Goal: Information Seeking & Learning: Learn about a topic

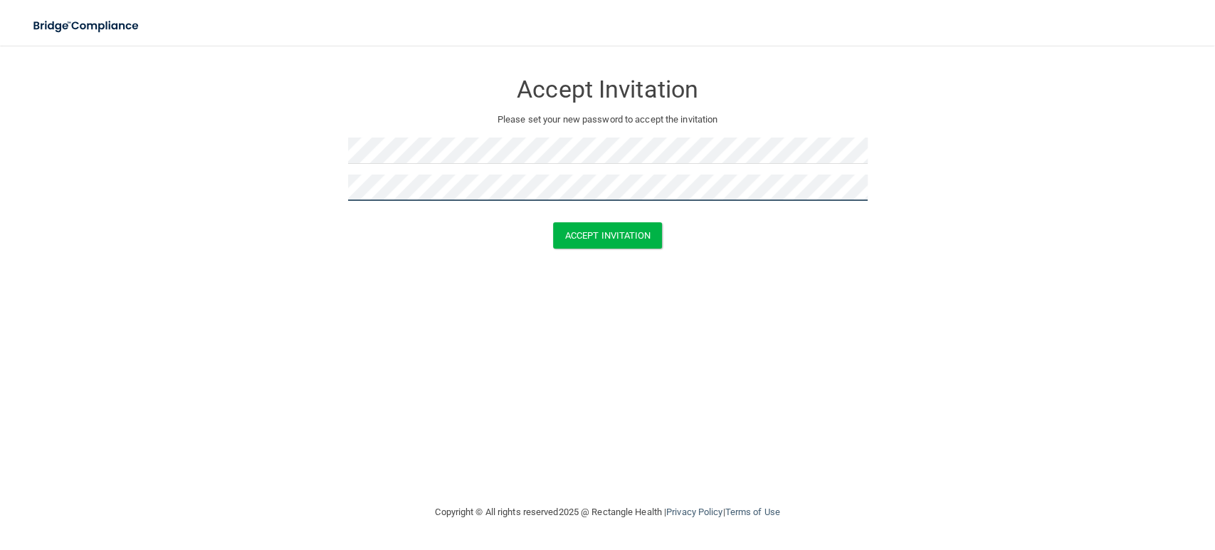
click at [553, 222] on button "Accept Invitation" at bounding box center [608, 235] width 110 height 26
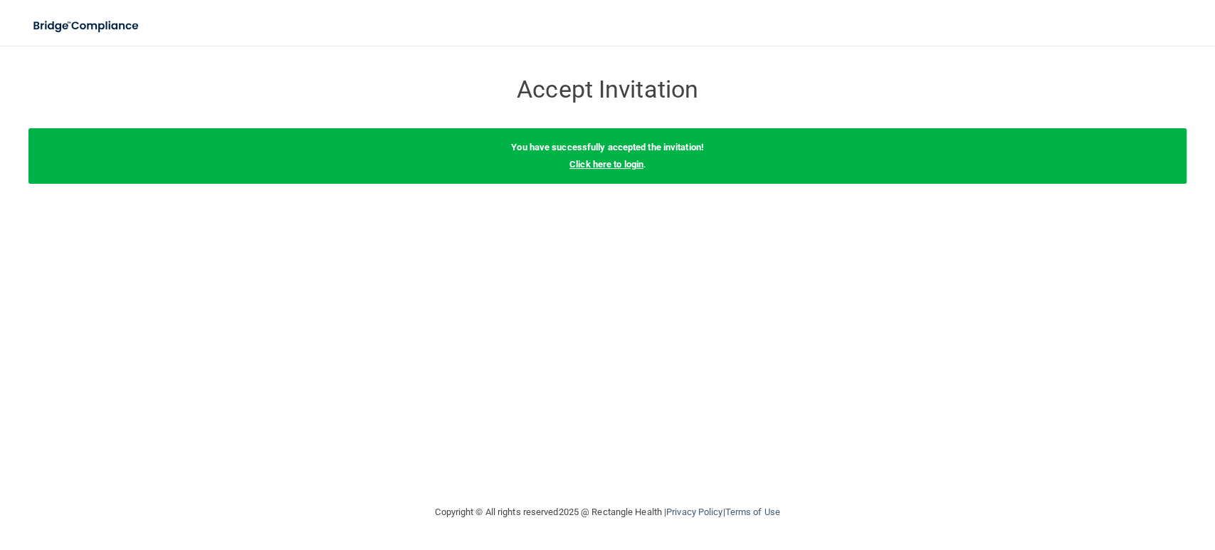
click at [617, 166] on link "Click here to login" at bounding box center [607, 164] width 74 height 11
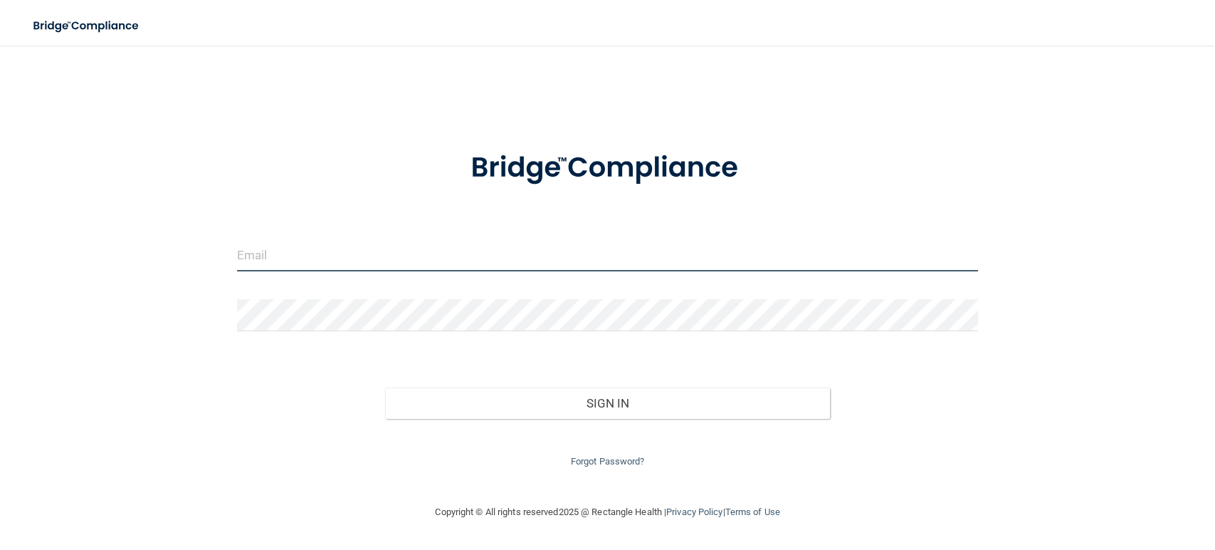
type input "[EMAIL_ADDRESS][DOMAIN_NAME]"
click at [323, 255] on input "[EMAIL_ADDRESS][DOMAIN_NAME]" at bounding box center [607, 255] width 741 height 32
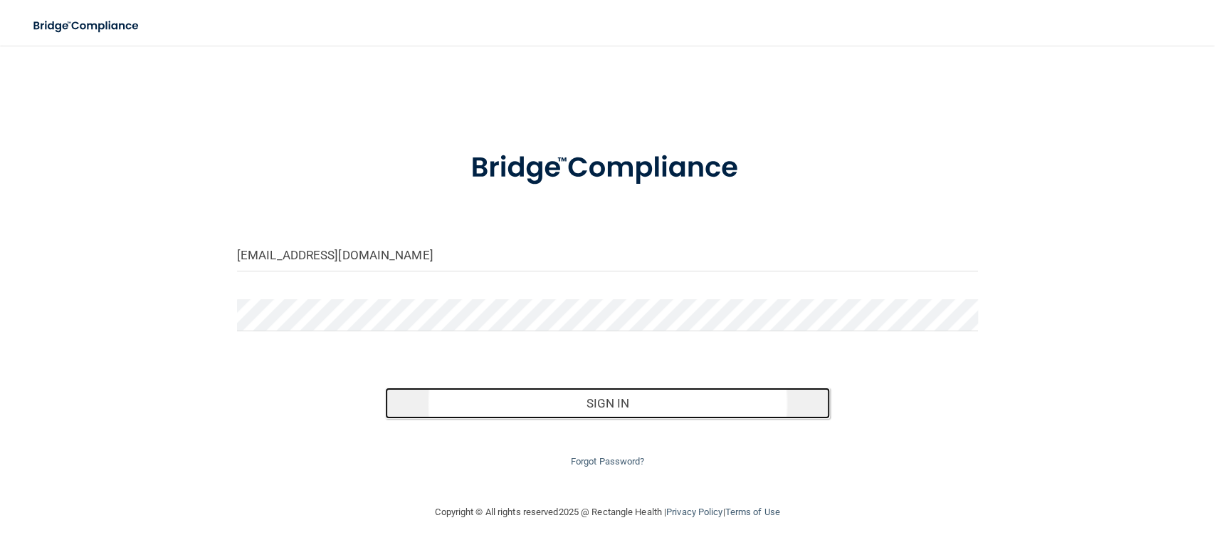
click at [689, 387] on button "Sign In" at bounding box center [607, 402] width 445 height 31
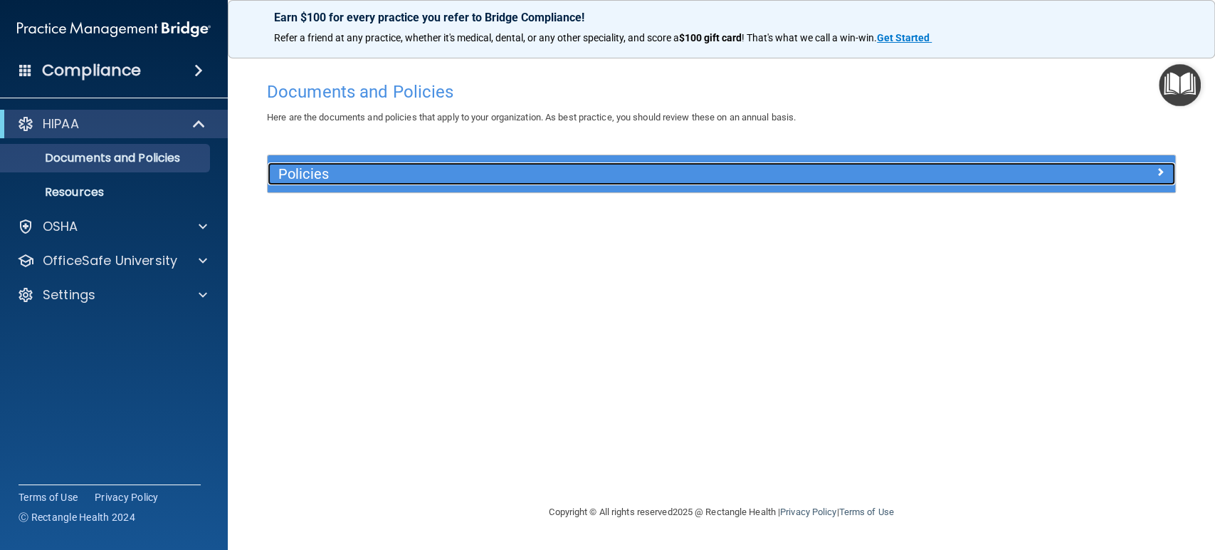
click at [288, 169] on h5 "Policies" at bounding box center [607, 174] width 659 height 16
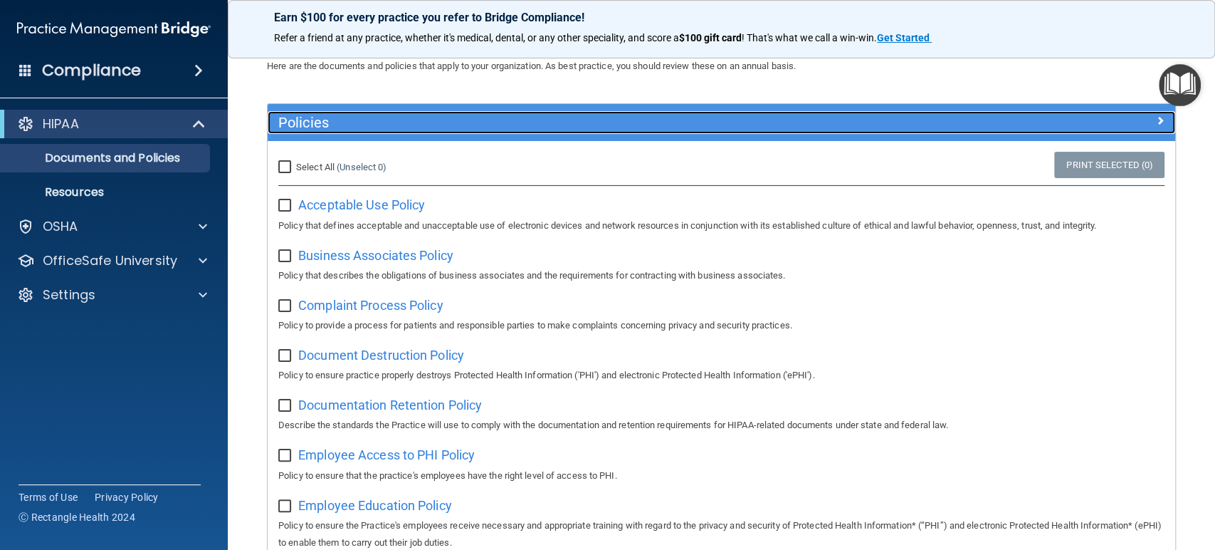
scroll to position [79, 0]
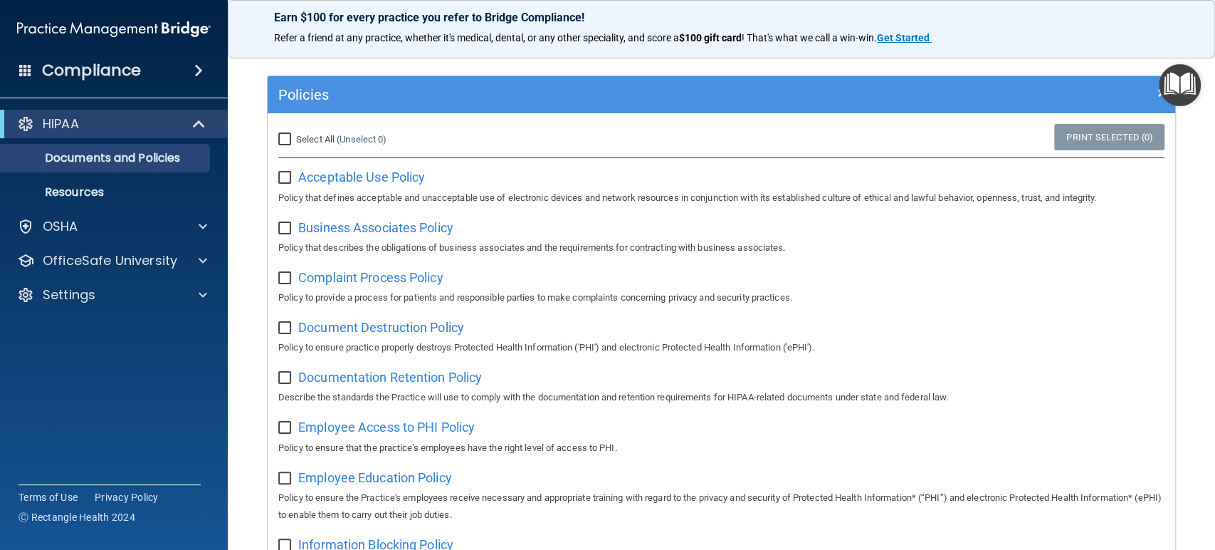
click at [279, 137] on input "Select All (Unselect 0) Unselect All" at bounding box center [286, 139] width 16 height 11
checkbox input "true"
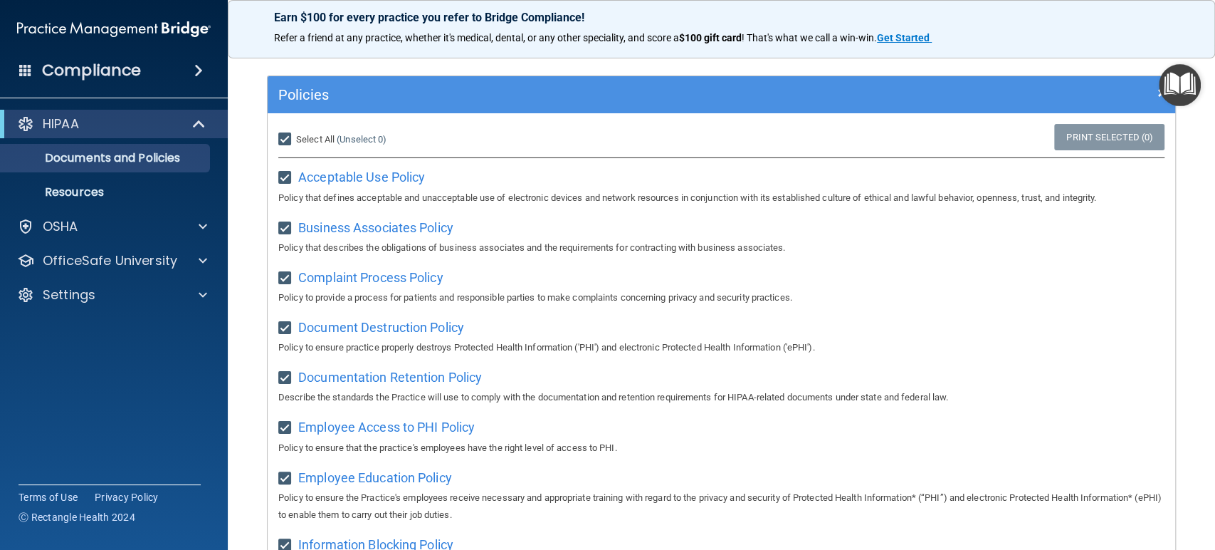
checkbox input "true"
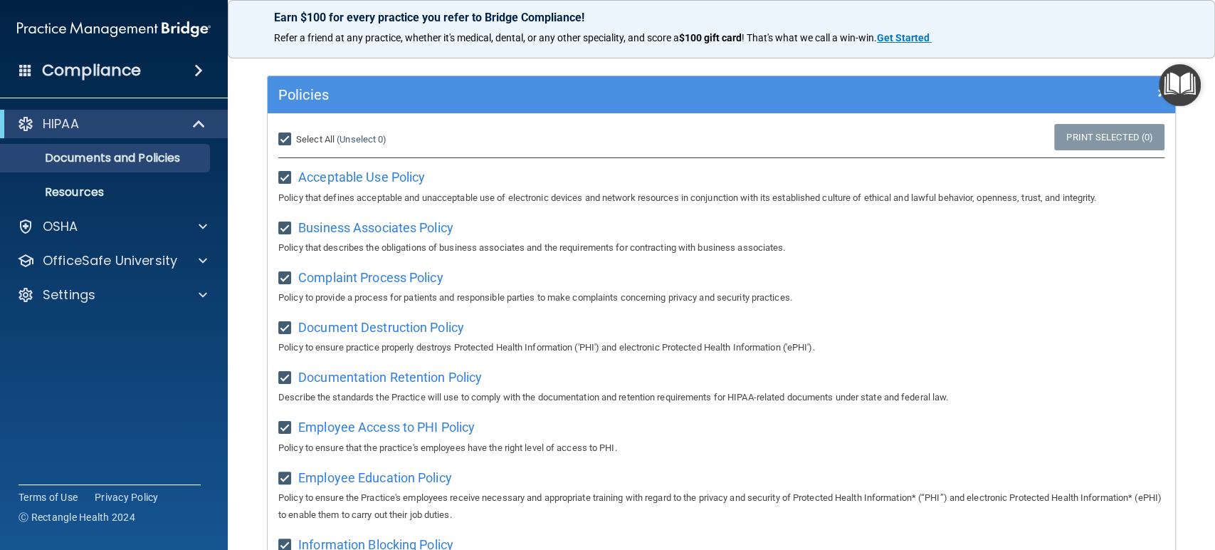
checkbox input "true"
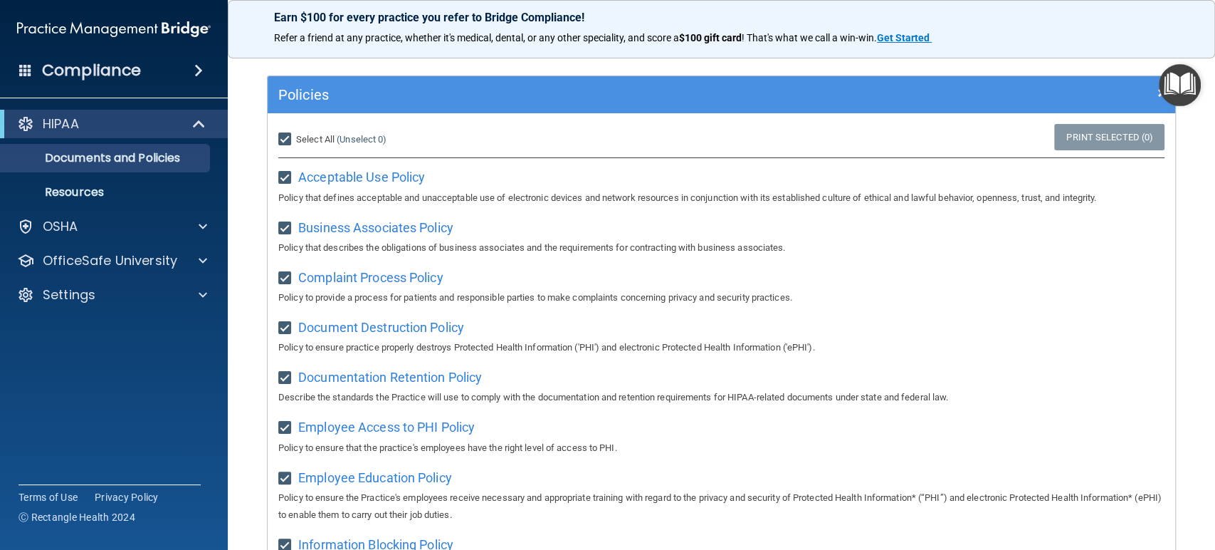
checkbox input "true"
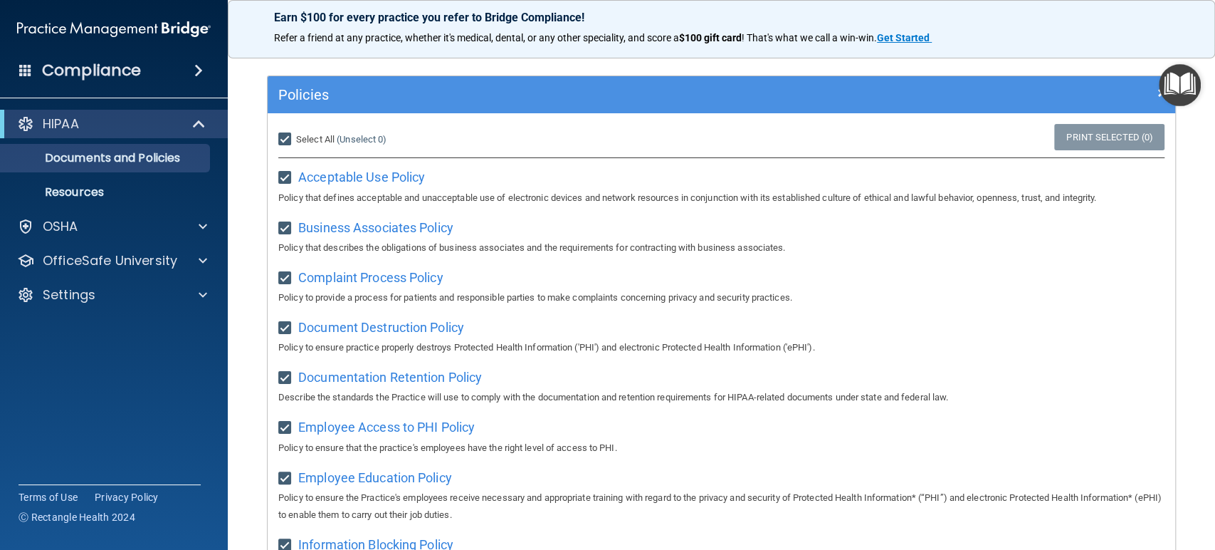
checkbox input "true"
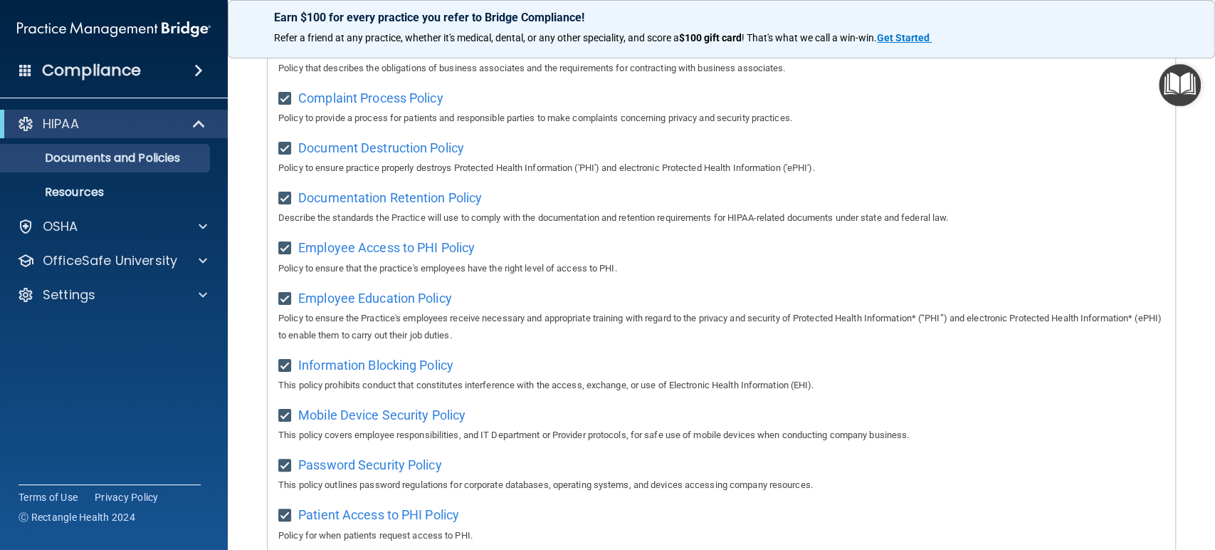
scroll to position [0, 0]
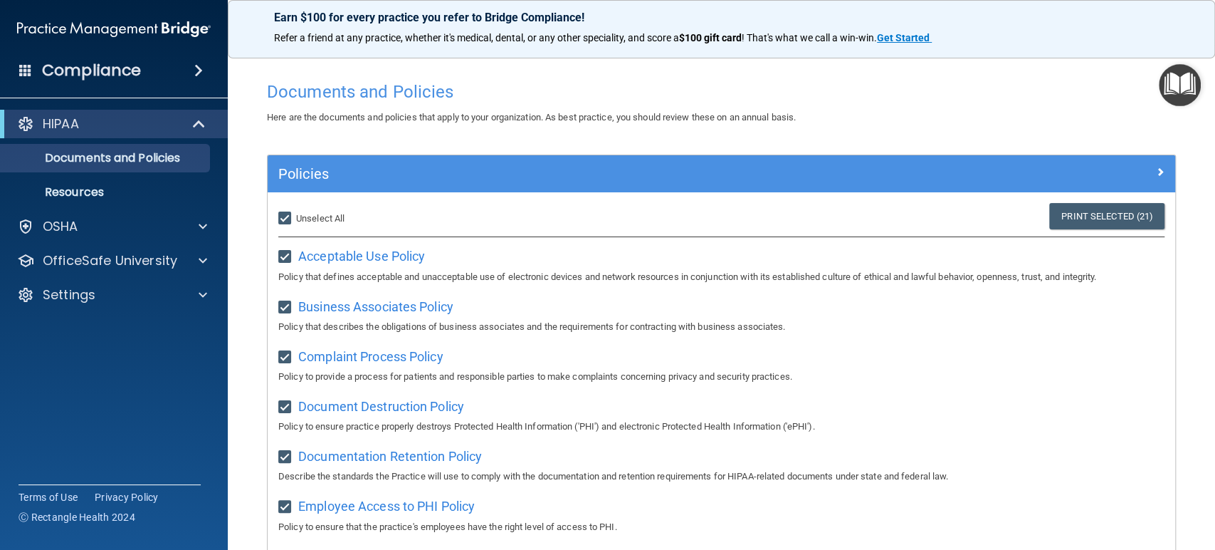
click at [299, 216] on span "Unselect All" at bounding box center [320, 218] width 48 height 11
click at [295, 216] on input "Select All (Unselect 21) Unselect All" at bounding box center [286, 218] width 16 height 11
checkbox input "false"
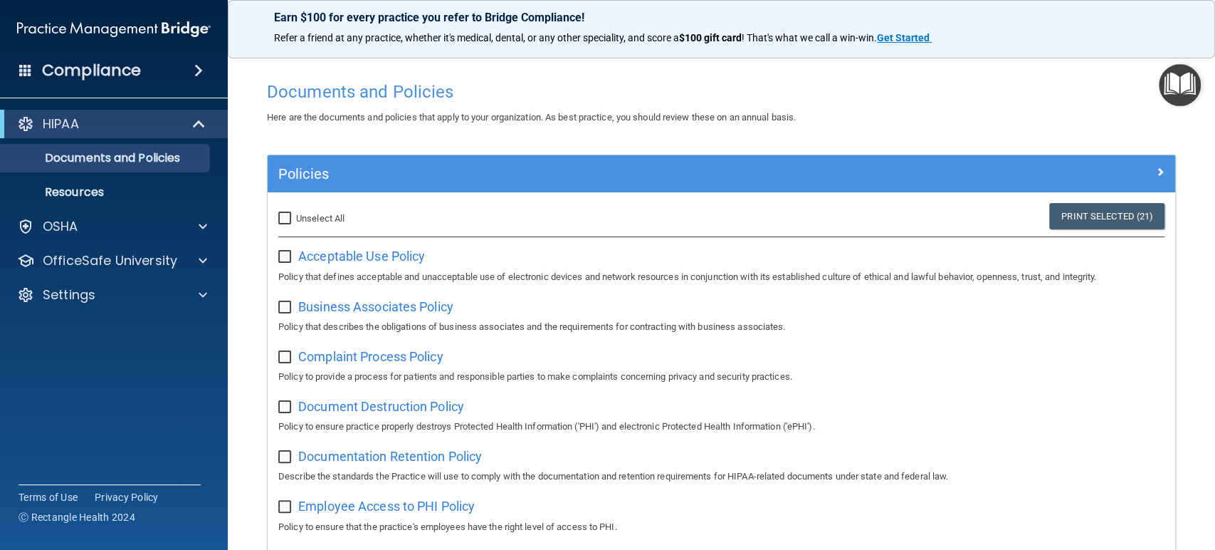
checkbox input "false"
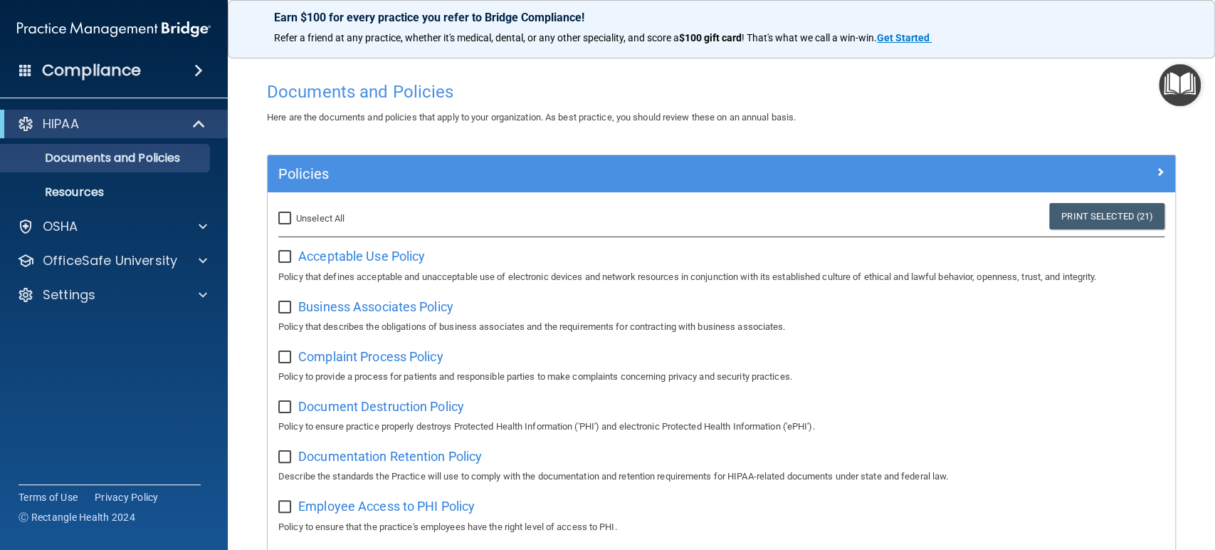
checkbox input "false"
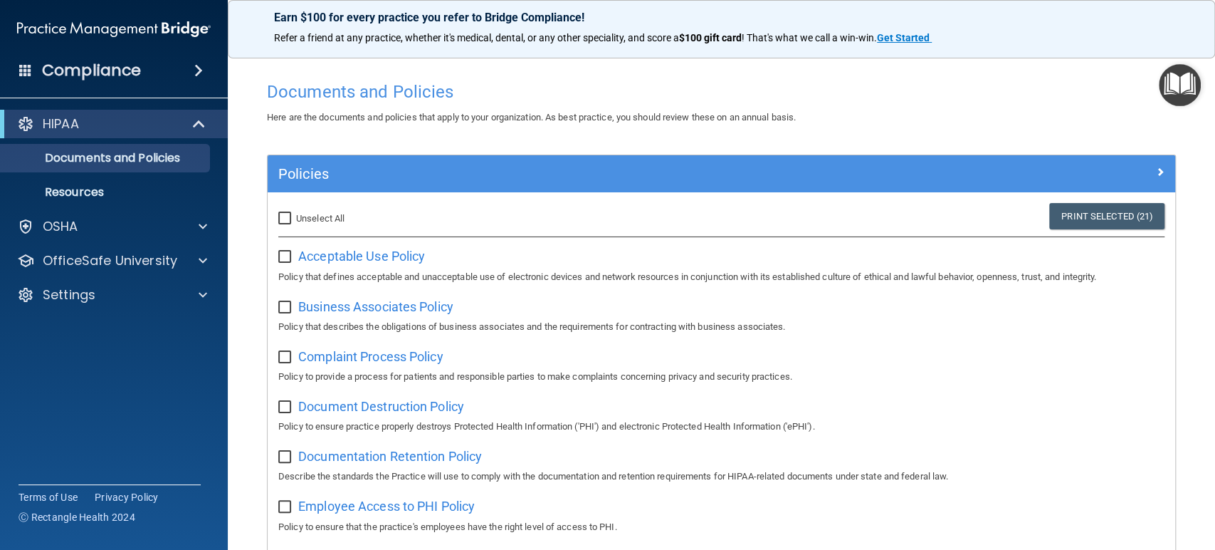
checkbox input "false"
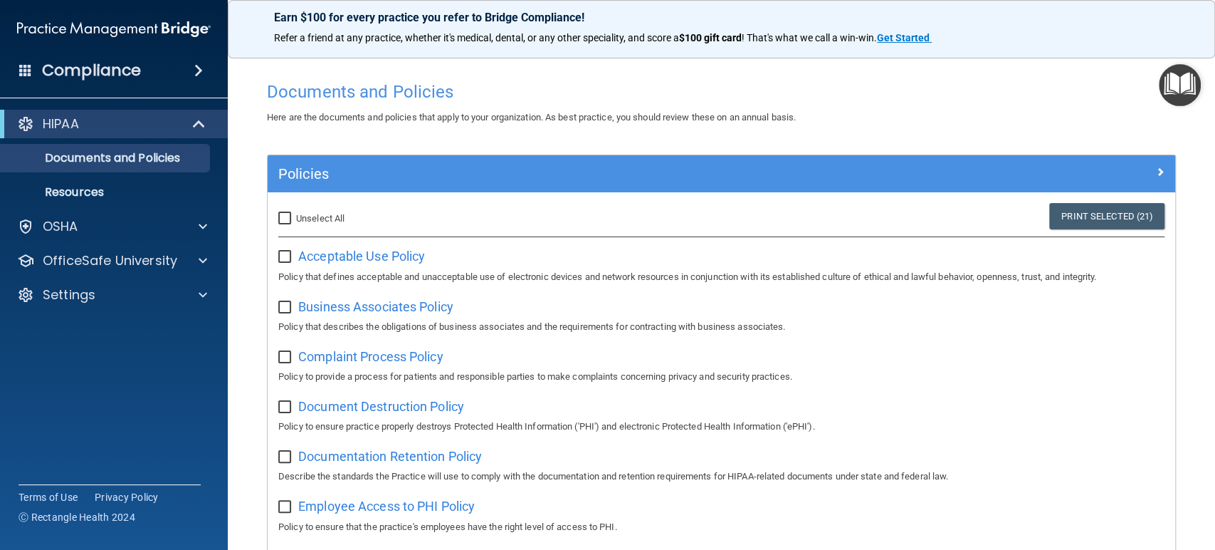
checkbox input "false"
click at [113, 82] on div "Compliance" at bounding box center [114, 70] width 228 height 31
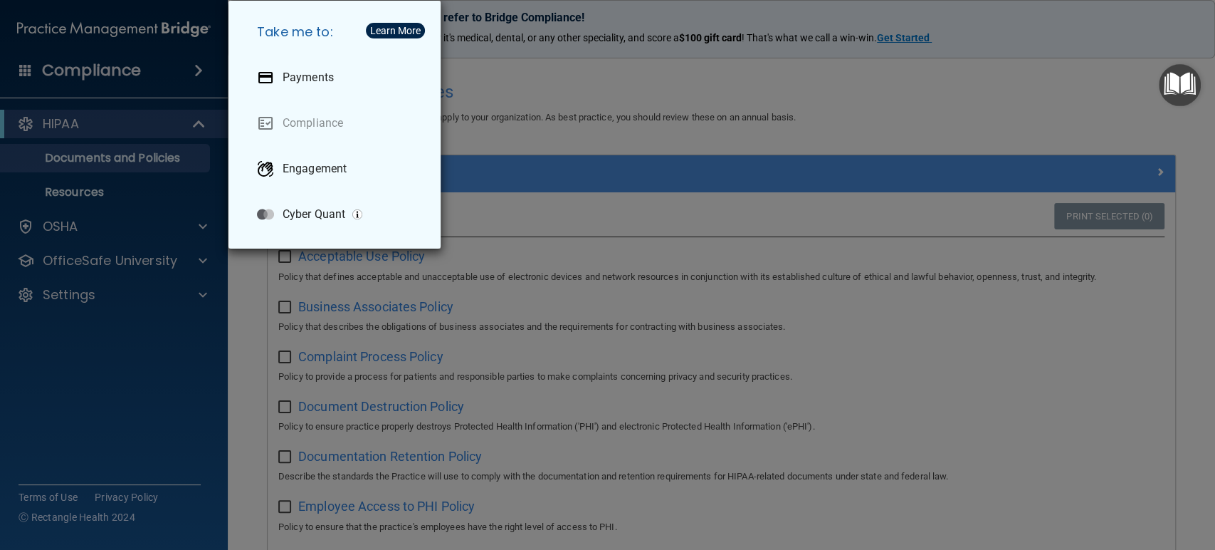
click at [59, 124] on div "Take me to: Payments Compliance Engagement Cyber Quant" at bounding box center [607, 275] width 1215 height 550
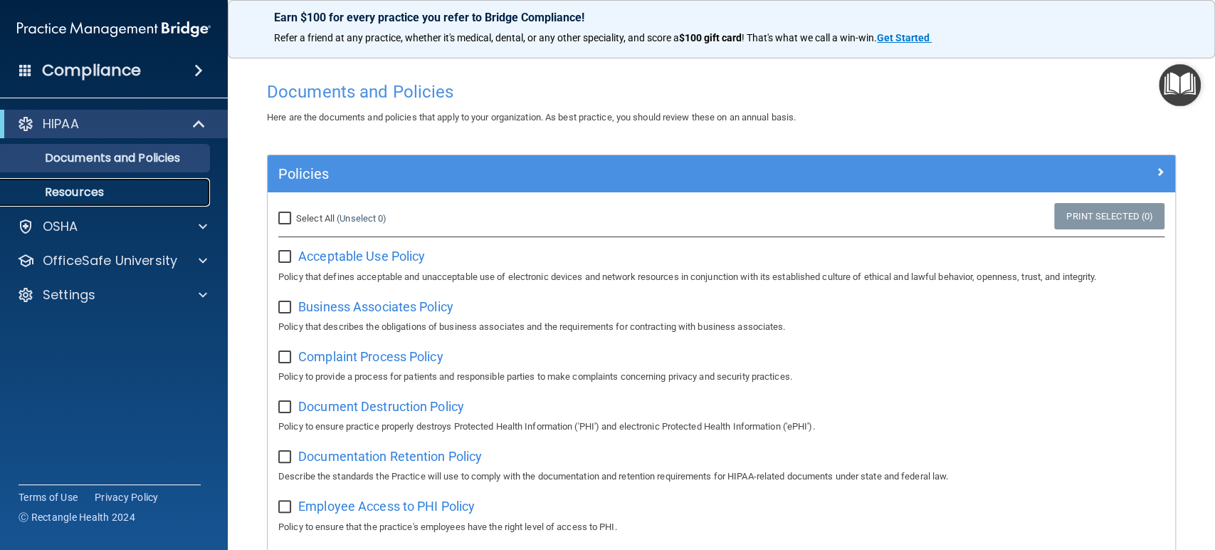
click at [68, 187] on p "Resources" at bounding box center [106, 192] width 194 height 14
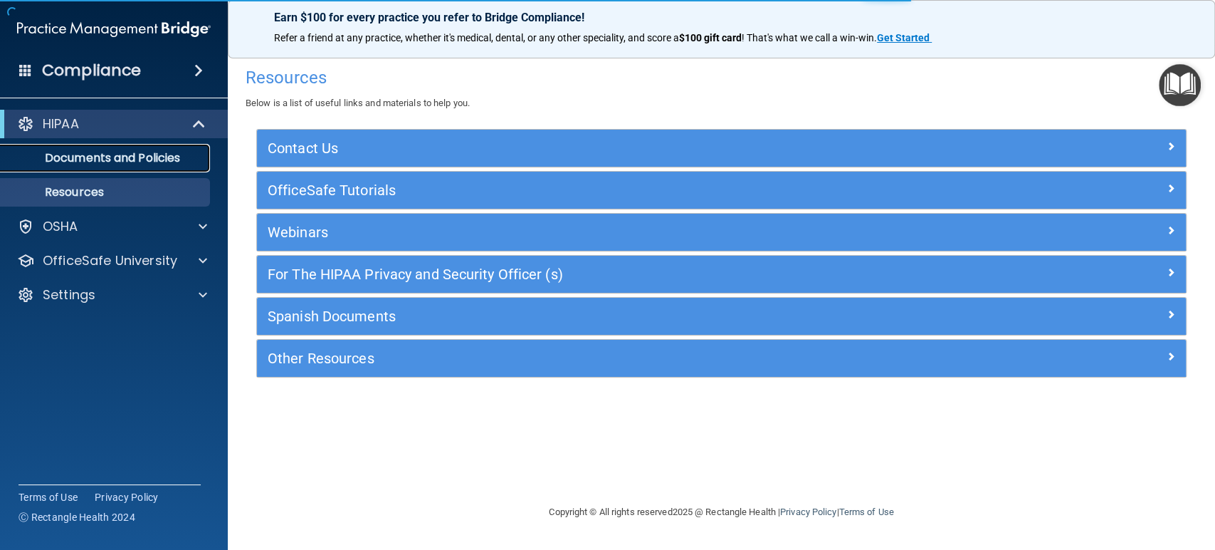
click at [75, 152] on p "Documents and Policies" at bounding box center [106, 158] width 194 height 14
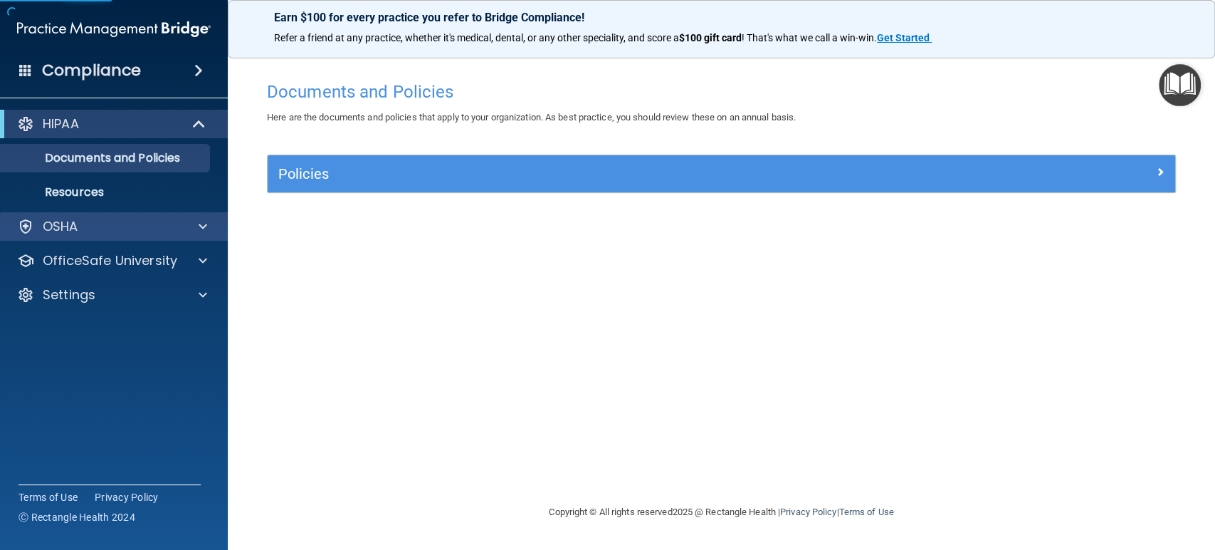
click at [78, 213] on div "OSHA" at bounding box center [114, 226] width 229 height 28
click at [199, 221] on span at bounding box center [203, 226] width 9 height 17
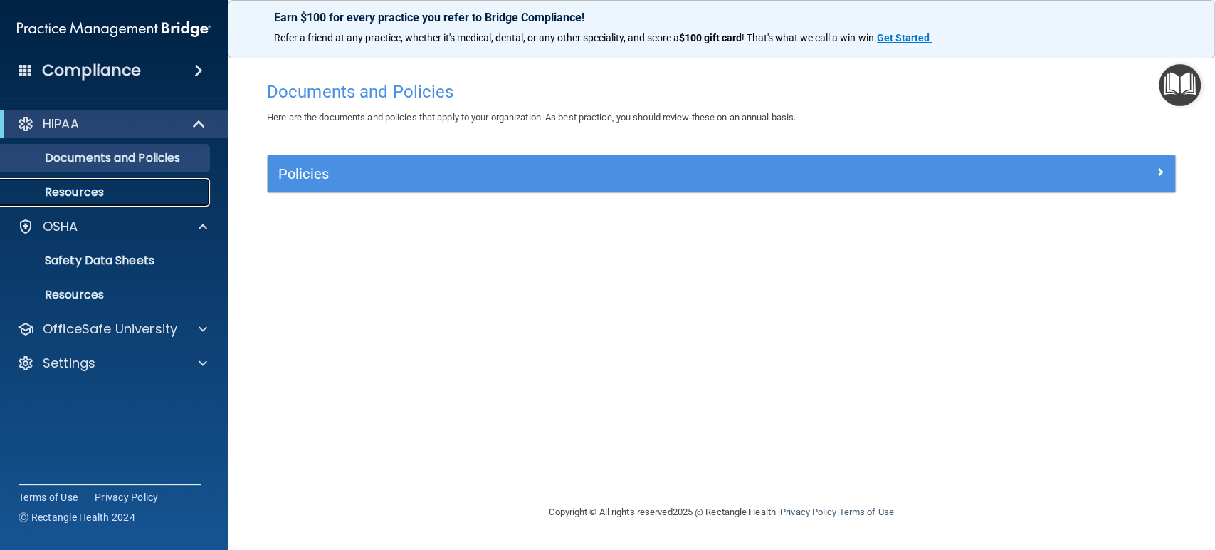
click at [97, 191] on p "Resources" at bounding box center [106, 192] width 194 height 14
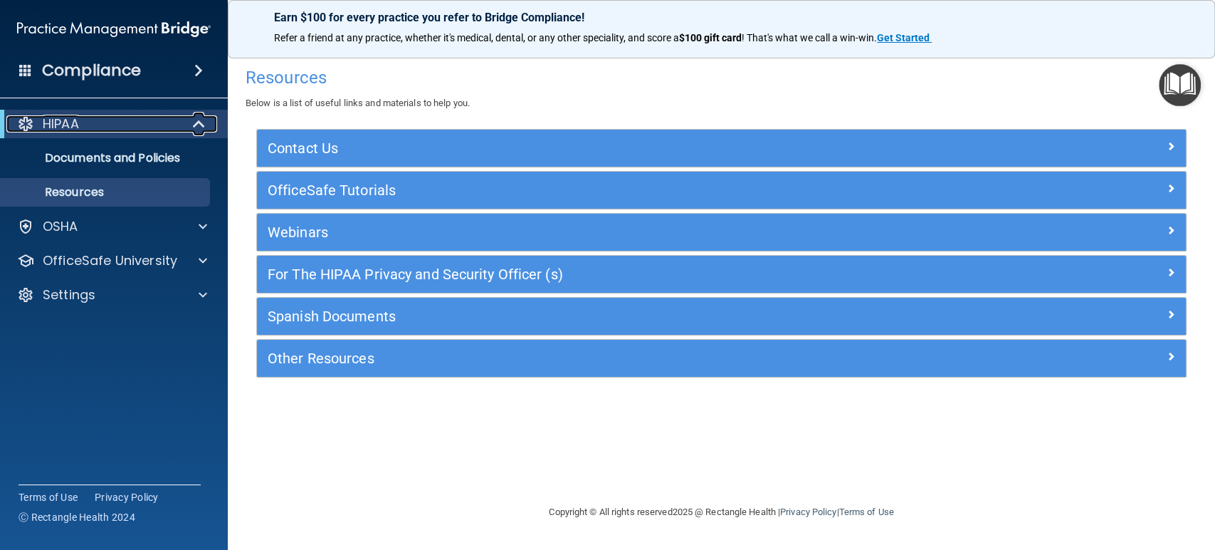
click at [83, 125] on div "HIPAA" at bounding box center [94, 123] width 176 height 17
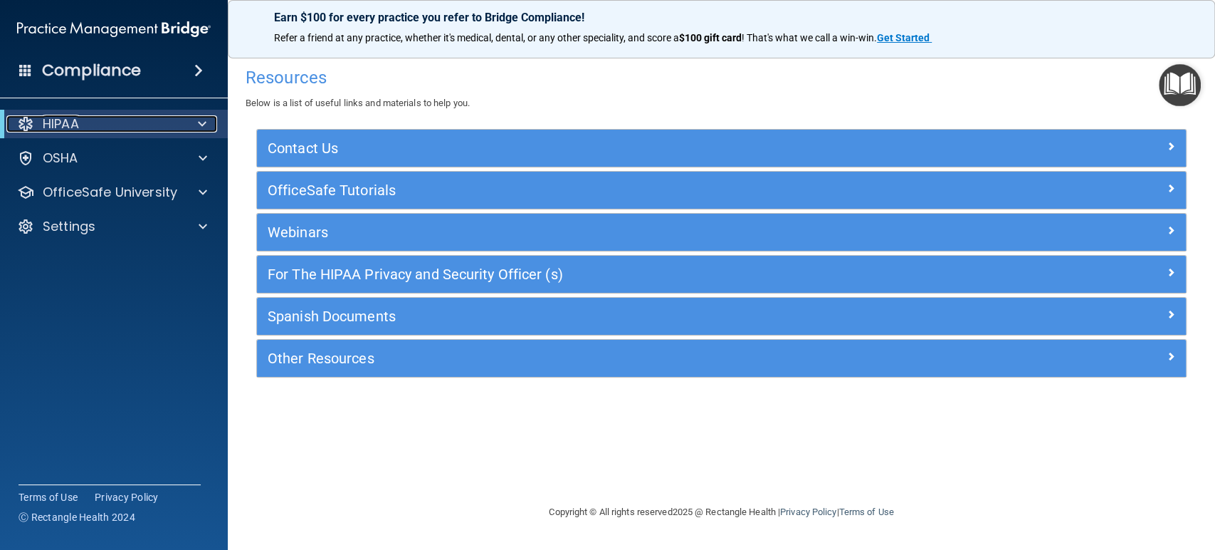
click at [95, 119] on div "HIPAA" at bounding box center [94, 123] width 176 height 17
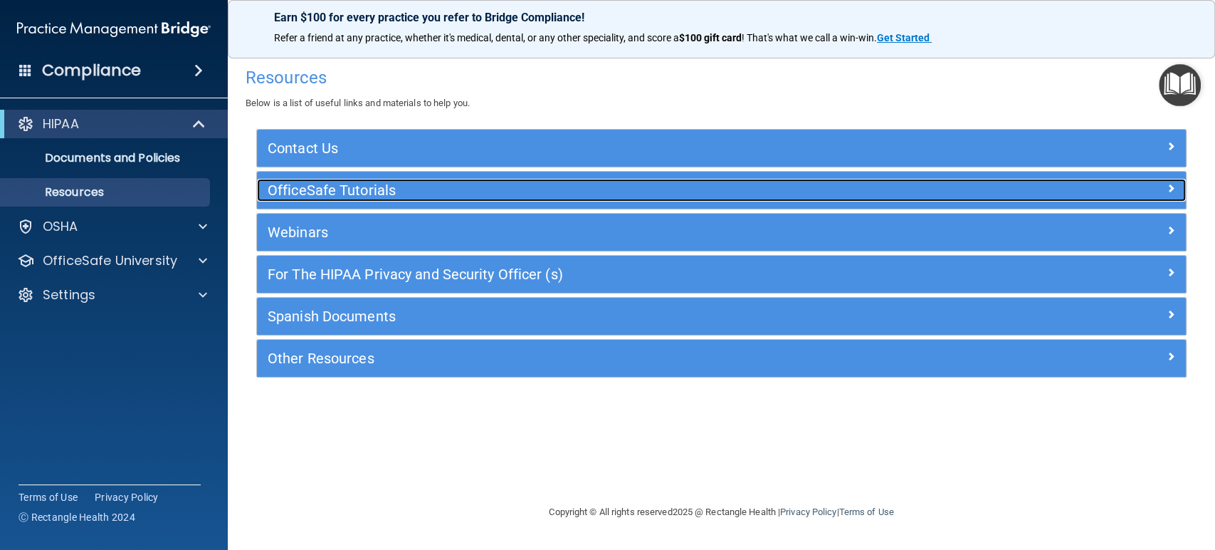
click at [302, 184] on h5 "OfficeSafe Tutorials" at bounding box center [606, 190] width 676 height 16
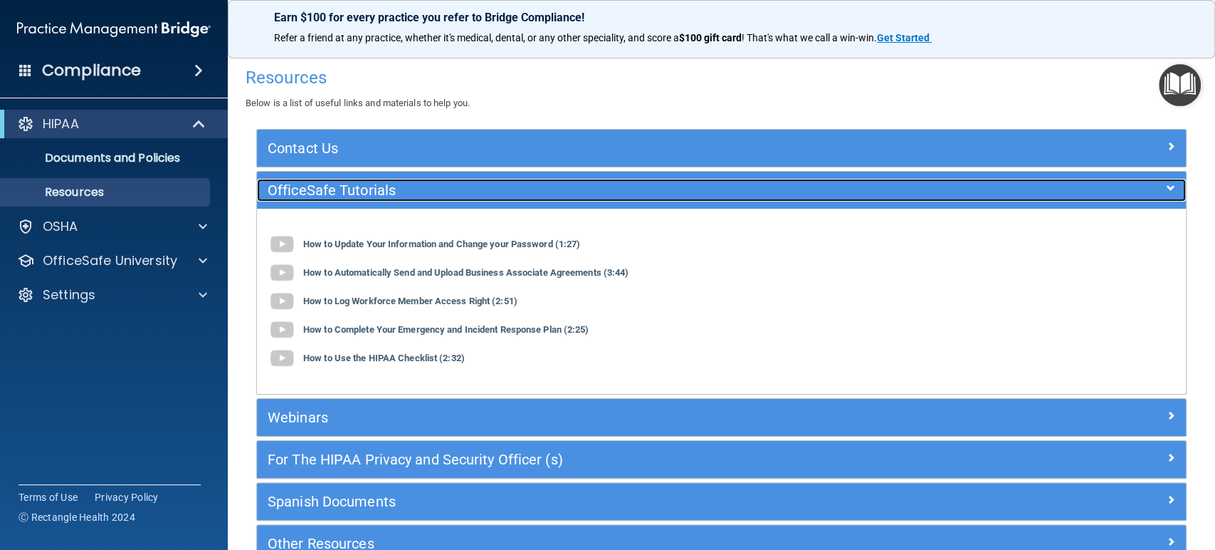
click at [302, 184] on h5 "OfficeSafe Tutorials" at bounding box center [606, 190] width 676 height 16
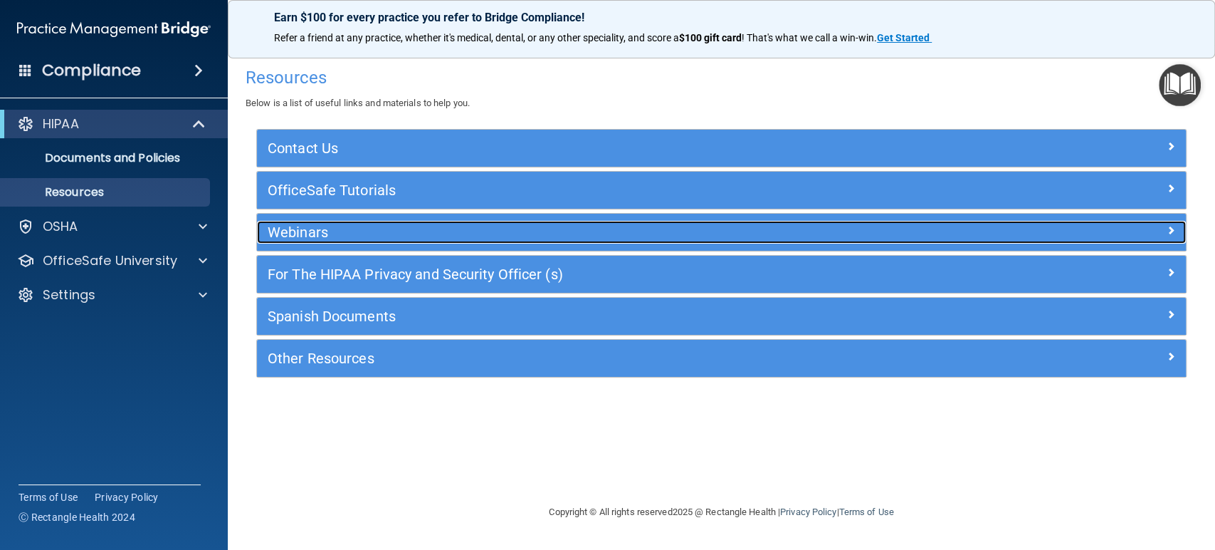
click at [303, 241] on div "Webinars" at bounding box center [605, 232] width 697 height 23
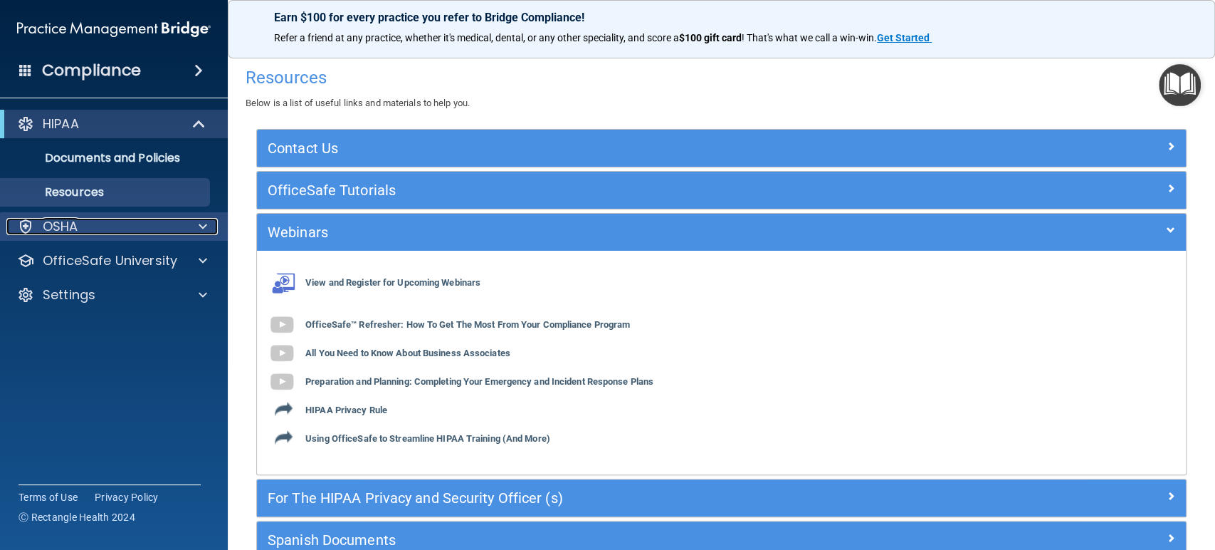
click at [49, 230] on p "OSHA" at bounding box center [61, 226] width 36 height 17
click at [206, 223] on span at bounding box center [203, 226] width 9 height 17
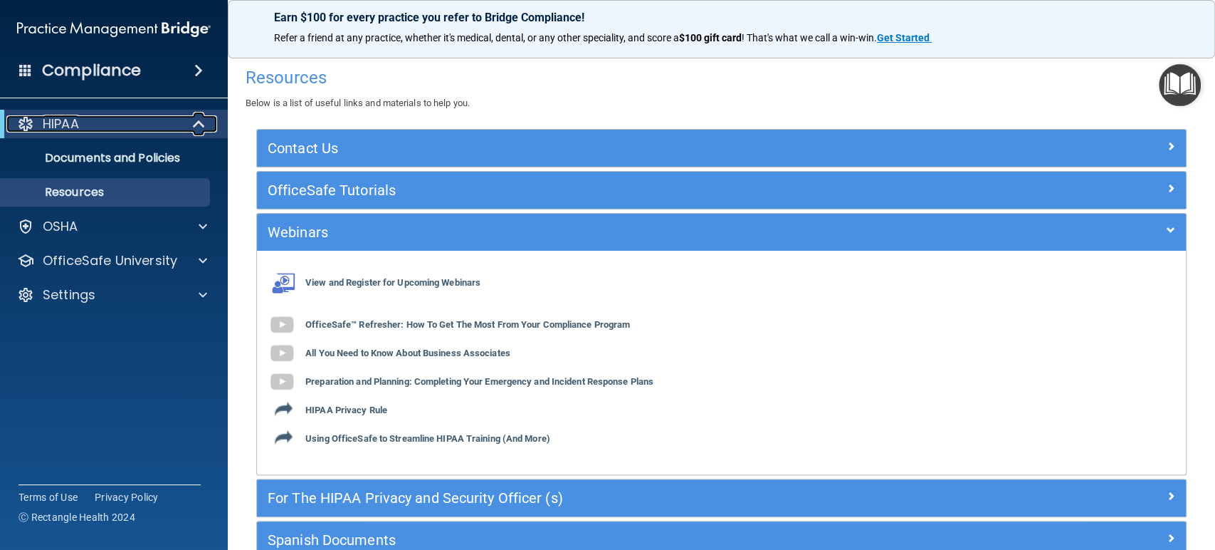
click at [204, 120] on span at bounding box center [200, 123] width 12 height 17
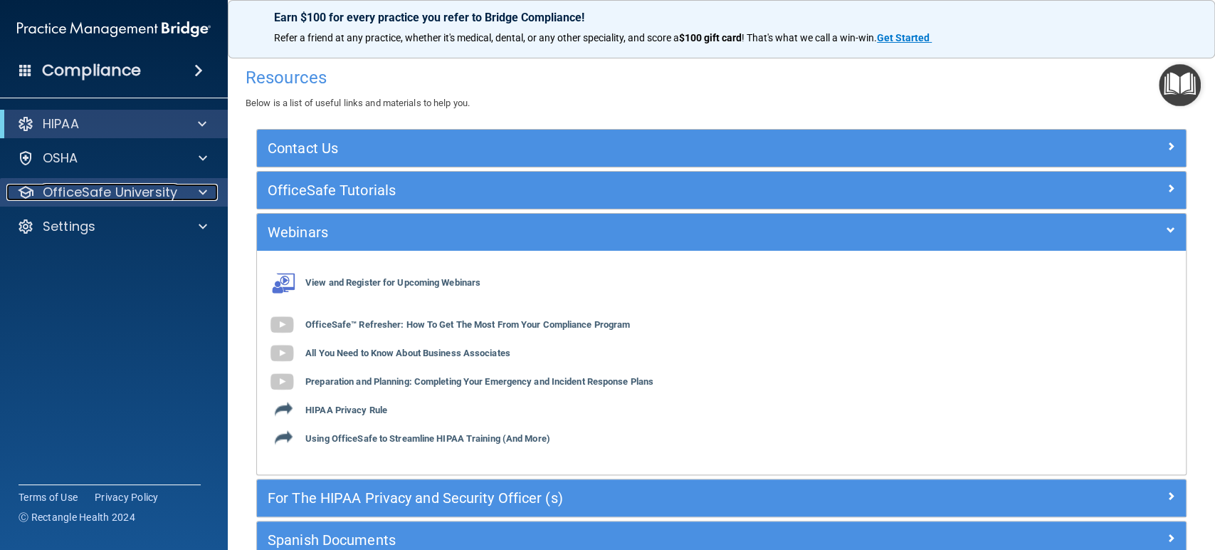
click at [202, 184] on span at bounding box center [203, 192] width 9 height 17
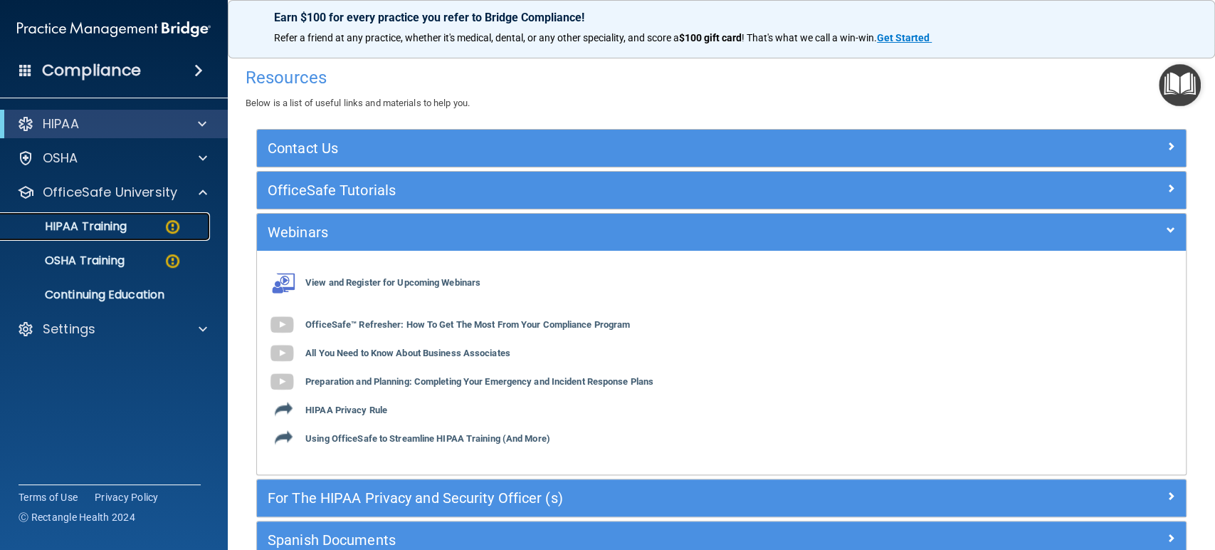
click at [93, 224] on p "HIPAA Training" at bounding box center [67, 226] width 117 height 14
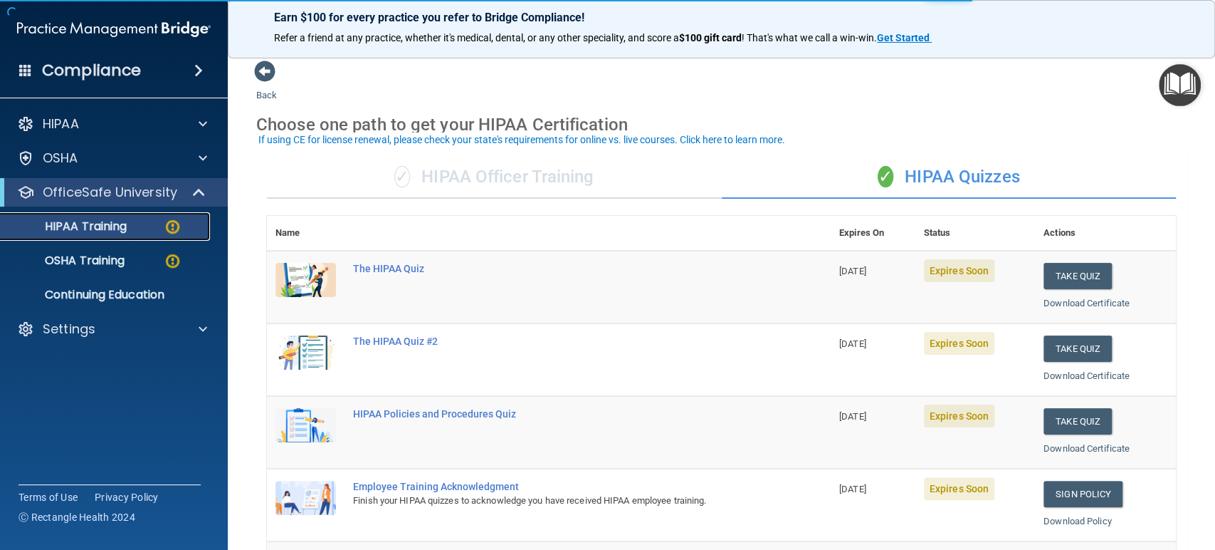
scroll to position [79, 0]
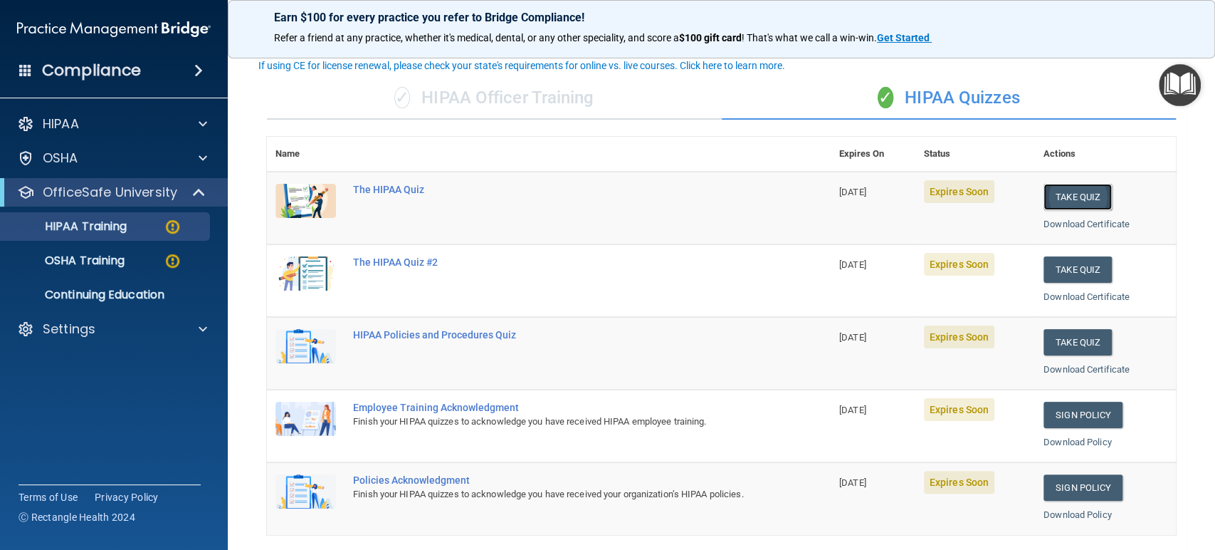
click at [1055, 189] on button "Take Quiz" at bounding box center [1078, 197] width 68 height 26
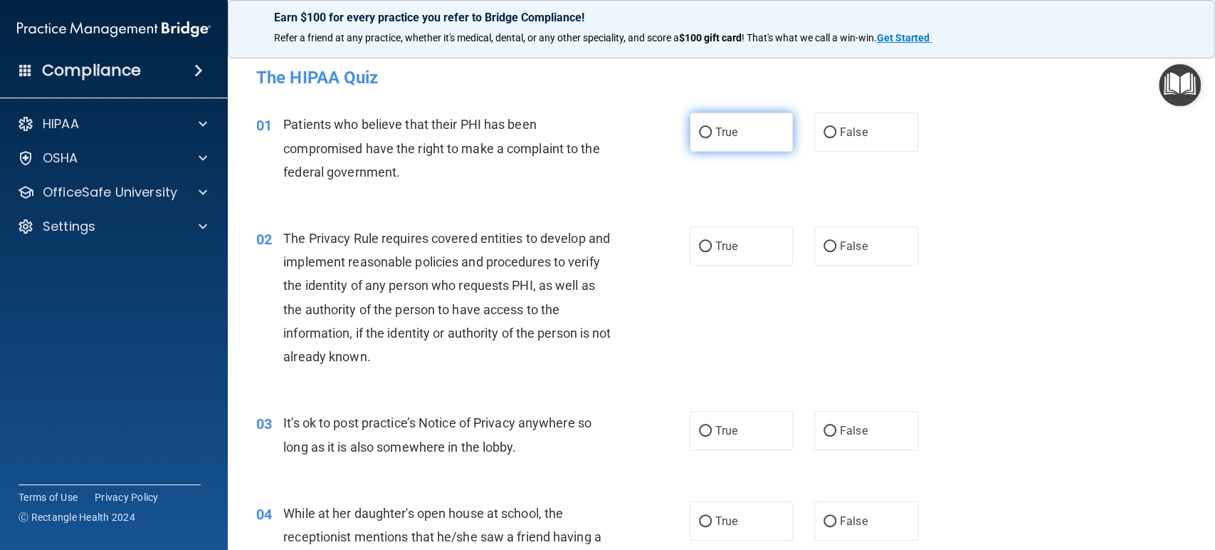
click at [699, 130] on input "True" at bounding box center [705, 132] width 13 height 11
radio input "true"
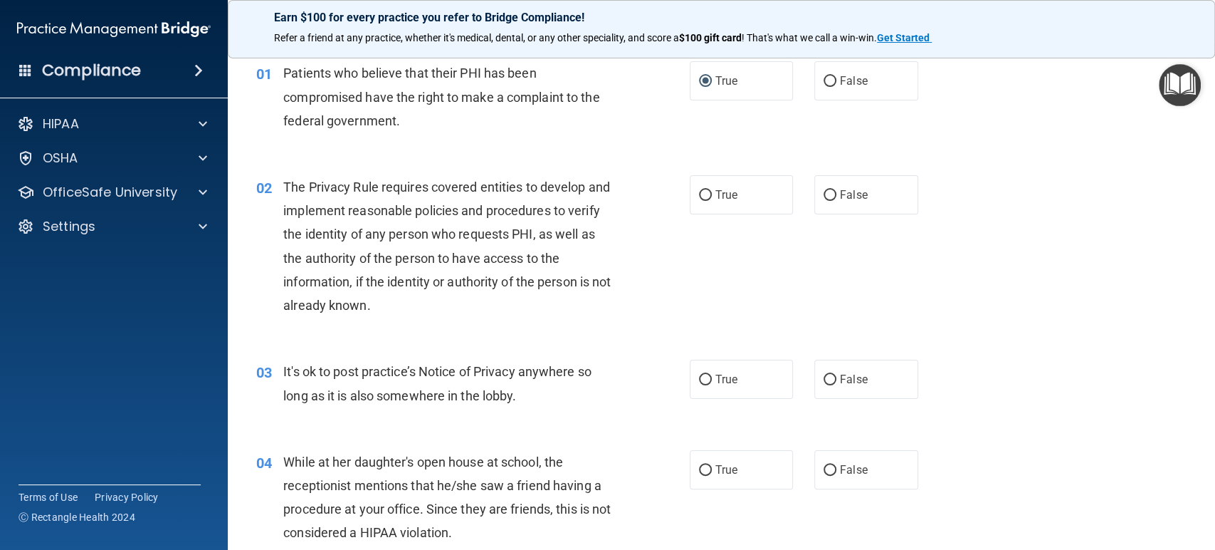
scroll to position [79, 0]
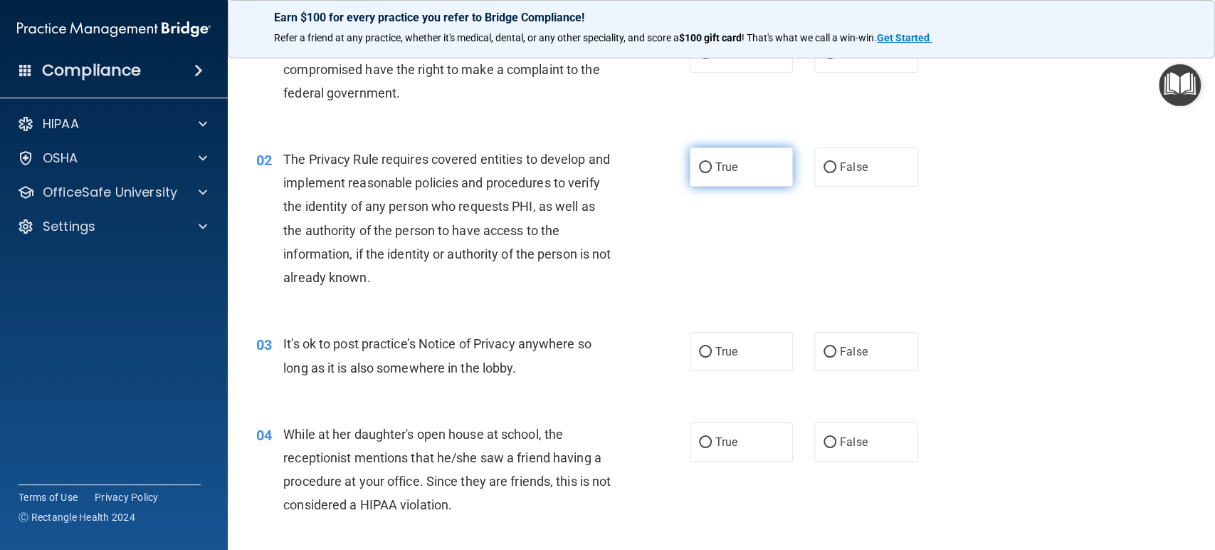
click at [699, 168] on input "True" at bounding box center [705, 167] width 13 height 11
radio input "true"
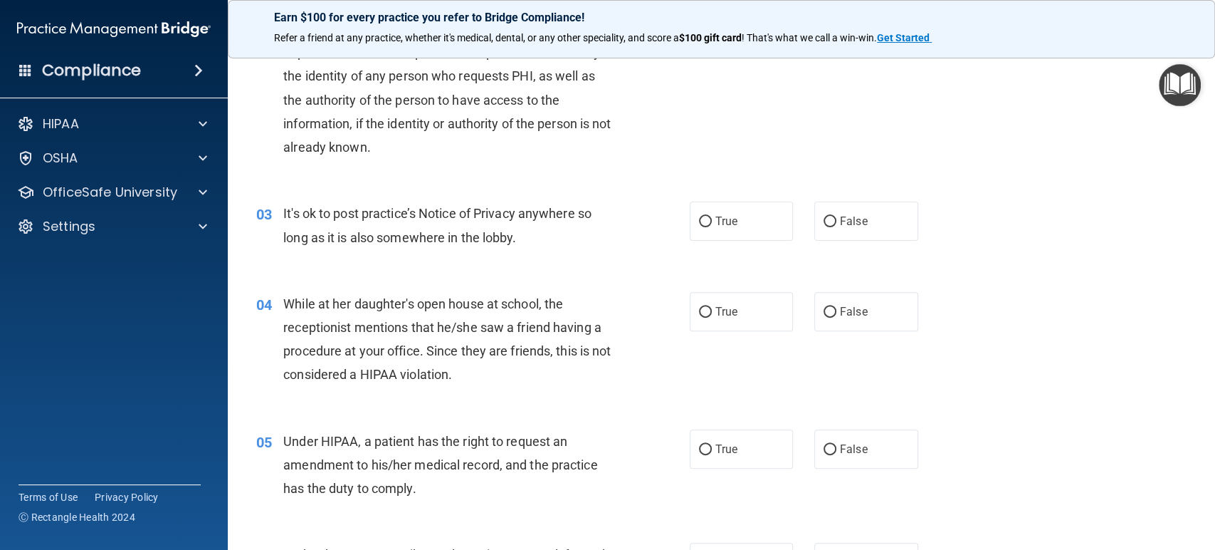
scroll to position [237, 0]
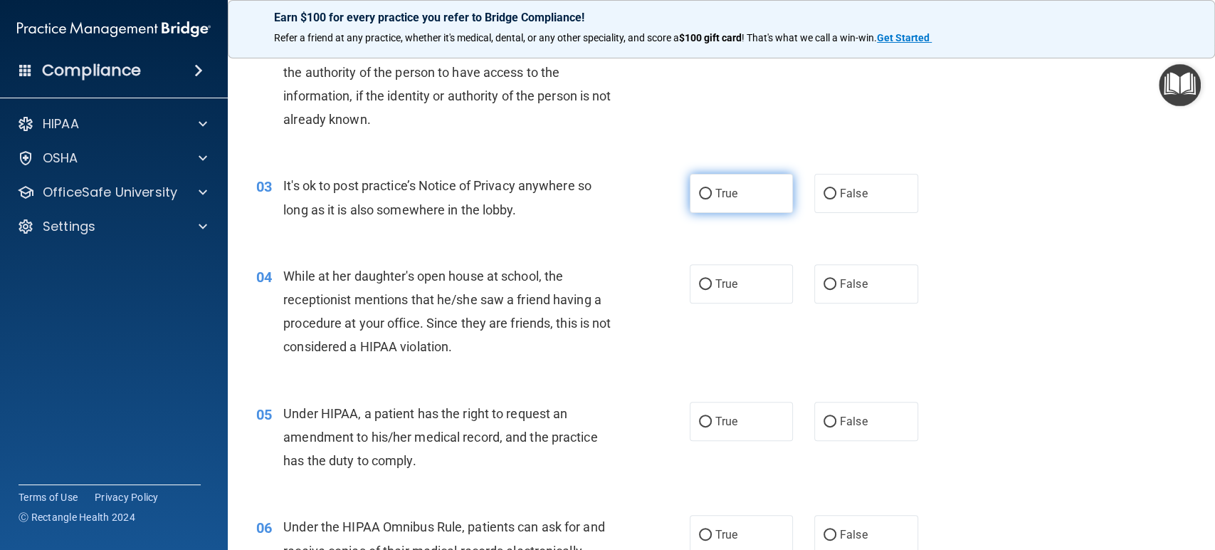
click at [727, 189] on span "True" at bounding box center [727, 194] width 22 height 14
click at [712, 189] on input "True" at bounding box center [705, 194] width 13 height 11
radio input "true"
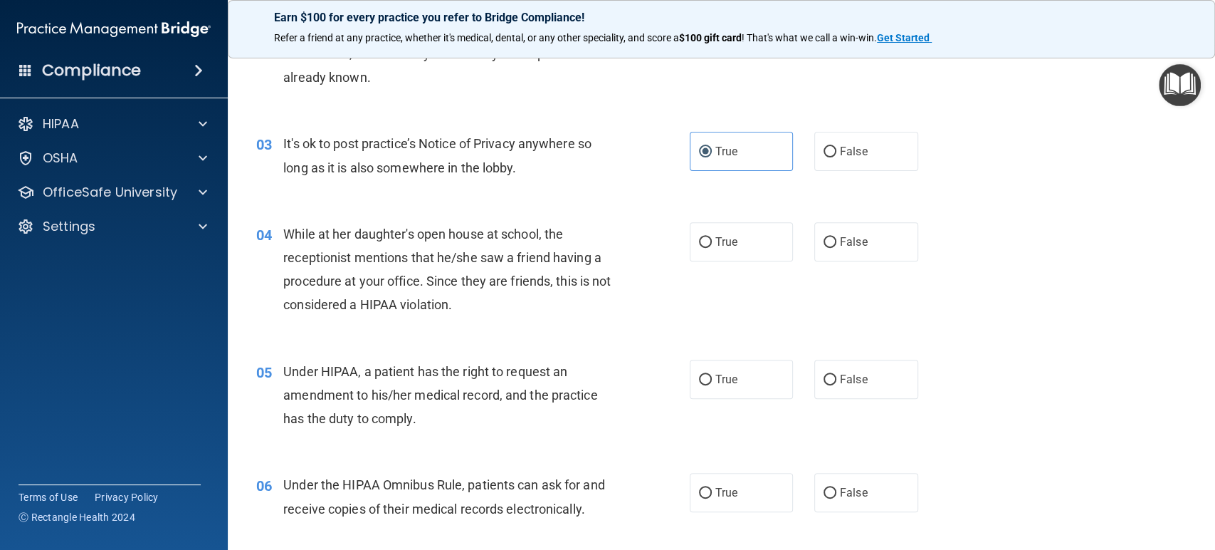
scroll to position [316, 0]
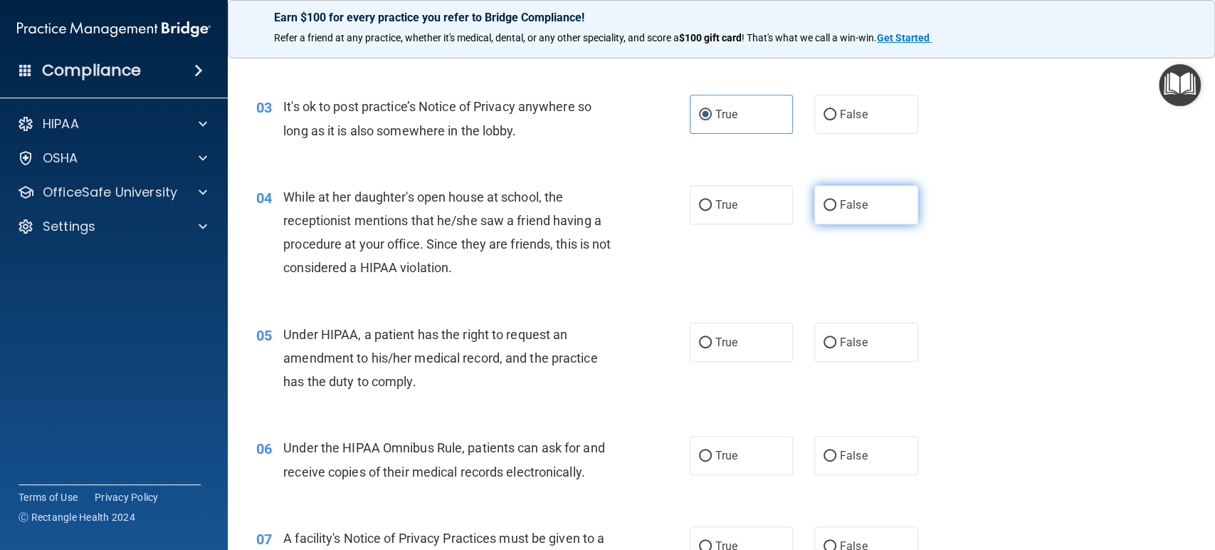
click at [840, 204] on span "False" at bounding box center [854, 205] width 28 height 14
click at [837, 204] on input "False" at bounding box center [830, 205] width 13 height 11
radio input "true"
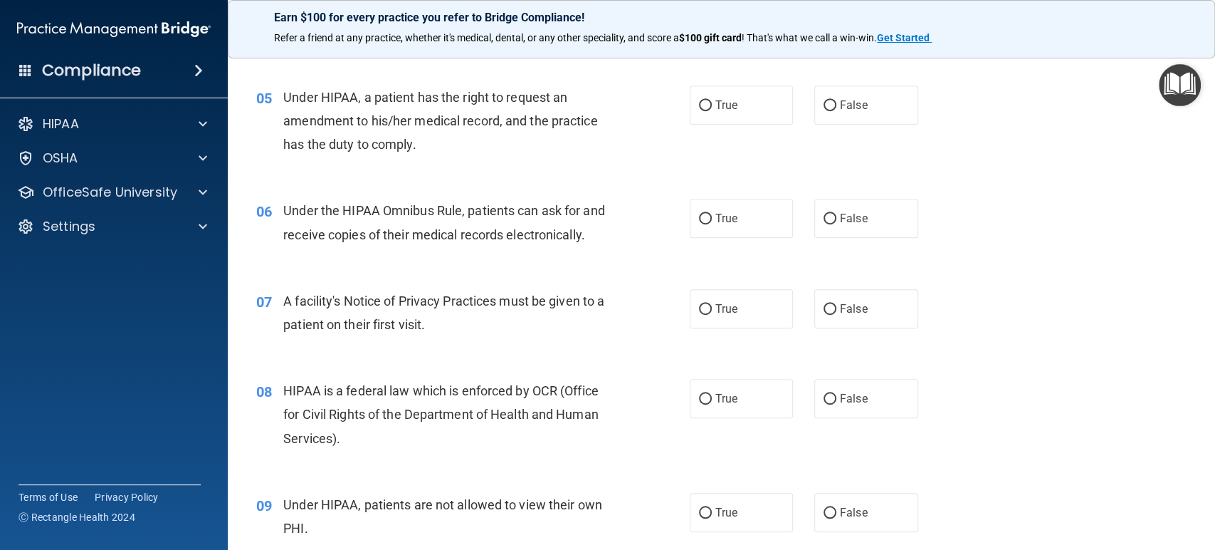
scroll to position [474, 0]
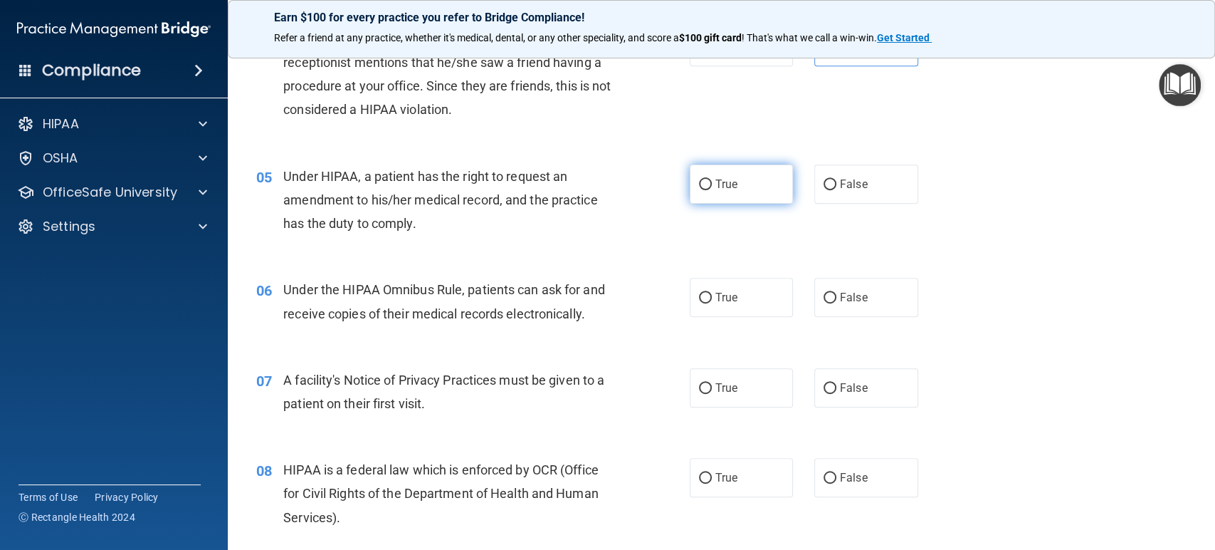
click at [690, 178] on label "True" at bounding box center [742, 183] width 104 height 39
click at [699, 179] on input "True" at bounding box center [705, 184] width 13 height 11
radio input "true"
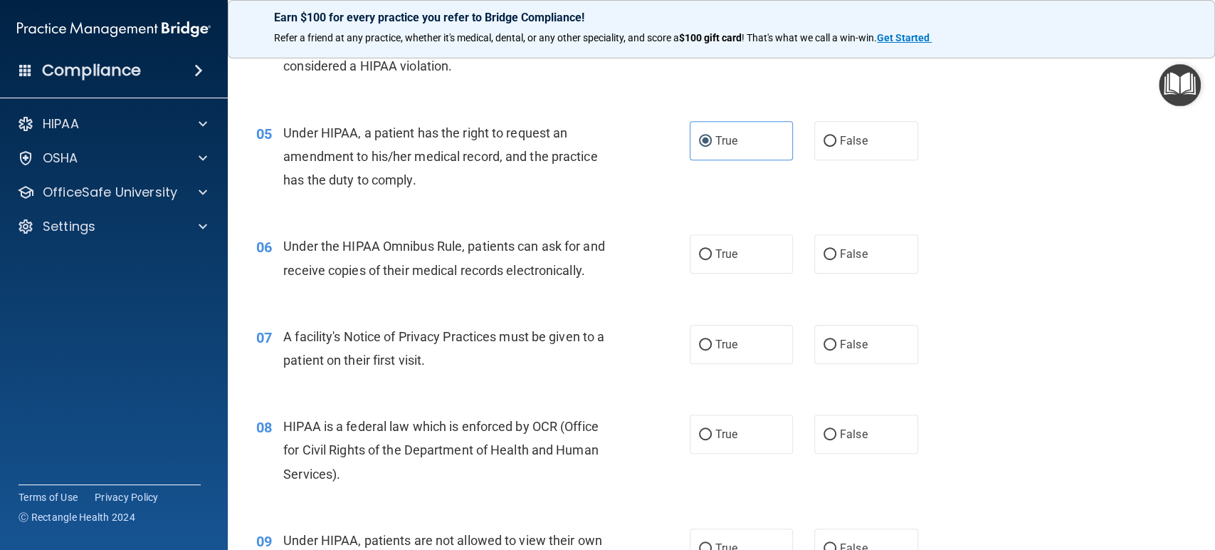
scroll to position [553, 0]
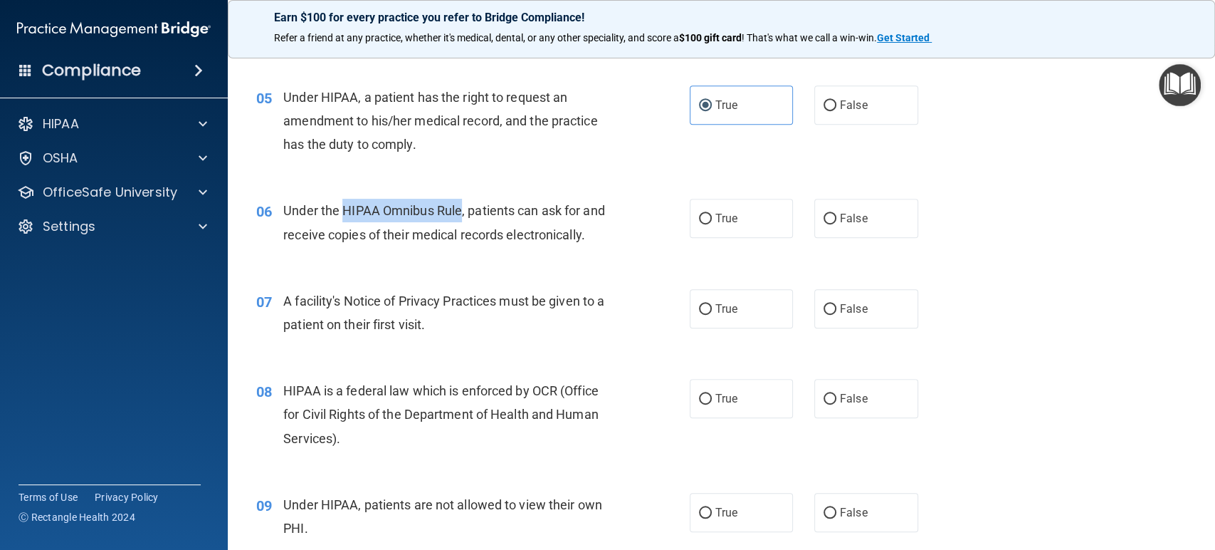
drag, startPoint x: 342, startPoint y: 206, endPoint x: 460, endPoint y: 207, distance: 118.2
click at [460, 207] on span "Under the HIPAA Omnibus Rule, patients can ask for and receive copies of their …" at bounding box center [443, 222] width 321 height 38
click at [495, 266] on div "06 Under the HIPAA Omnibus Rule, patients can ask for and receive copies of the…" at bounding box center [722, 226] width 952 height 90
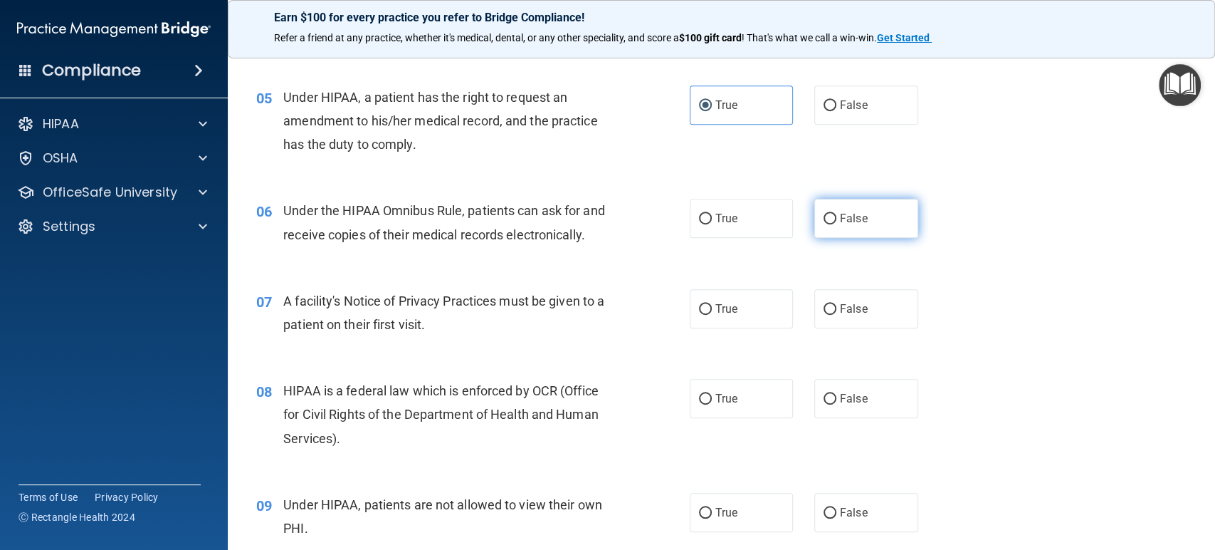
click at [839, 199] on label "False" at bounding box center [867, 218] width 104 height 39
click at [837, 214] on input "False" at bounding box center [830, 219] width 13 height 11
radio input "true"
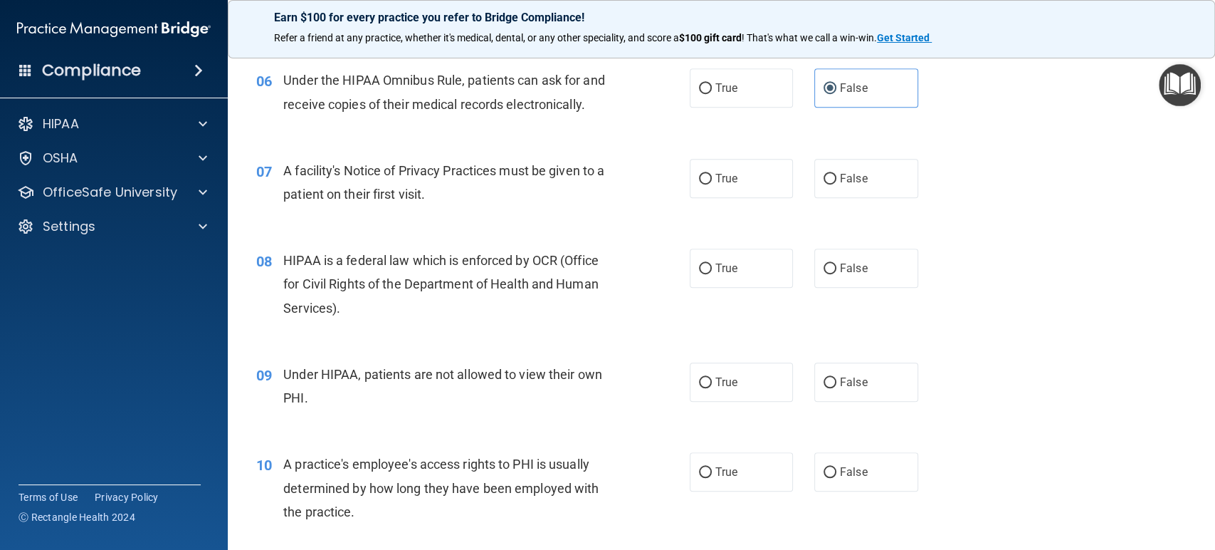
scroll to position [712, 0]
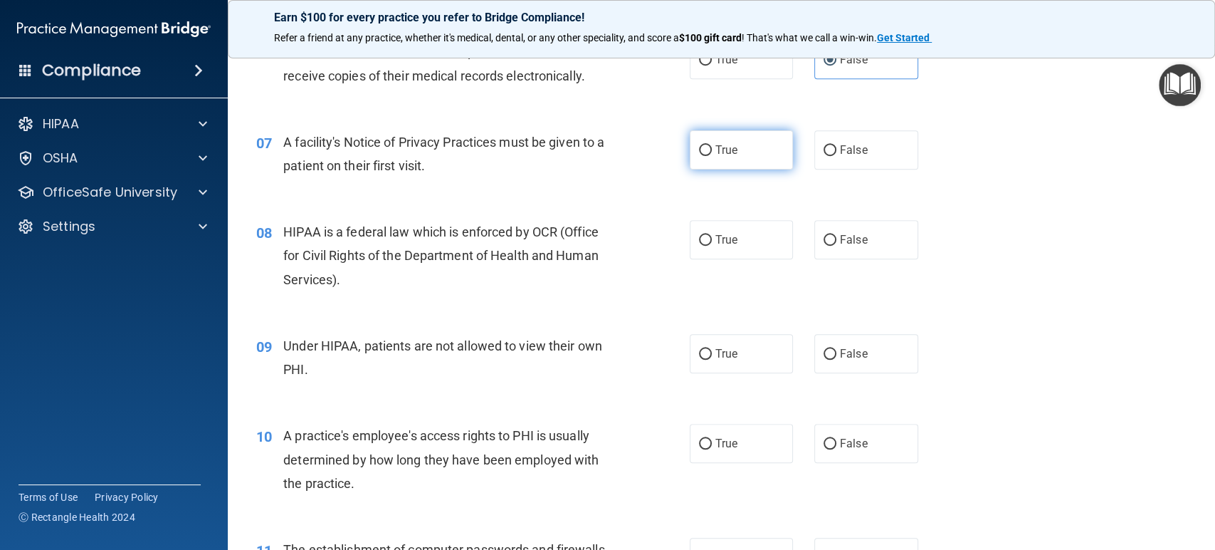
click at [706, 148] on label "True" at bounding box center [742, 149] width 104 height 39
click at [706, 148] on input "True" at bounding box center [705, 150] width 13 height 11
radio input "true"
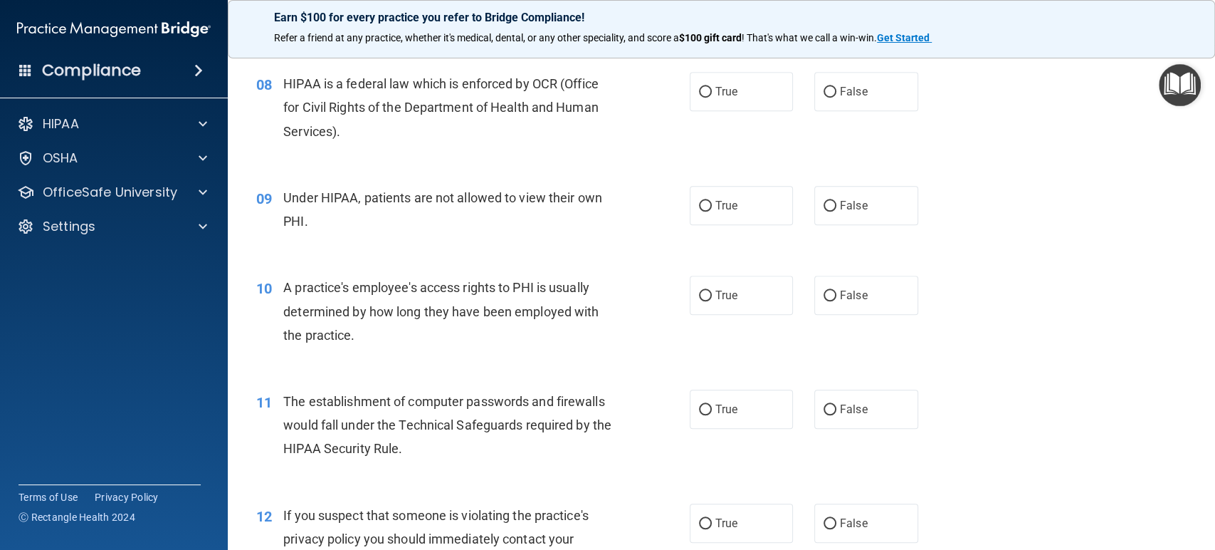
scroll to position [854, 0]
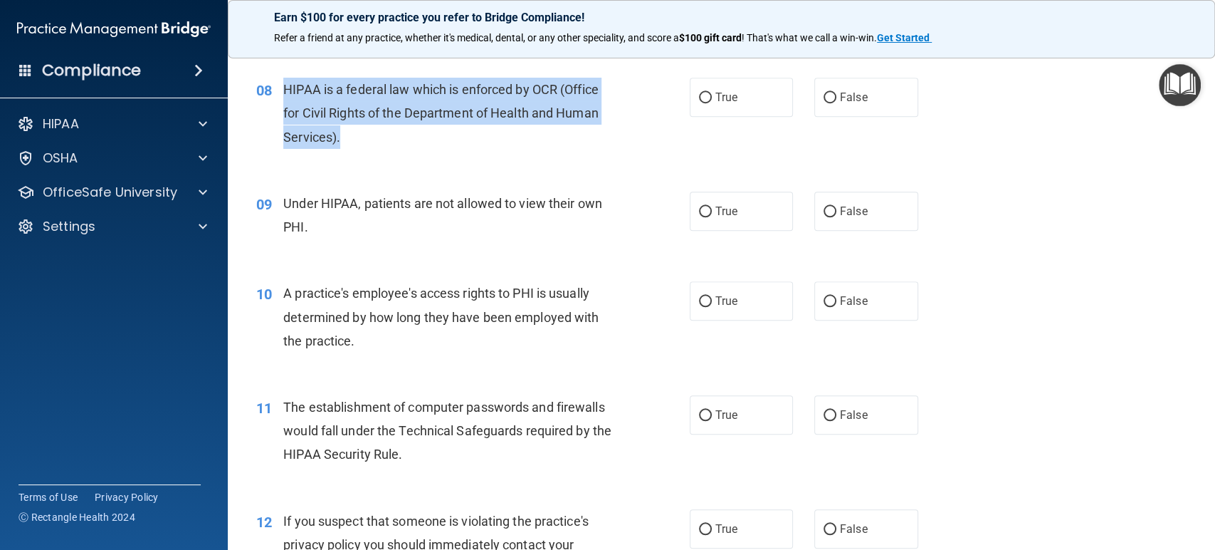
drag, startPoint x: 353, startPoint y: 138, endPoint x: 269, endPoint y: 80, distance: 101.9
click at [269, 80] on div "08 HIPAA is a federal law which is enforced by OCR (Office for Civil Rights of …" at bounding box center [473, 117] width 476 height 78
click at [302, 90] on span "HIPAA is a federal law which is enforced by OCR (Office for Civil Rights of the…" at bounding box center [440, 113] width 315 height 62
click at [402, 120] on div "HIPAA is a federal law which is enforced by OCR (Office for Civil Rights of the…" at bounding box center [453, 113] width 341 height 71
click at [420, 87] on span "HIPAA is a federal law which is enforced by OCR (Office for Civil Rights of the…" at bounding box center [440, 113] width 315 height 62
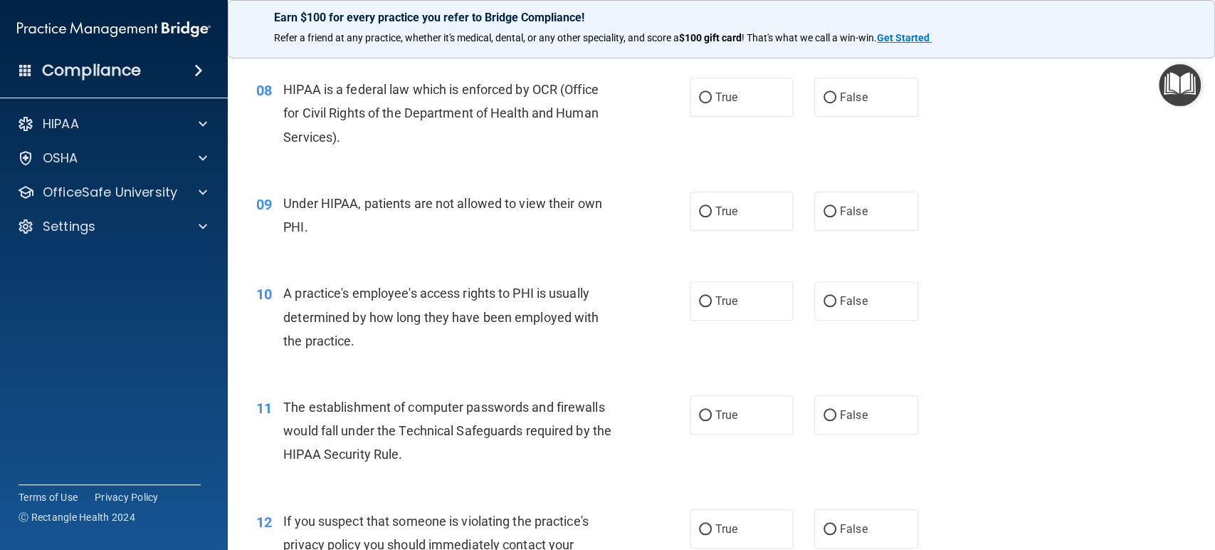
click at [419, 130] on div "HIPAA is a federal law which is enforced by OCR (Office for Civil Rights of the…" at bounding box center [453, 113] width 341 height 71
click at [741, 107] on label "True" at bounding box center [742, 97] width 104 height 39
click at [712, 103] on input "True" at bounding box center [705, 98] width 13 height 11
radio input "true"
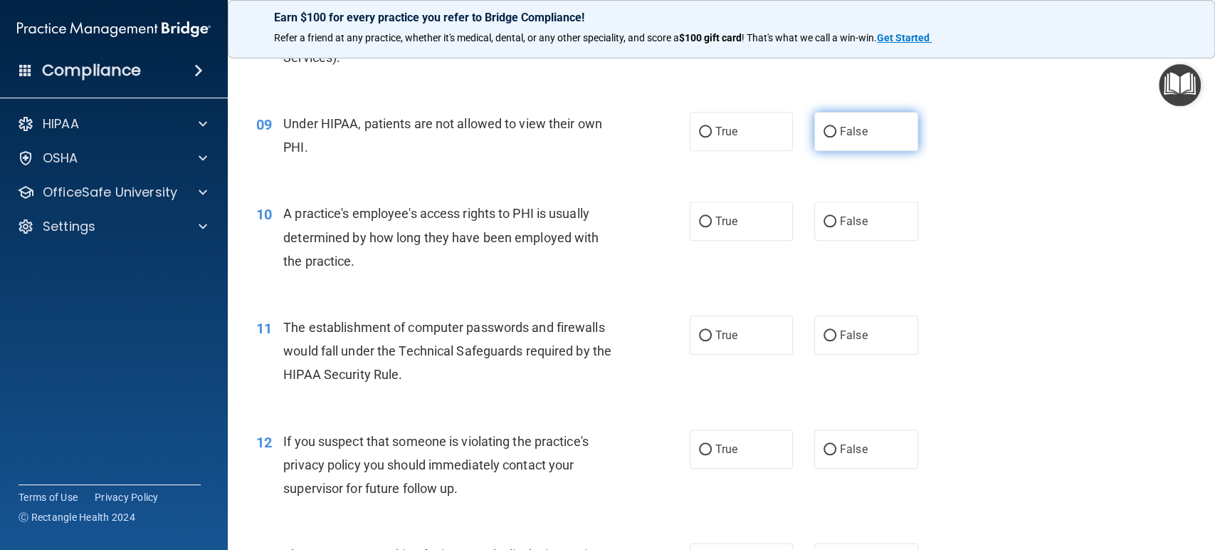
click at [860, 127] on label "False" at bounding box center [867, 131] width 104 height 39
click at [837, 127] on input "False" at bounding box center [830, 132] width 13 height 11
radio input "true"
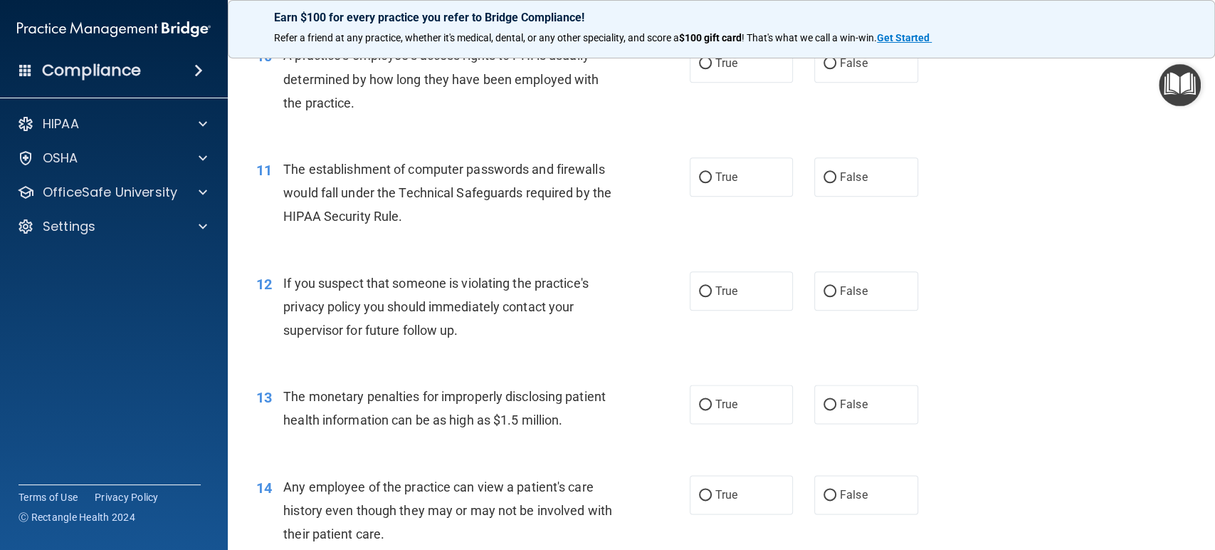
scroll to position [1013, 0]
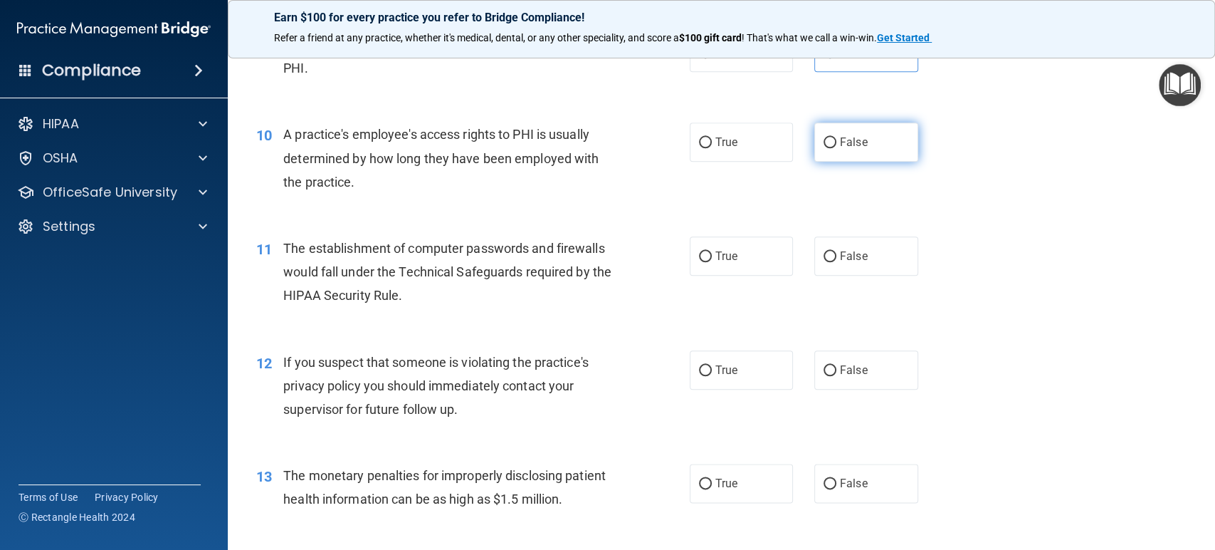
click at [818, 150] on label "False" at bounding box center [867, 141] width 104 height 39
click at [824, 148] on input "False" at bounding box center [830, 142] width 13 height 11
radio input "true"
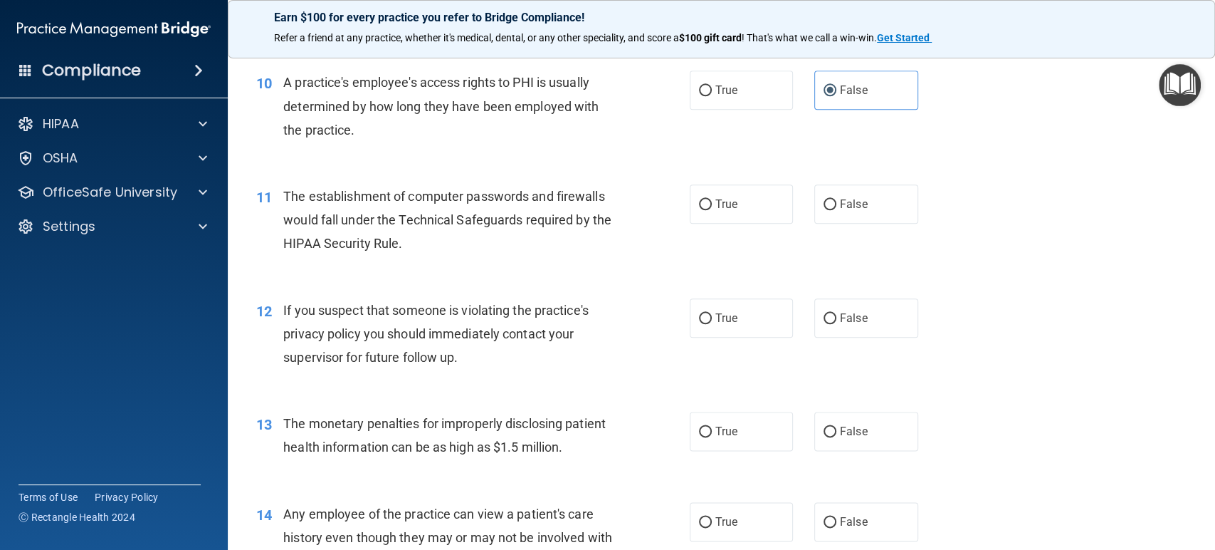
scroll to position [1092, 0]
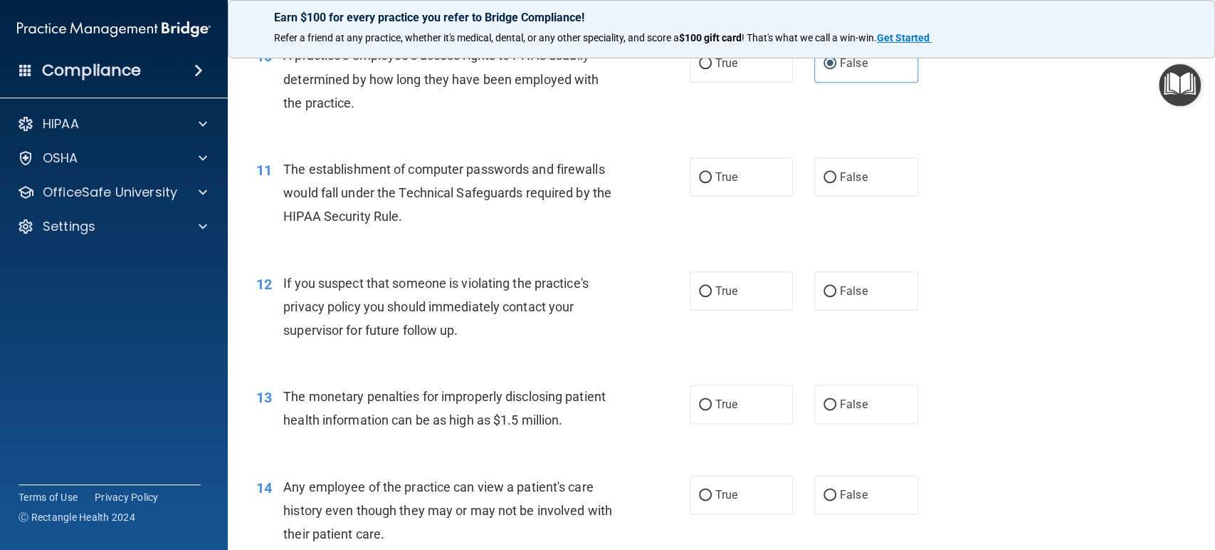
click at [741, 155] on div "11 The establishment of computer passwords and firewalls would fall under the T…" at bounding box center [722, 197] width 952 height 114
click at [707, 181] on label "True" at bounding box center [742, 176] width 104 height 39
click at [707, 181] on input "True" at bounding box center [705, 177] width 13 height 11
radio input "true"
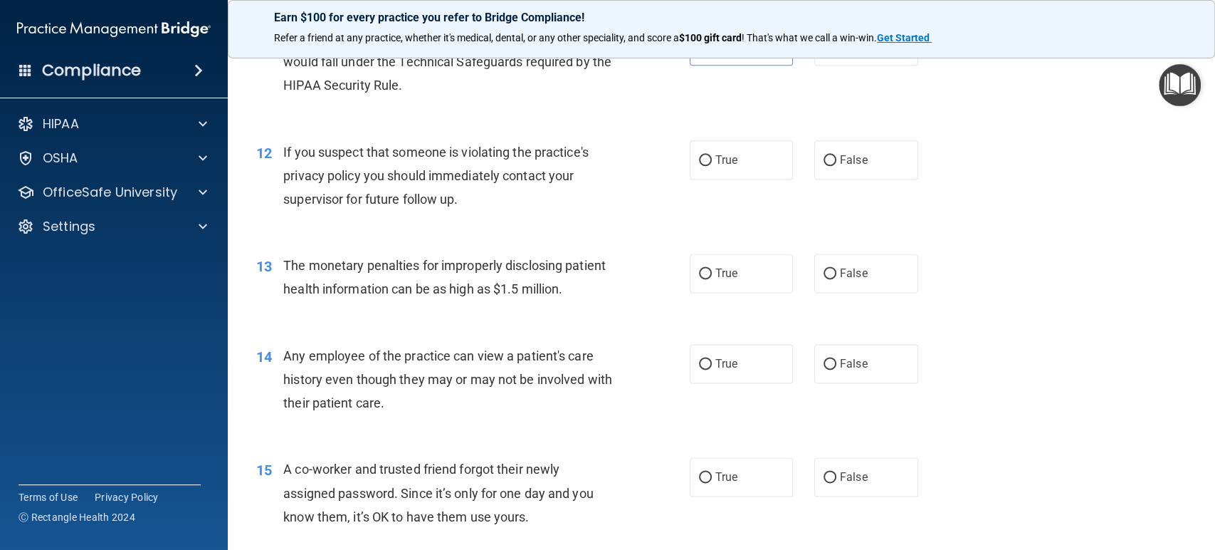
scroll to position [1250, 0]
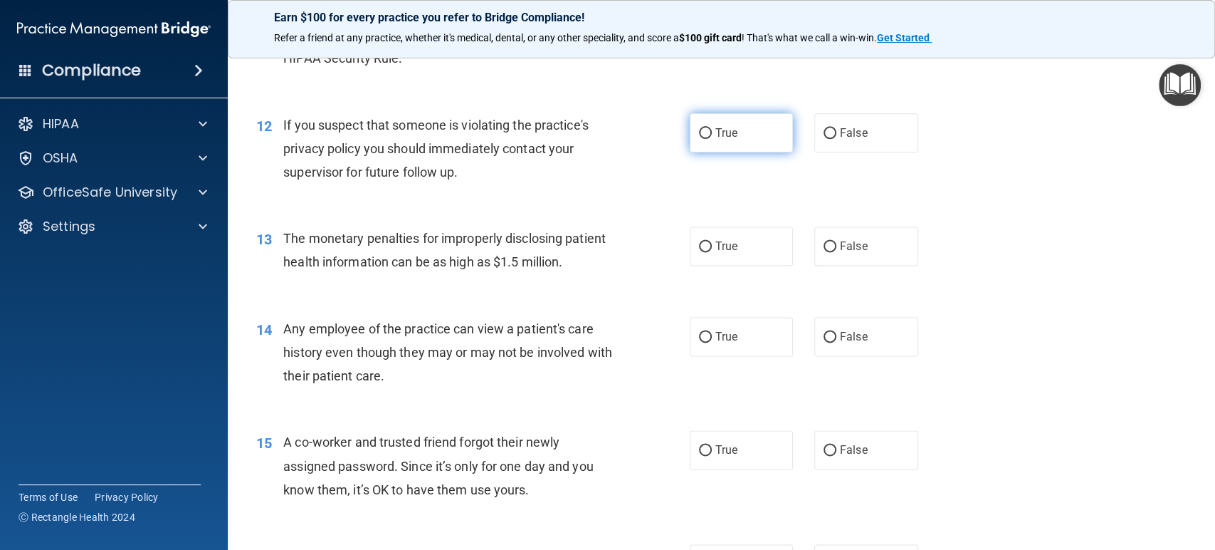
click at [699, 130] on input "True" at bounding box center [705, 133] width 13 height 11
radio input "true"
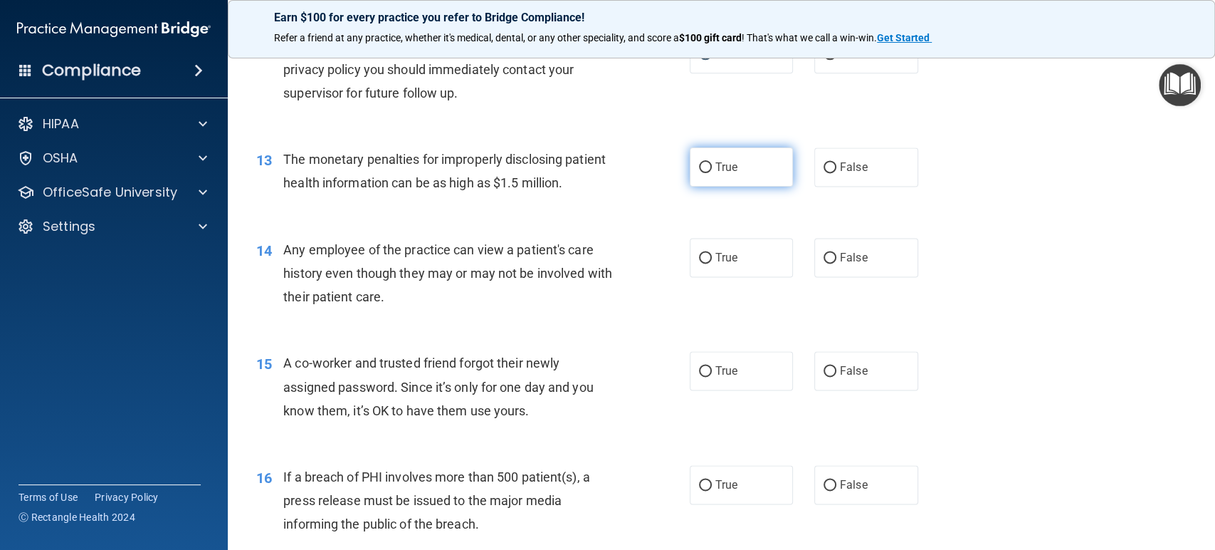
click at [733, 149] on label "True" at bounding box center [742, 166] width 104 height 39
click at [712, 162] on input "True" at bounding box center [705, 167] width 13 height 11
radio input "true"
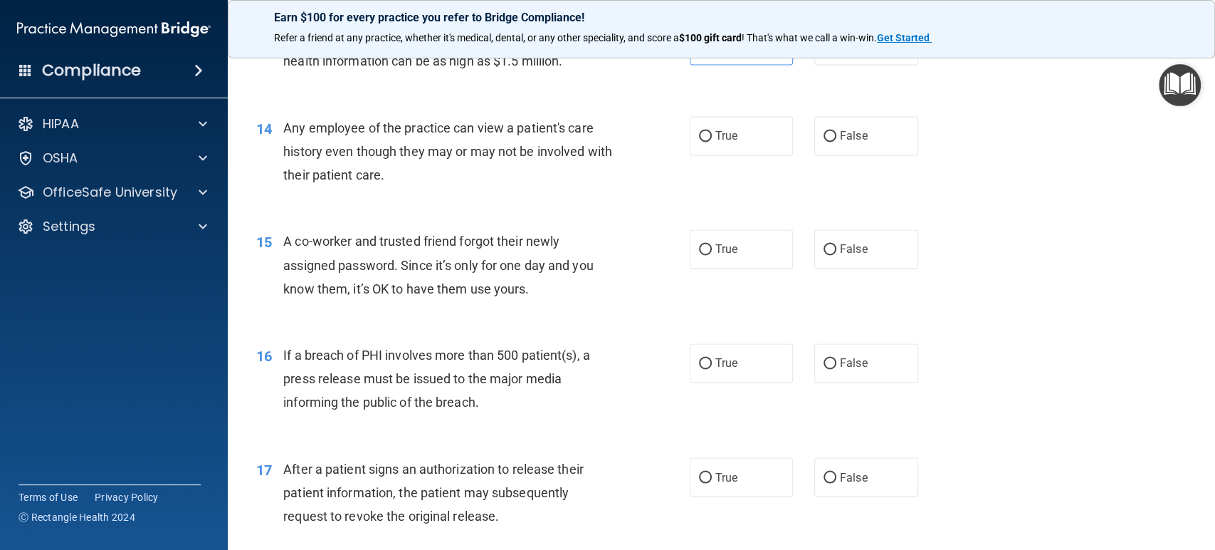
scroll to position [1487, 0]
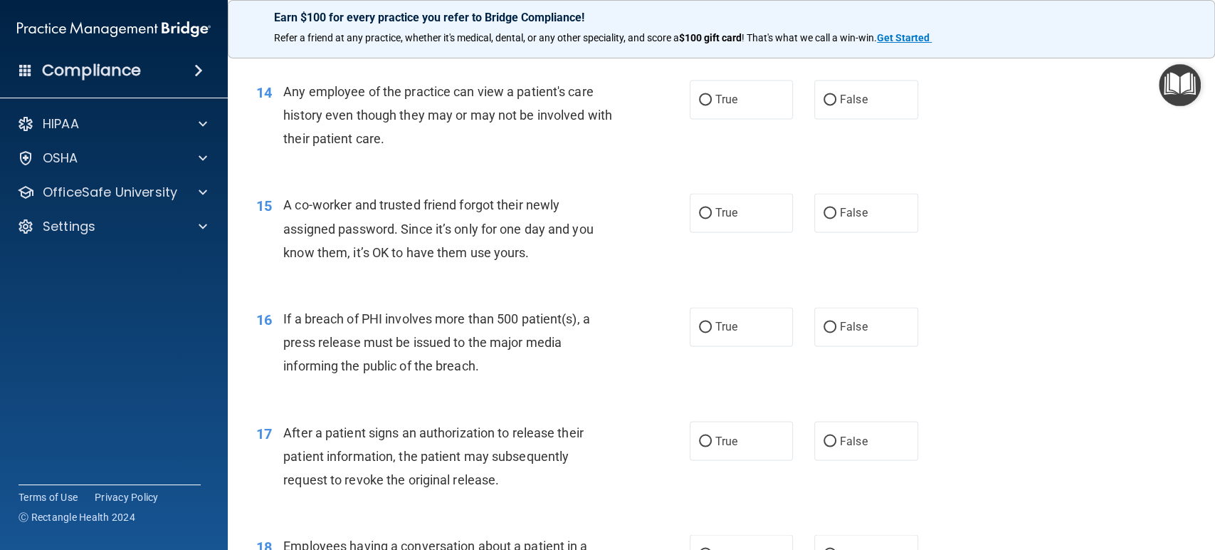
click at [803, 88] on div "True False" at bounding box center [814, 99] width 248 height 39
click at [716, 95] on span "True" at bounding box center [727, 100] width 22 height 14
click at [601, 122] on div "Any employee of the practice can view a patient's care history even though they…" at bounding box center [453, 115] width 341 height 71
click at [716, 93] on span "True" at bounding box center [727, 100] width 22 height 14
click at [709, 95] on input "True" at bounding box center [705, 100] width 13 height 11
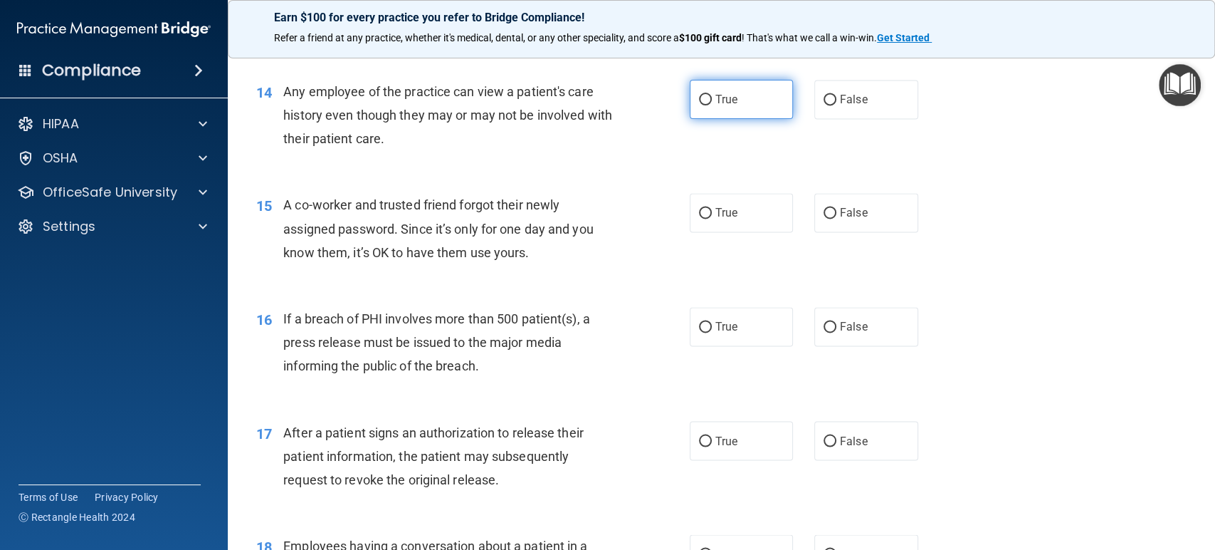
radio input "true"
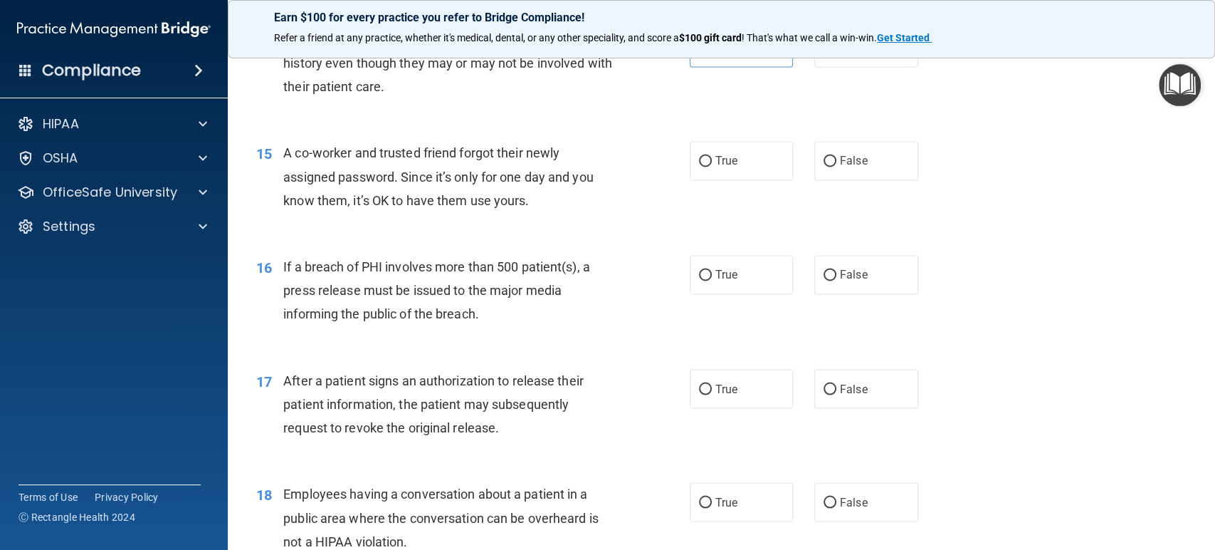
scroll to position [1566, 0]
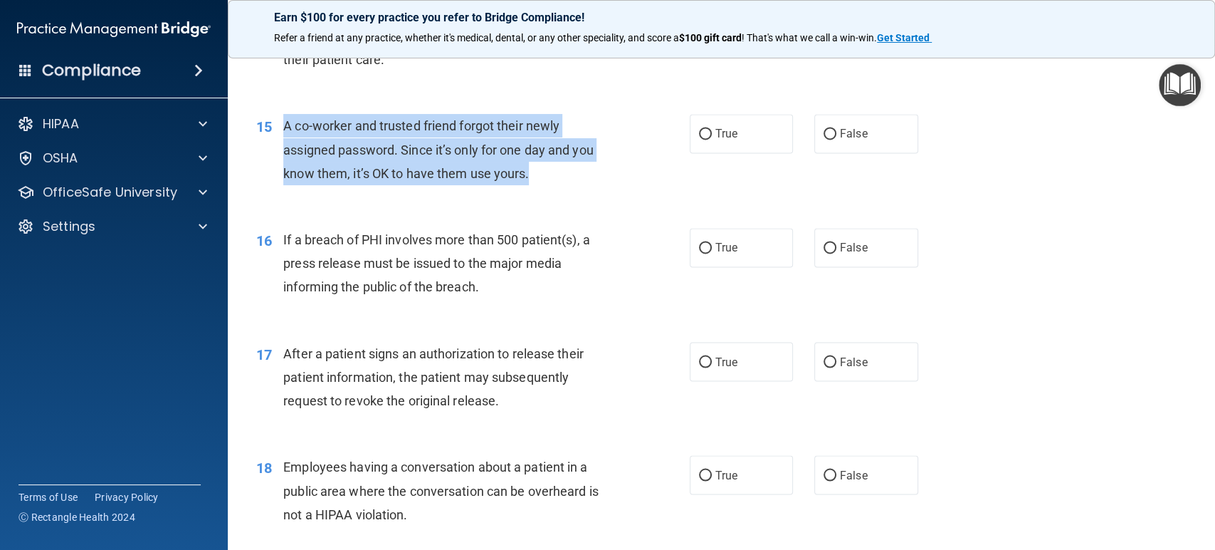
drag, startPoint x: 278, startPoint y: 121, endPoint x: 540, endPoint y: 174, distance: 266.7
click at [530, 172] on div "15 A co-worker and trusted friend forgot their newly assigned password. Since i…" at bounding box center [473, 153] width 476 height 78
click at [541, 174] on div "A co-worker and trusted friend forgot their newly assigned password. Since it’s…" at bounding box center [453, 149] width 341 height 71
click at [535, 168] on div "A co-worker and trusted friend forgot their newly assigned password. Since it’s…" at bounding box center [453, 149] width 341 height 71
click at [561, 181] on div "A co-worker and trusted friend forgot their newly assigned password. Since it’s…" at bounding box center [453, 149] width 341 height 71
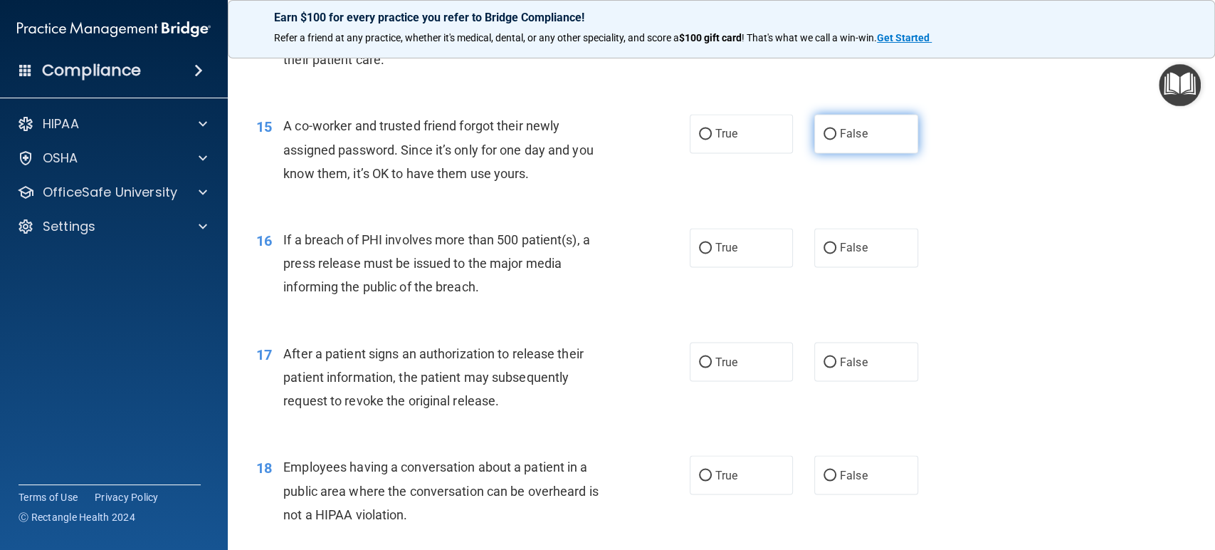
click at [886, 123] on label "False" at bounding box center [867, 133] width 104 height 39
click at [837, 129] on input "False" at bounding box center [830, 134] width 13 height 11
radio input "true"
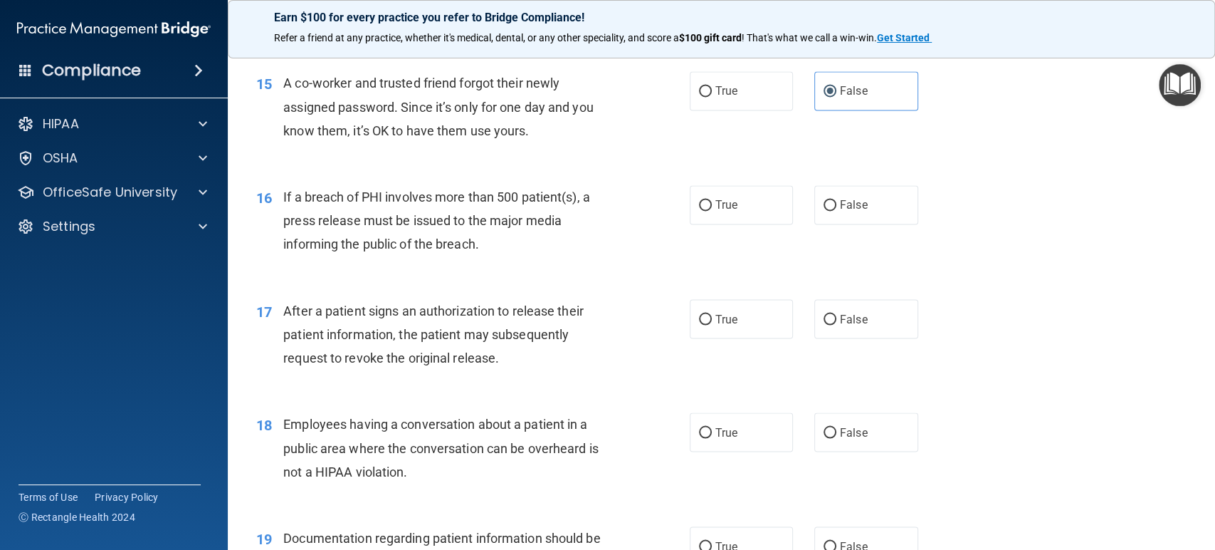
scroll to position [1646, 0]
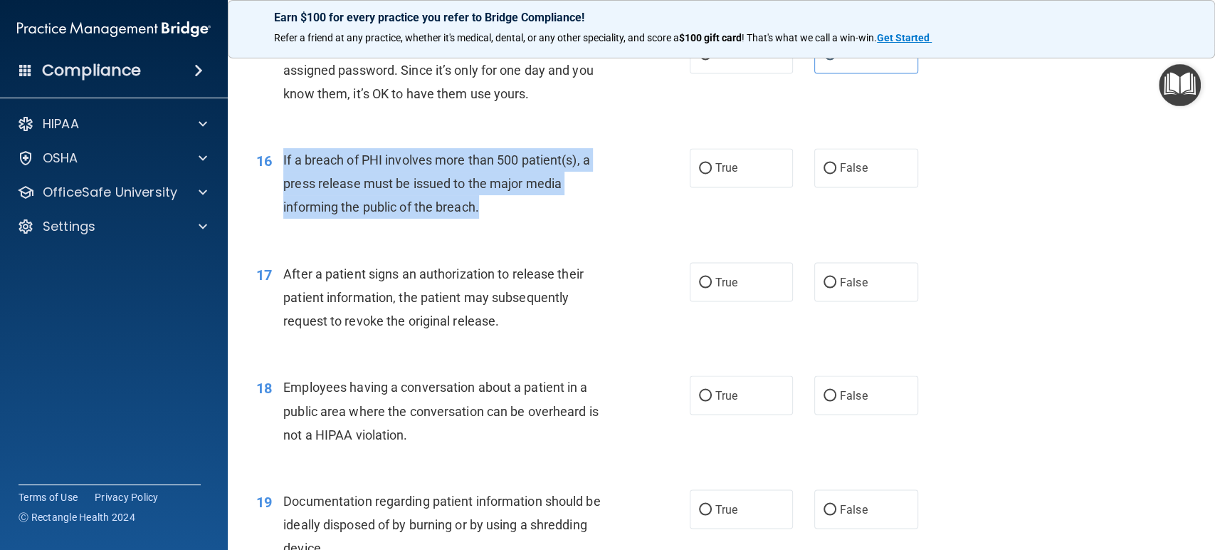
drag, startPoint x: 283, startPoint y: 155, endPoint x: 496, endPoint y: 206, distance: 219.0
click at [496, 206] on div "If a breach of PHI involves more than 500 patient(s), a press release must be i…" at bounding box center [453, 183] width 341 height 71
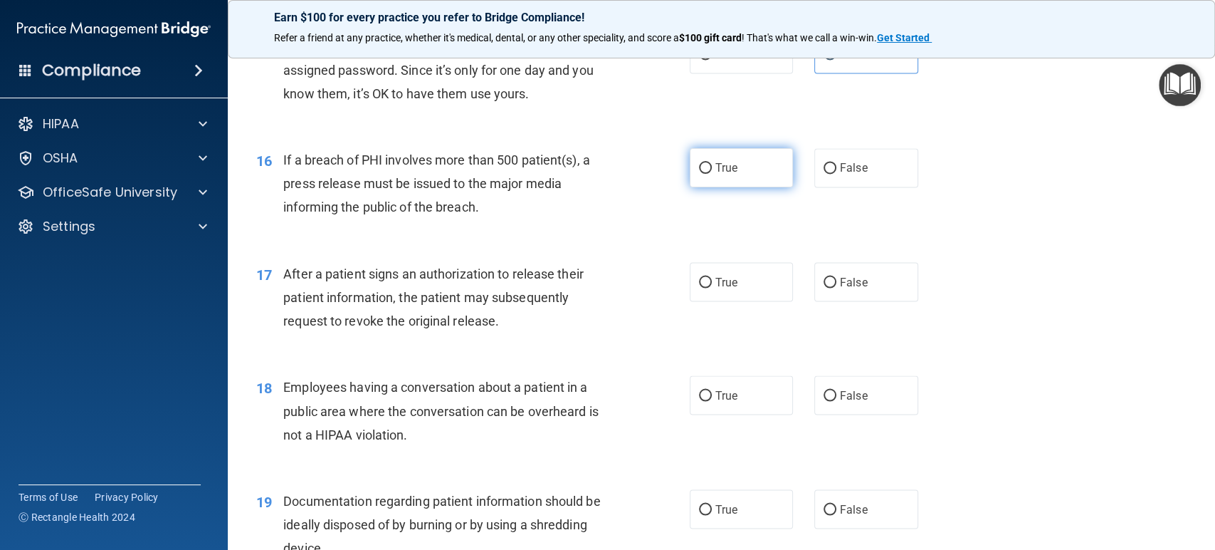
click at [718, 164] on span "True" at bounding box center [727, 168] width 22 height 14
click at [712, 164] on input "True" at bounding box center [705, 168] width 13 height 11
radio input "true"
click at [639, 204] on div "16 If a breach of PHI involves more than 500 patient(s), a press release must b…" at bounding box center [473, 187] width 476 height 78
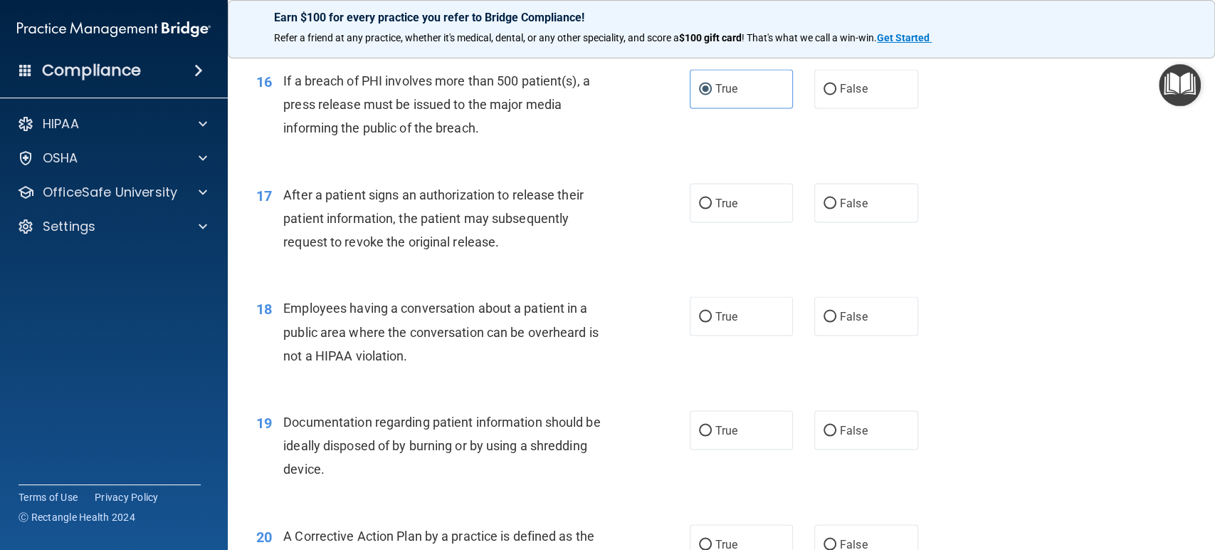
scroll to position [1804, 0]
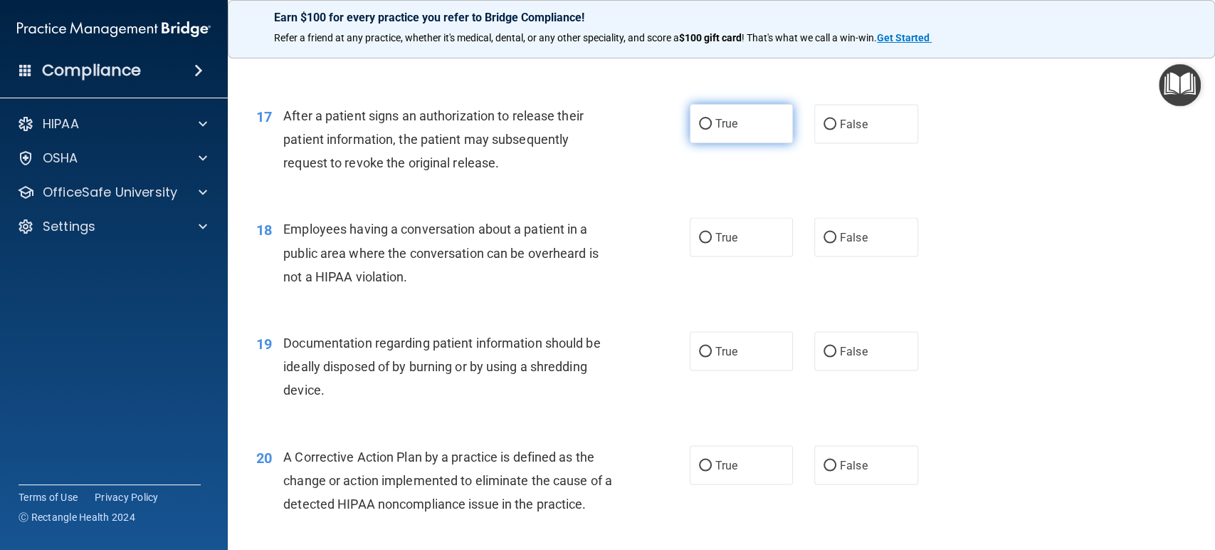
click at [708, 118] on label "True" at bounding box center [742, 123] width 104 height 39
click at [708, 119] on input "True" at bounding box center [705, 124] width 13 height 11
radio input "true"
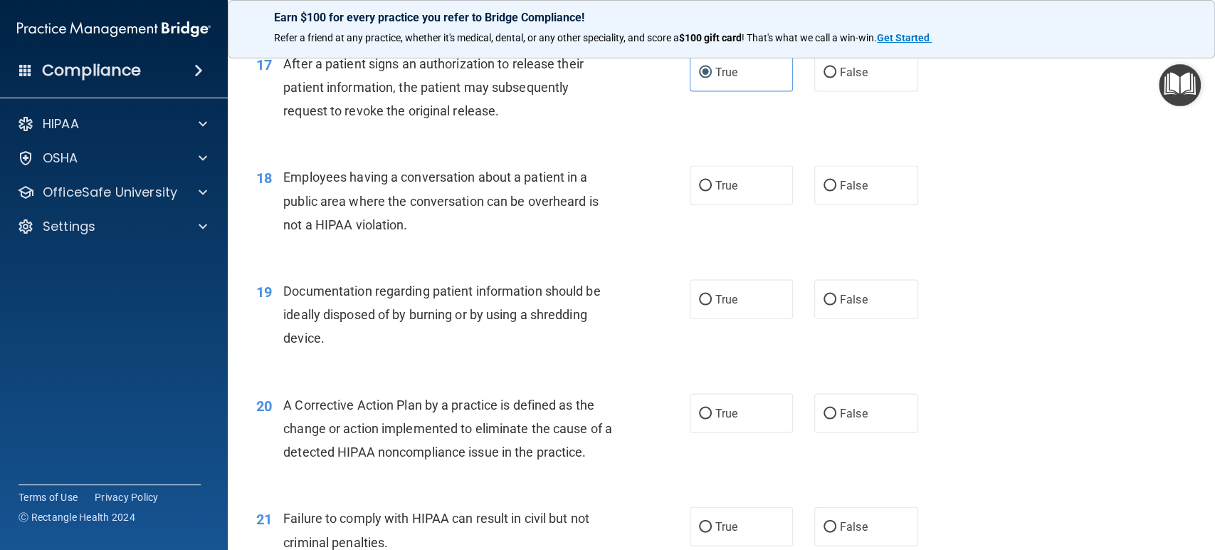
scroll to position [1883, 0]
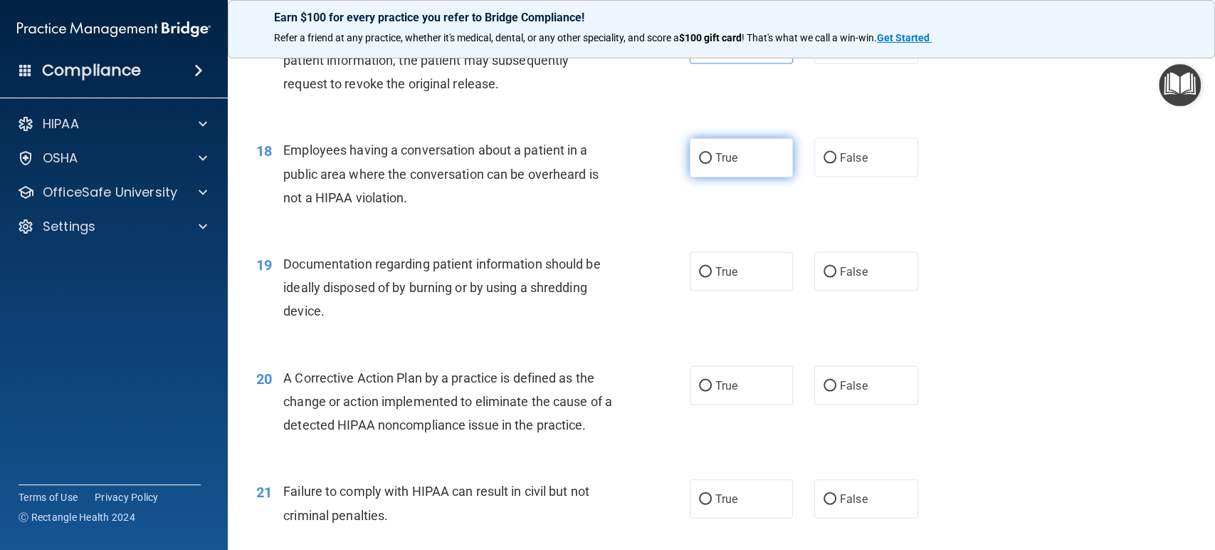
click at [723, 138] on label "True" at bounding box center [742, 157] width 104 height 39
click at [712, 153] on input "True" at bounding box center [705, 158] width 13 height 11
radio input "true"
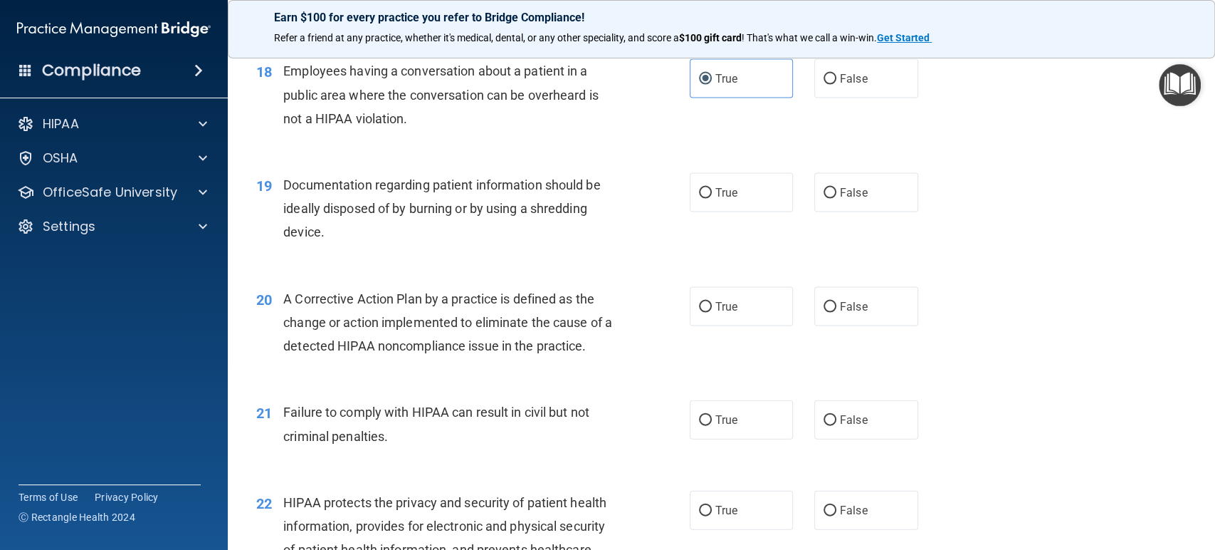
scroll to position [2041, 0]
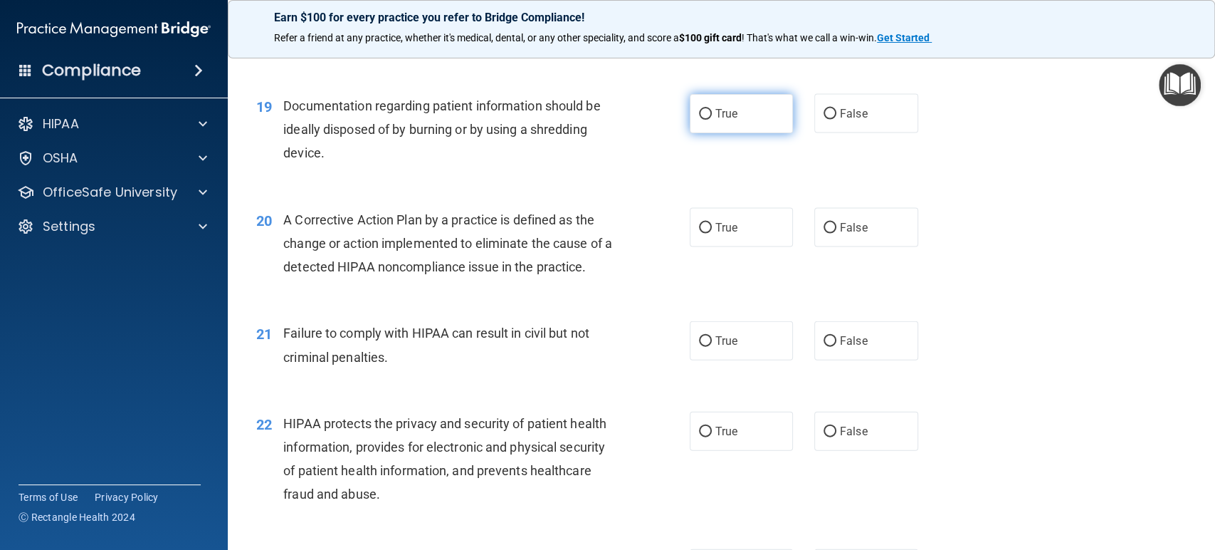
click at [746, 108] on label "True" at bounding box center [742, 113] width 104 height 39
click at [712, 109] on input "True" at bounding box center [705, 114] width 13 height 11
radio input "true"
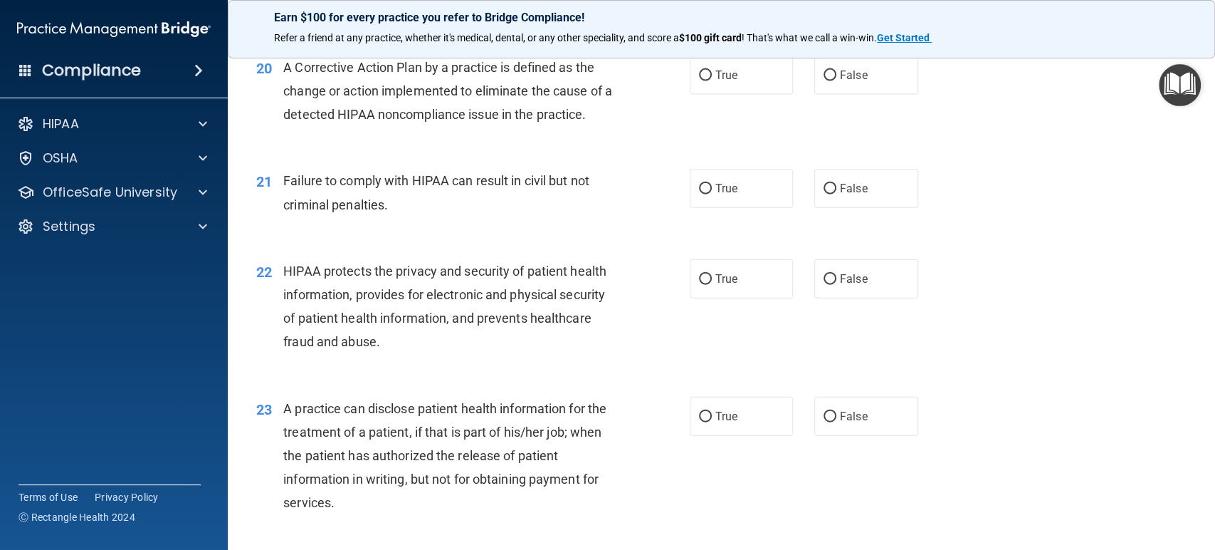
scroll to position [2175, 0]
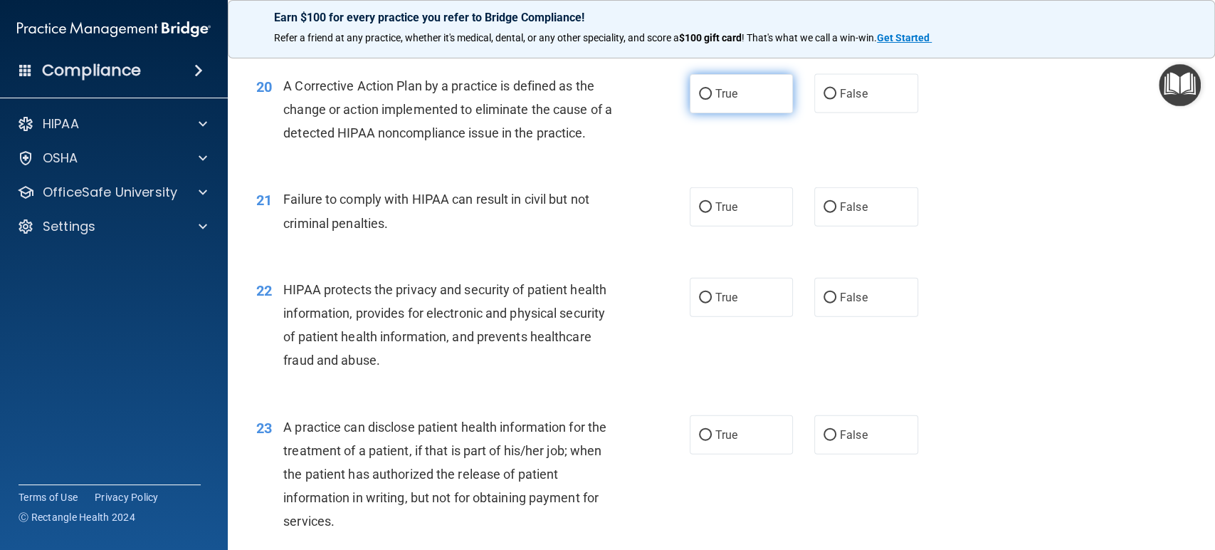
click at [723, 95] on span "True" at bounding box center [727, 94] width 22 height 14
click at [712, 95] on input "True" at bounding box center [705, 94] width 13 height 11
radio input "true"
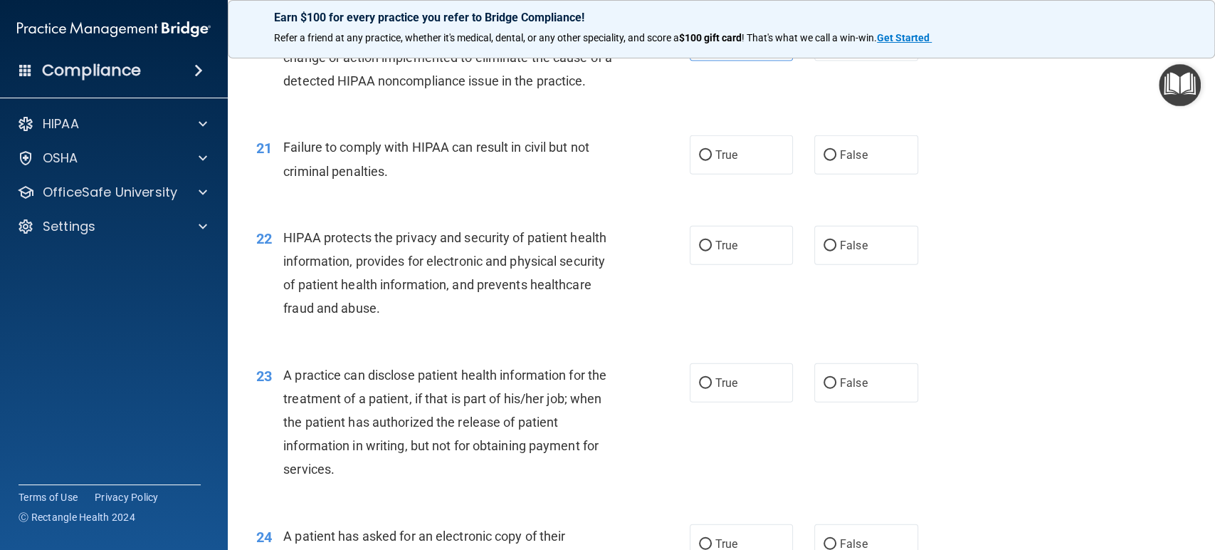
scroll to position [2254, 0]
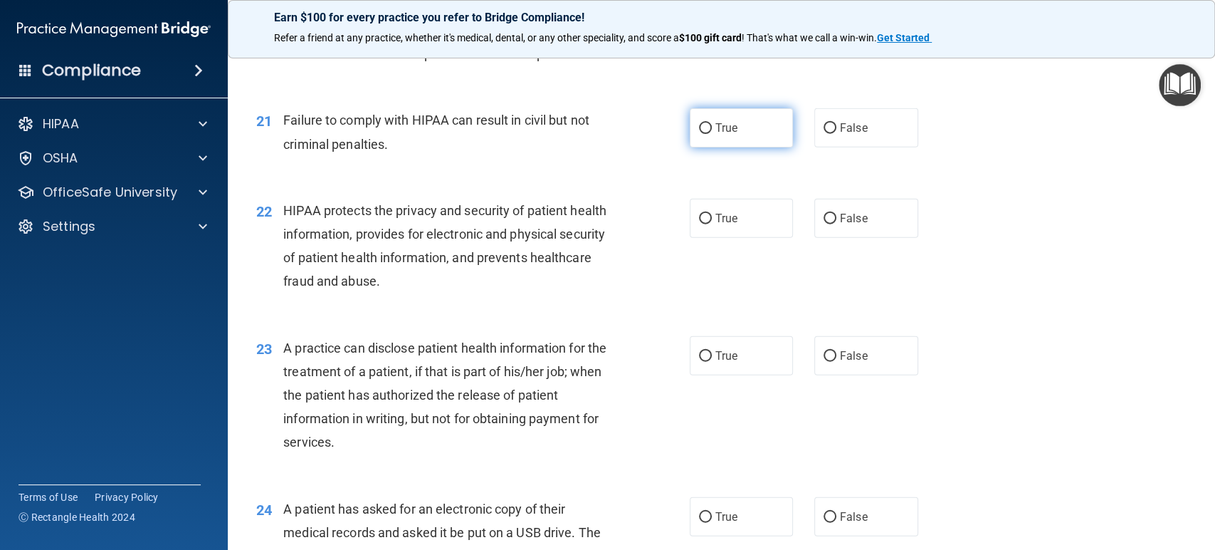
click at [752, 132] on label "True" at bounding box center [742, 127] width 104 height 39
click at [712, 132] on input "True" at bounding box center [705, 128] width 13 height 11
radio input "true"
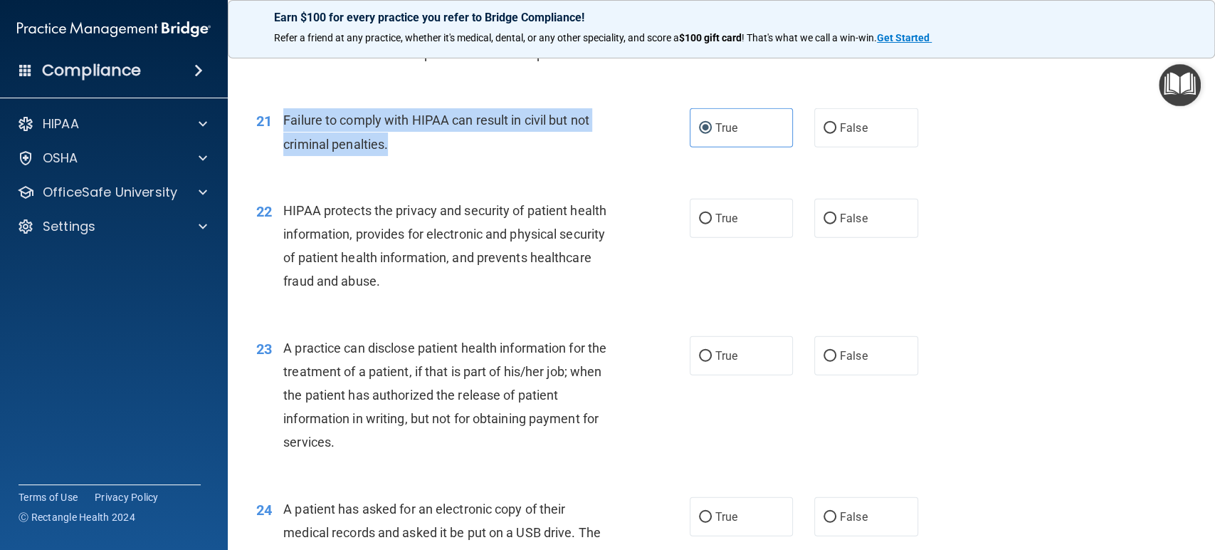
drag, startPoint x: 455, startPoint y: 135, endPoint x: 283, endPoint y: 125, distance: 171.9
click at [283, 125] on div "Failure to comply with HIPAA can result in civil but not criminal penalties." at bounding box center [453, 131] width 341 height 47
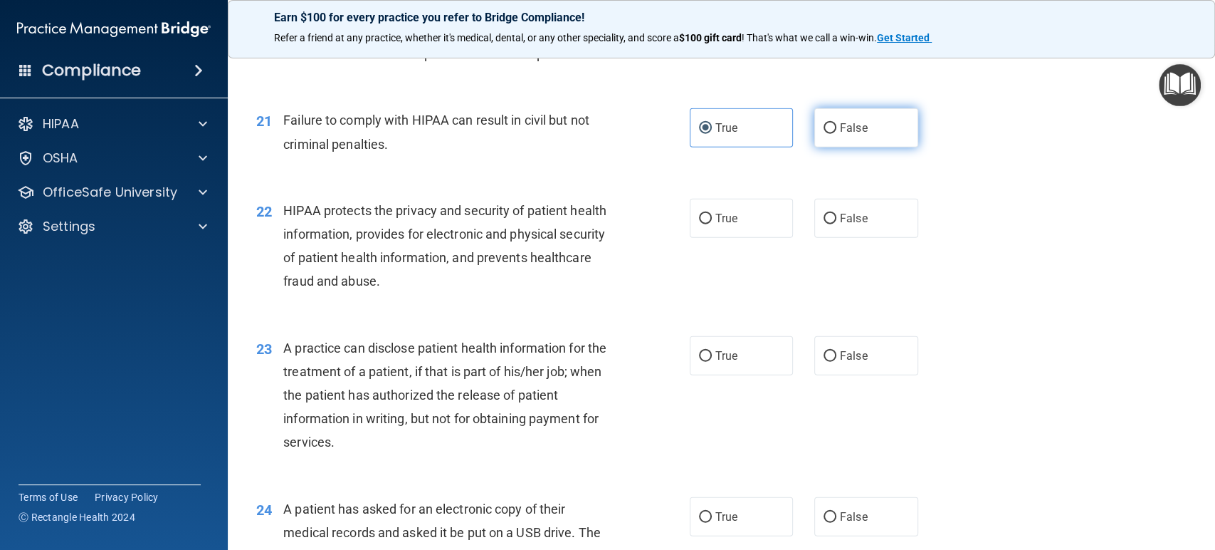
click at [868, 110] on label "False" at bounding box center [867, 127] width 104 height 39
click at [837, 123] on input "False" at bounding box center [830, 128] width 13 height 11
radio input "true"
radio input "false"
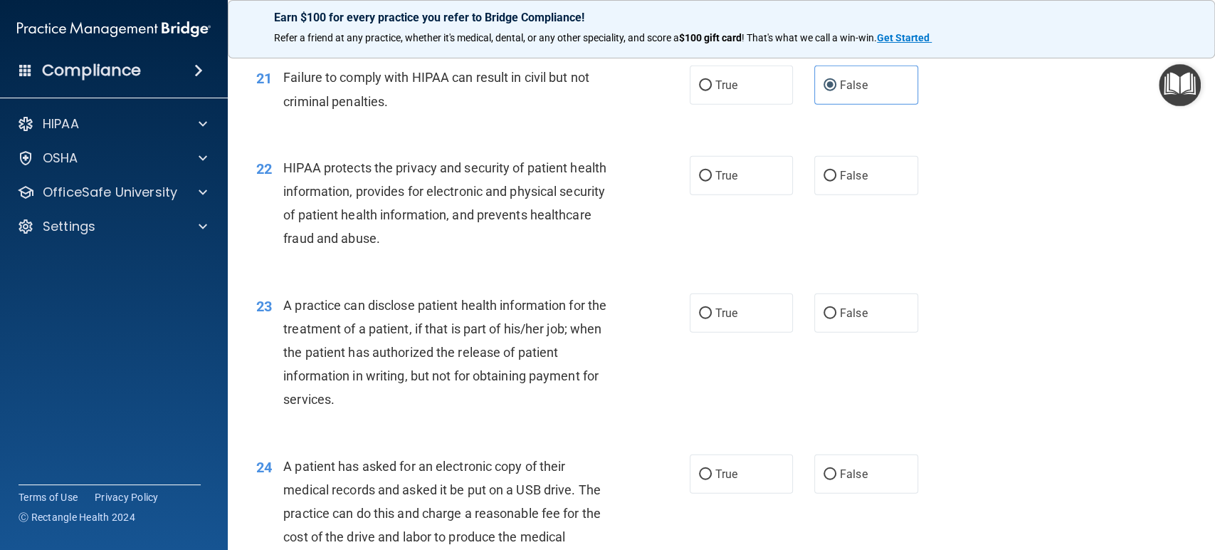
scroll to position [2333, 0]
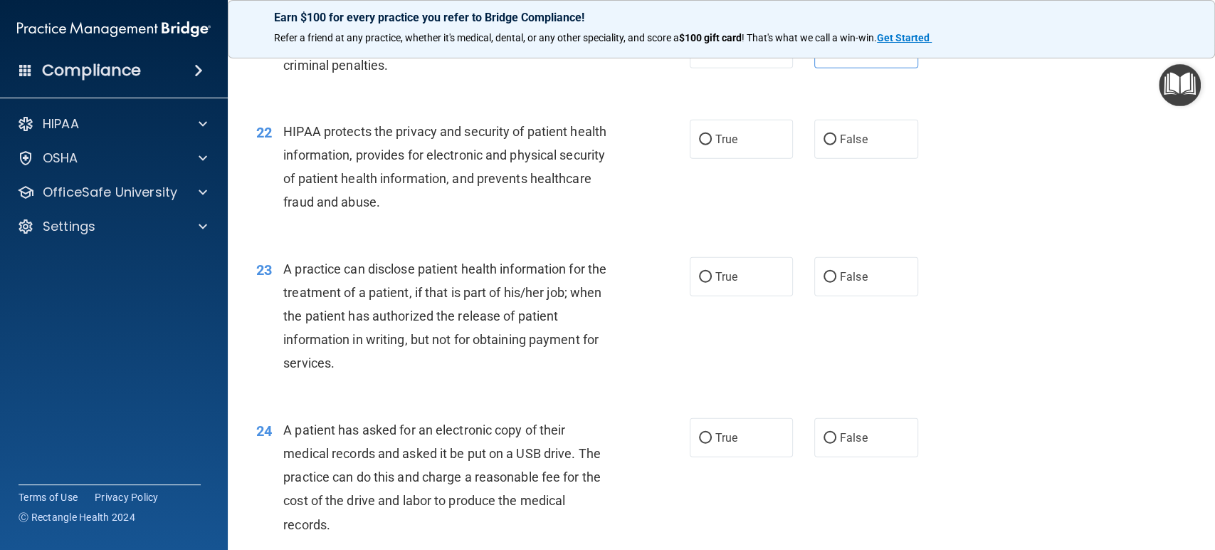
click at [667, 127] on div "22 HIPAA protects the privacy and security of patient health information, provi…" at bounding box center [473, 171] width 476 height 102
click at [716, 138] on span "True" at bounding box center [727, 139] width 22 height 14
click at [708, 138] on input "True" at bounding box center [705, 140] width 13 height 11
radio input "true"
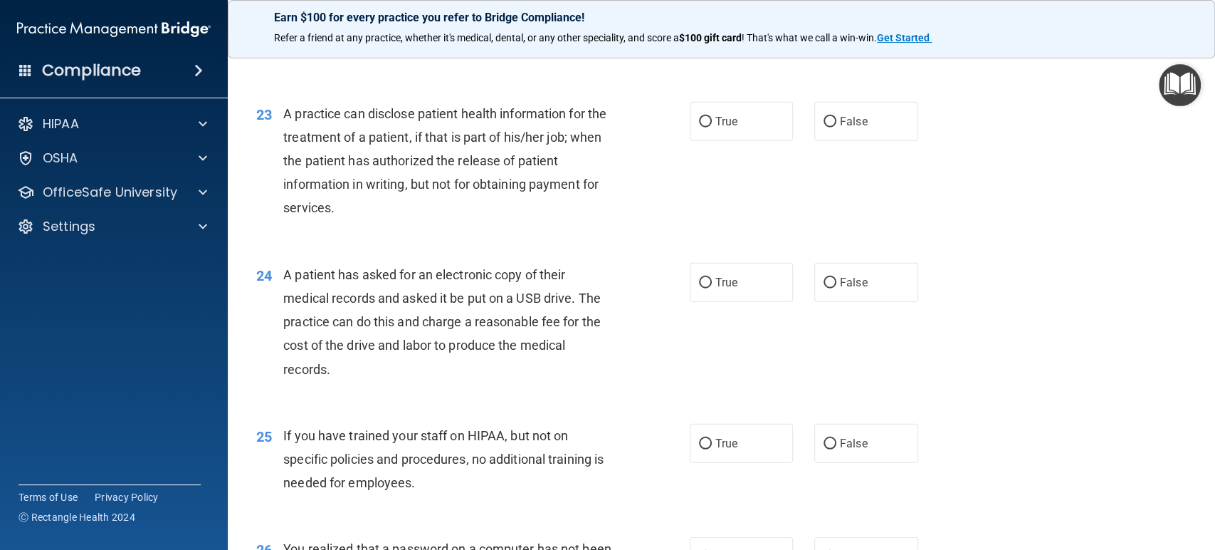
scroll to position [2491, 0]
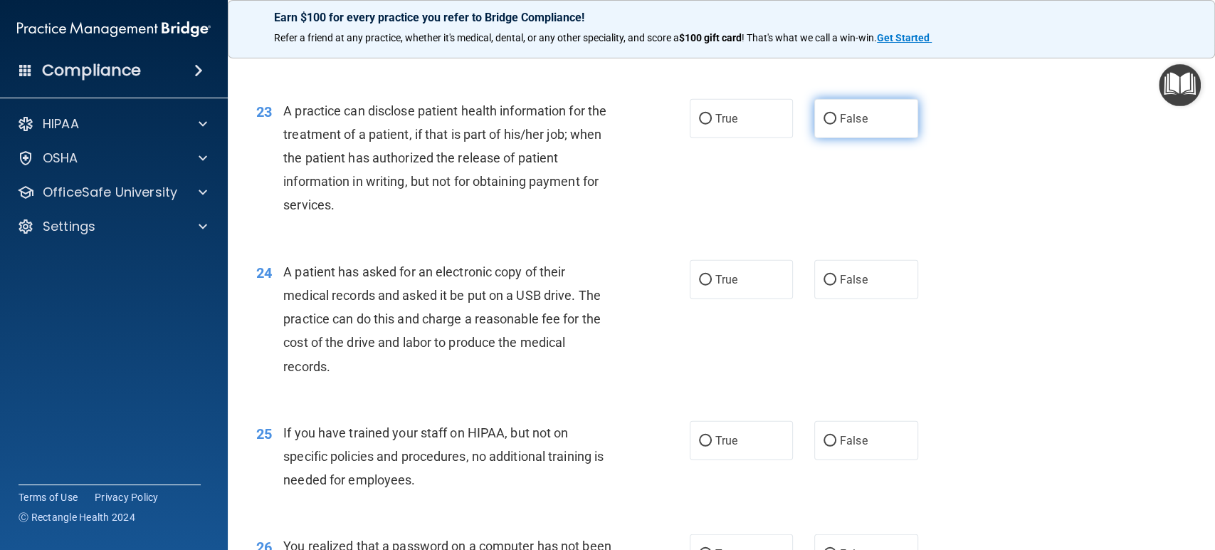
click at [871, 118] on label "False" at bounding box center [867, 118] width 104 height 39
click at [837, 118] on input "False" at bounding box center [830, 119] width 13 height 11
radio input "true"
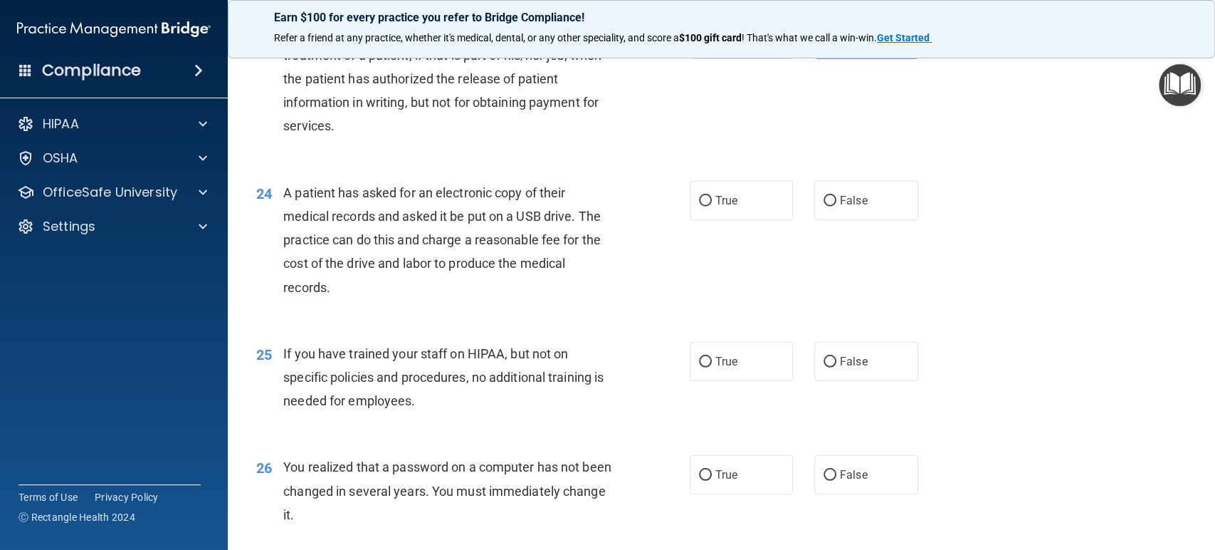
scroll to position [2649, 0]
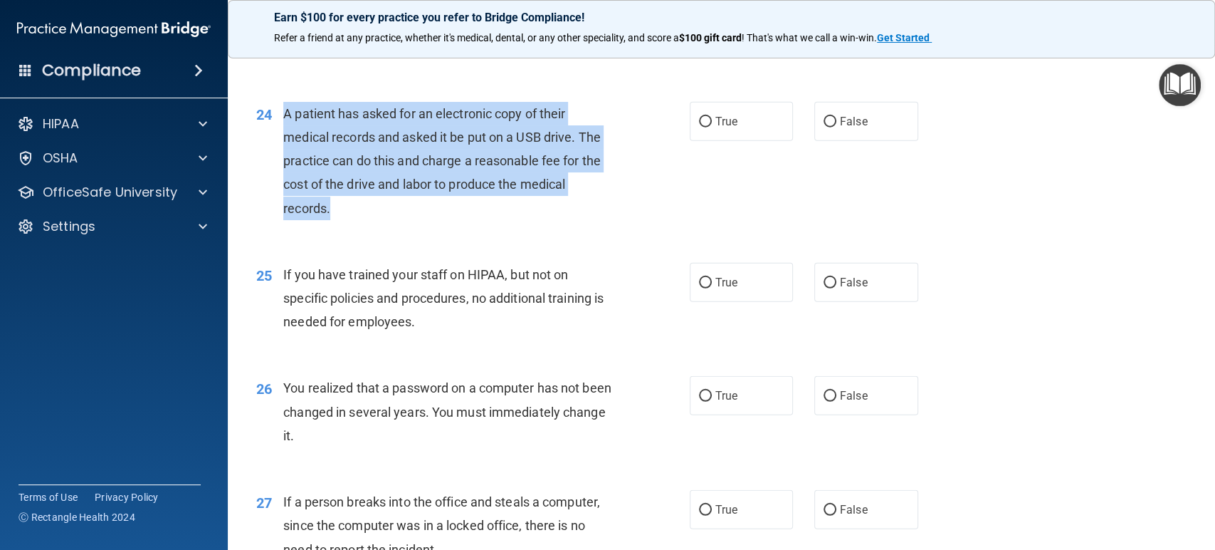
drag, startPoint x: 357, startPoint y: 202, endPoint x: 278, endPoint y: 113, distance: 119.1
click at [278, 113] on div "24 A patient has asked for an electronic copy of their medical records and aske…" at bounding box center [473, 164] width 476 height 125
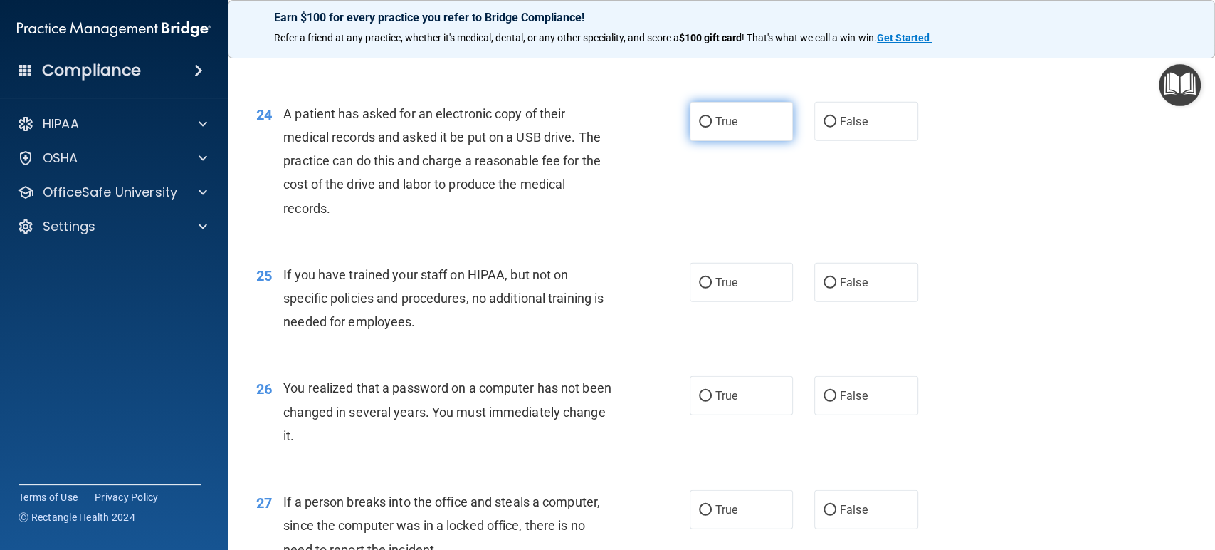
click at [716, 115] on span "True" at bounding box center [727, 122] width 22 height 14
click at [711, 117] on input "True" at bounding box center [705, 122] width 13 height 11
radio input "true"
click at [677, 170] on div "24 A patient has asked for an electronic copy of their medical records and aske…" at bounding box center [473, 164] width 476 height 125
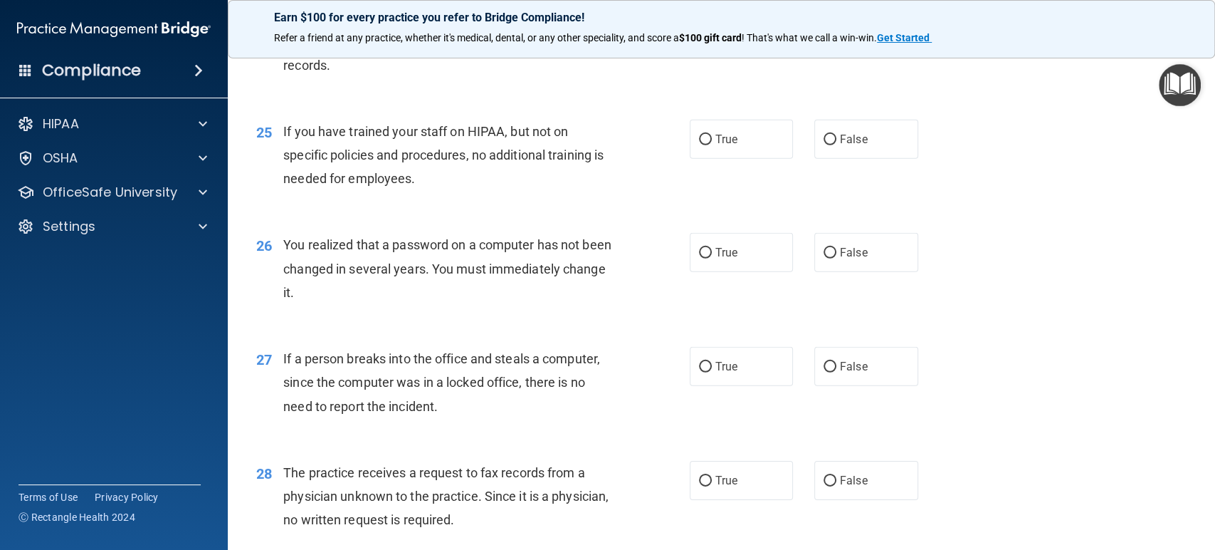
scroll to position [2808, 0]
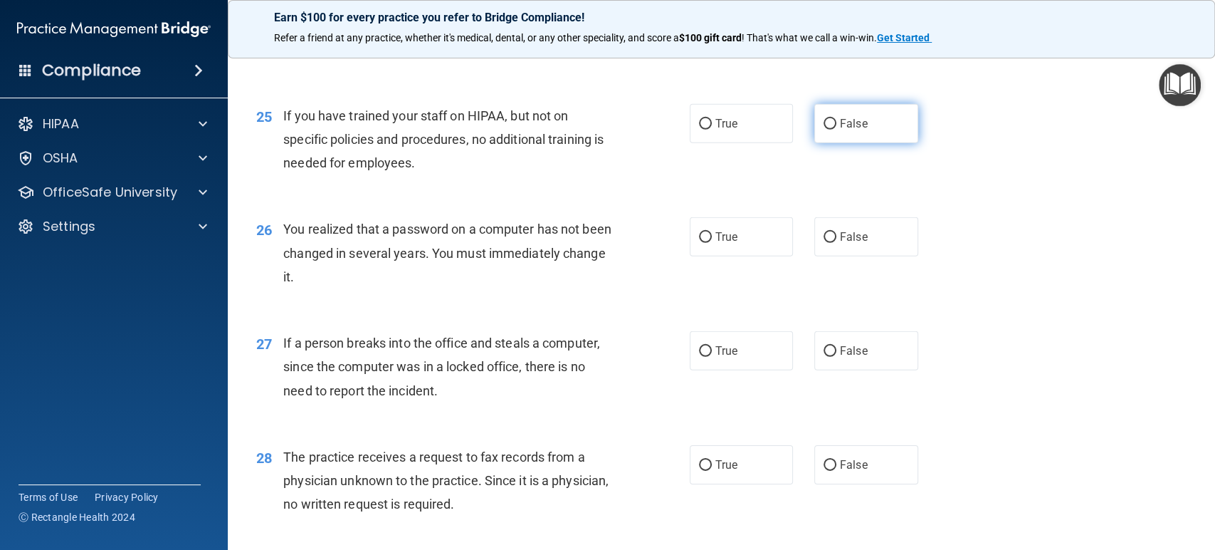
click at [859, 123] on span "False" at bounding box center [854, 124] width 28 height 14
click at [837, 123] on input "False" at bounding box center [830, 124] width 13 height 11
radio input "true"
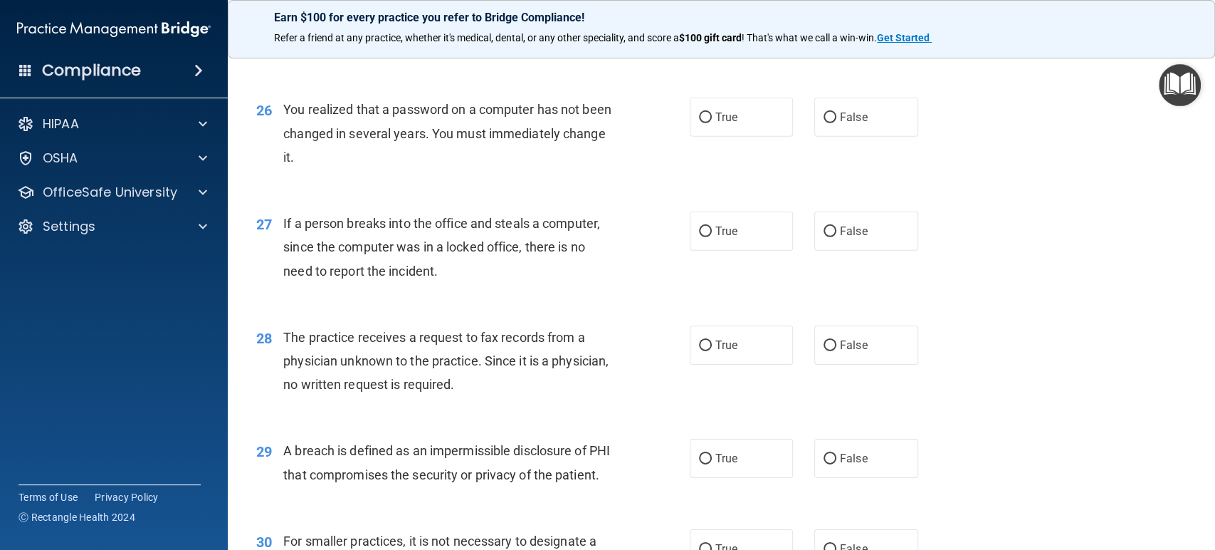
scroll to position [2966, 0]
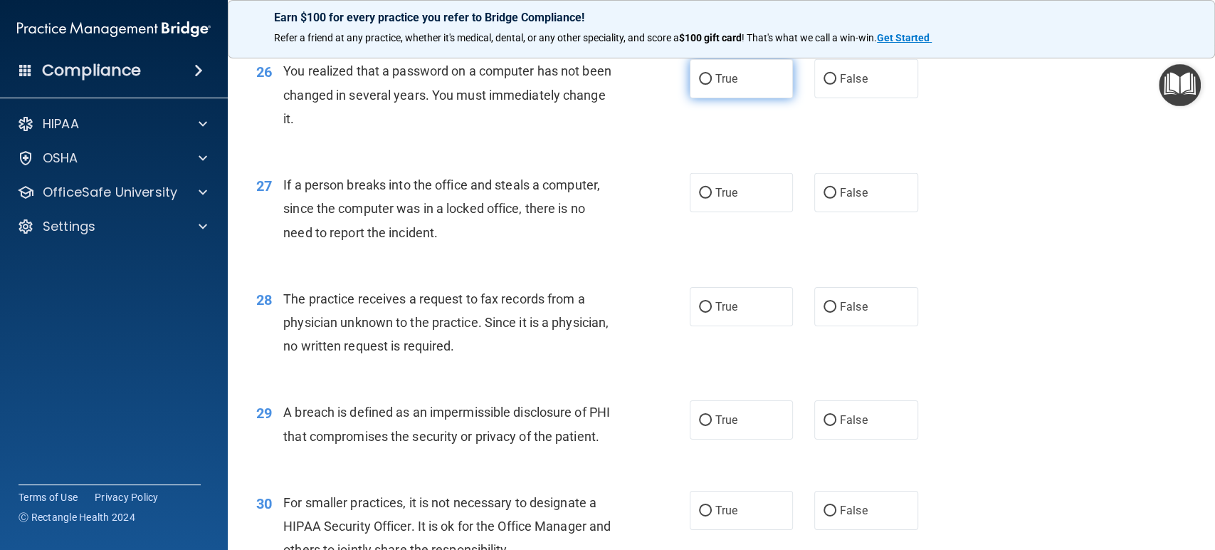
click at [716, 79] on span "True" at bounding box center [727, 79] width 22 height 14
click at [712, 79] on input "True" at bounding box center [705, 79] width 13 height 11
radio input "true"
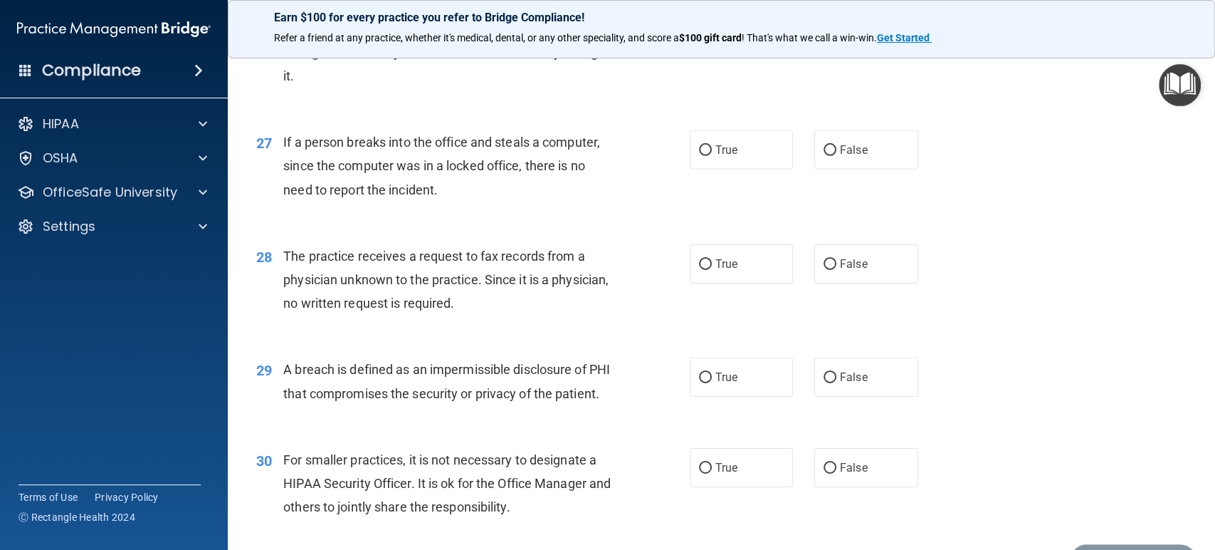
scroll to position [3045, 0]
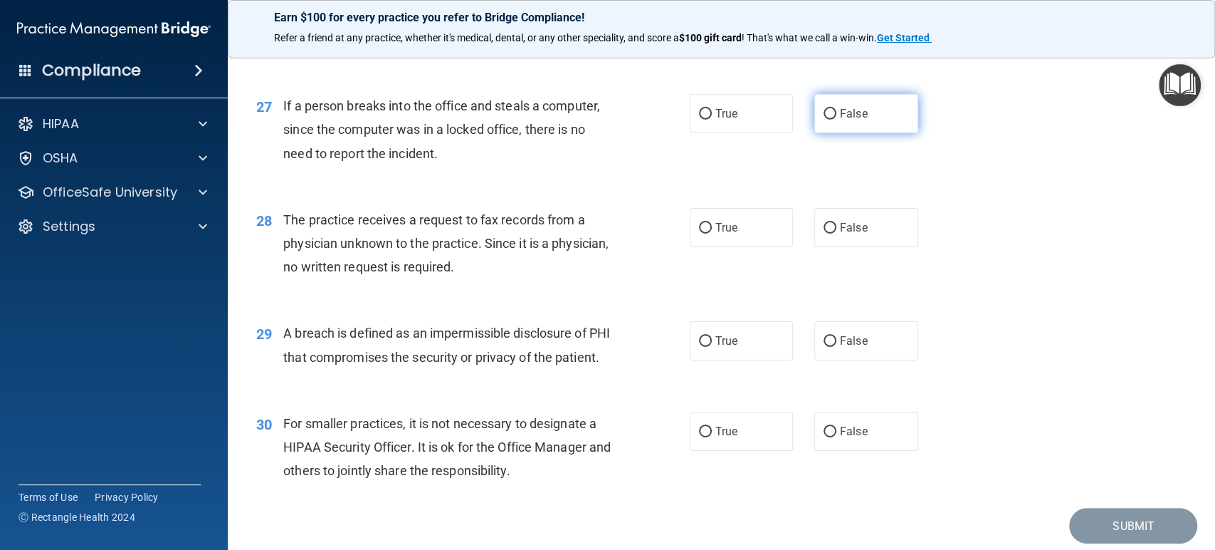
click at [857, 123] on label "False" at bounding box center [867, 113] width 104 height 39
click at [837, 120] on input "False" at bounding box center [830, 114] width 13 height 11
radio input "true"
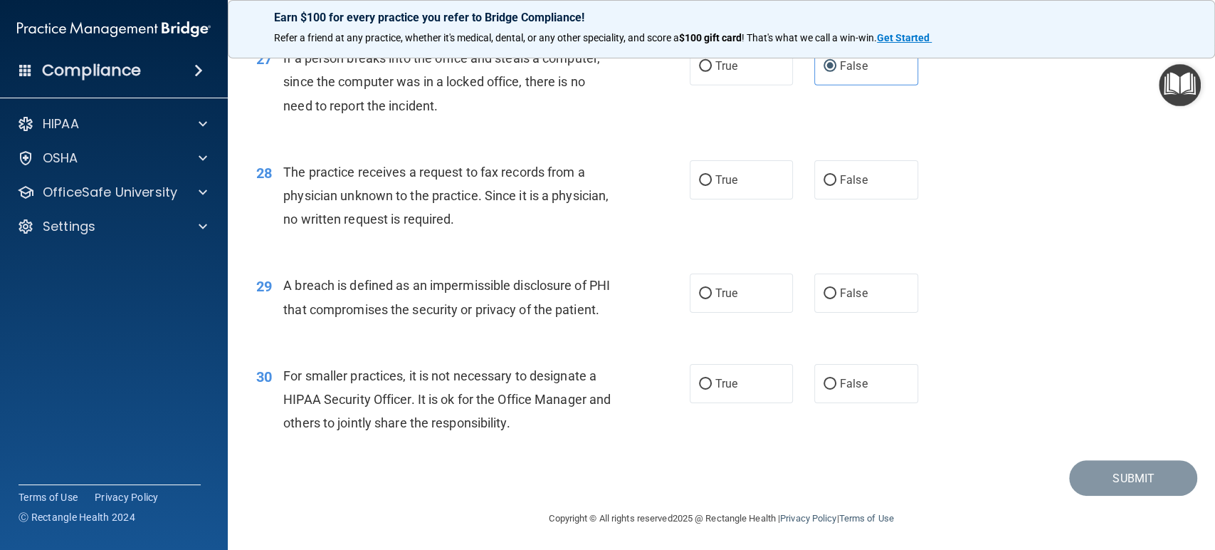
scroll to position [3119, 0]
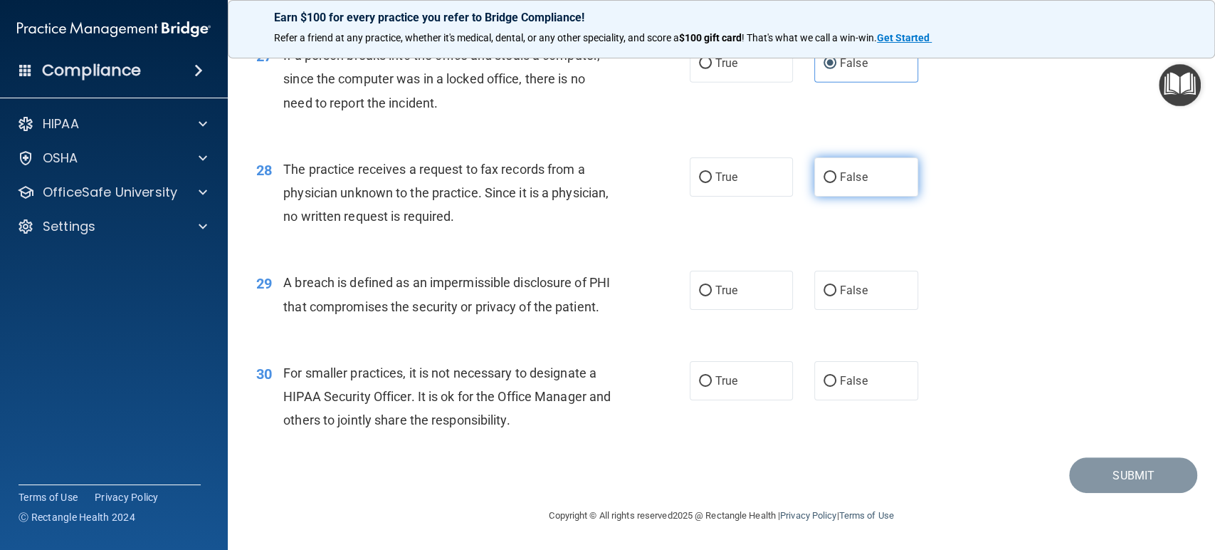
click at [859, 170] on span "False" at bounding box center [854, 177] width 28 height 14
click at [837, 172] on input "False" at bounding box center [830, 177] width 13 height 11
radio input "true"
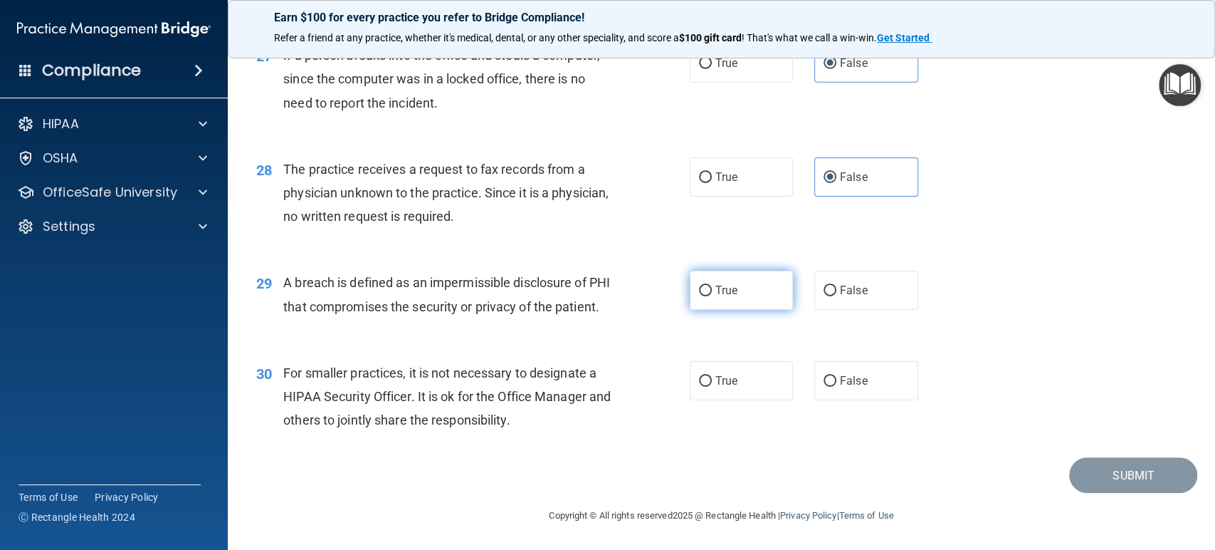
click at [733, 272] on label "True" at bounding box center [742, 290] width 104 height 39
click at [712, 286] on input "True" at bounding box center [705, 291] width 13 height 11
radio input "true"
drag, startPoint x: 857, startPoint y: 375, endPoint x: 864, endPoint y: 379, distance: 8.6
click at [857, 375] on span "False" at bounding box center [854, 381] width 28 height 14
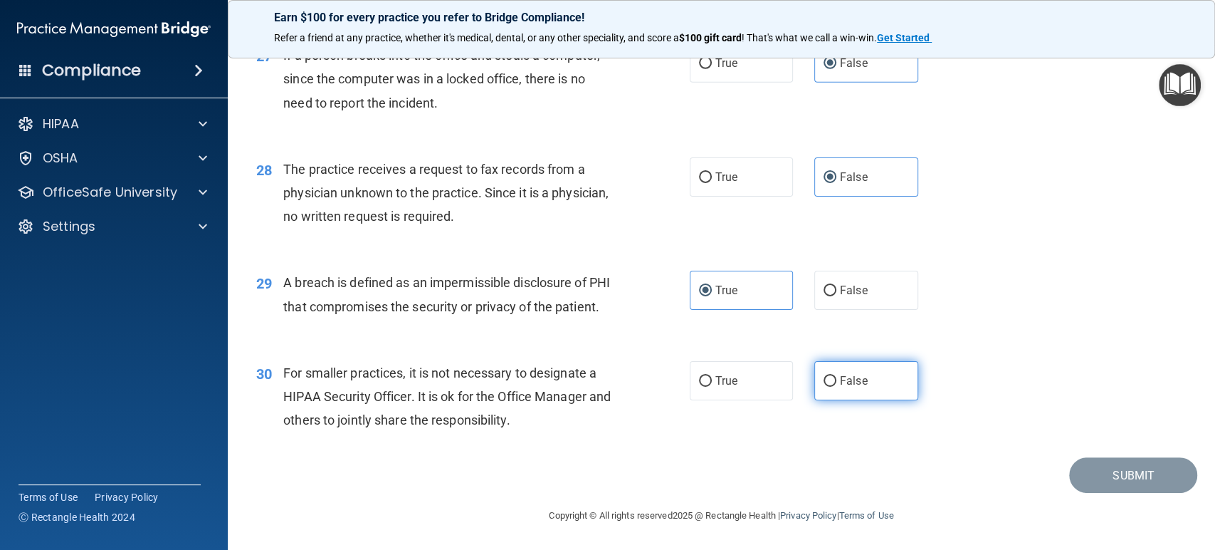
click at [815, 378] on label "False" at bounding box center [867, 380] width 104 height 39
click at [824, 378] on input "False" at bounding box center [830, 381] width 13 height 11
radio input "true"
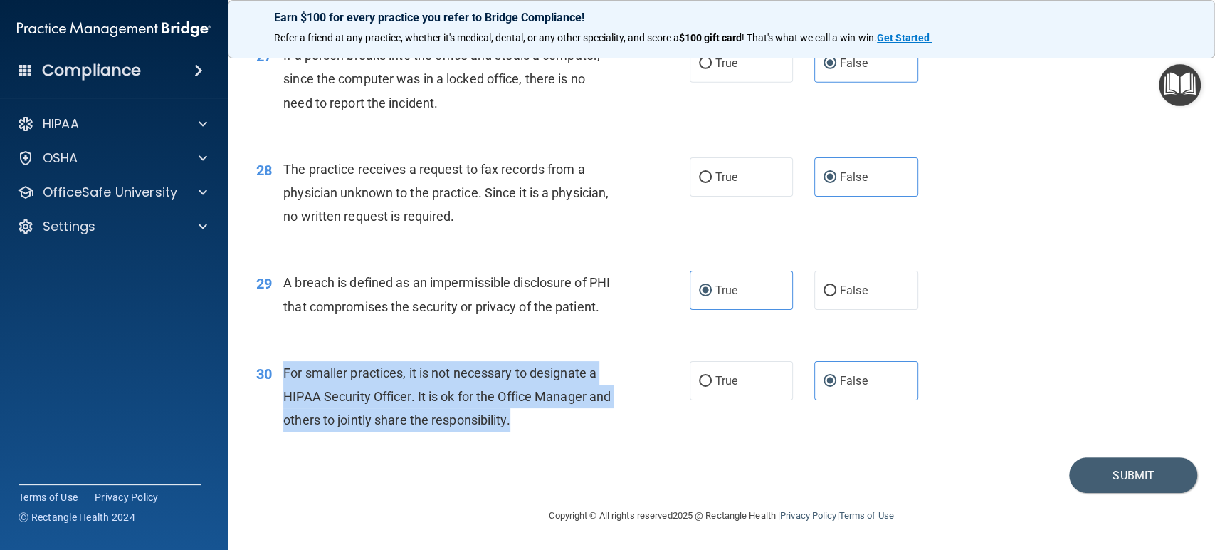
drag, startPoint x: 543, startPoint y: 414, endPoint x: 282, endPoint y: 377, distance: 264.0
click at [282, 377] on div "30 For smaller practices, it is not necessary to designate a HIPAA Security Off…" at bounding box center [473, 400] width 476 height 78
drag, startPoint x: 325, startPoint y: 370, endPoint x: 1110, endPoint y: 479, distance: 792.9
click at [1111, 323] on div "29 A breach is defined as an impermissible disclosure of PHI that compromises t…" at bounding box center [722, 298] width 952 height 90
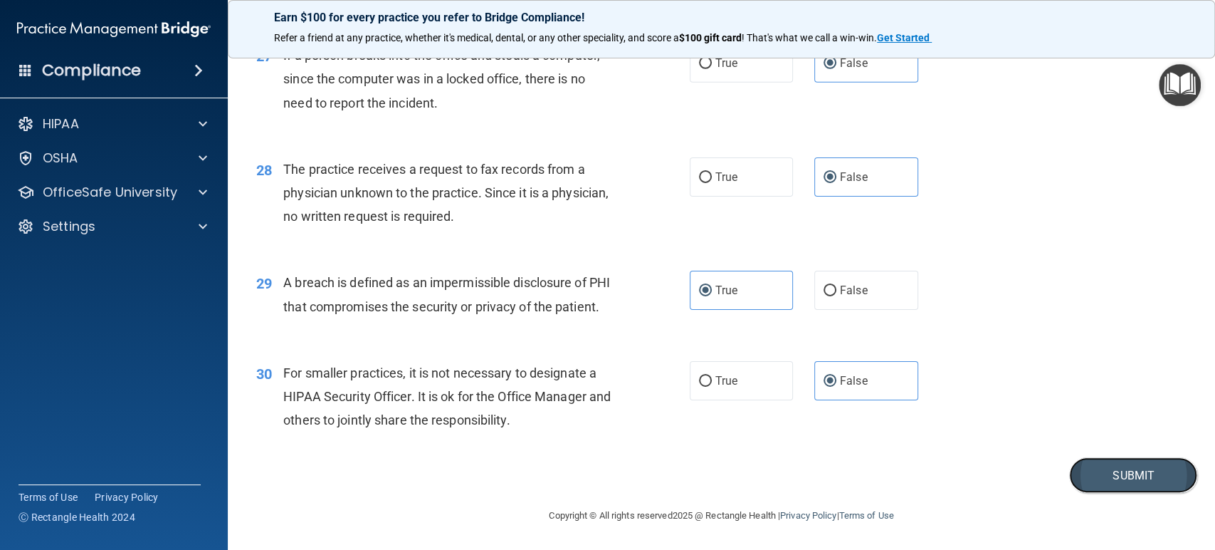
click at [1111, 486] on button "Submit" at bounding box center [1133, 475] width 128 height 36
click at [1116, 471] on button "Submit" at bounding box center [1133, 475] width 128 height 36
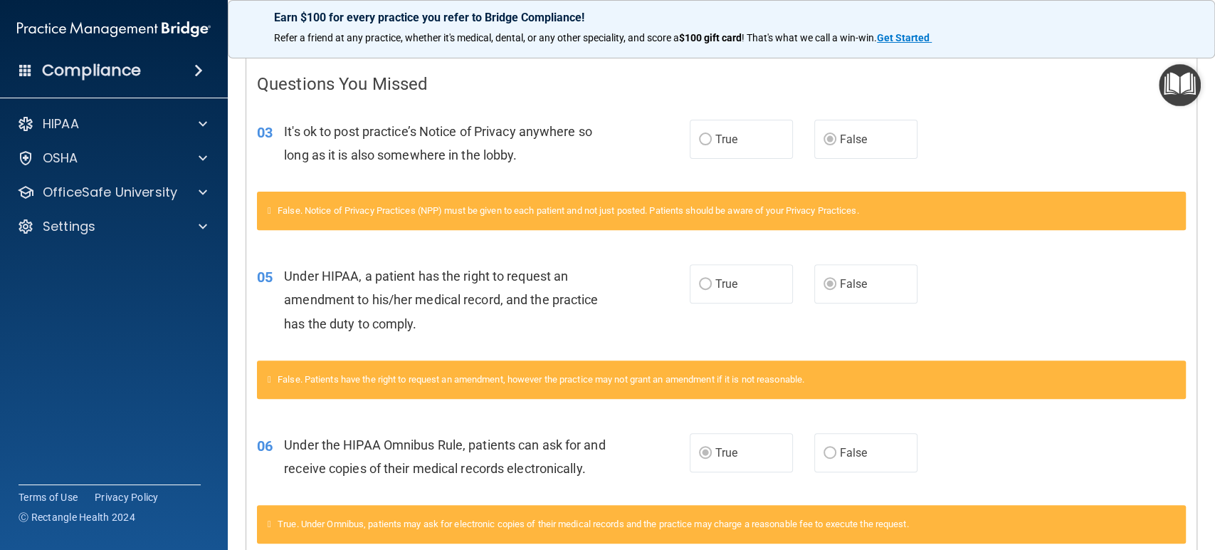
scroll to position [316, 0]
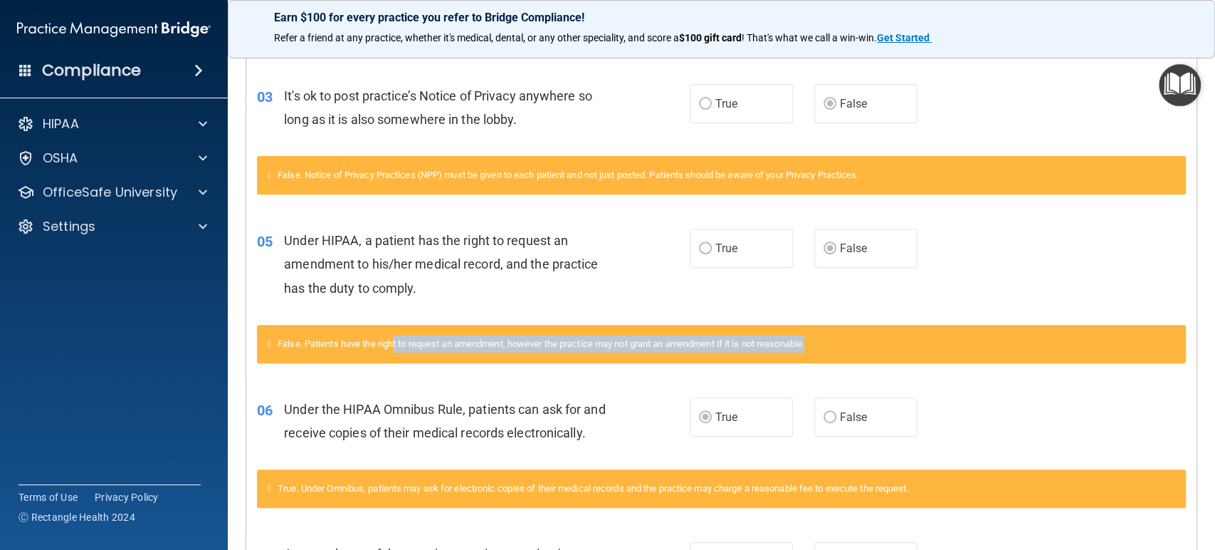
drag, startPoint x: 850, startPoint y: 337, endPoint x: 398, endPoint y: 333, distance: 452.2
click at [398, 333] on div "False. Patients have the right to request an amendment, however the practice ma…" at bounding box center [721, 344] width 929 height 38
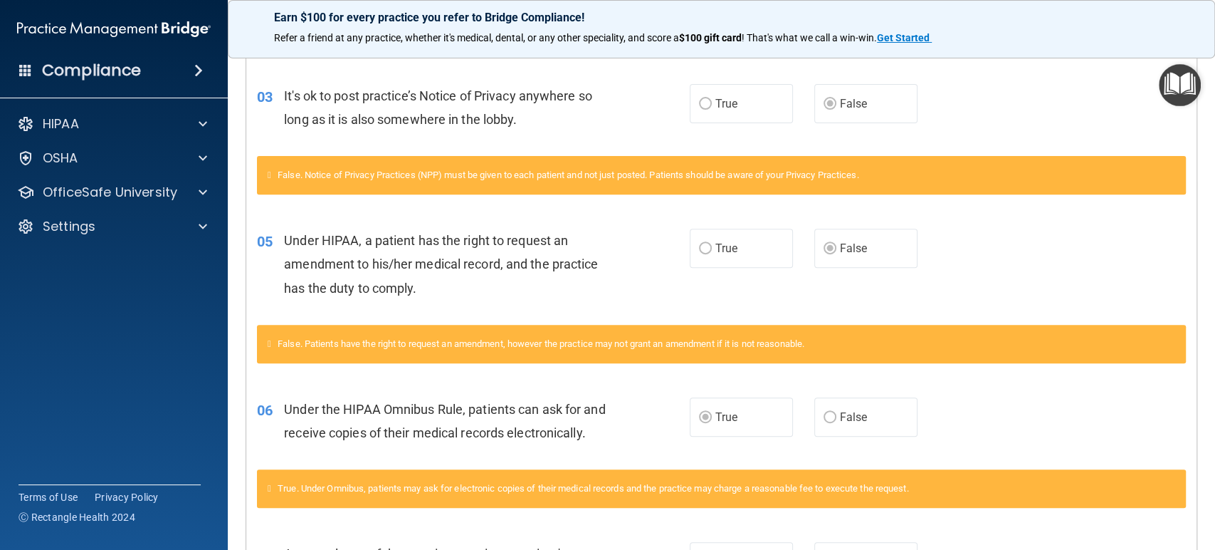
click at [666, 302] on div "05 Under HIPAA, a patient has the right to request an amendment to his/her medi…" at bounding box center [474, 268] width 476 height 78
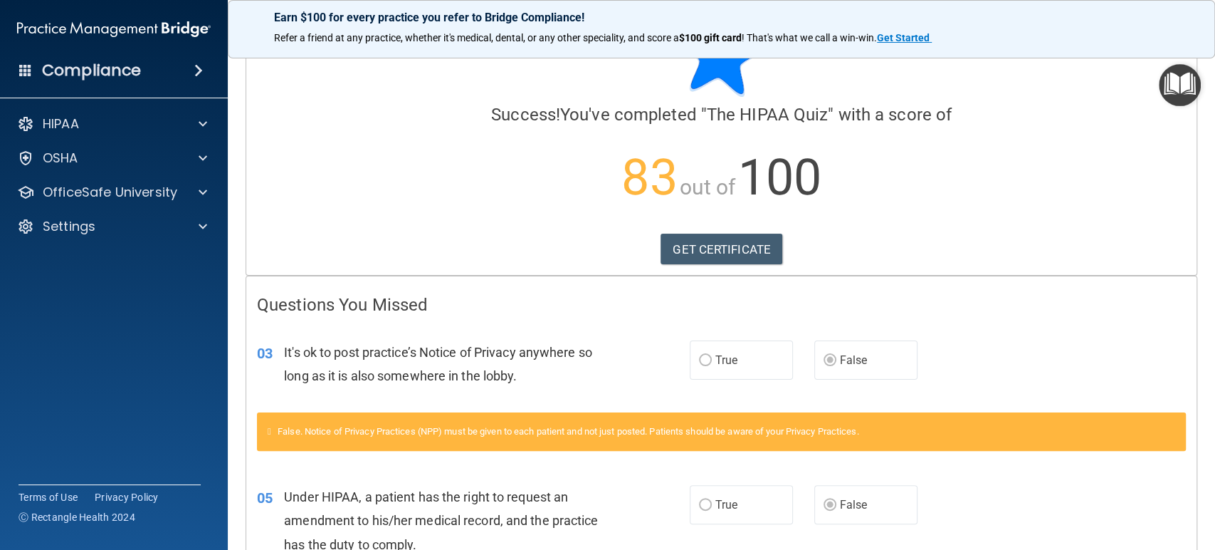
scroll to position [0, 0]
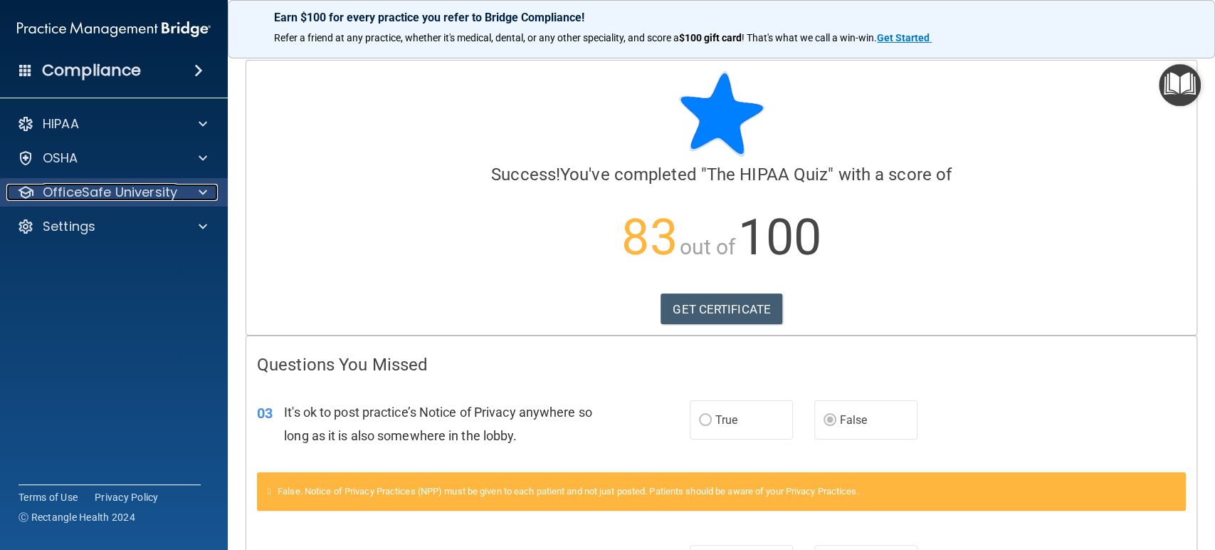
click at [110, 189] on p "OfficeSafe University" at bounding box center [110, 192] width 135 height 17
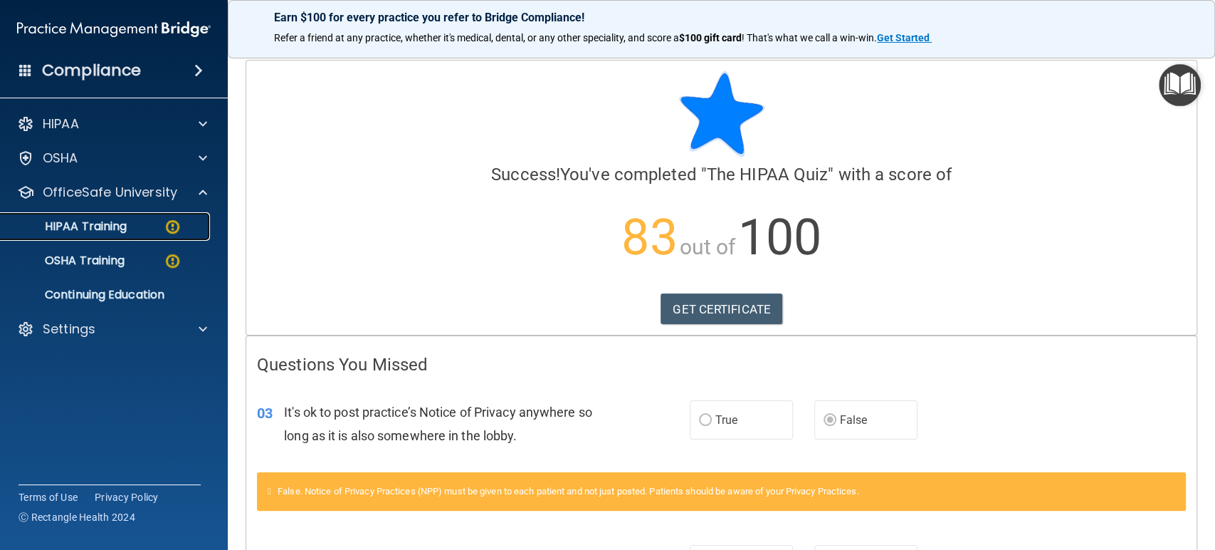
click at [101, 229] on p "HIPAA Training" at bounding box center [67, 226] width 117 height 14
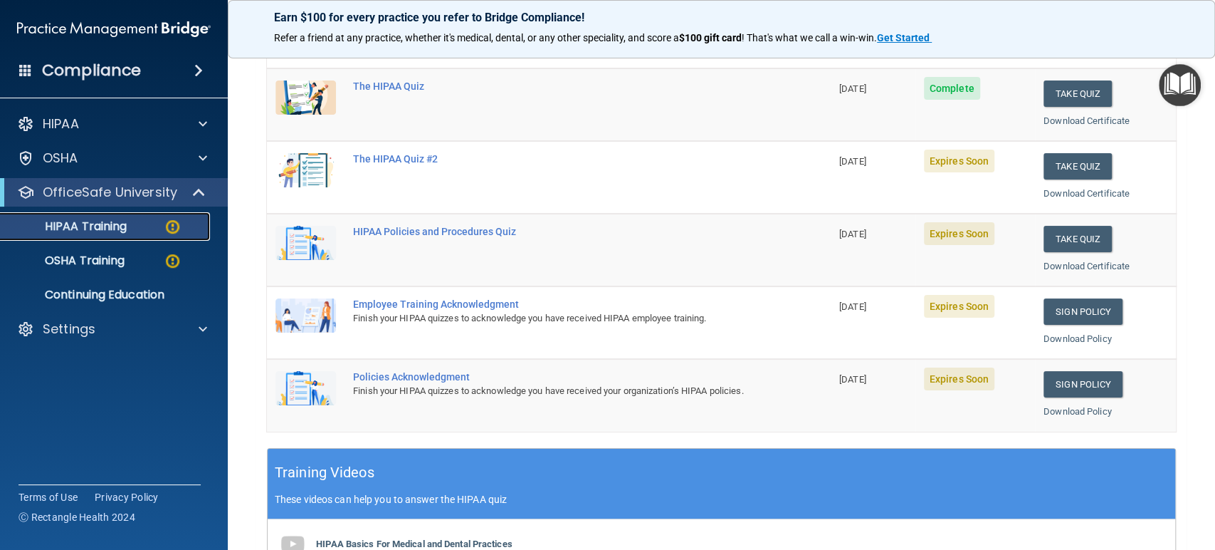
scroll to position [79, 0]
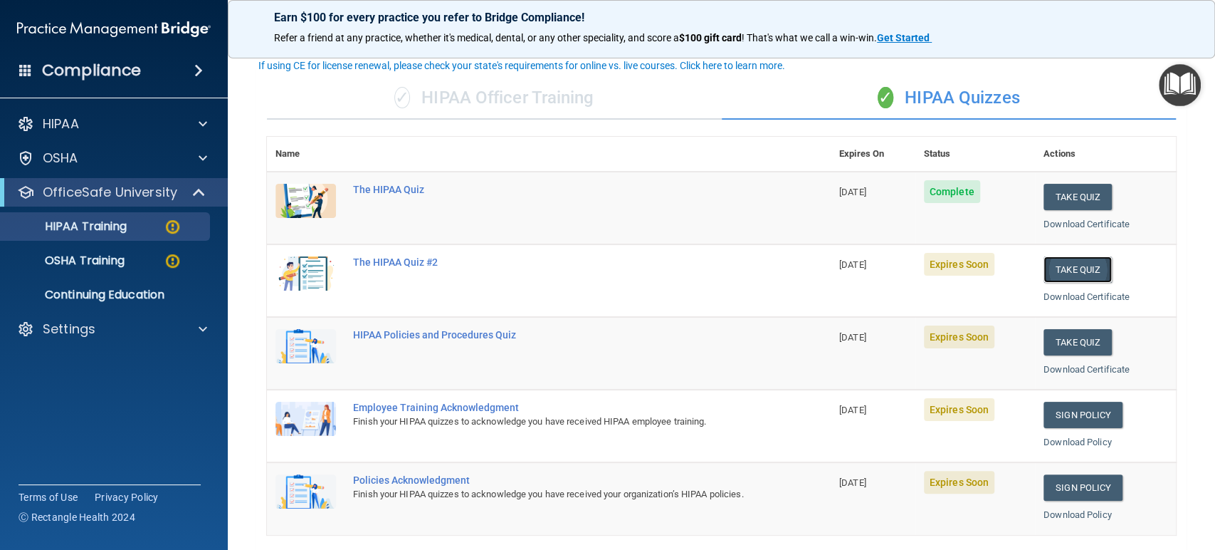
click at [1057, 267] on button "Take Quiz" at bounding box center [1078, 269] width 68 height 26
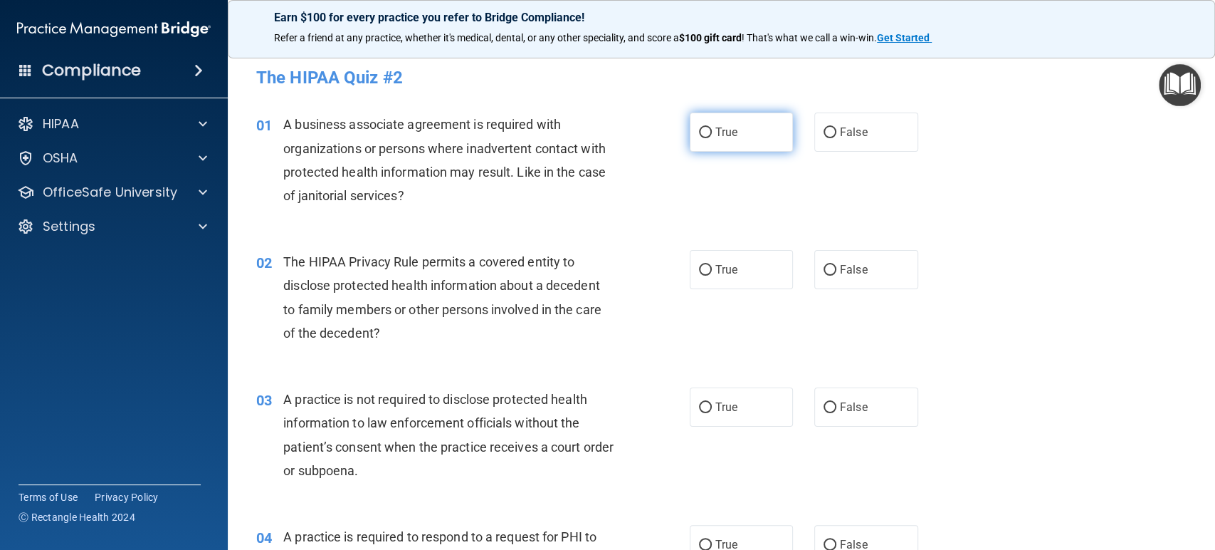
click at [740, 121] on label "True" at bounding box center [742, 132] width 104 height 39
click at [712, 127] on input "True" at bounding box center [705, 132] width 13 height 11
radio input "true"
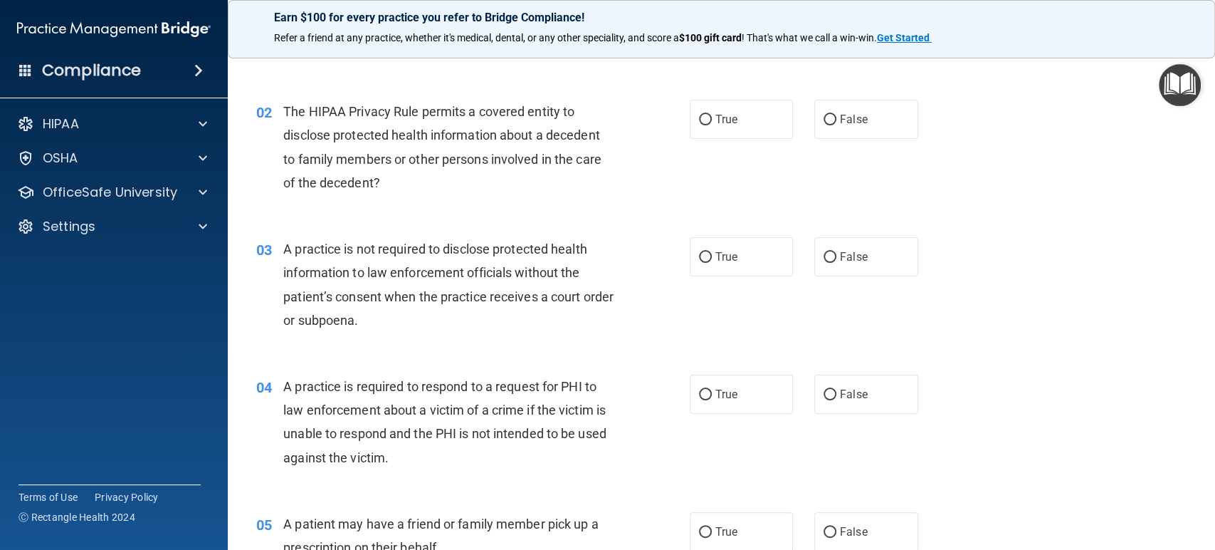
scroll to position [158, 0]
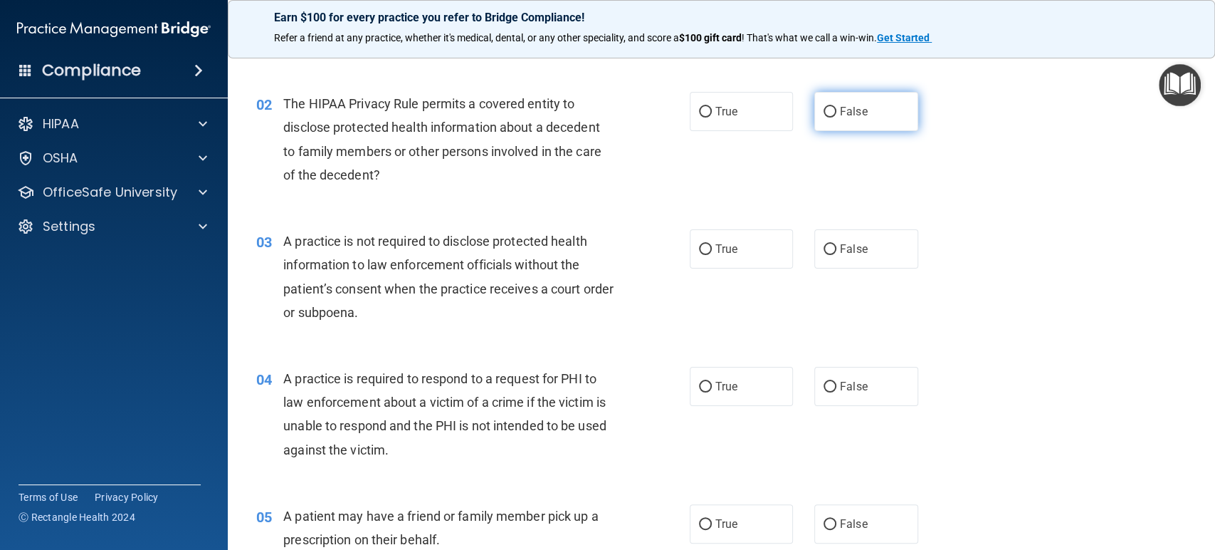
click at [894, 117] on label "False" at bounding box center [867, 111] width 104 height 39
click at [837, 117] on input "False" at bounding box center [830, 112] width 13 height 11
radio input "true"
drag, startPoint x: 548, startPoint y: 130, endPoint x: 580, endPoint y: 125, distance: 32.4
click at [602, 125] on span "The HIPAA Privacy Rule permits a covered entity to disclose protected health in…" at bounding box center [442, 139] width 318 height 86
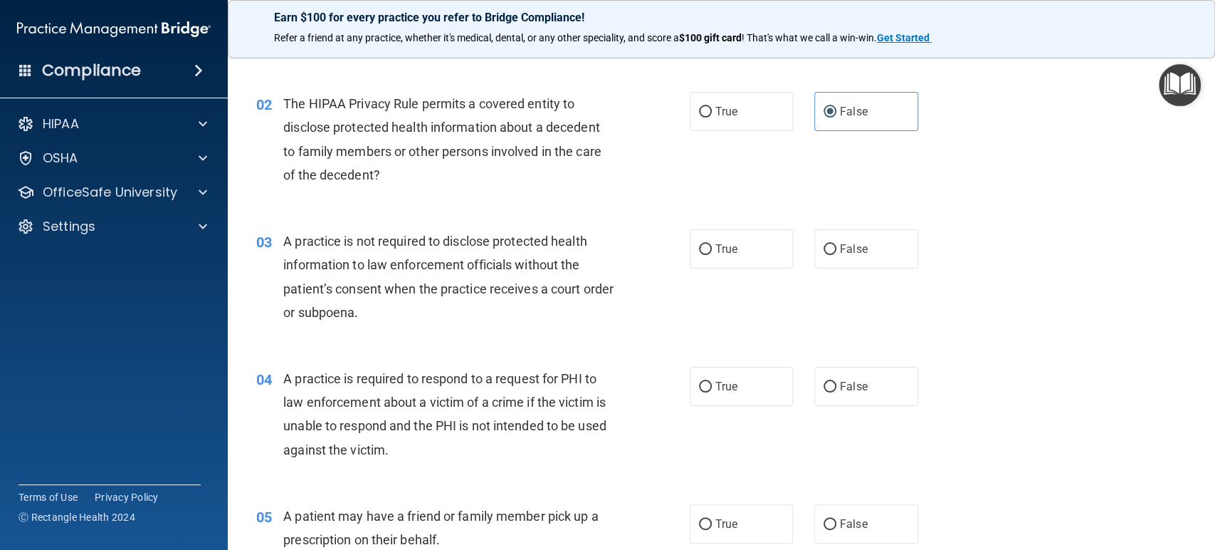
click at [605, 177] on div "The HIPAA Privacy Rule permits a covered entity to disclose protected health in…" at bounding box center [453, 139] width 341 height 95
click at [729, 105] on span "True" at bounding box center [727, 112] width 22 height 14
click at [712, 107] on input "True" at bounding box center [705, 112] width 13 height 11
radio input "true"
radio input "false"
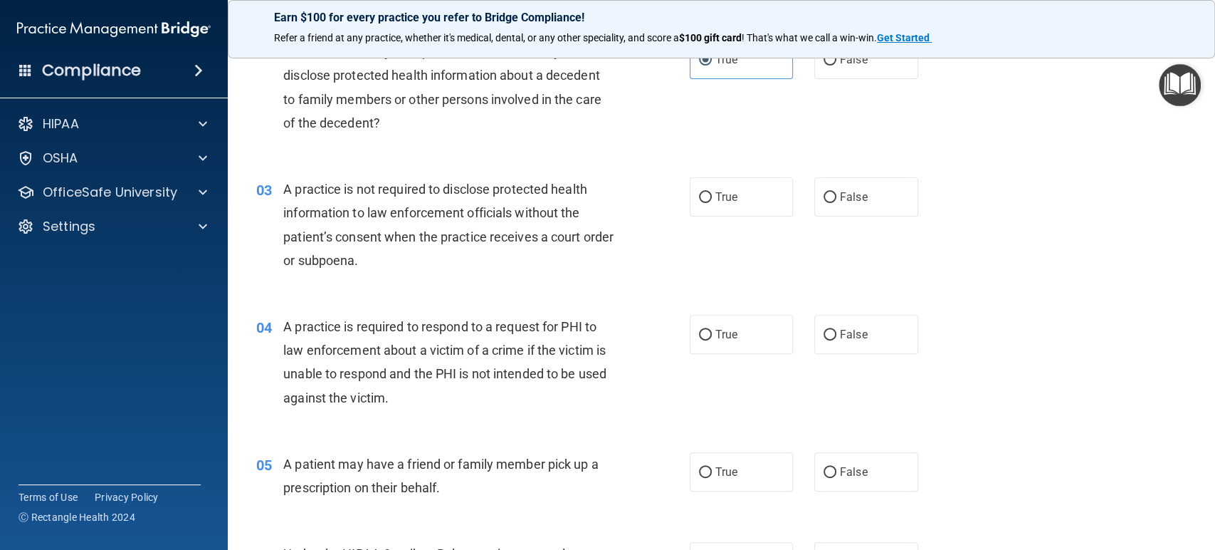
scroll to position [237, 0]
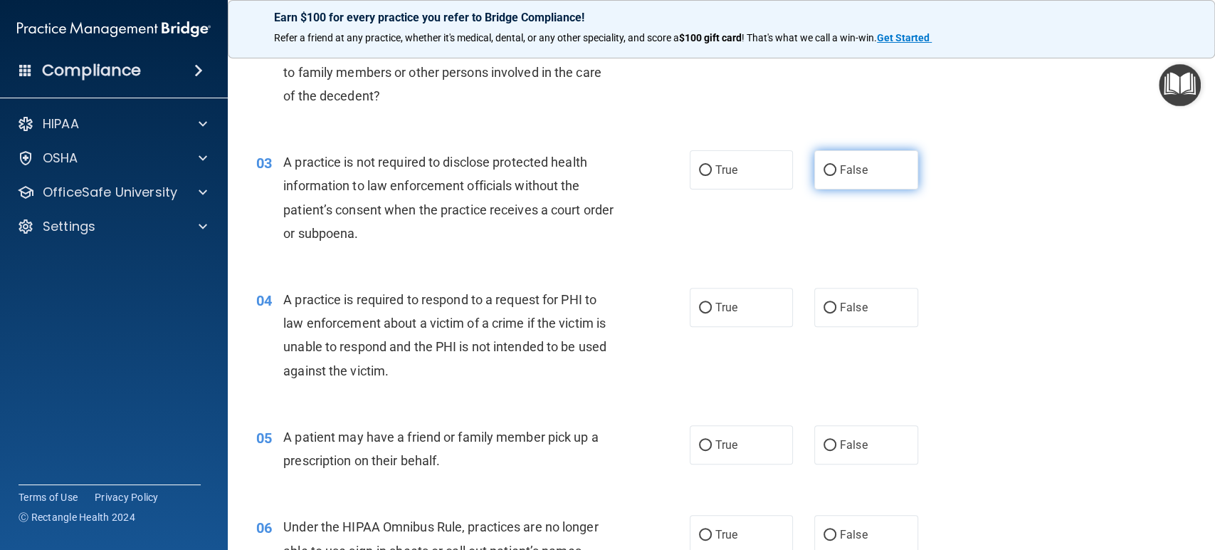
click at [877, 160] on label "False" at bounding box center [867, 169] width 104 height 39
click at [837, 165] on input "False" at bounding box center [830, 170] width 13 height 11
radio input "true"
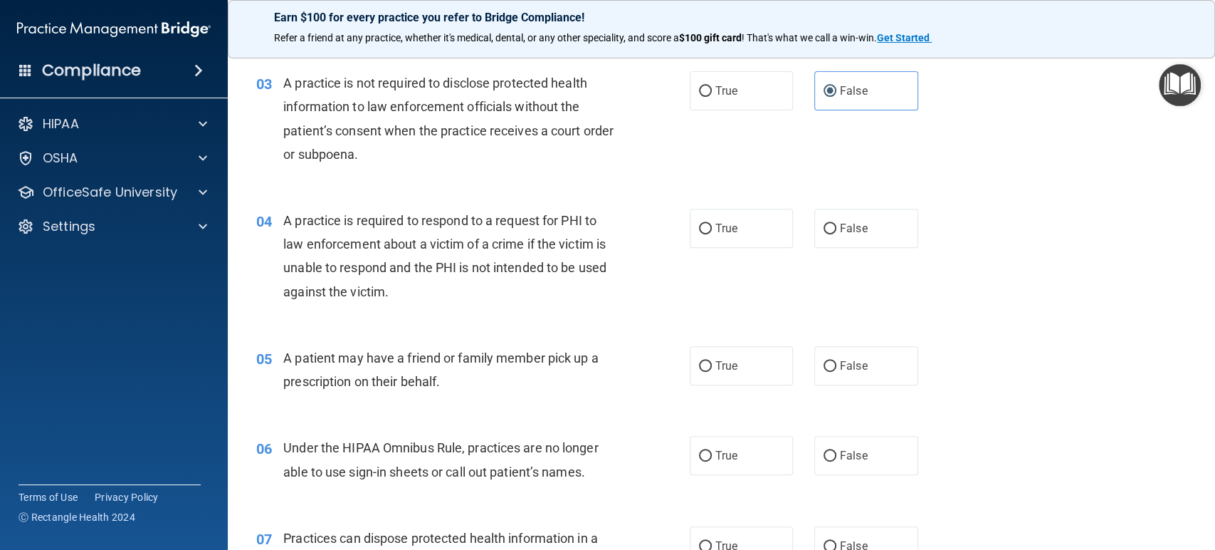
scroll to position [395, 0]
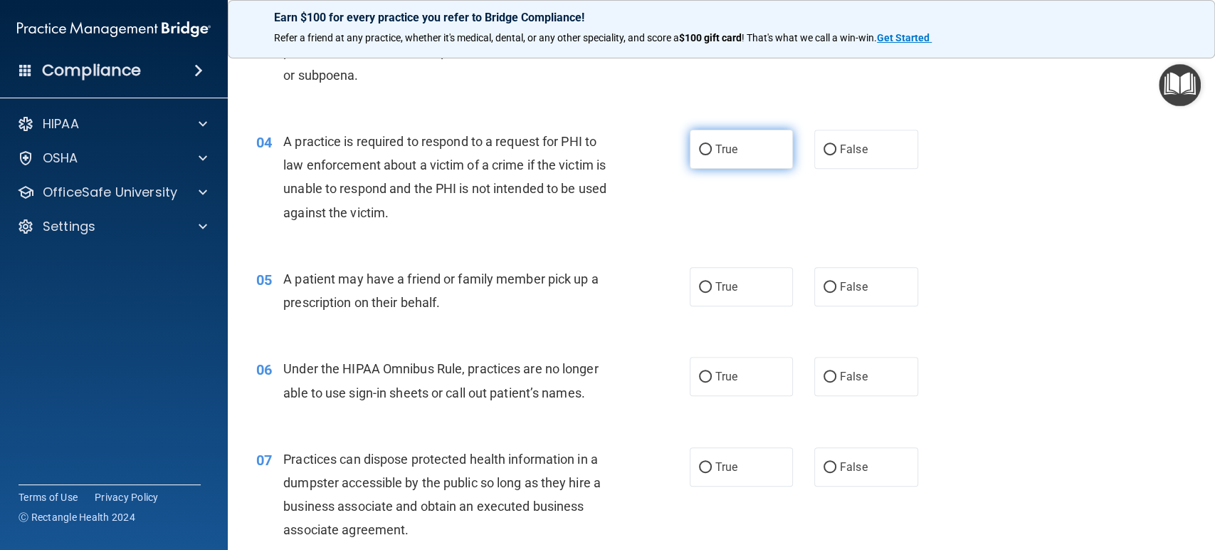
click at [753, 135] on label "True" at bounding box center [742, 149] width 104 height 39
click at [712, 145] on input "True" at bounding box center [705, 150] width 13 height 11
radio input "true"
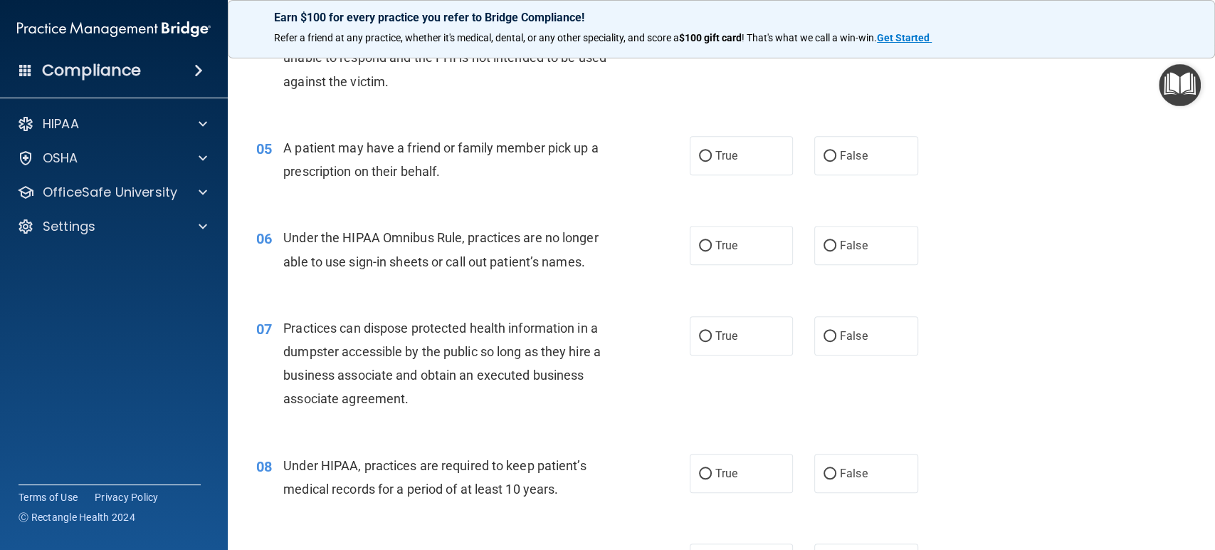
scroll to position [553, 0]
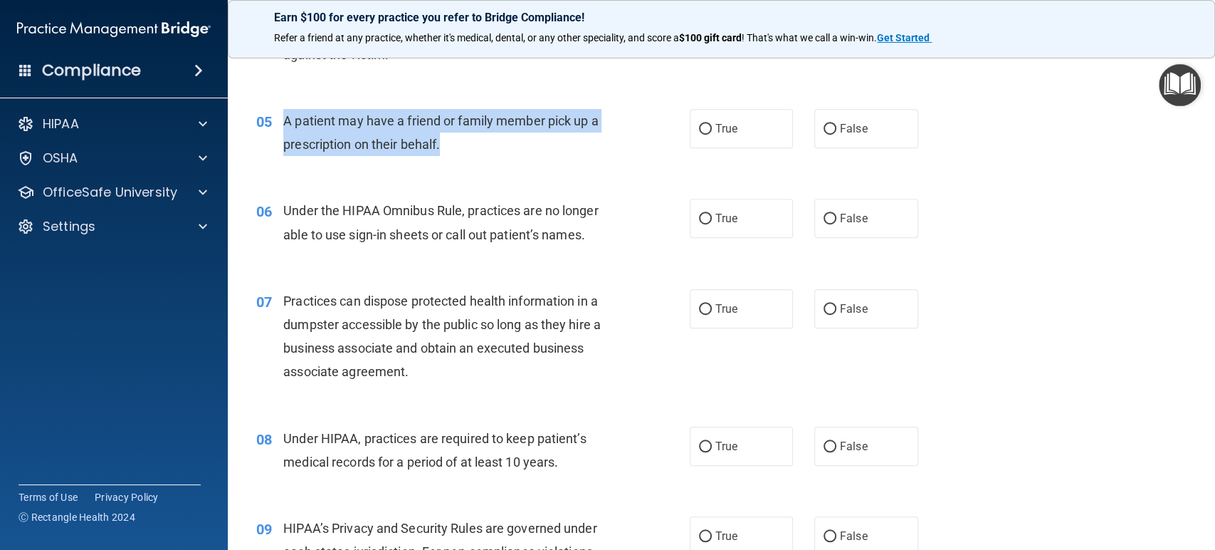
drag, startPoint x: 459, startPoint y: 150, endPoint x: 280, endPoint y: 119, distance: 182.0
click at [280, 119] on div "05 A patient may have a friend or family member pick up a prescription on their…" at bounding box center [473, 136] width 476 height 54
click at [282, 119] on div "05" at bounding box center [265, 122] width 38 height 26
drag, startPoint x: 282, startPoint y: 118, endPoint x: 480, endPoint y: 147, distance: 200.1
click at [480, 147] on div "05 A patient may have a friend or family member pick up a prescription on their…" at bounding box center [473, 136] width 476 height 54
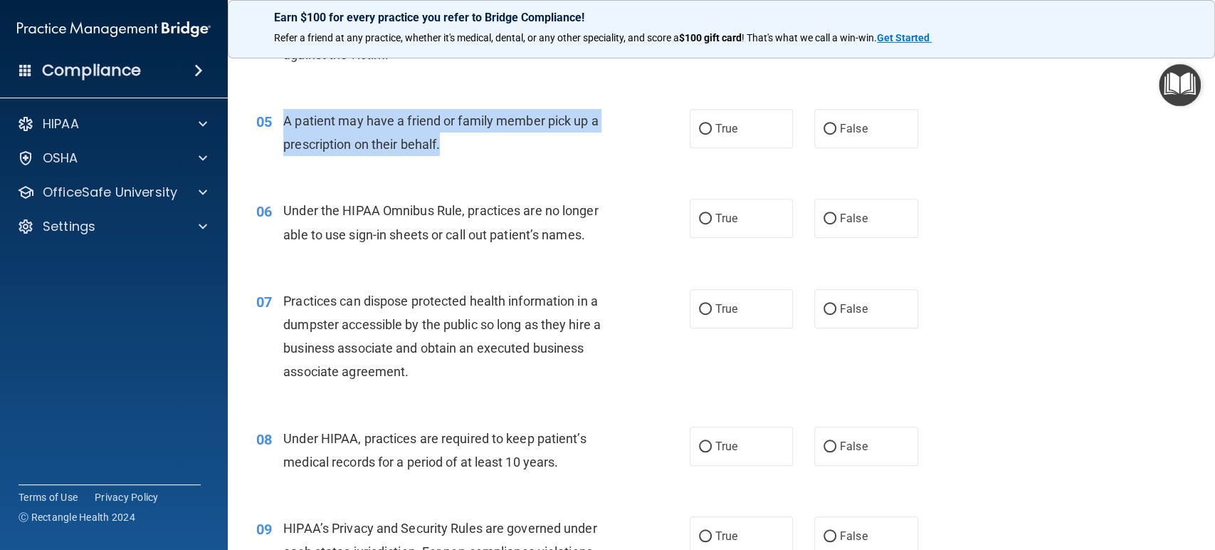
click at [480, 147] on div "A patient may have a friend or family member pick up a prescription on their be…" at bounding box center [453, 132] width 341 height 47
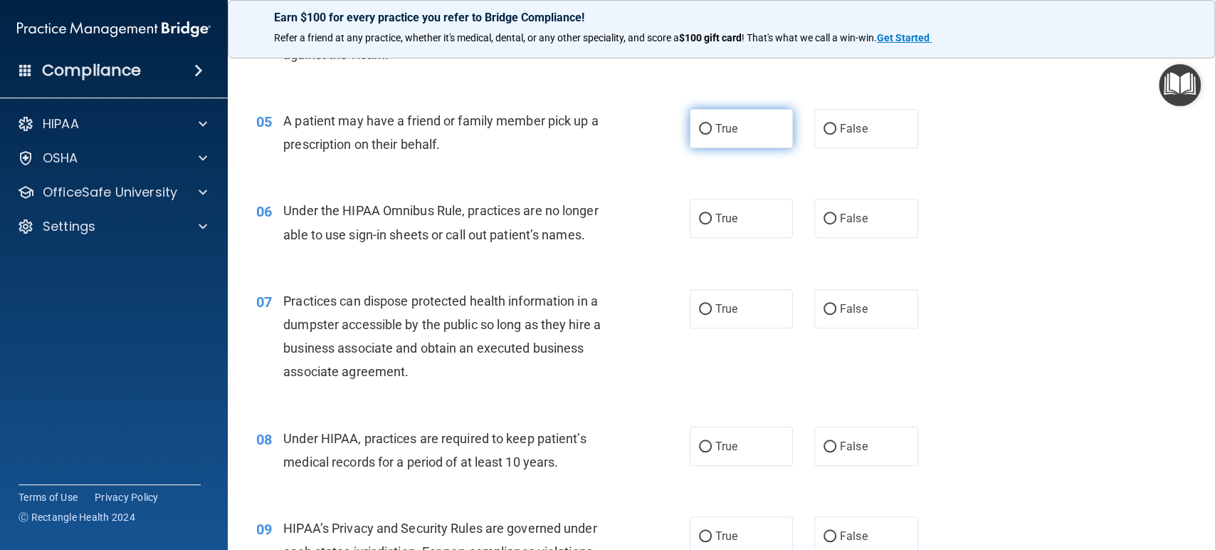
click at [716, 132] on span "True" at bounding box center [727, 129] width 22 height 14
click at [712, 132] on input "True" at bounding box center [705, 129] width 13 height 11
radio input "true"
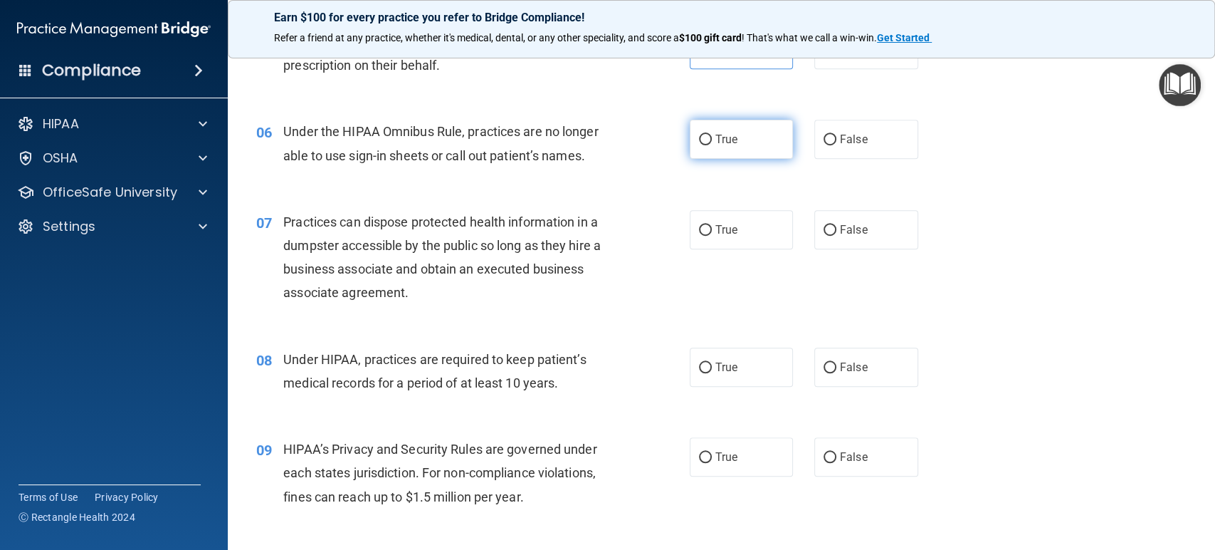
click at [716, 144] on span "True" at bounding box center [727, 139] width 22 height 14
click at [711, 144] on input "True" at bounding box center [705, 140] width 13 height 11
radio input "true"
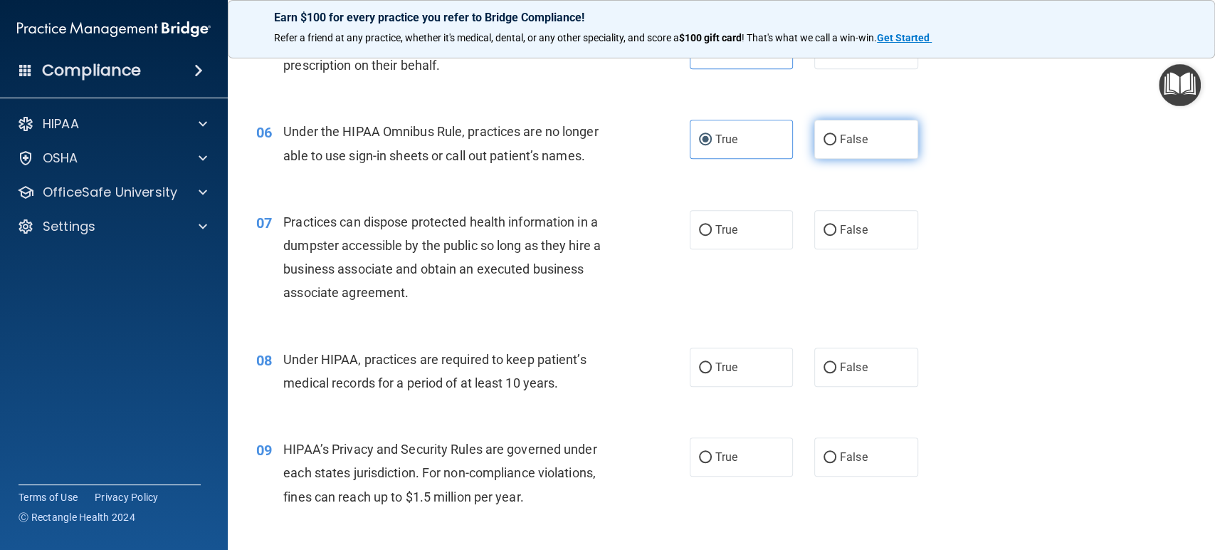
click at [876, 143] on label "False" at bounding box center [867, 139] width 104 height 39
click at [837, 143] on input "False" at bounding box center [830, 140] width 13 height 11
radio input "true"
radio input "false"
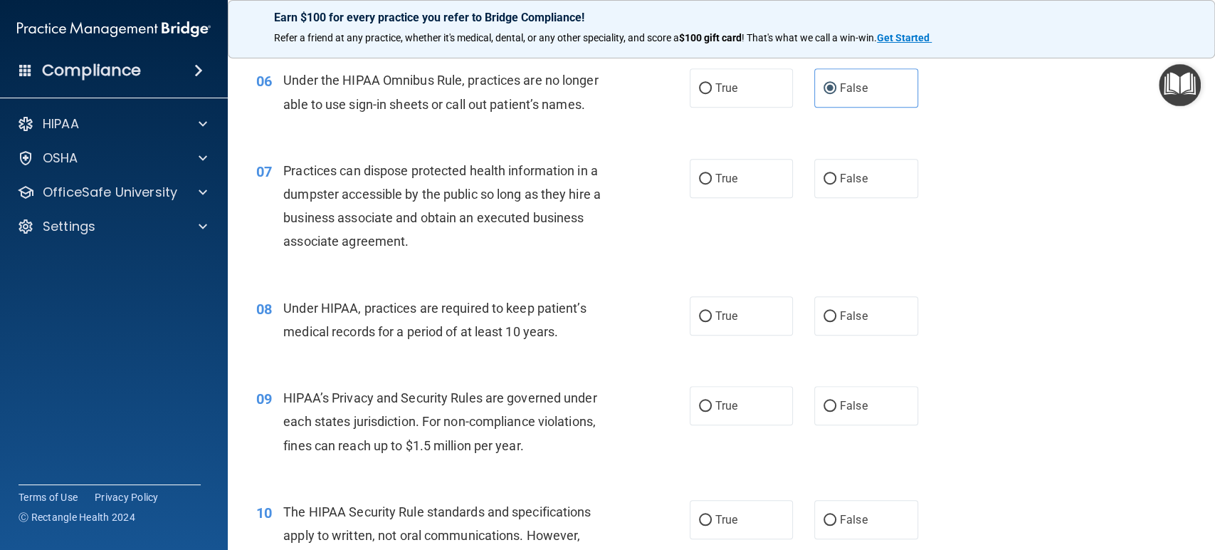
scroll to position [712, 0]
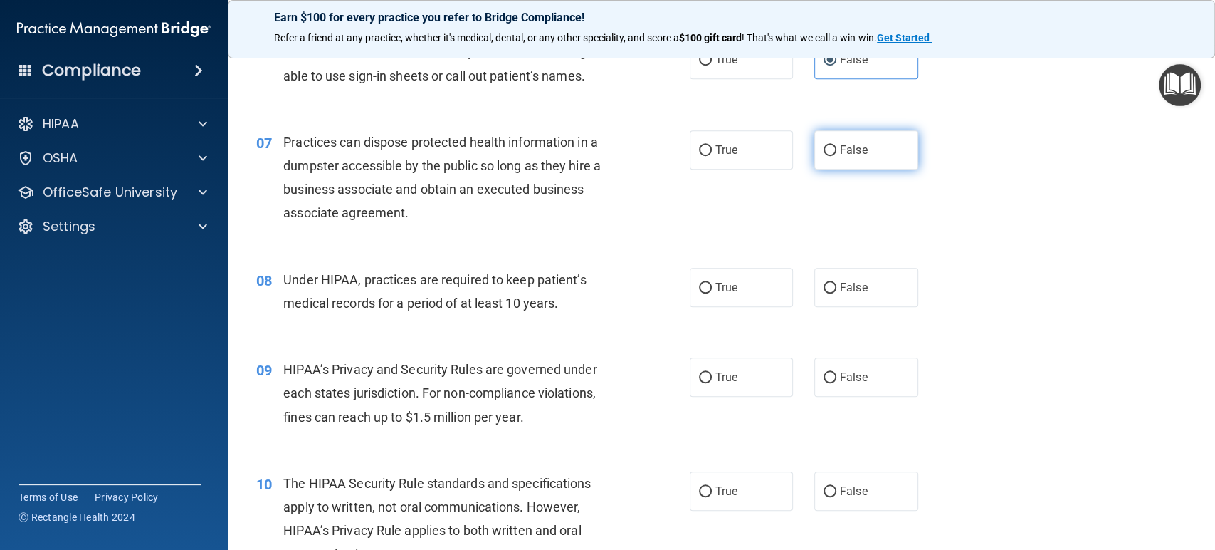
click at [851, 149] on span "False" at bounding box center [854, 150] width 28 height 14
click at [837, 149] on input "False" at bounding box center [830, 150] width 13 height 11
radio input "true"
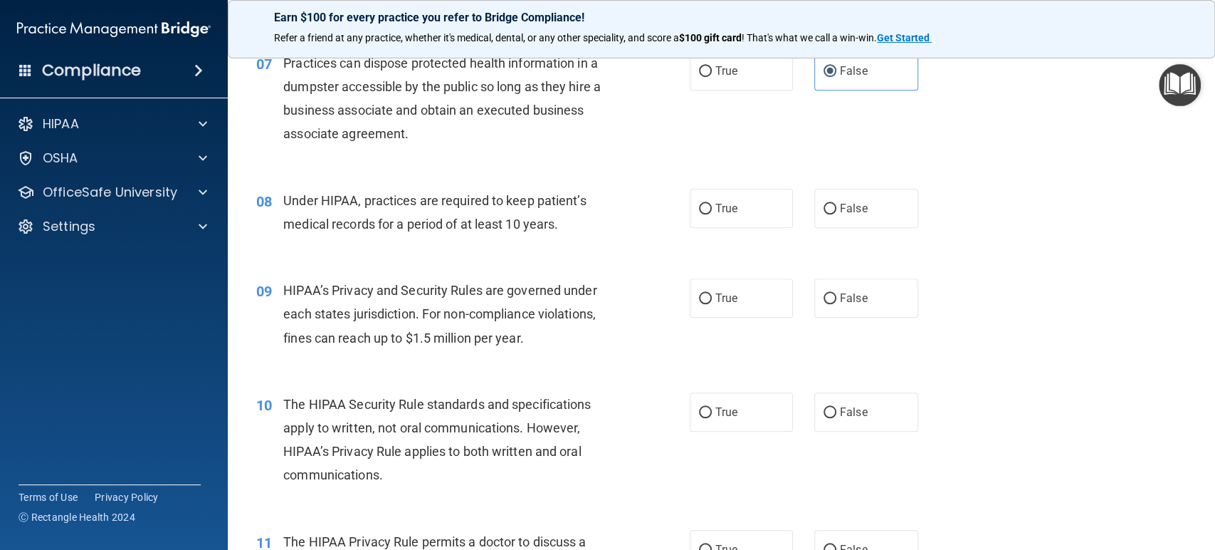
scroll to position [870, 0]
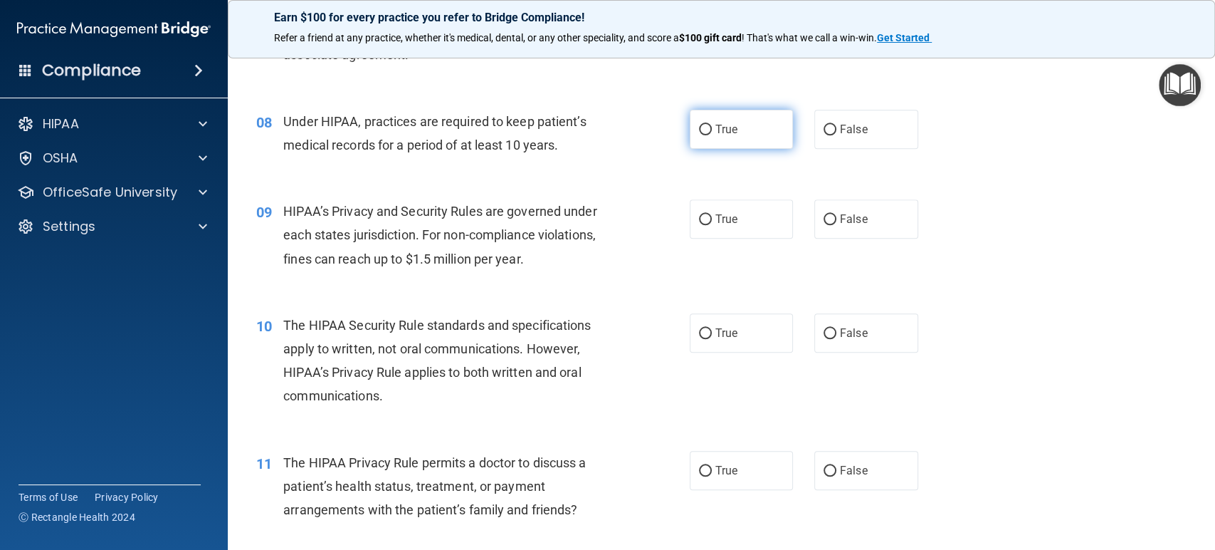
click at [744, 130] on label "True" at bounding box center [742, 129] width 104 height 39
click at [712, 130] on input "True" at bounding box center [705, 130] width 13 height 11
radio input "true"
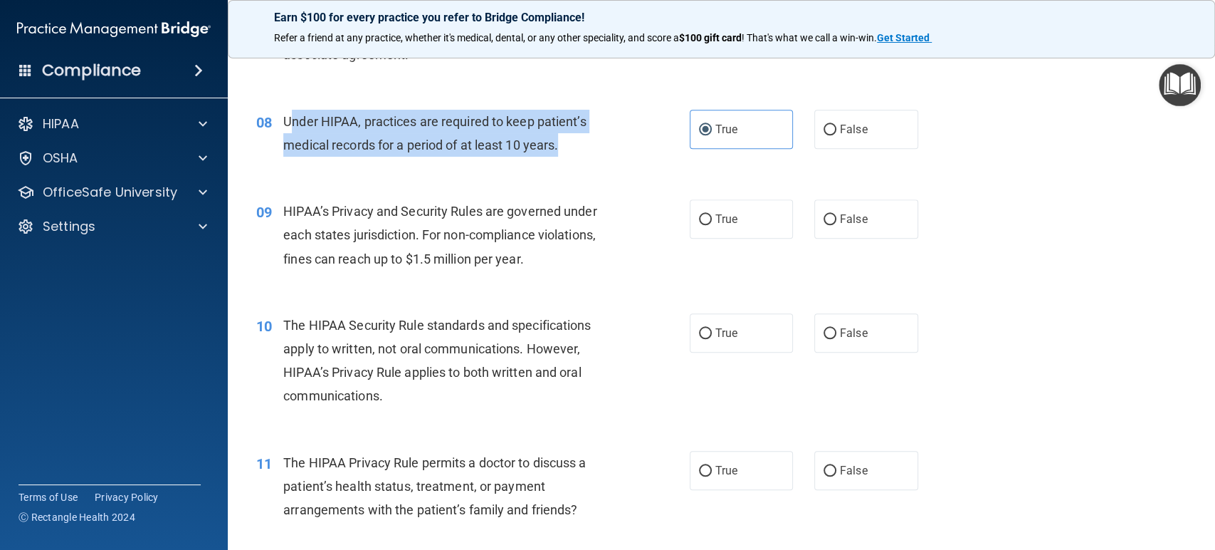
drag, startPoint x: 570, startPoint y: 145, endPoint x: 287, endPoint y: 120, distance: 284.5
click at [287, 120] on div "Under HIPAA, practices are required to keep patient’s medical records for a per…" at bounding box center [453, 133] width 341 height 47
click at [287, 120] on span "Under HIPAA, practices are required to keep patient’s medical records for a per…" at bounding box center [434, 133] width 303 height 38
drag, startPoint x: 285, startPoint y: 118, endPoint x: 508, endPoint y: 135, distance: 223.5
click at [568, 147] on div "Under HIPAA, practices are required to keep patient’s medical records for a per…" at bounding box center [453, 133] width 341 height 47
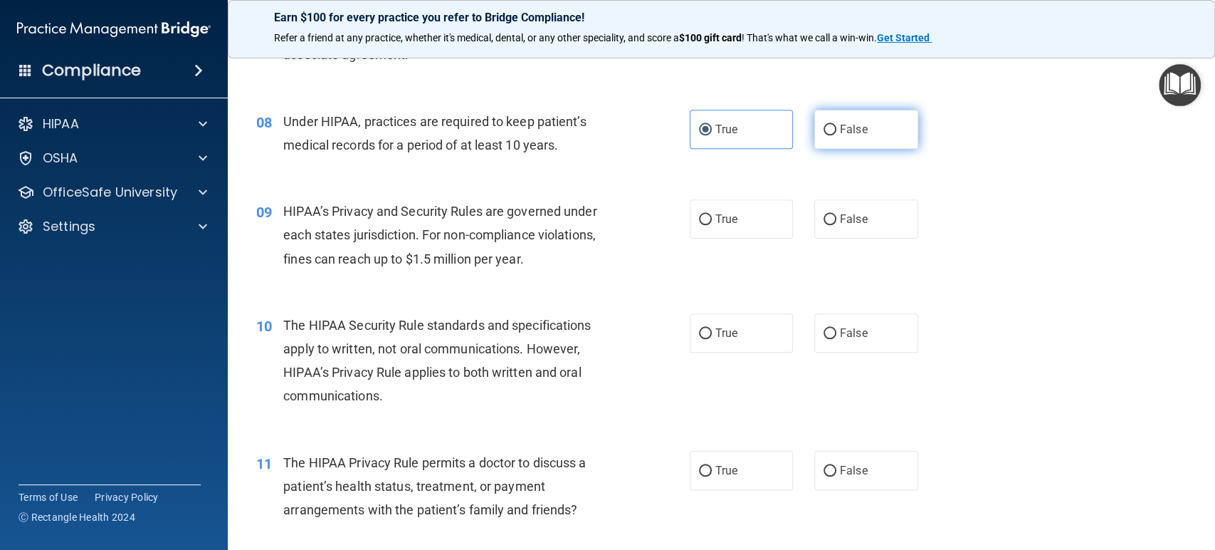
click at [840, 132] on span "False" at bounding box center [854, 129] width 28 height 14
click at [837, 132] on input "False" at bounding box center [830, 130] width 13 height 11
radio input "true"
radio input "false"
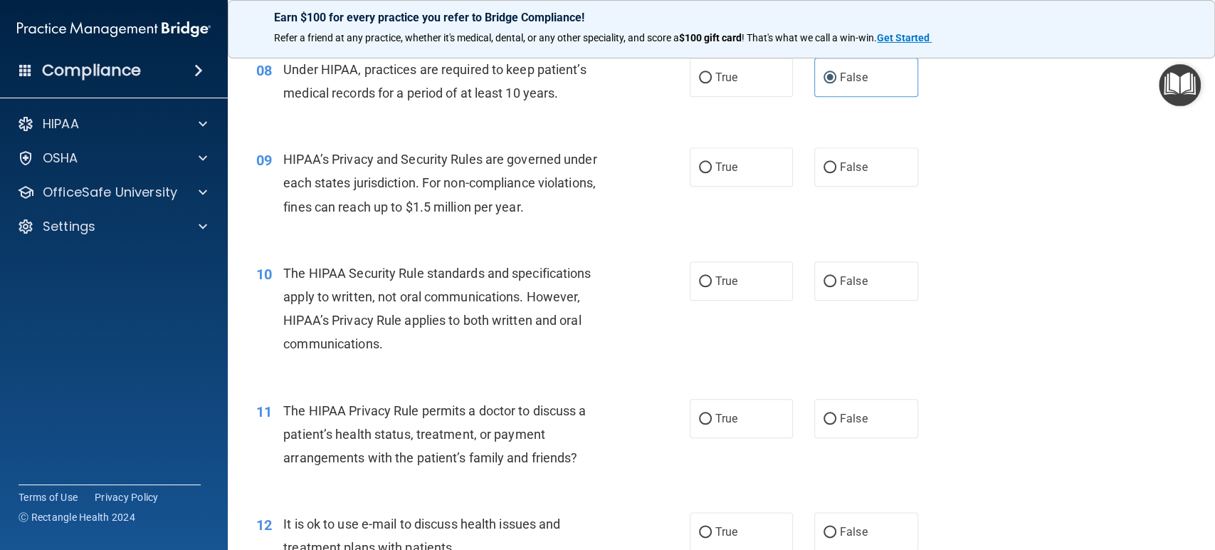
scroll to position [949, 0]
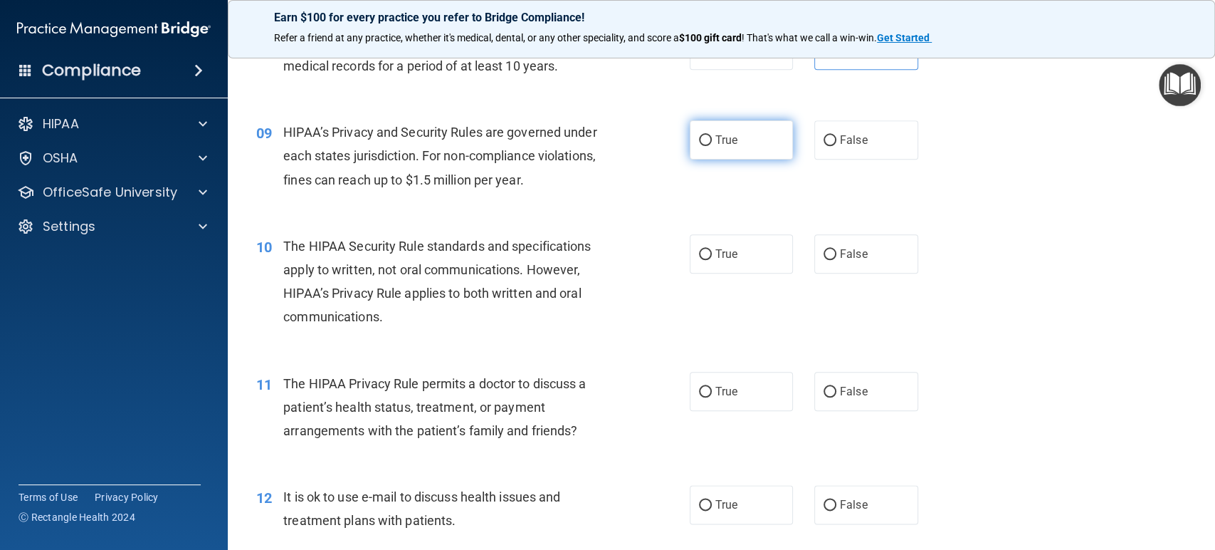
click at [690, 141] on label "True" at bounding box center [742, 139] width 104 height 39
click at [699, 141] on input "True" at bounding box center [705, 140] width 13 height 11
radio input "true"
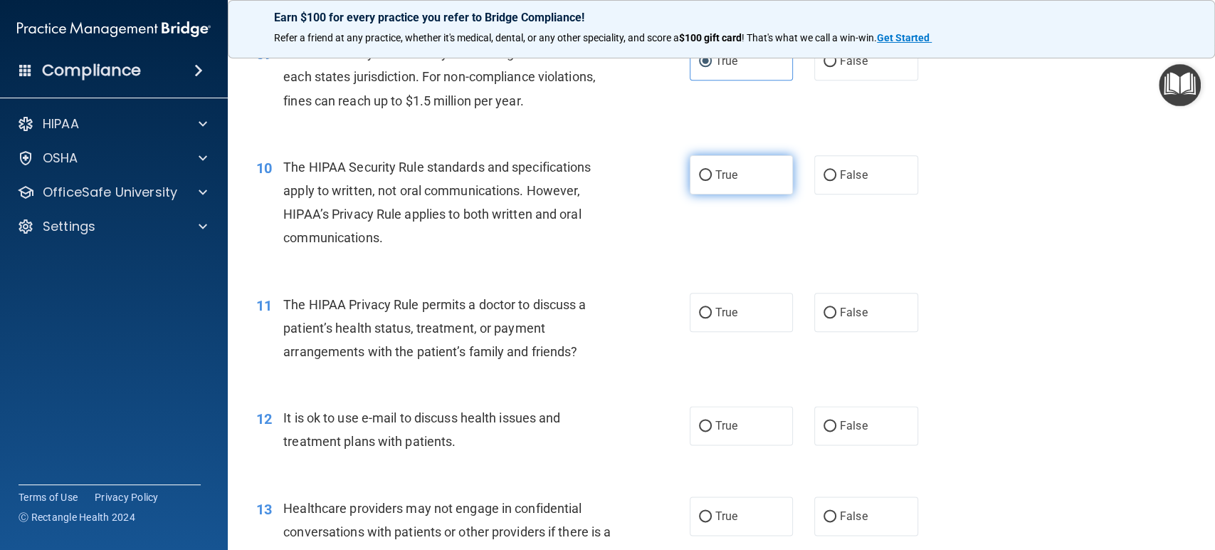
click at [718, 171] on span "True" at bounding box center [727, 175] width 22 height 14
click at [712, 171] on input "True" at bounding box center [705, 175] width 13 height 11
radio input "true"
click at [564, 251] on div "10 The HIPAA Security Rule standards and specifications apply to written, not o…" at bounding box center [473, 206] width 476 height 102
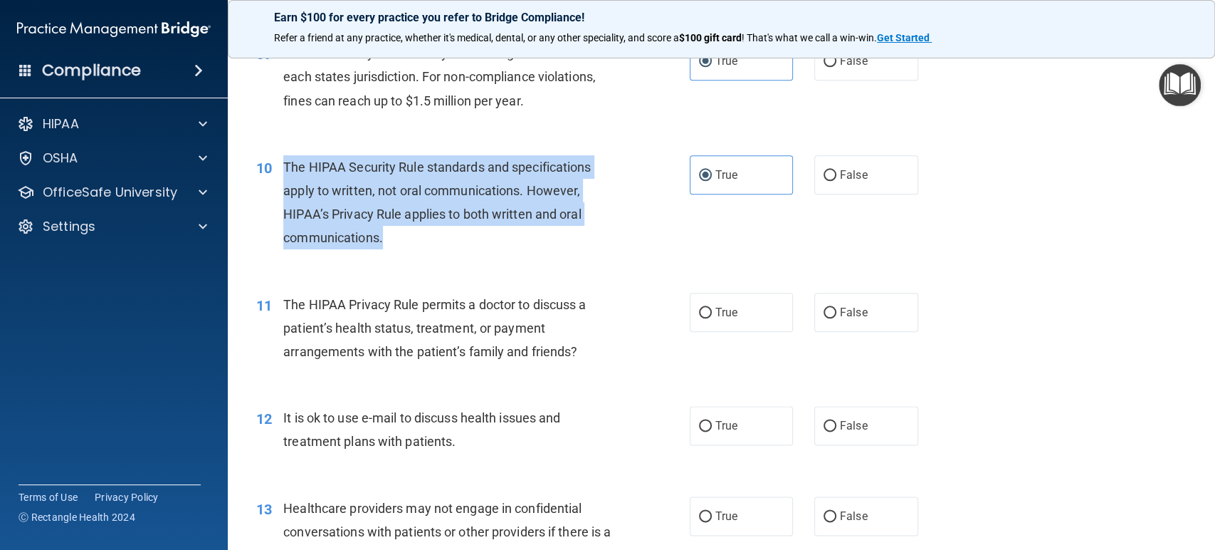
drag, startPoint x: 282, startPoint y: 164, endPoint x: 420, endPoint y: 234, distance: 155.1
click at [420, 234] on div "10 The HIPAA Security Rule standards and specifications apply to written, not o…" at bounding box center [473, 206] width 476 height 102
click at [644, 229] on div "10 The HIPAA Security Rule standards and specifications apply to written, not o…" at bounding box center [473, 206] width 476 height 102
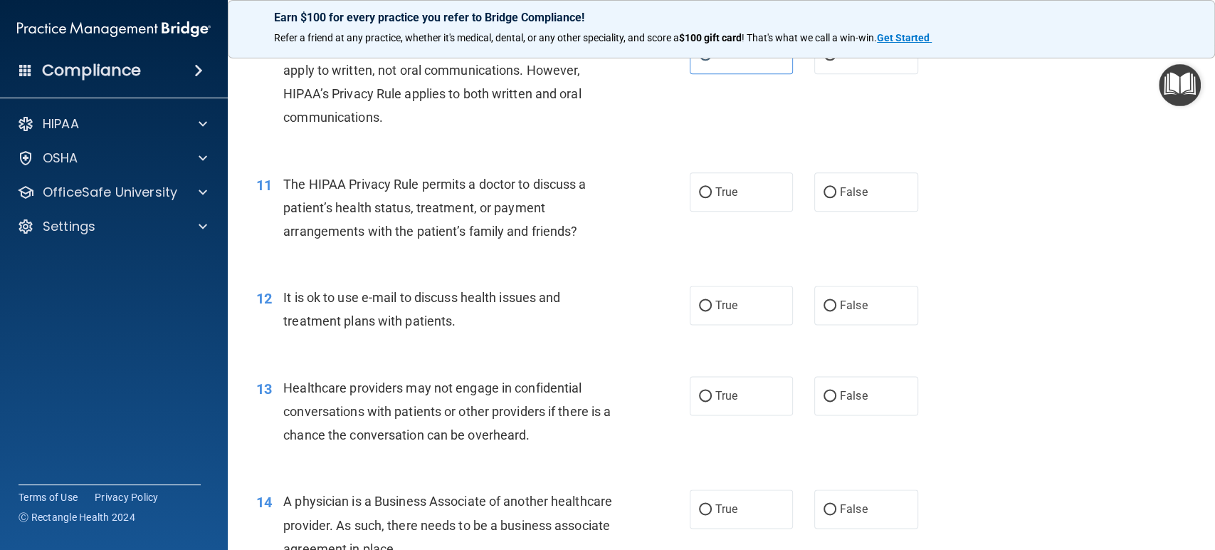
scroll to position [1150, 0]
click at [627, 137] on div "10 The HIPAA Security Rule standards and specifications apply to written, not o…" at bounding box center [722, 84] width 952 height 137
click at [796, 203] on div "True False" at bounding box center [814, 190] width 248 height 39
drag, startPoint x: 829, startPoint y: 197, endPoint x: 706, endPoint y: 229, distance: 127.3
click at [830, 197] on label "False" at bounding box center [867, 190] width 104 height 39
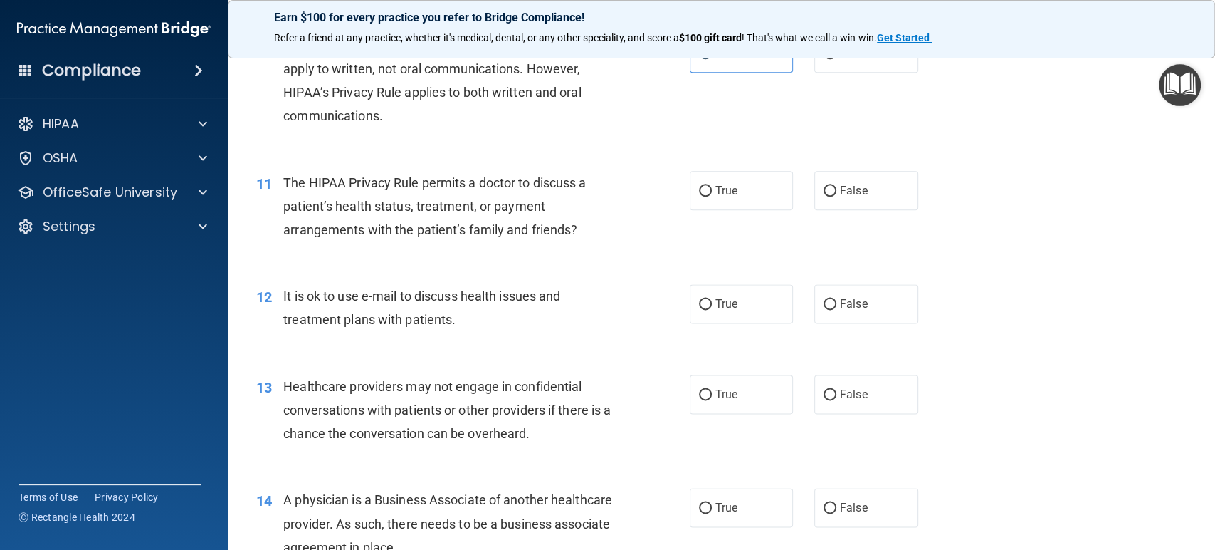
click at [830, 197] on input "False" at bounding box center [830, 191] width 13 height 11
radio input "true"
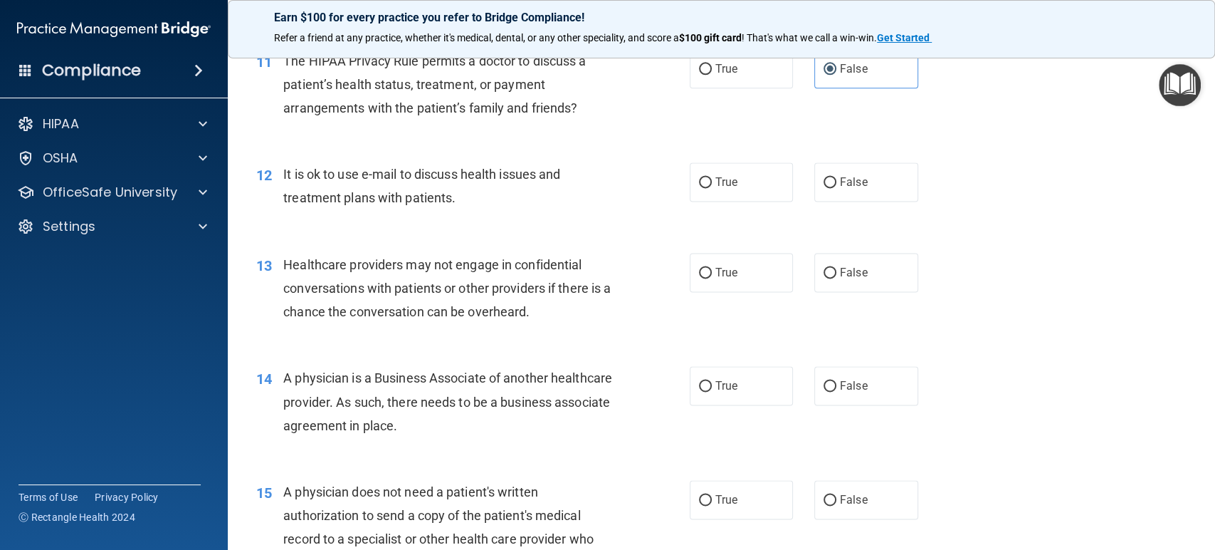
scroll to position [1308, 0]
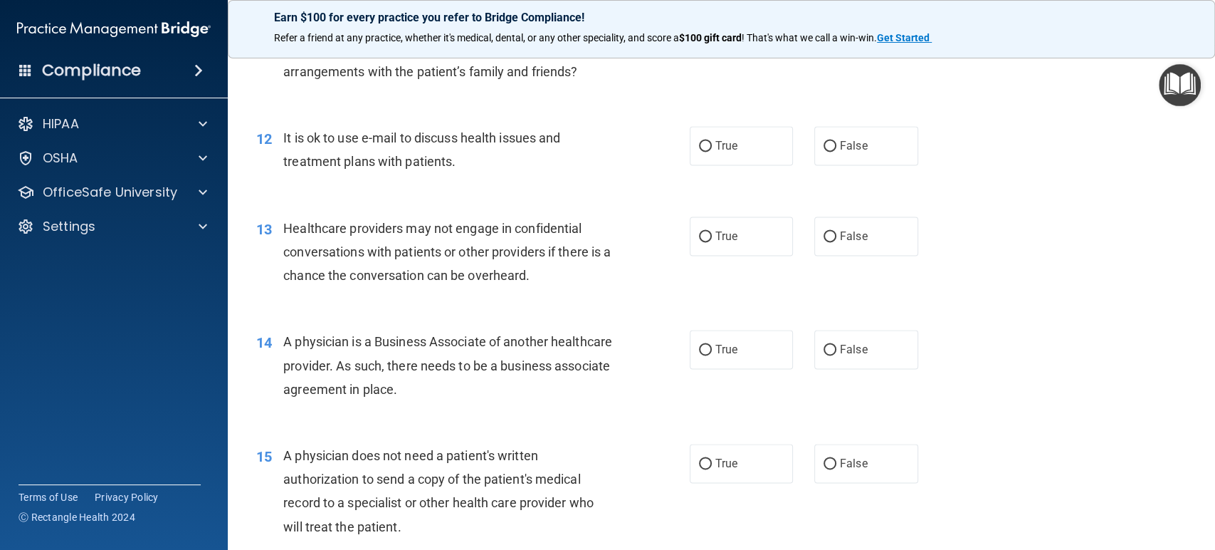
click at [921, 145] on div "True False" at bounding box center [814, 145] width 248 height 39
click at [840, 148] on span "False" at bounding box center [854, 146] width 28 height 14
click at [837, 148] on input "False" at bounding box center [830, 146] width 13 height 11
radio input "true"
click at [756, 140] on label "True" at bounding box center [742, 145] width 104 height 39
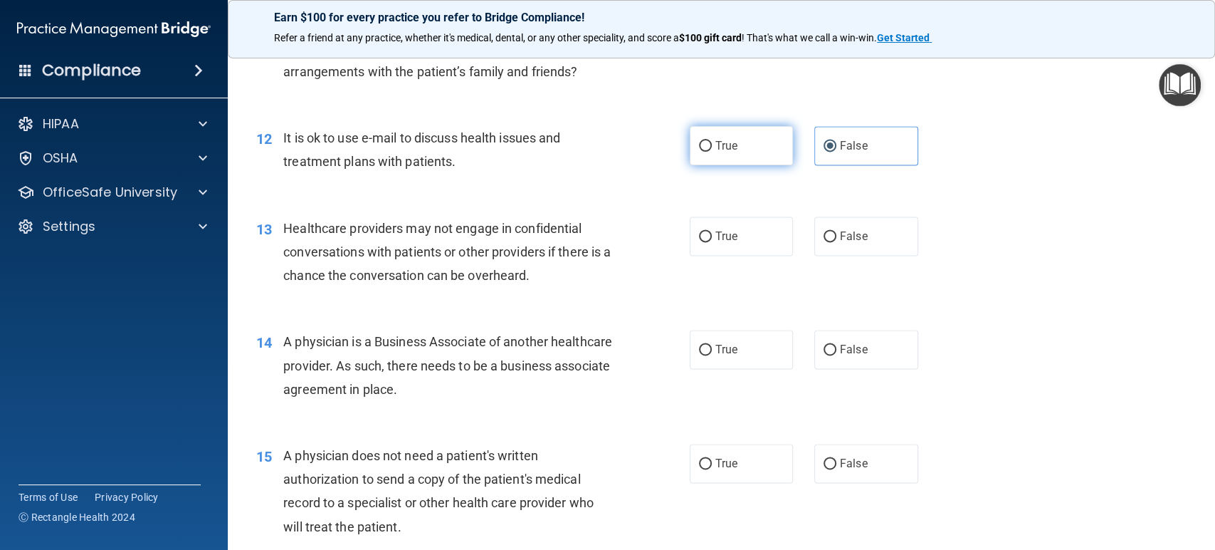
click at [712, 141] on input "True" at bounding box center [705, 146] width 13 height 11
radio input "true"
radio input "false"
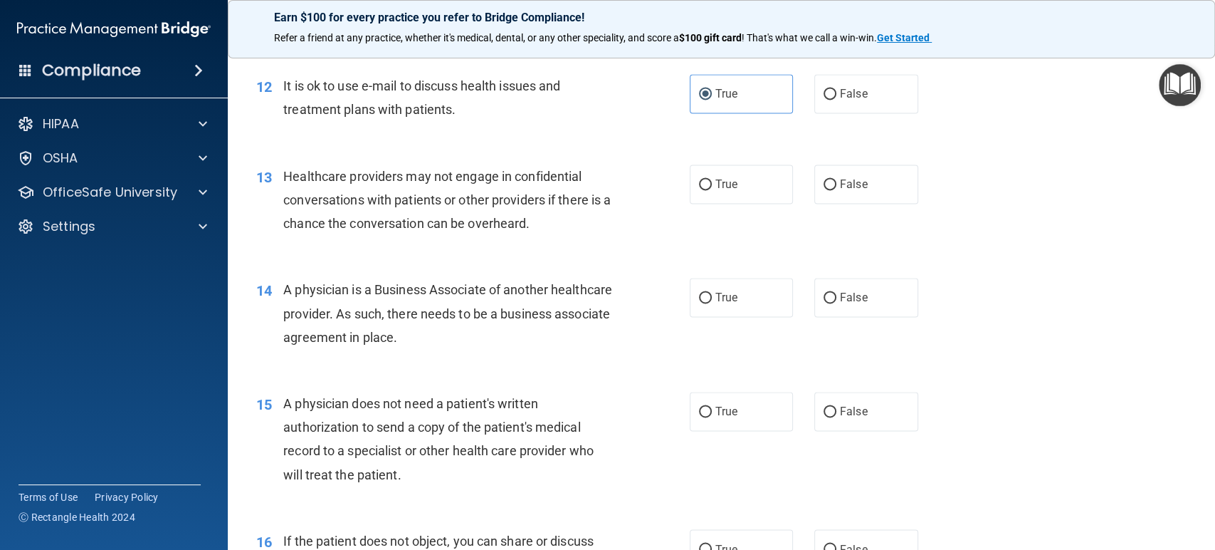
scroll to position [1387, 0]
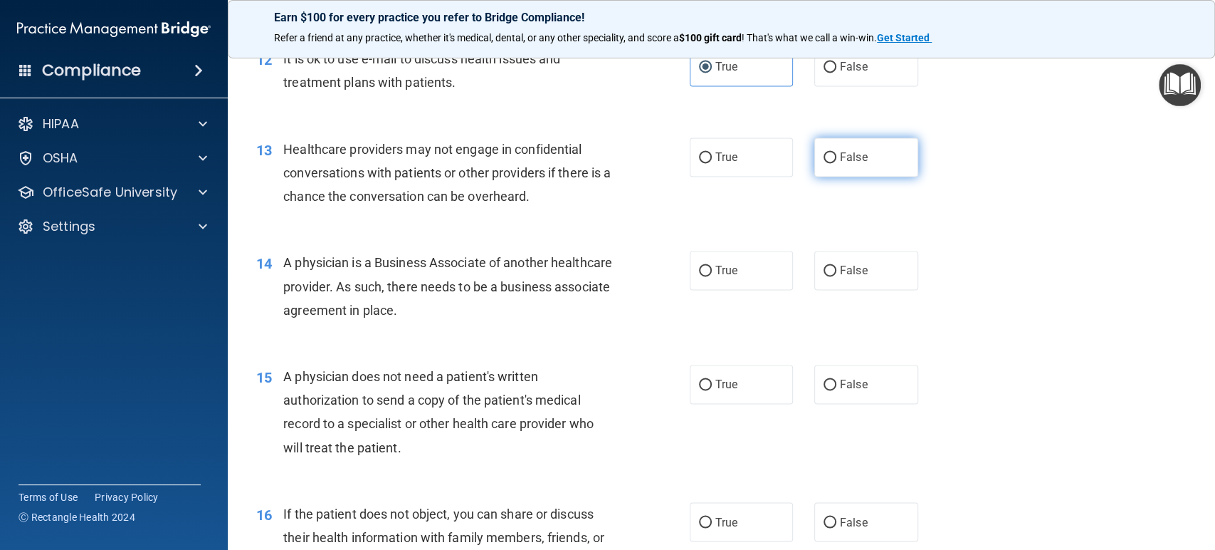
click at [842, 150] on span "False" at bounding box center [854, 157] width 28 height 14
click at [837, 152] on input "False" at bounding box center [830, 157] width 13 height 11
radio input "true"
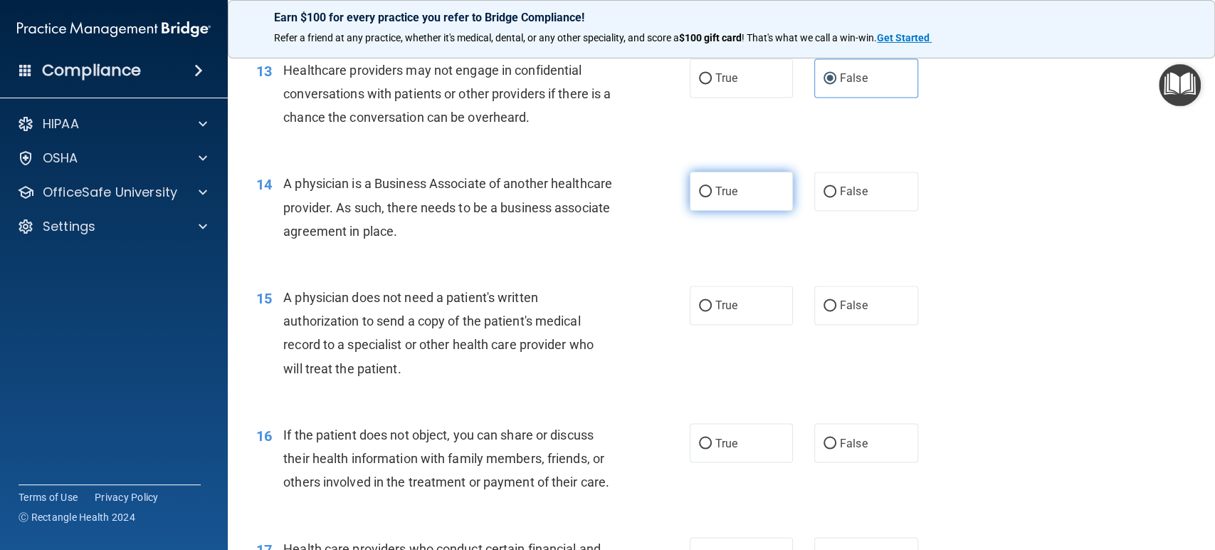
click at [736, 187] on label "True" at bounding box center [742, 191] width 104 height 39
click at [712, 187] on input "True" at bounding box center [705, 192] width 13 height 11
radio input "true"
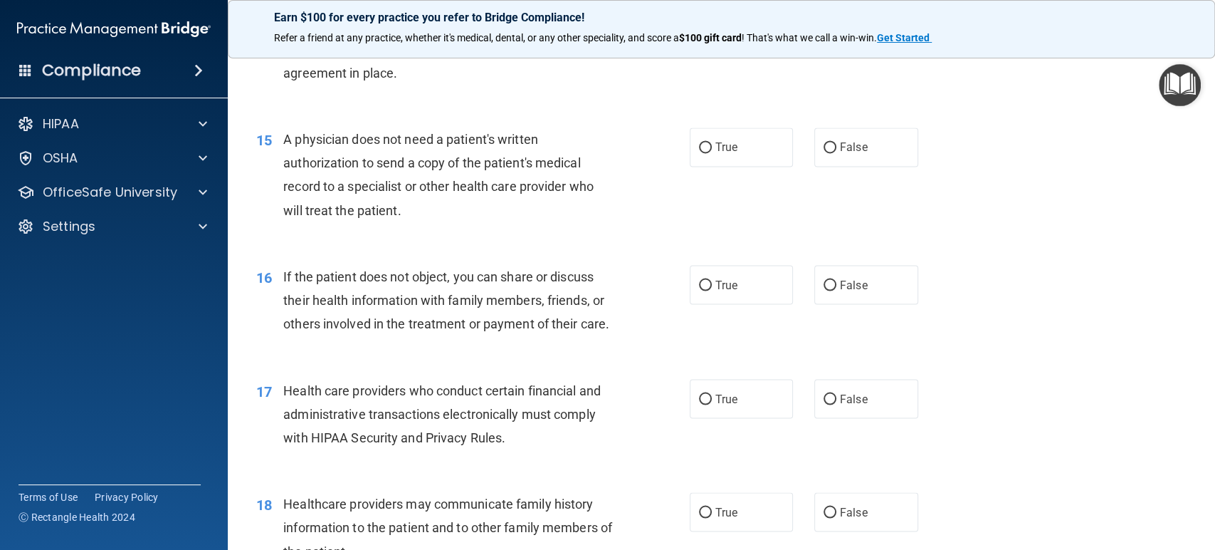
scroll to position [1545, 0]
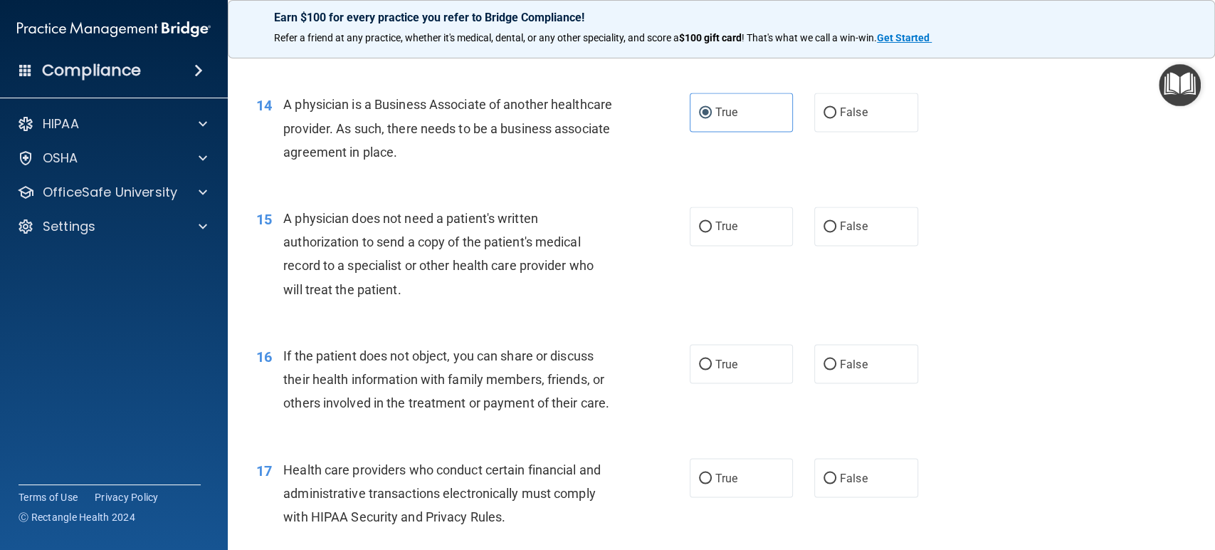
drag, startPoint x: 279, startPoint y: 100, endPoint x: 484, endPoint y: 125, distance: 206.6
click at [512, 155] on div "14 A physician is a Business Associate of another healthcare provider. As such,…" at bounding box center [473, 132] width 476 height 78
click at [581, 147] on div "A physician is a Business Associate of another healthcare provider. As such, th…" at bounding box center [453, 128] width 341 height 71
click at [585, 179] on div "14 A physician is a Business Associate of another healthcare provider. As such,…" at bounding box center [722, 132] width 952 height 114
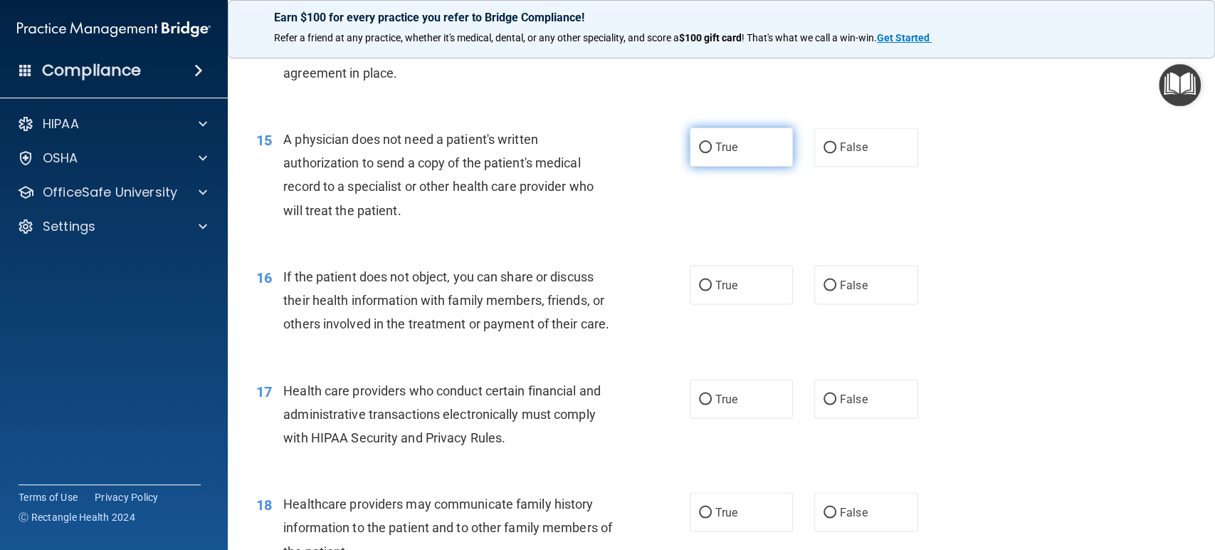
click at [745, 147] on label "True" at bounding box center [742, 146] width 104 height 39
click at [712, 147] on input "True" at bounding box center [705, 147] width 13 height 11
radio input "true"
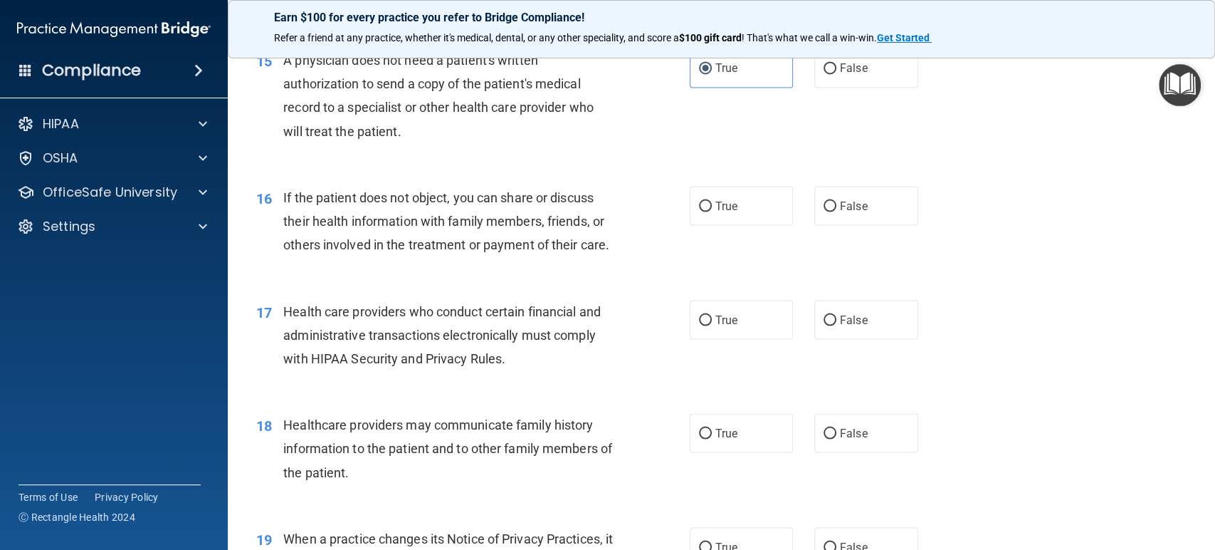
scroll to position [1783, 0]
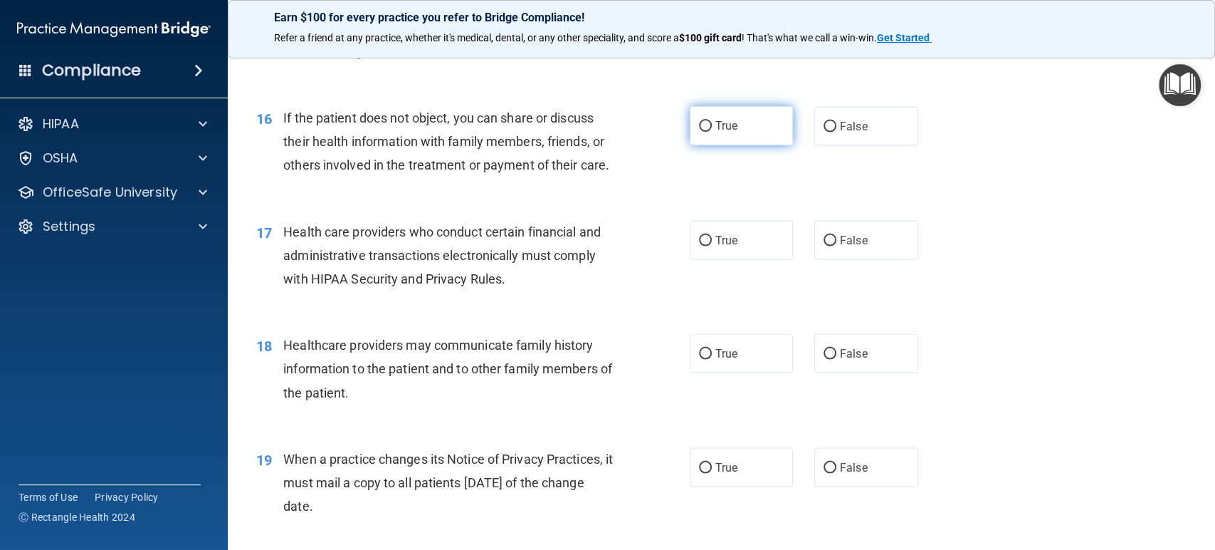
click at [712, 113] on label "True" at bounding box center [742, 125] width 104 height 39
click at [712, 121] on input "True" at bounding box center [705, 126] width 13 height 11
radio input "true"
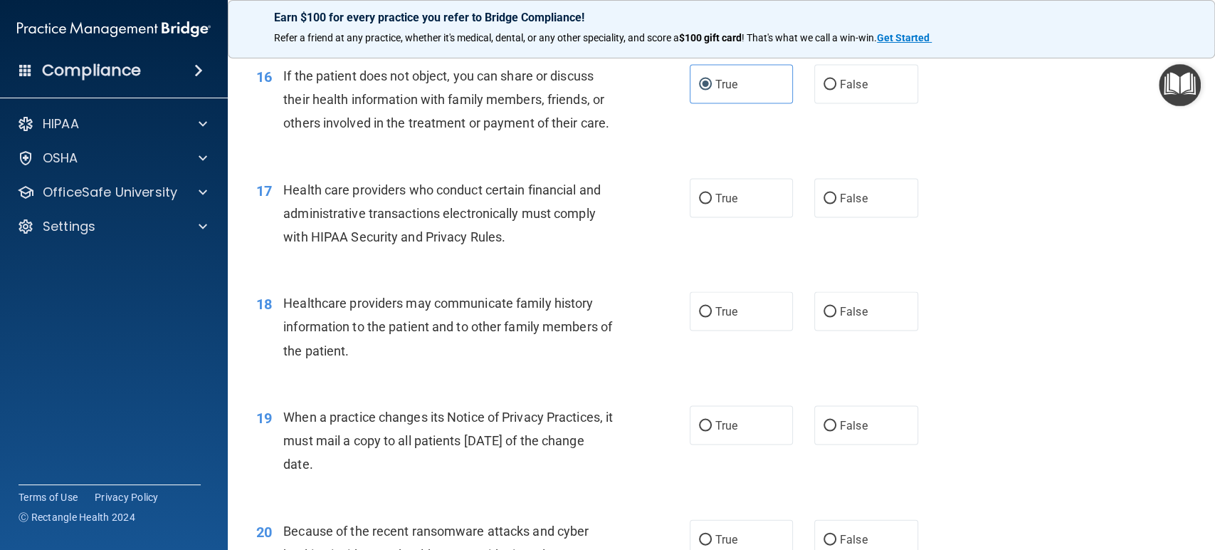
scroll to position [1862, 0]
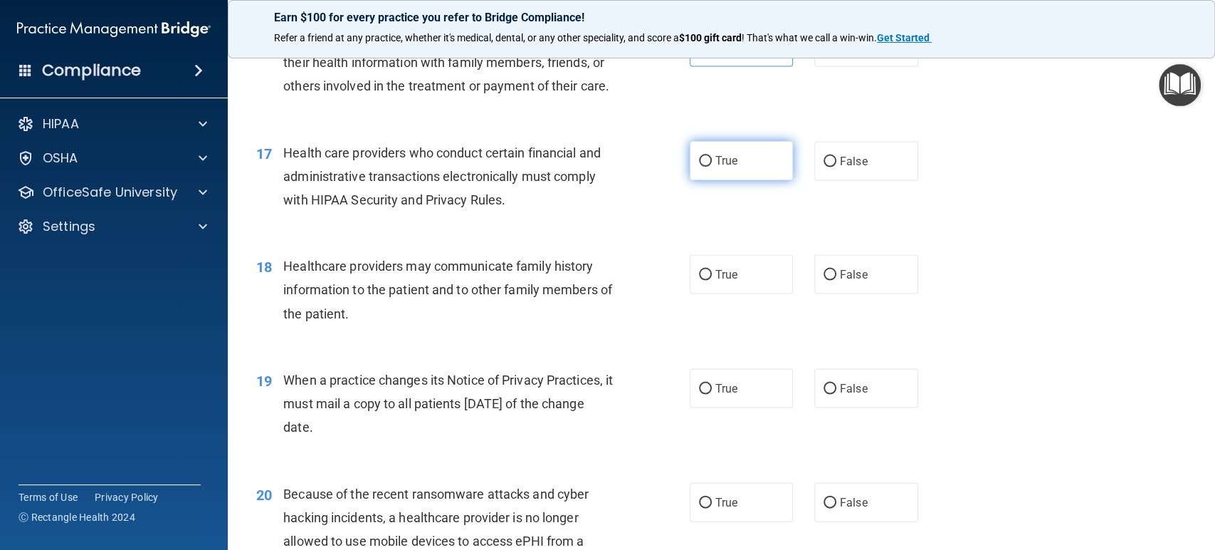
click at [700, 180] on label "True" at bounding box center [742, 160] width 104 height 39
click at [700, 167] on input "True" at bounding box center [705, 161] width 13 height 11
radio input "true"
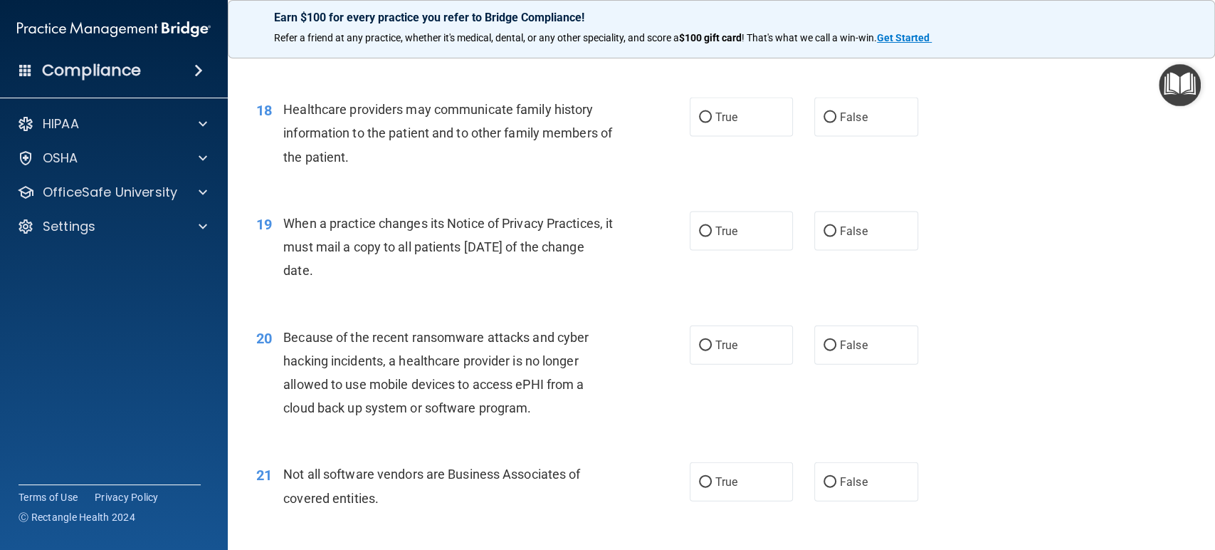
scroll to position [2020, 0]
click at [873, 132] on label "False" at bounding box center [867, 115] width 104 height 39
click at [837, 122] on input "False" at bounding box center [830, 116] width 13 height 11
radio input "true"
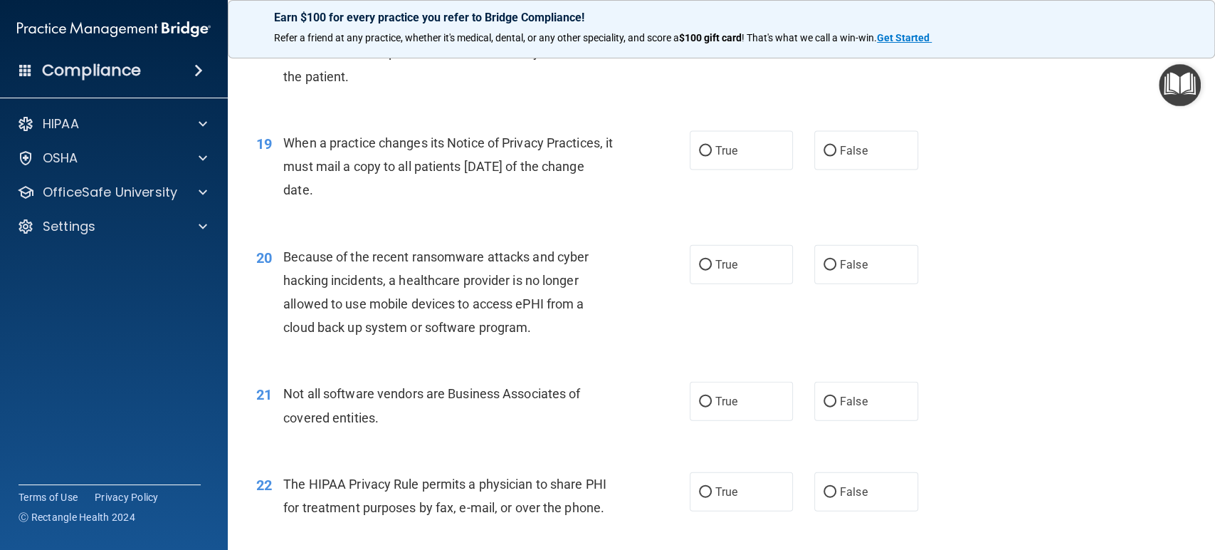
scroll to position [2178, 0]
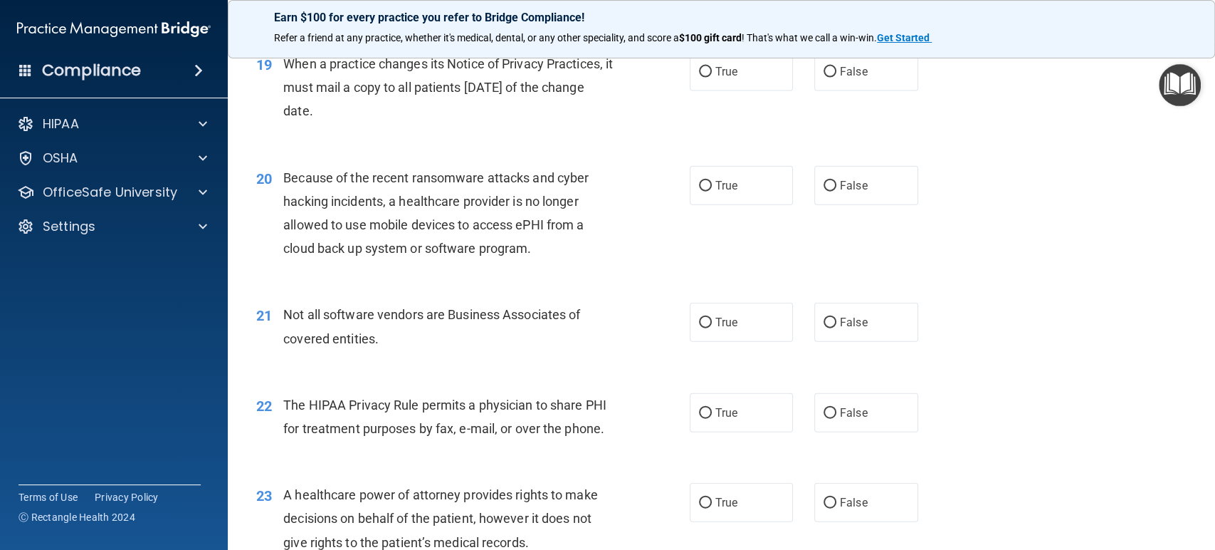
drag, startPoint x: 378, startPoint y: 138, endPoint x: 279, endPoint y: 80, distance: 114.9
click at [279, 80] on div "19 When a practice changes its Notice of Privacy Practices, it must mail a copy…" at bounding box center [473, 91] width 476 height 78
click at [283, 84] on span "When a practice changes its Notice of Privacy Practices, it must mail a copy to…" at bounding box center [448, 87] width 330 height 62
drag, startPoint x: 283, startPoint y: 82, endPoint x: 375, endPoint y: 135, distance: 106.2
click at [375, 123] on div "When a practice changes its Notice of Privacy Practices, it must mail a copy to…" at bounding box center [453, 87] width 341 height 71
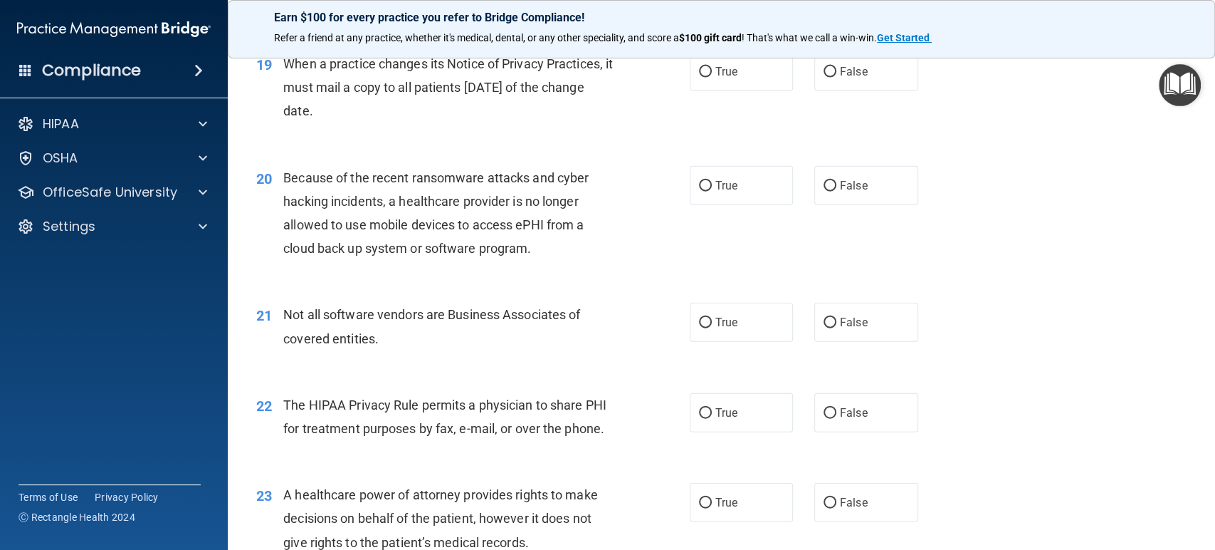
click at [375, 123] on div "When a practice changes its Notice of Privacy Practices, it must mail a copy to…" at bounding box center [453, 87] width 341 height 71
click at [854, 78] on span "False" at bounding box center [854, 72] width 28 height 14
click at [837, 78] on input "False" at bounding box center [830, 72] width 13 height 11
radio input "true"
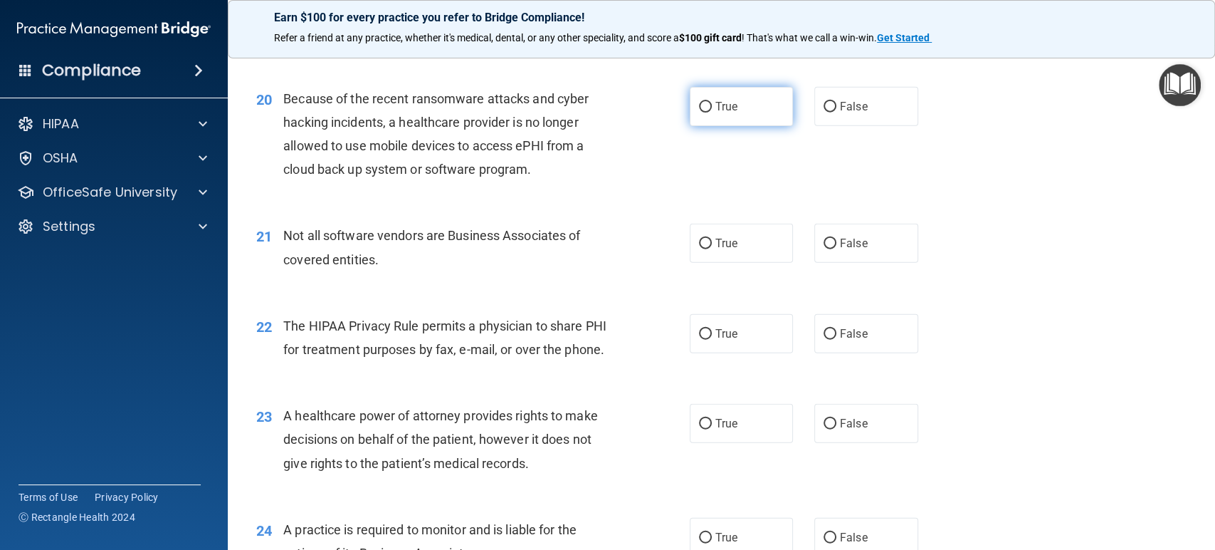
click at [738, 121] on label "True" at bounding box center [742, 106] width 104 height 39
click at [712, 113] on input "True" at bounding box center [705, 107] width 13 height 11
radio input "true"
click at [672, 189] on div "20 Because of the recent ransomware attacks and cyber hacking incidents, a heal…" at bounding box center [473, 138] width 476 height 102
click at [748, 263] on label "True" at bounding box center [742, 243] width 104 height 39
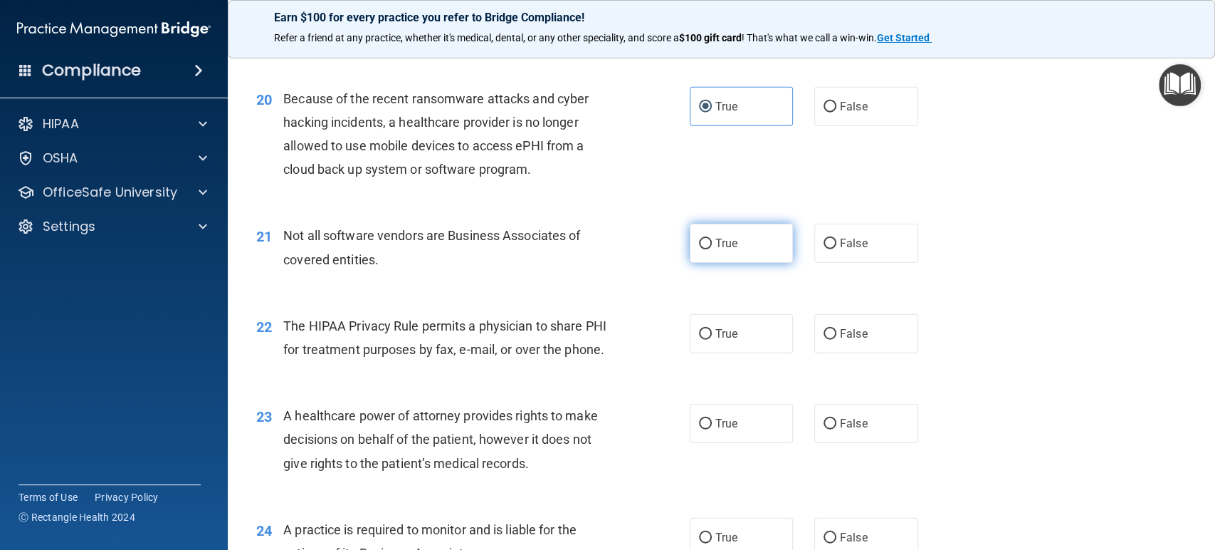
click at [712, 249] on input "True" at bounding box center [705, 244] width 13 height 11
radio input "true"
click at [624, 278] on div "21 Not all software vendors are Business Associates of covered entities." at bounding box center [473, 251] width 476 height 54
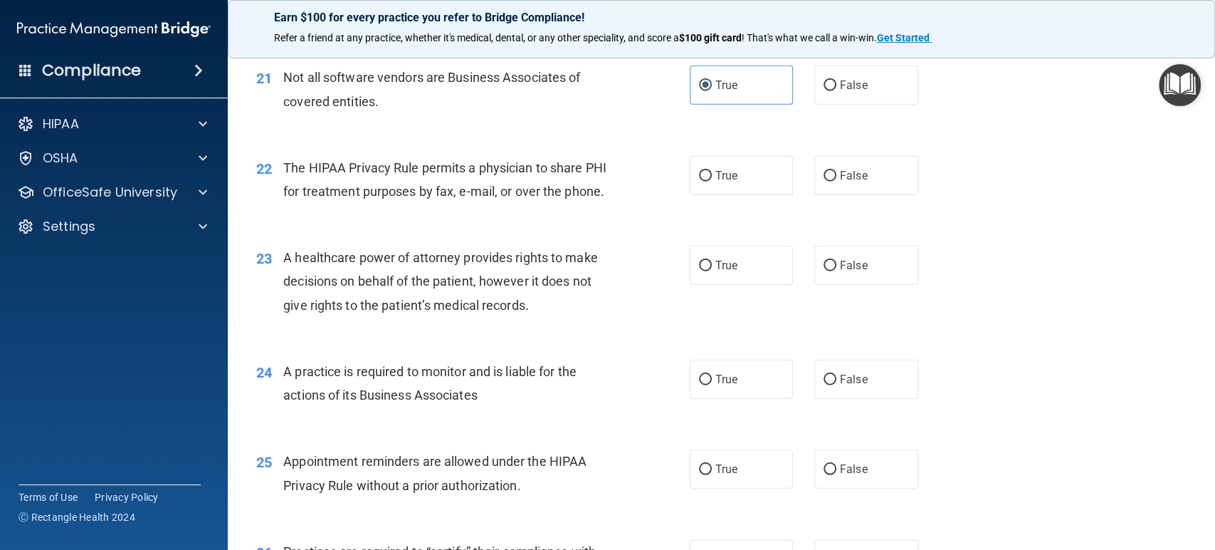
scroll to position [2495, 0]
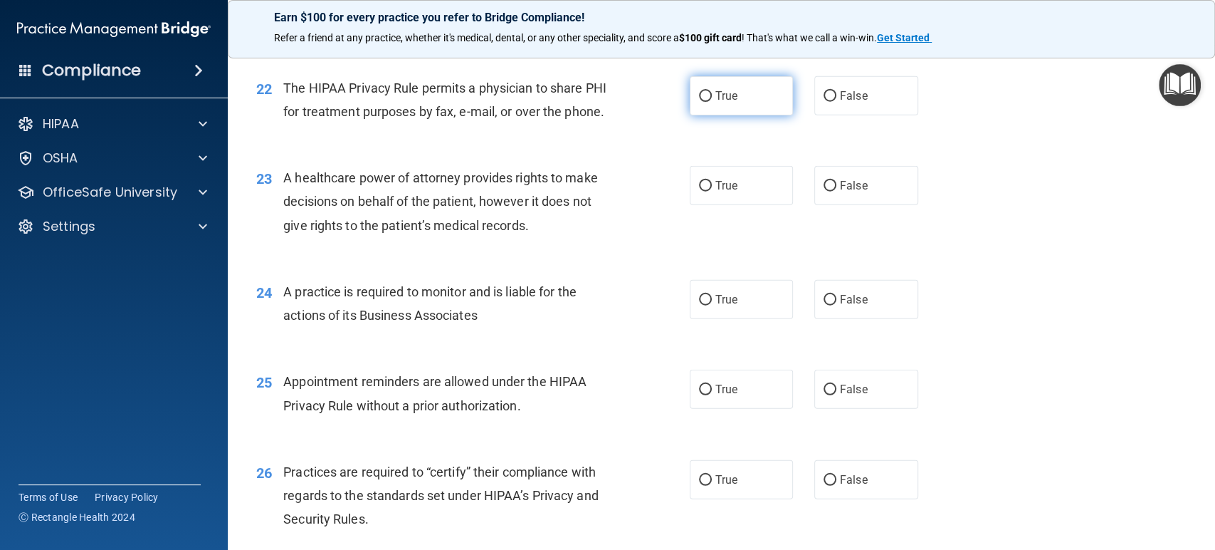
click at [706, 108] on label "True" at bounding box center [742, 95] width 104 height 39
click at [706, 102] on input "True" at bounding box center [705, 96] width 13 height 11
radio input "true"
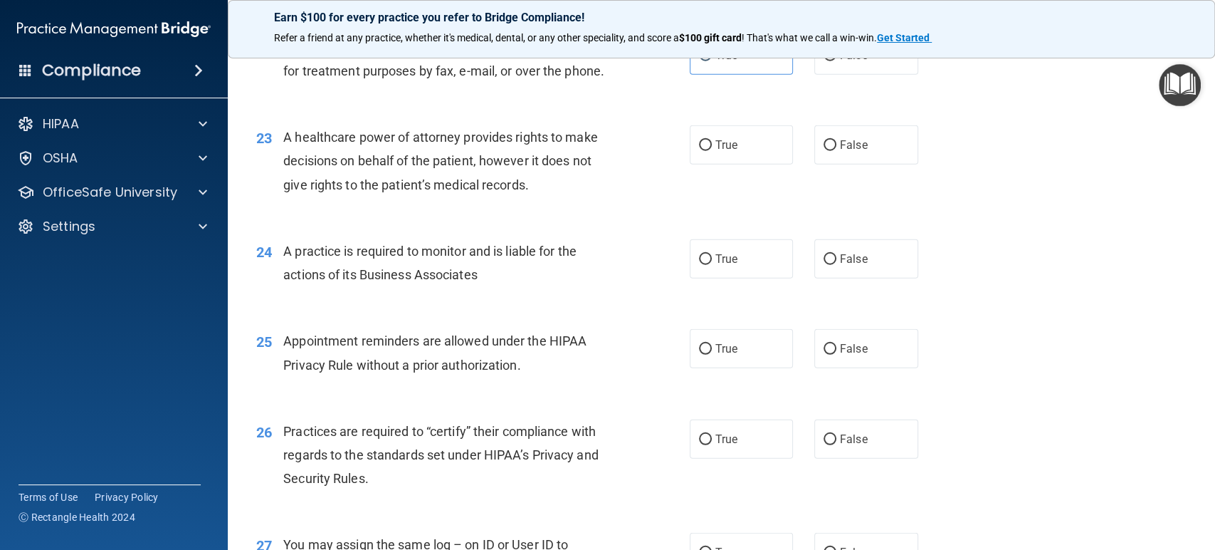
scroll to position [2574, 0]
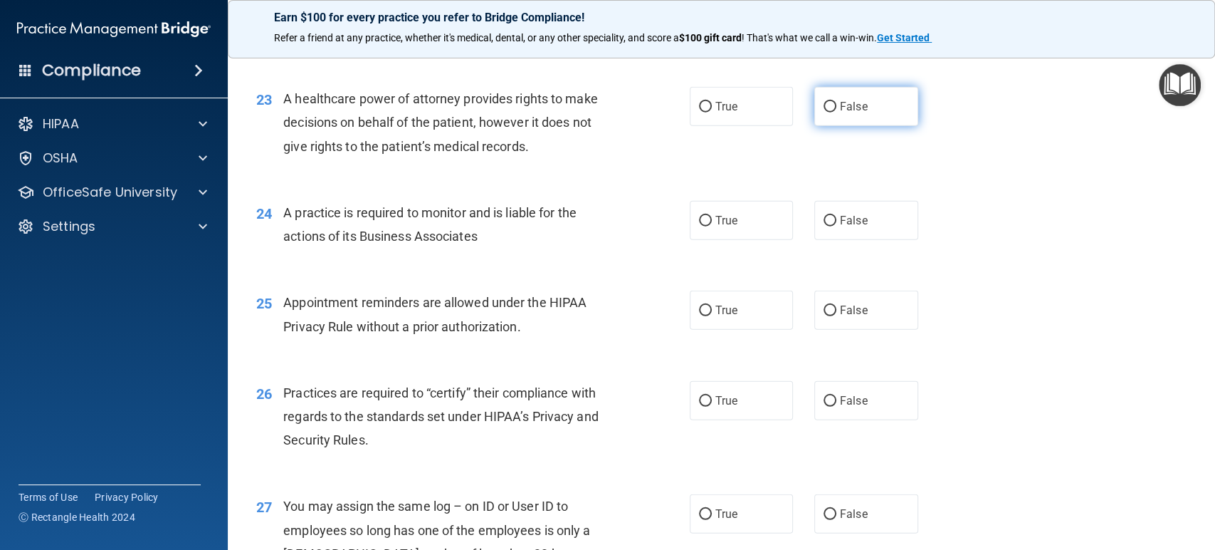
click at [862, 112] on label "False" at bounding box center [867, 106] width 104 height 39
click at [837, 112] on input "False" at bounding box center [830, 107] width 13 height 11
radio input "true"
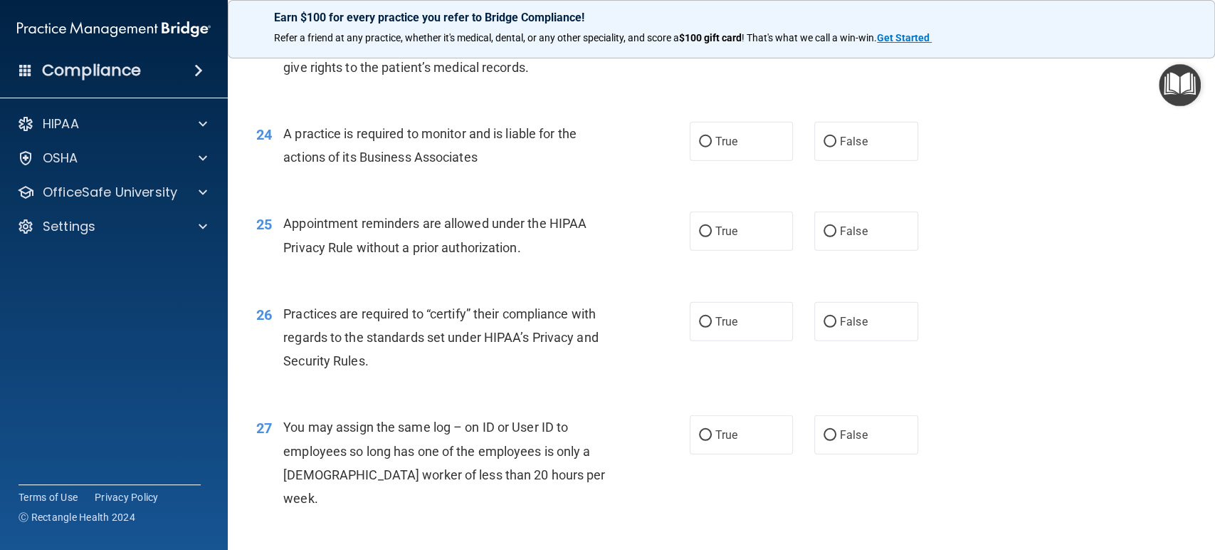
scroll to position [2732, 0]
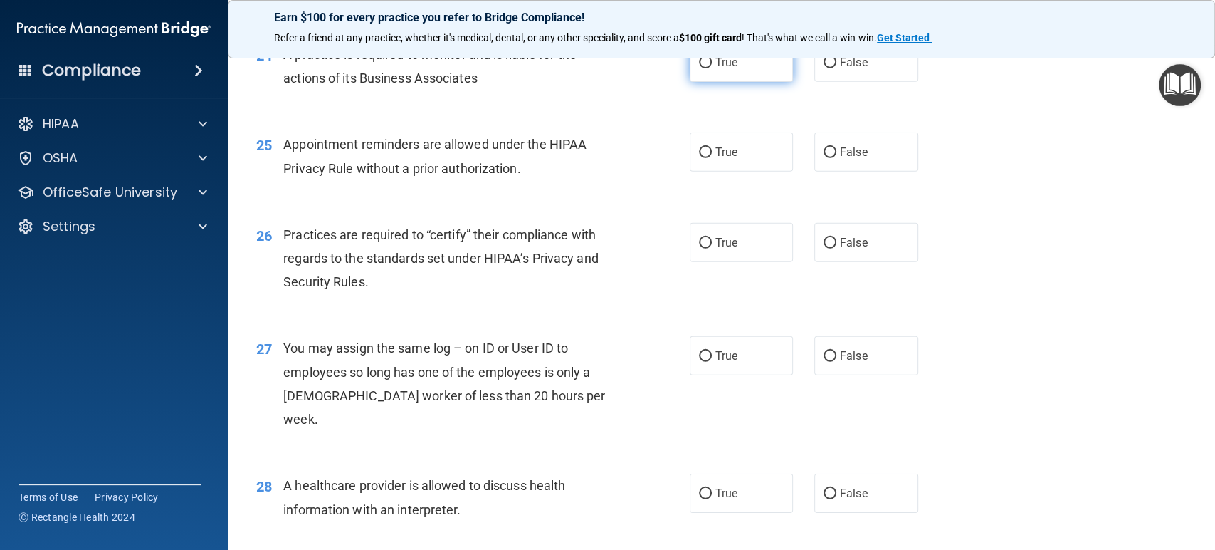
click at [731, 69] on span "True" at bounding box center [727, 63] width 22 height 14
click at [712, 68] on input "True" at bounding box center [705, 63] width 13 height 11
radio input "true"
click at [840, 69] on span "False" at bounding box center [854, 63] width 28 height 14
click at [835, 68] on input "False" at bounding box center [830, 63] width 13 height 11
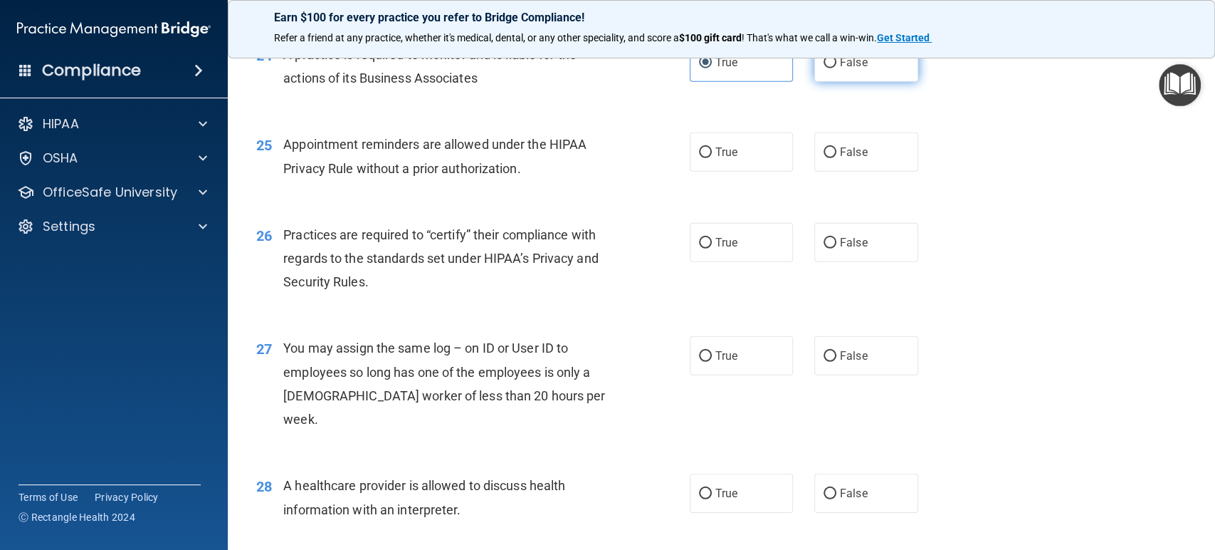
radio input "true"
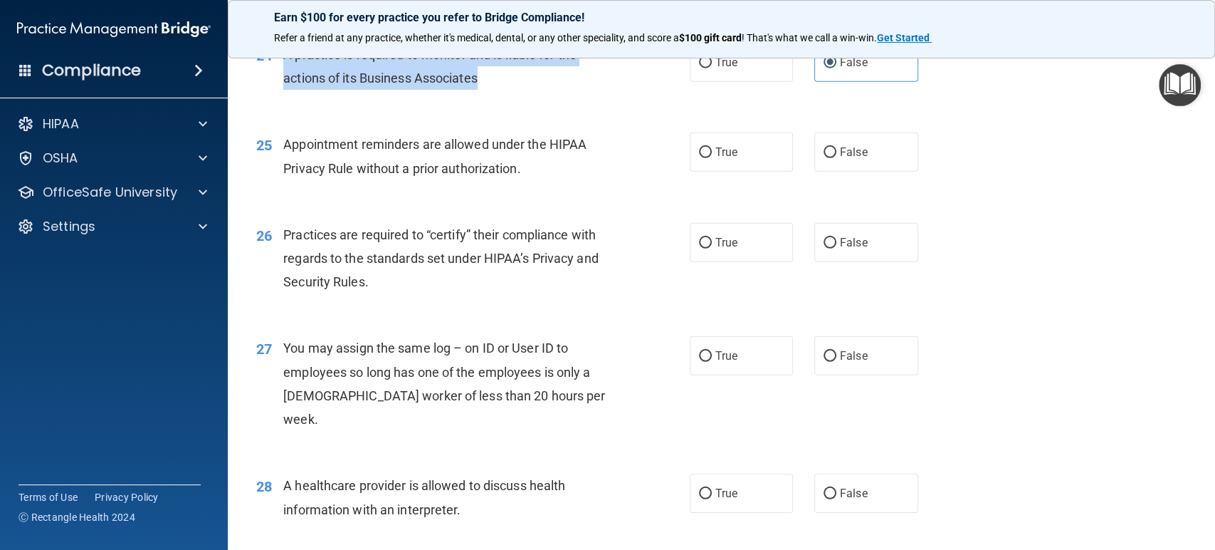
drag, startPoint x: 507, startPoint y: 105, endPoint x: 292, endPoint y: 78, distance: 216.7
click at [282, 78] on div "24 A practice is required to monitor and is liable for the actions of its Busin…" at bounding box center [473, 70] width 476 height 54
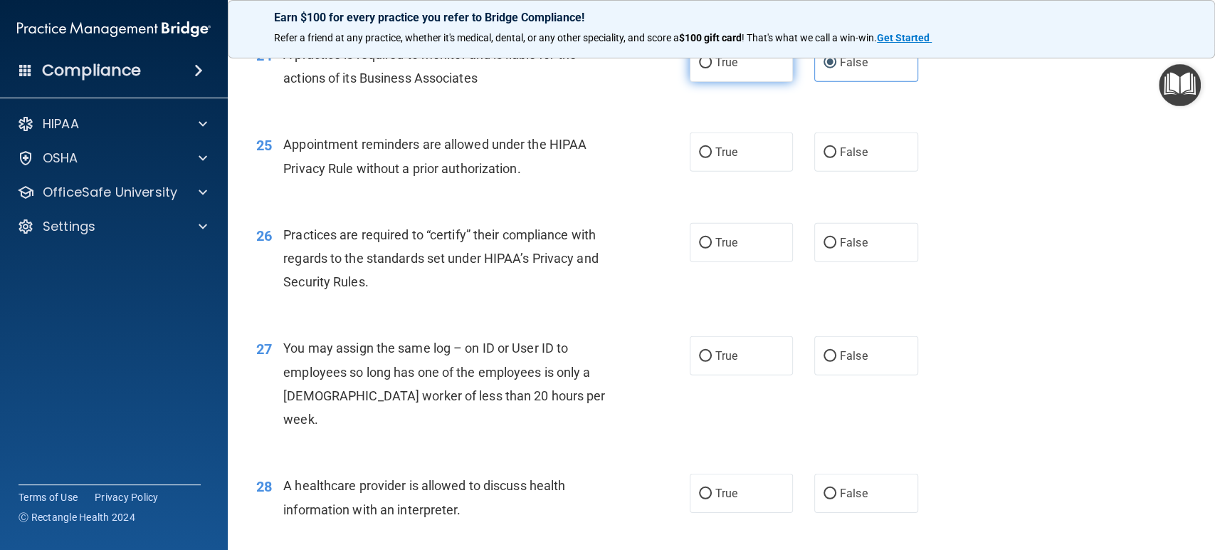
click at [715, 82] on label "True" at bounding box center [742, 62] width 104 height 39
click at [712, 68] on input "True" at bounding box center [705, 63] width 13 height 11
radio input "true"
radio input "false"
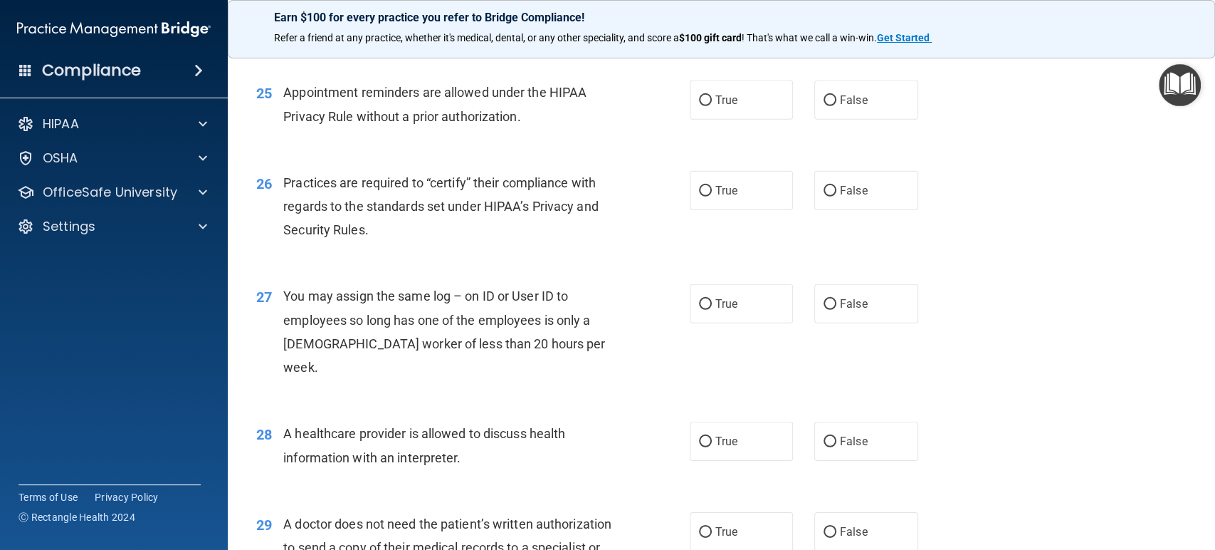
scroll to position [2811, 0]
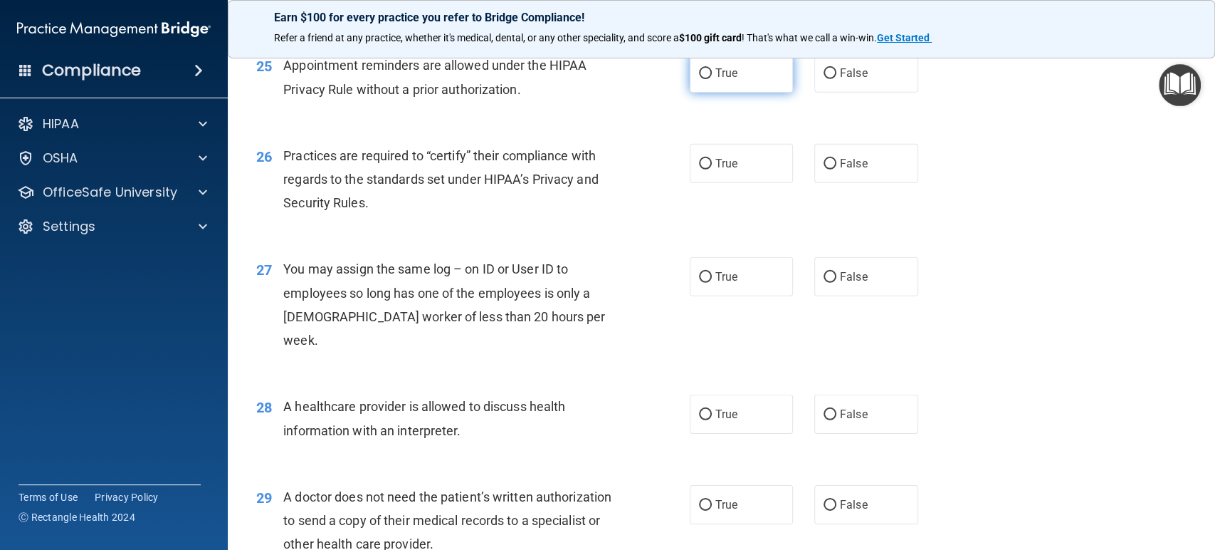
click at [699, 79] on input "True" at bounding box center [705, 73] width 13 height 11
radio input "true"
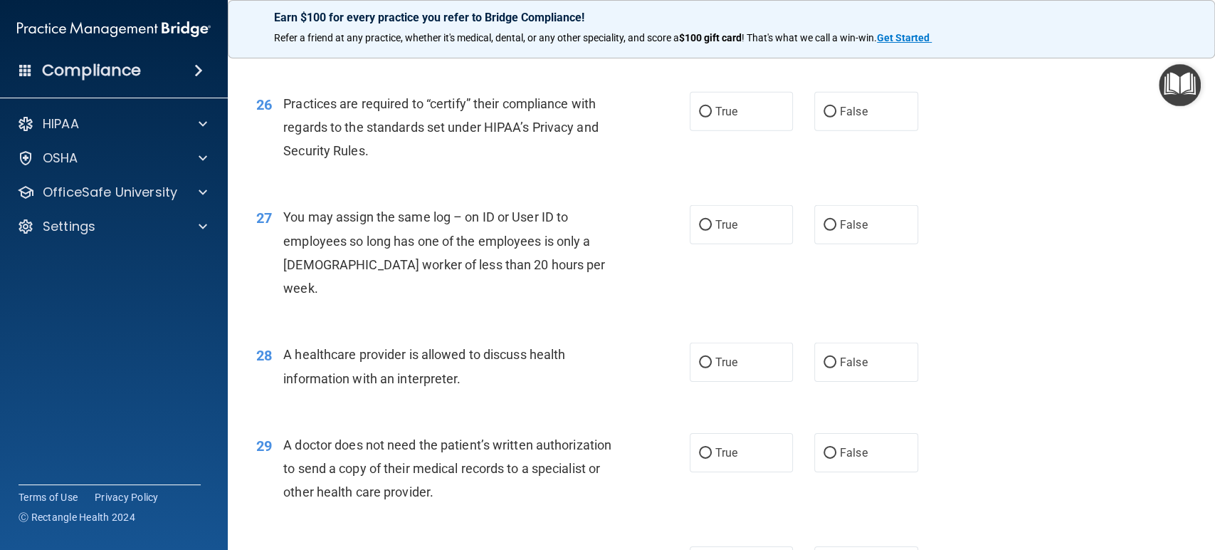
scroll to position [2890, 0]
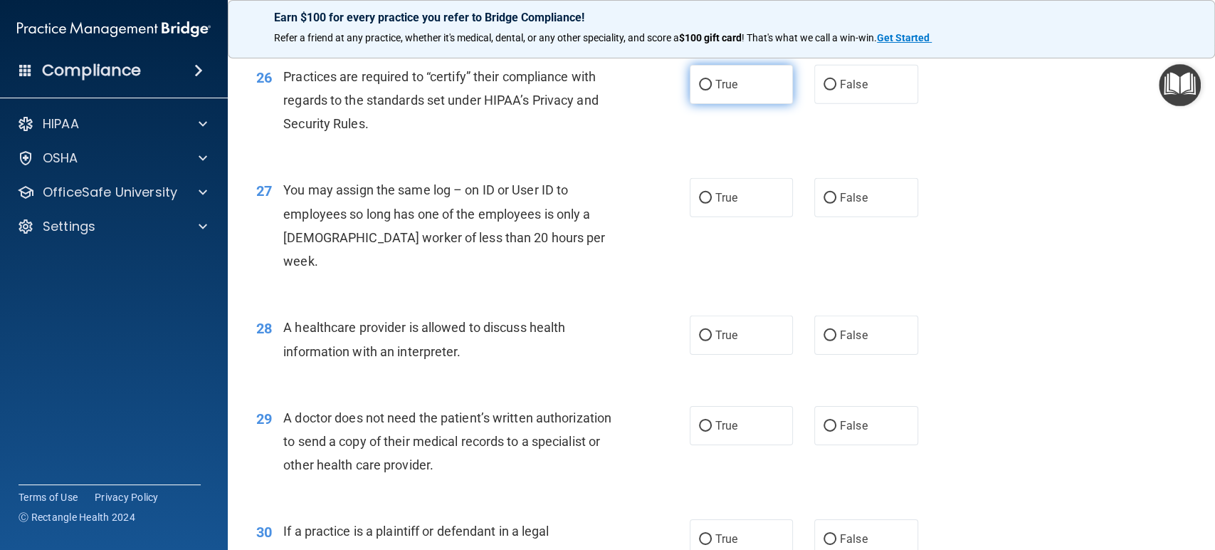
click at [718, 89] on label "True" at bounding box center [742, 84] width 104 height 39
click at [727, 91] on span "True" at bounding box center [727, 85] width 22 height 14
click at [712, 90] on input "True" at bounding box center [705, 85] width 13 height 11
radio input "true"
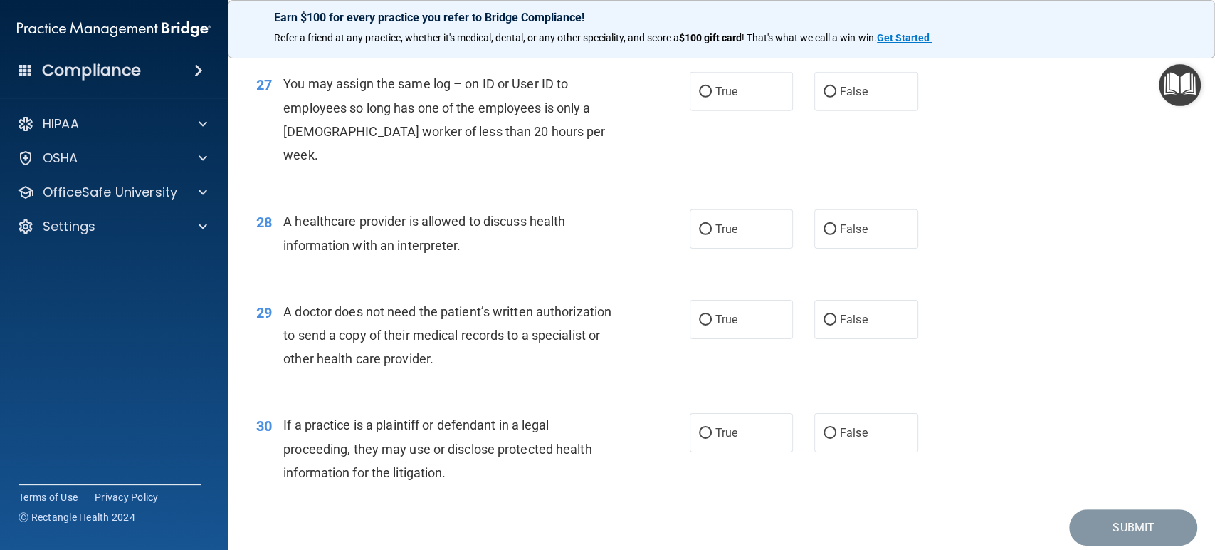
scroll to position [2969, 0]
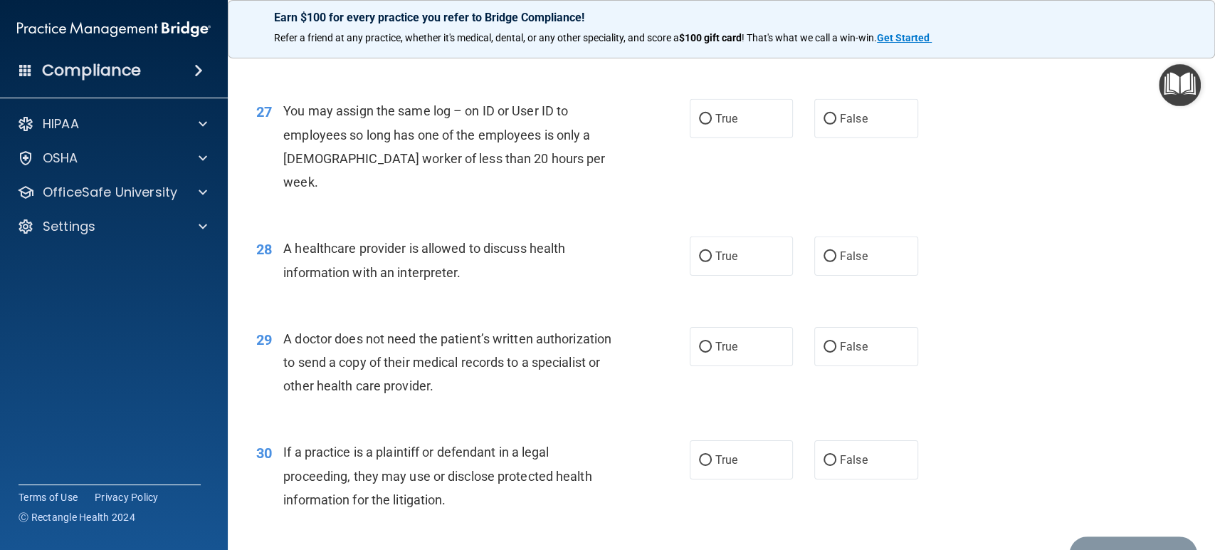
click at [872, 164] on div "27 You may assign the same log – on ID or User ID to employees so long has one …" at bounding box center [722, 149] width 952 height 137
click at [869, 138] on label "False" at bounding box center [867, 118] width 104 height 39
click at [837, 125] on input "False" at bounding box center [830, 119] width 13 height 11
radio input "true"
drag, startPoint x: 396, startPoint y: 157, endPoint x: 413, endPoint y: 157, distance: 17.1
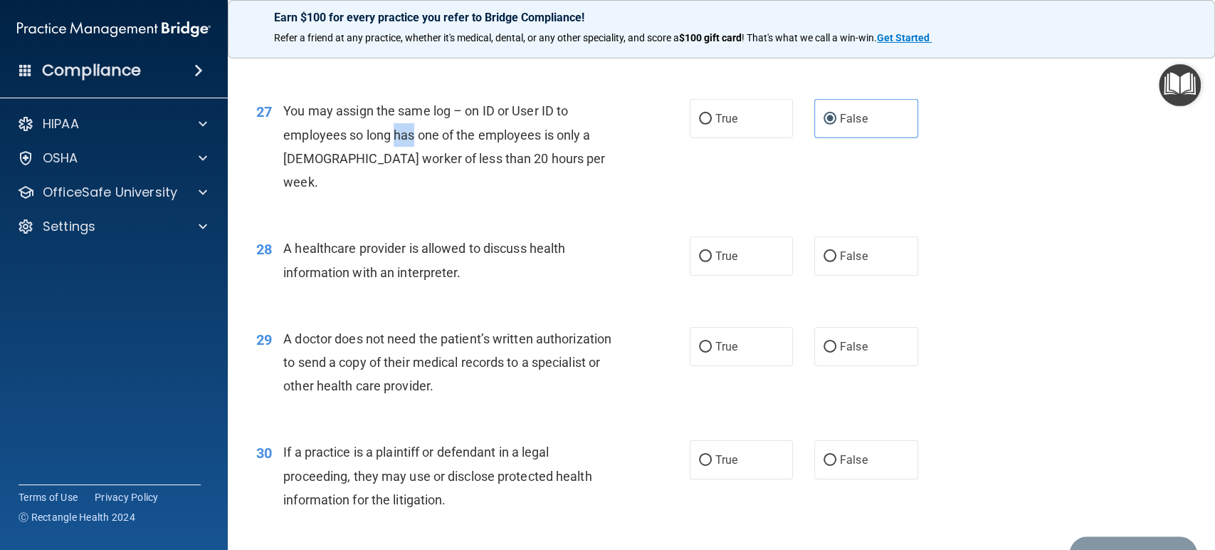
click at [413, 157] on span "You may assign the same log – on ID or User ID to employees so long has one of …" at bounding box center [444, 146] width 322 height 86
click at [414, 157] on span "You may assign the same log – on ID or User ID to employees so long has one of …" at bounding box center [444, 146] width 322 height 86
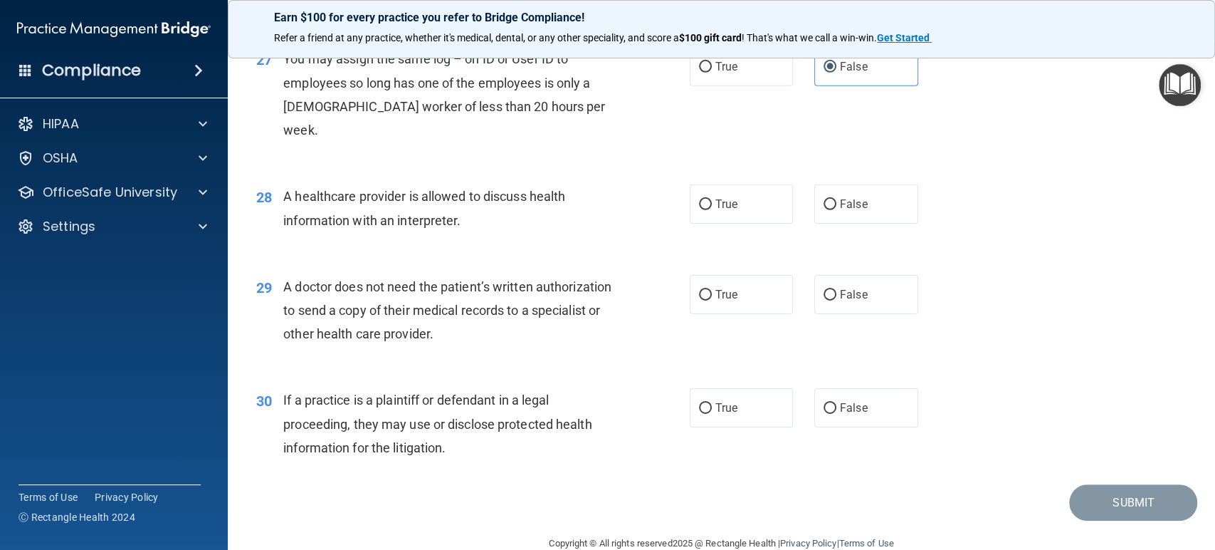
scroll to position [3048, 0]
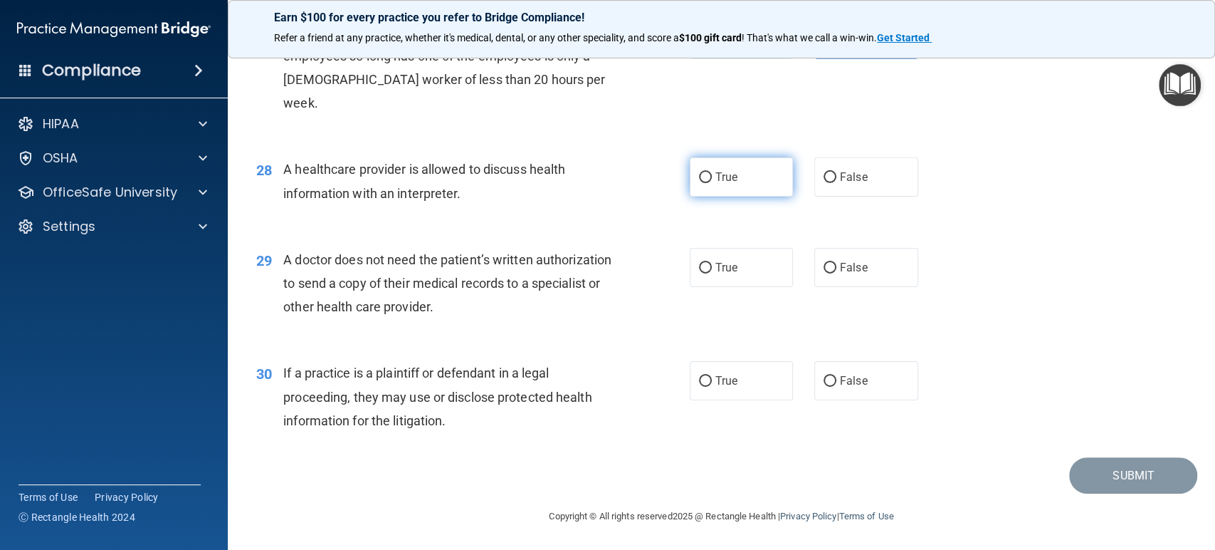
click at [690, 168] on label "True" at bounding box center [742, 176] width 104 height 39
click at [699, 172] on input "True" at bounding box center [705, 177] width 13 height 11
radio input "true"
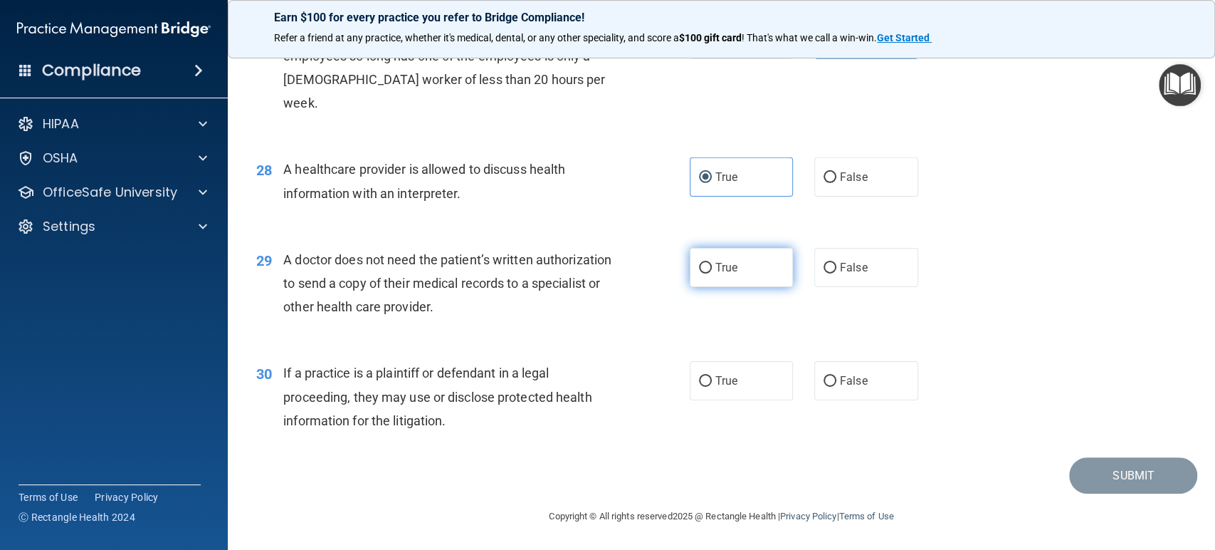
click at [743, 282] on label "True" at bounding box center [742, 267] width 104 height 39
click at [712, 273] on input "True" at bounding box center [705, 268] width 13 height 11
radio input "true"
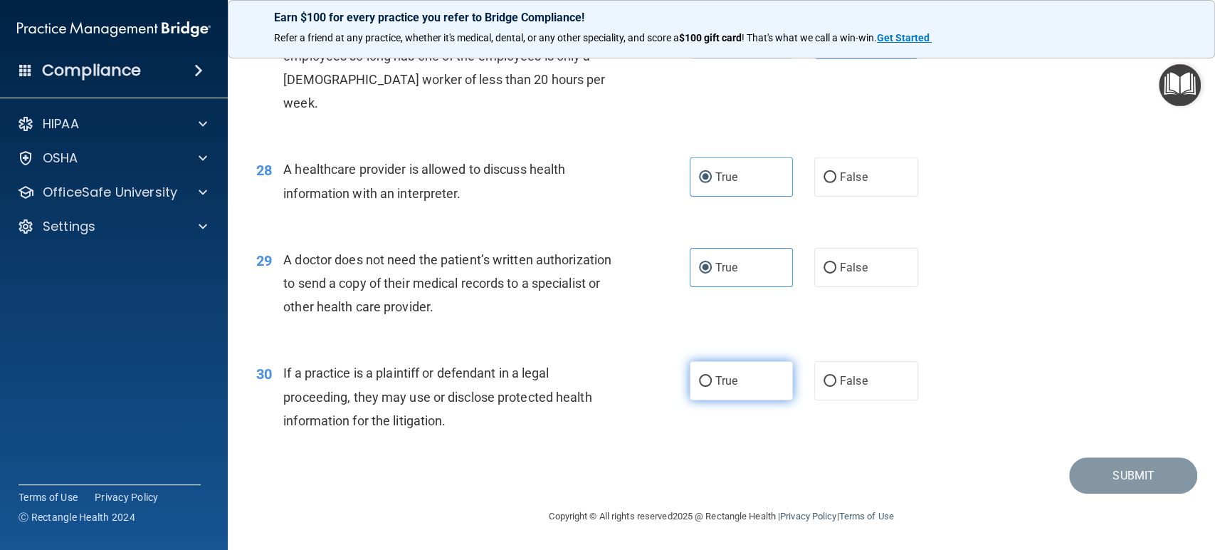
click at [702, 376] on input "True" at bounding box center [705, 381] width 13 height 11
radio input "true"
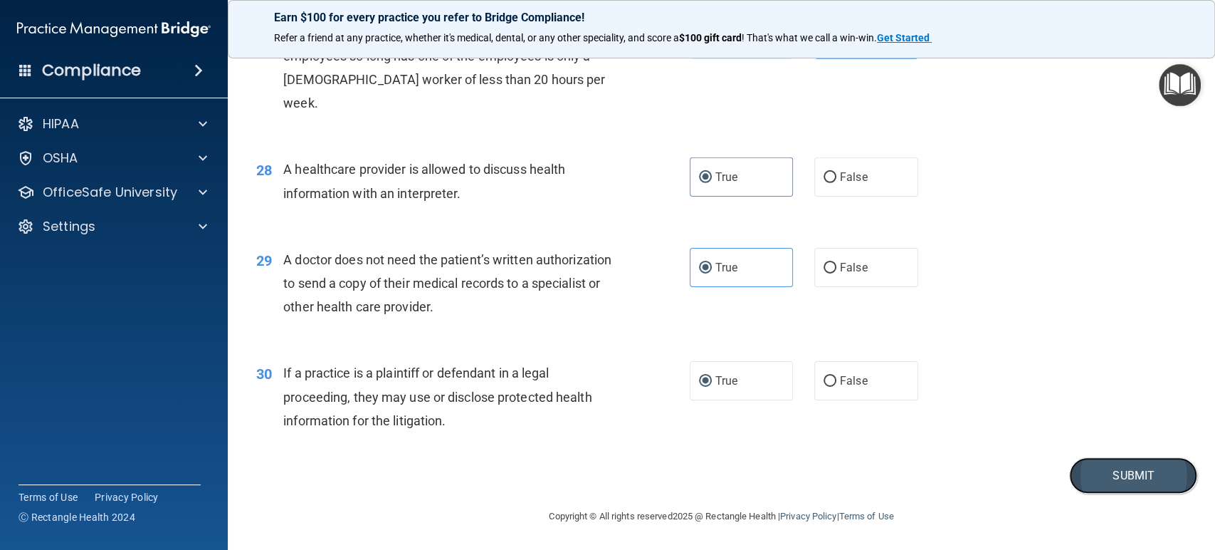
click at [1129, 481] on button "Submit" at bounding box center [1133, 475] width 128 height 36
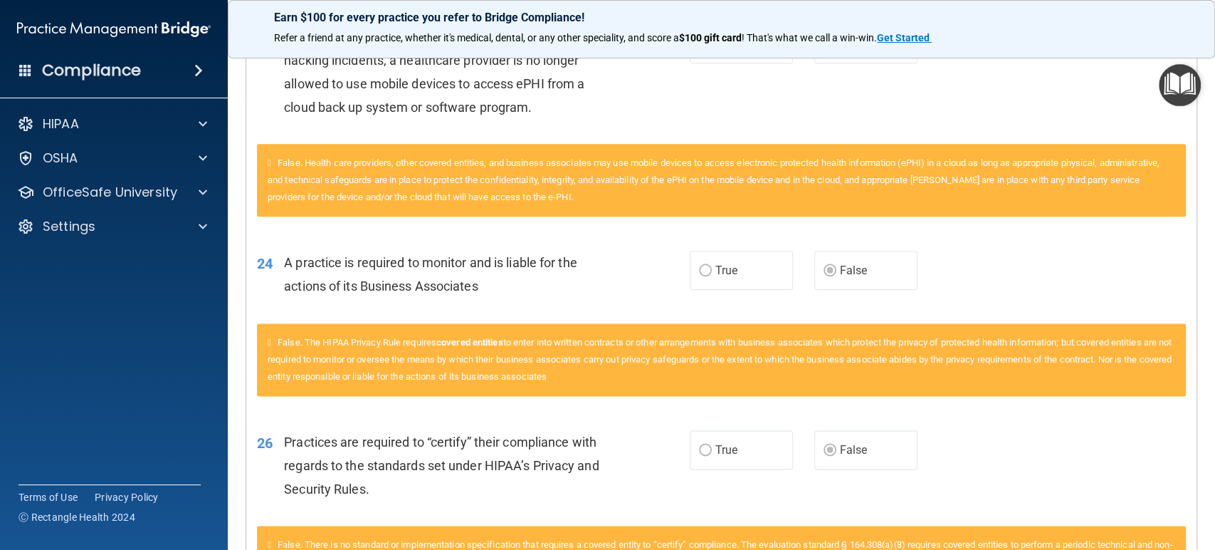
scroll to position [1186, 0]
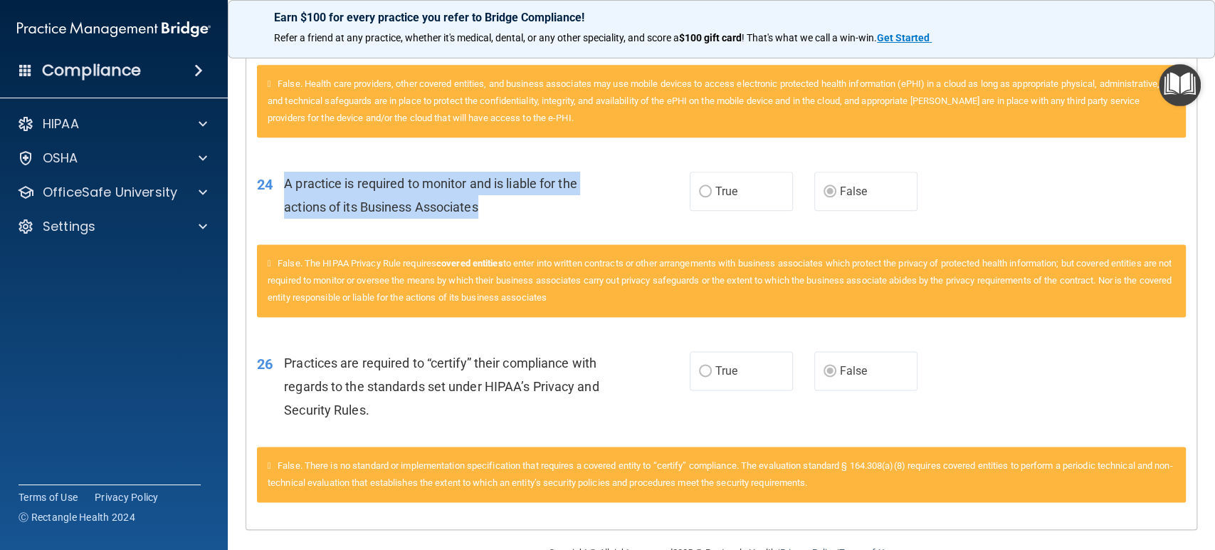
drag, startPoint x: 283, startPoint y: 182, endPoint x: 446, endPoint y: 196, distance: 164.4
click at [483, 206] on div "24 A practice is required to monitor and is liable for the actions of its Busin…" at bounding box center [474, 199] width 476 height 54
click at [323, 177] on span "A practice is required to monitor and is liable for the actions of its Business…" at bounding box center [430, 195] width 293 height 38
drag, startPoint x: 476, startPoint y: 203, endPoint x: 325, endPoint y: 186, distance: 151.9
click at [325, 186] on div "A practice is required to monitor and is liable for the actions of its Business…" at bounding box center [454, 195] width 340 height 47
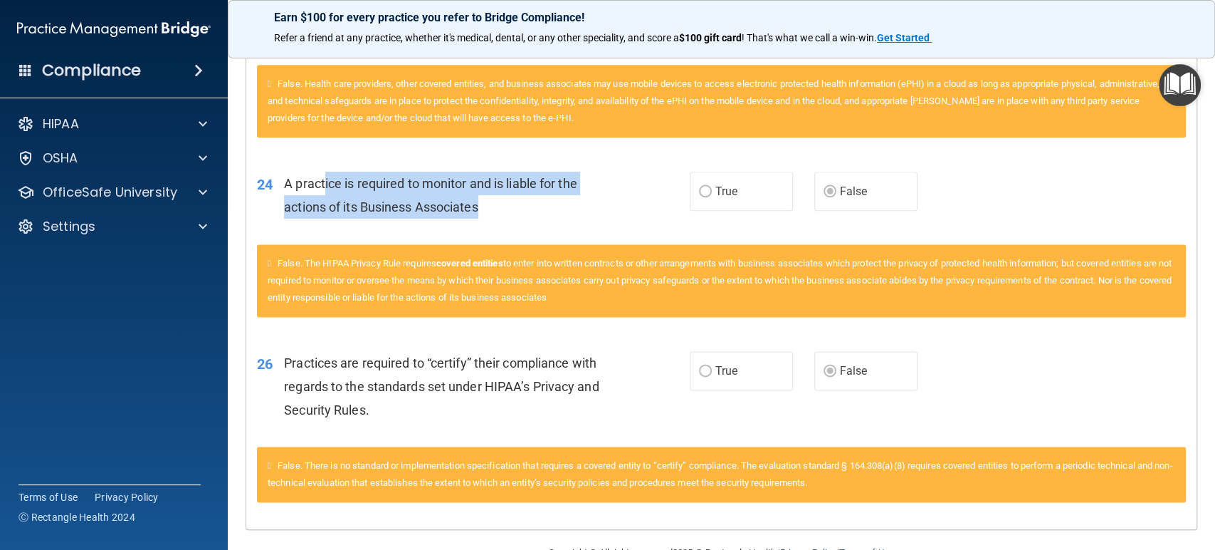
click at [553, 209] on div "A practice is required to monitor and is liable for the actions of its Business…" at bounding box center [454, 195] width 340 height 47
click at [474, 187] on span "A practice is required to monitor and is liable for the actions of its Business…" at bounding box center [430, 195] width 293 height 38
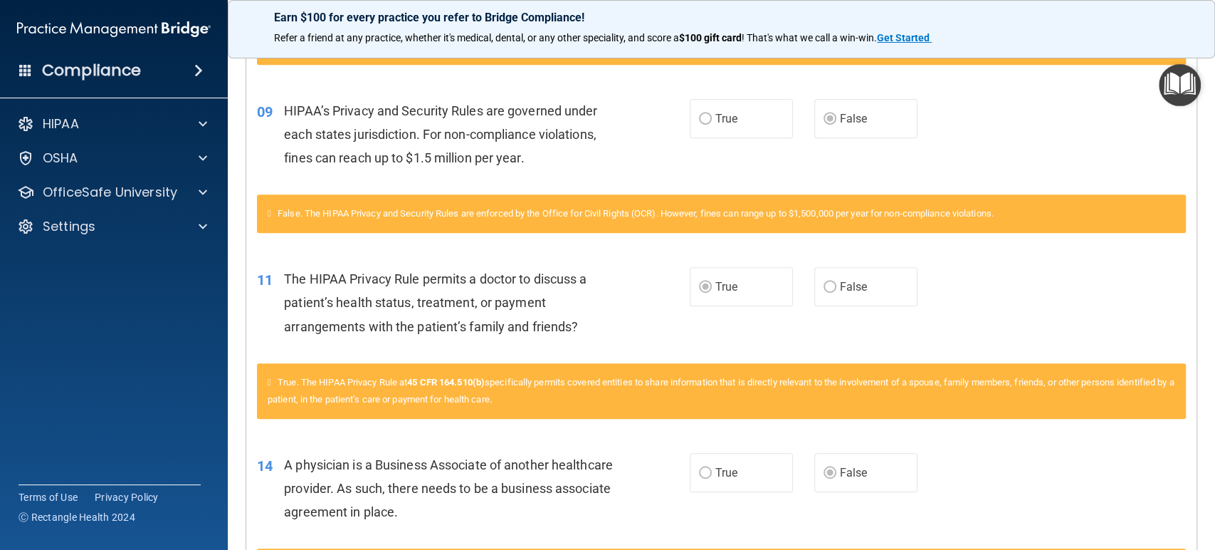
scroll to position [0, 0]
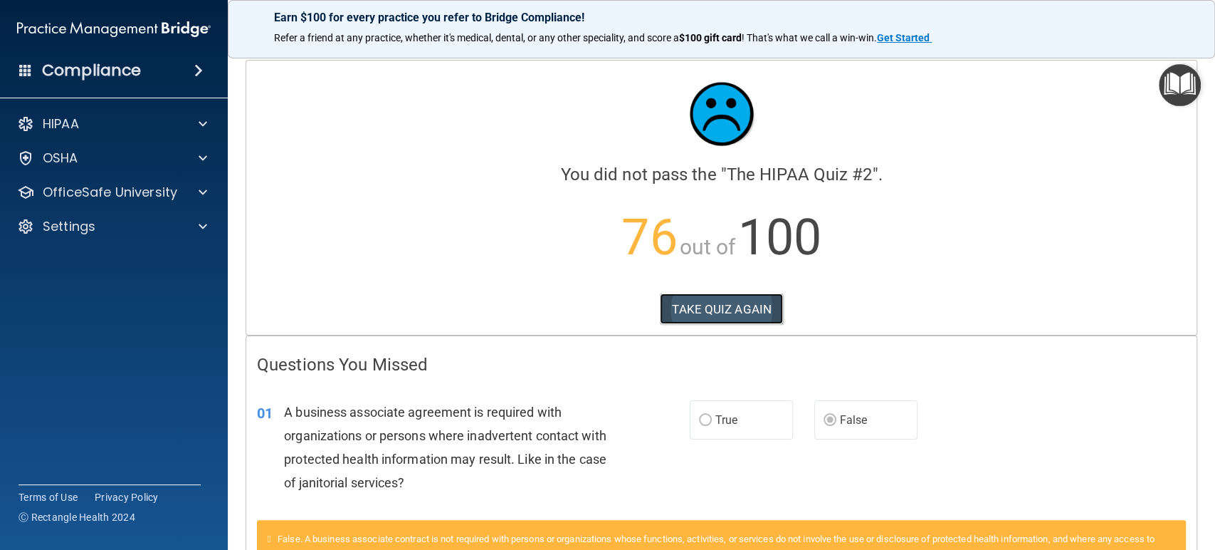
click at [682, 314] on button "TAKE QUIZ AGAIN" at bounding box center [721, 308] width 123 height 31
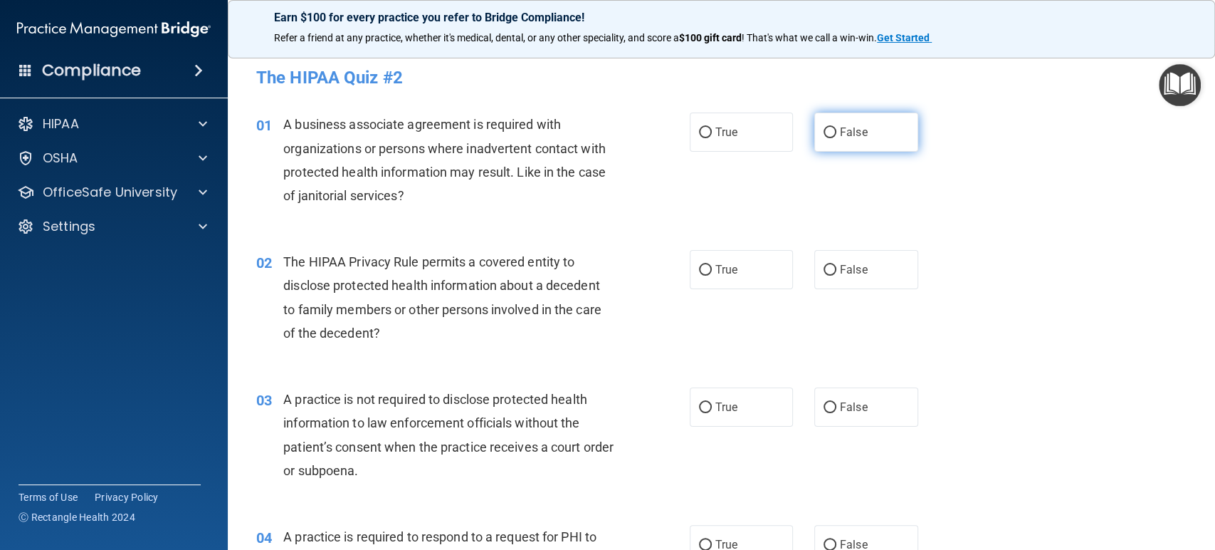
click at [899, 126] on label "False" at bounding box center [867, 132] width 104 height 39
click at [837, 127] on input "False" at bounding box center [830, 132] width 13 height 11
radio input "true"
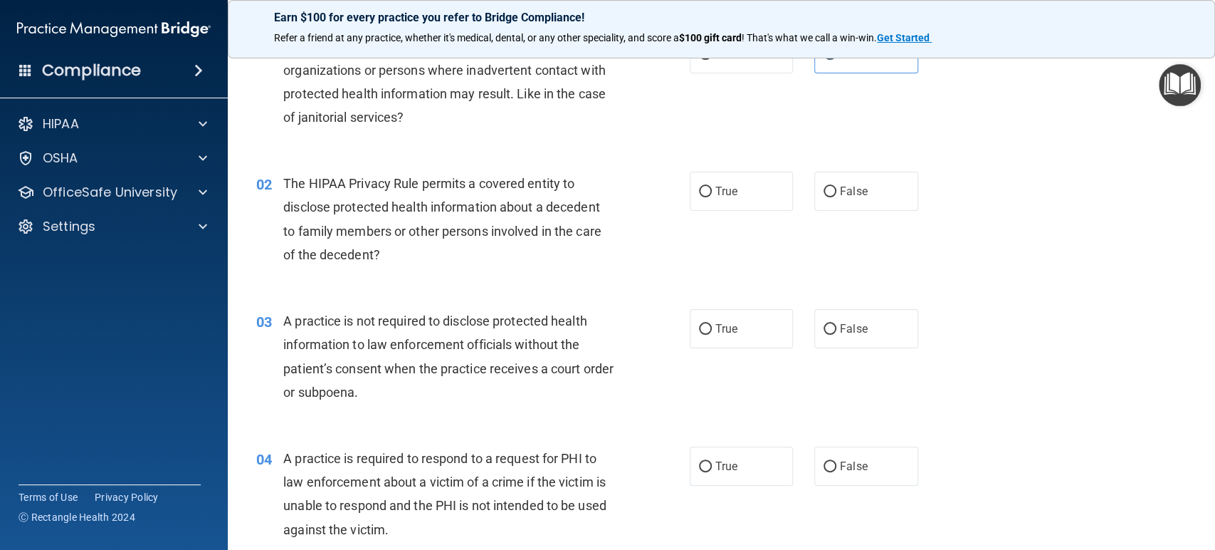
scroll to position [79, 0]
click at [716, 193] on span "True" at bounding box center [727, 191] width 22 height 14
click at [711, 193] on input "True" at bounding box center [705, 191] width 13 height 11
radio input "true"
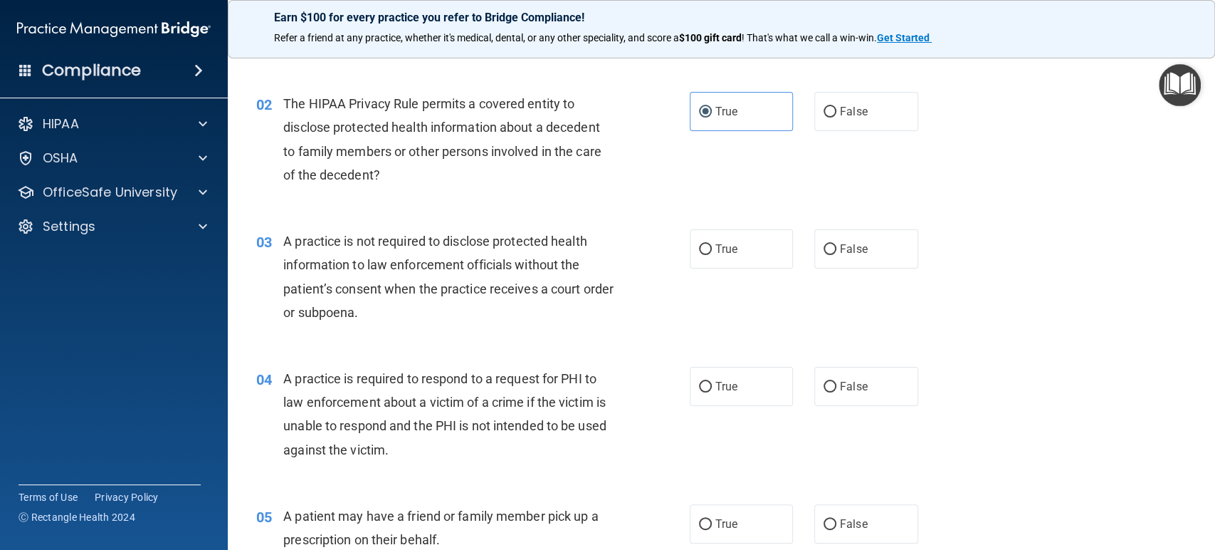
scroll to position [237, 0]
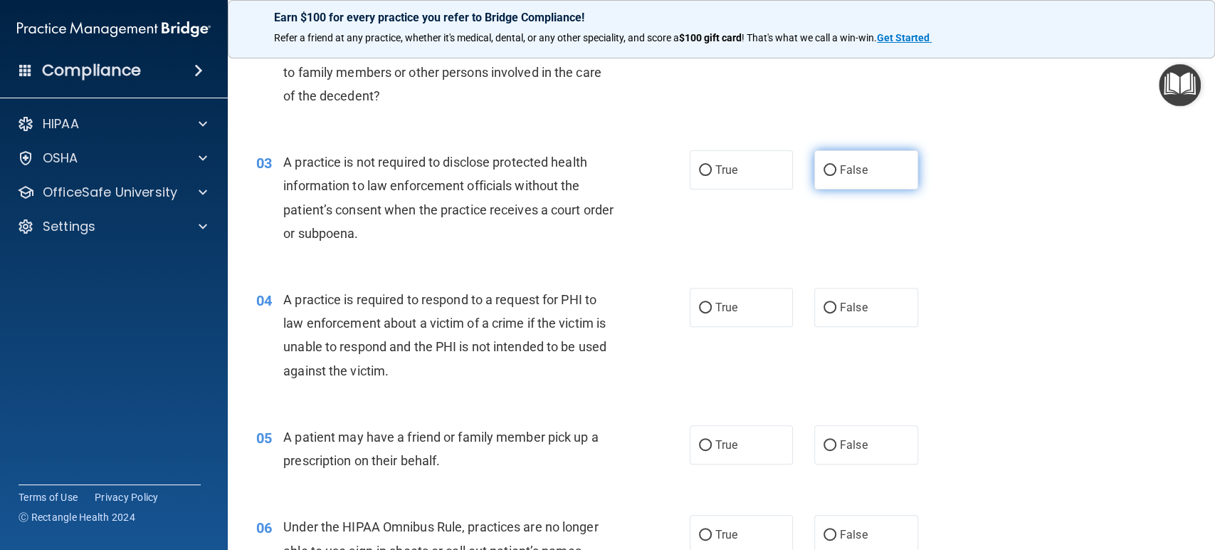
click at [840, 166] on span "False" at bounding box center [854, 170] width 28 height 14
click at [835, 166] on input "False" at bounding box center [830, 170] width 13 height 11
radio input "true"
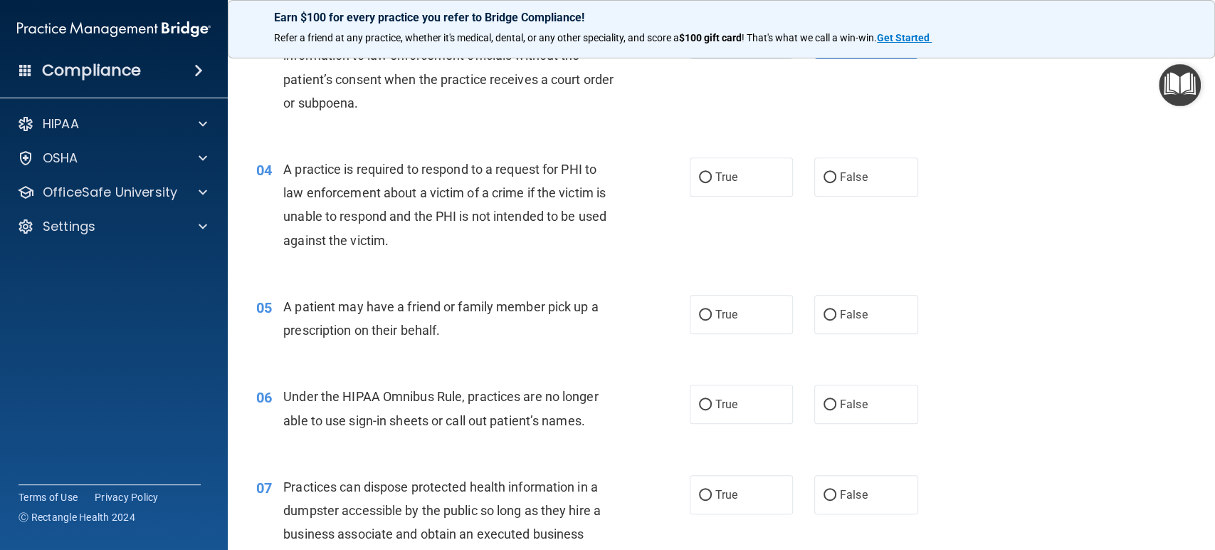
scroll to position [395, 0]
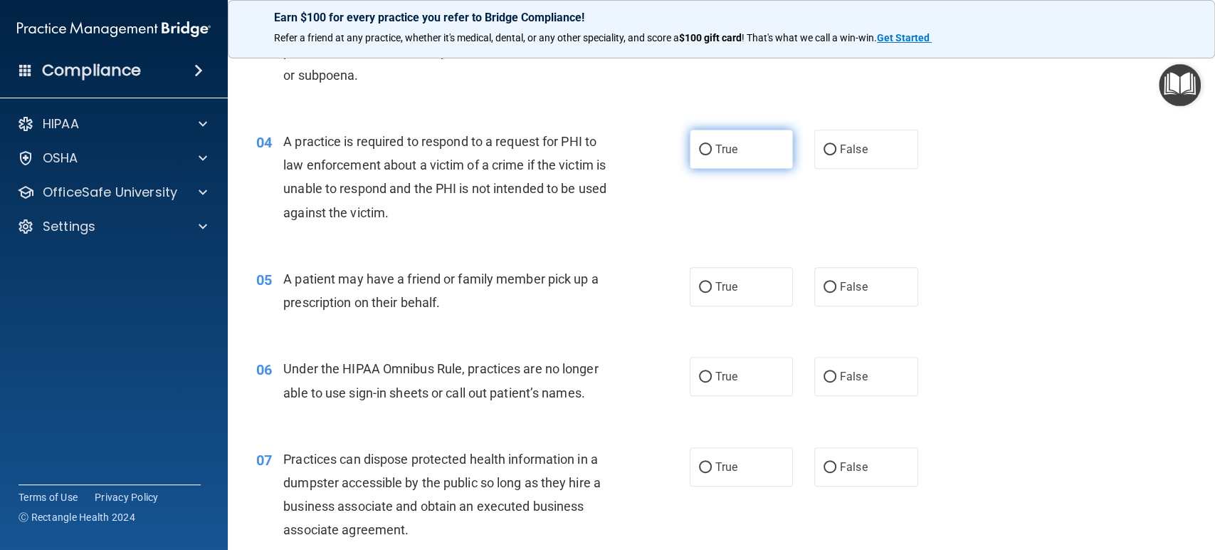
drag, startPoint x: 718, startPoint y: 152, endPoint x: 706, endPoint y: 157, distance: 12.4
click at [719, 152] on span "True" at bounding box center [727, 149] width 22 height 14
click at [712, 152] on input "True" at bounding box center [705, 150] width 13 height 11
radio input "true"
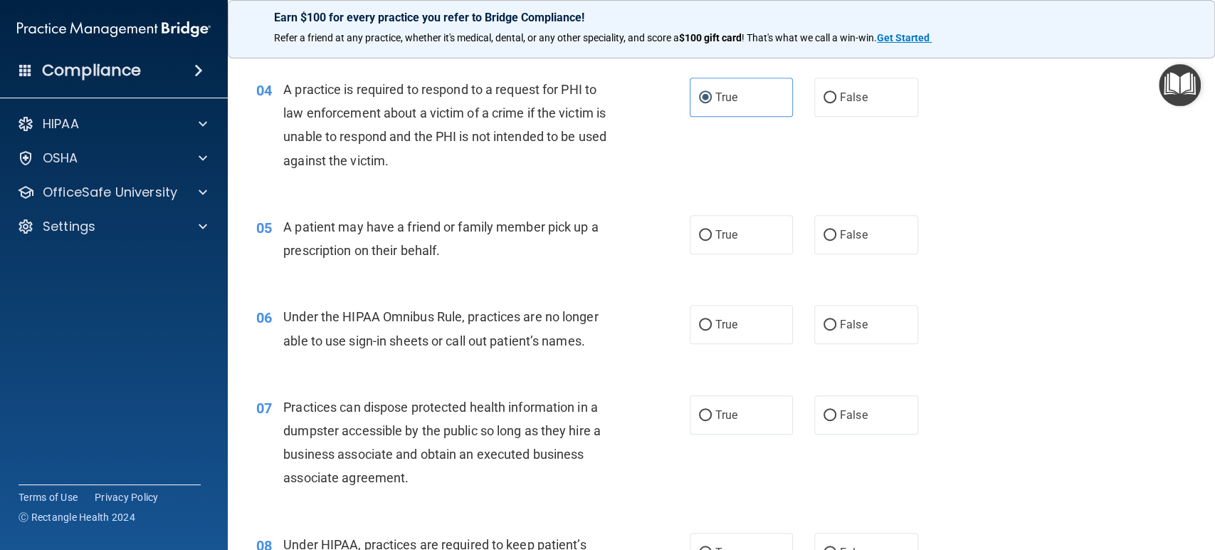
scroll to position [474, 0]
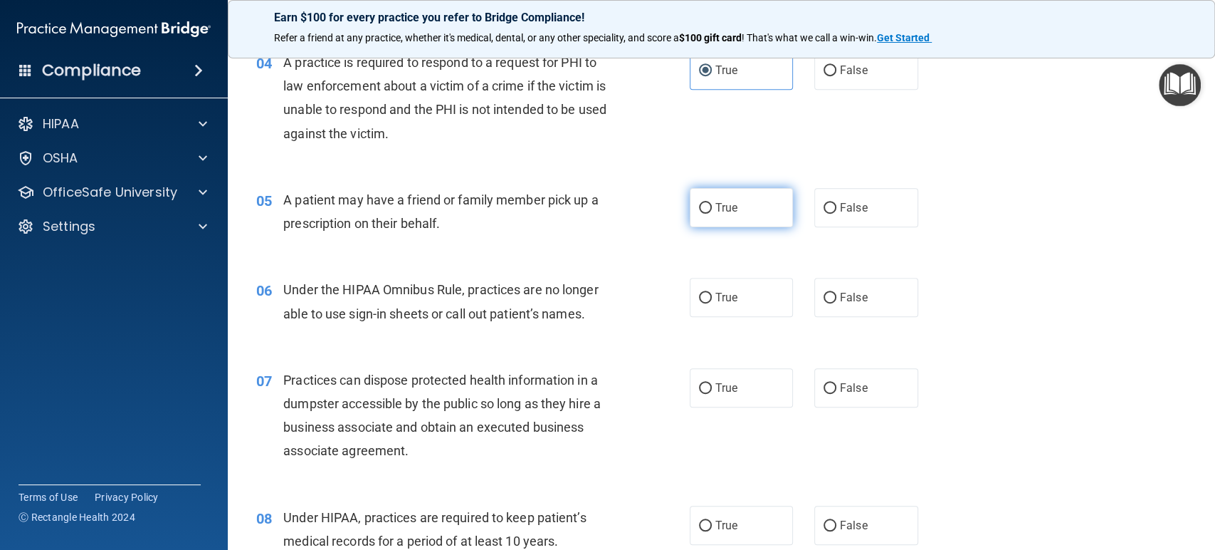
drag, startPoint x: 708, startPoint y: 200, endPoint x: 689, endPoint y: 206, distance: 20.1
click at [716, 201] on span "True" at bounding box center [727, 208] width 22 height 14
click at [710, 203] on input "True" at bounding box center [705, 208] width 13 height 11
radio input "true"
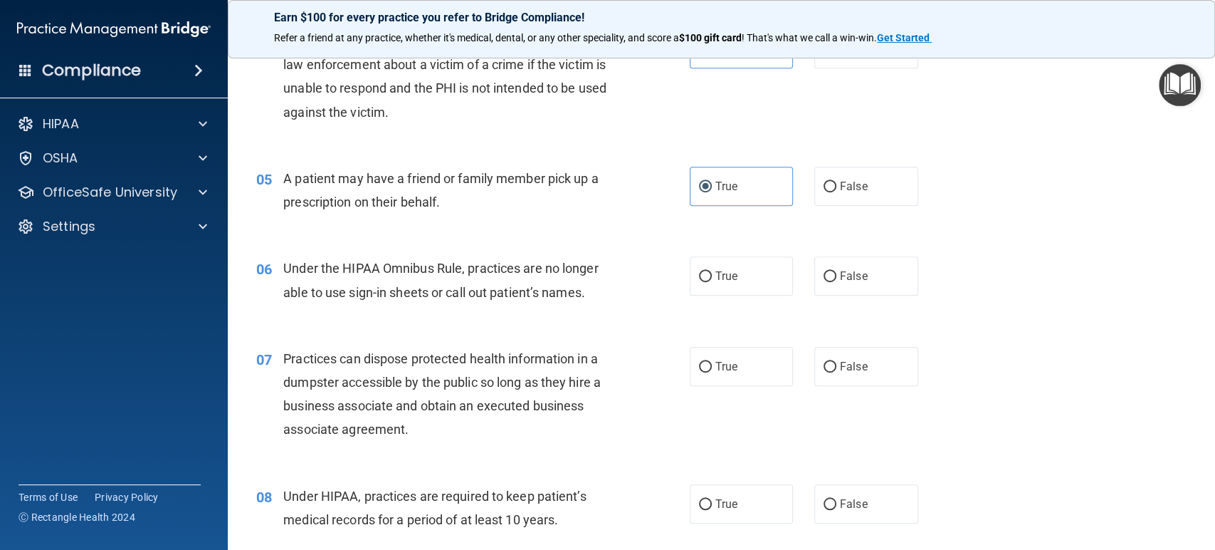
scroll to position [553, 0]
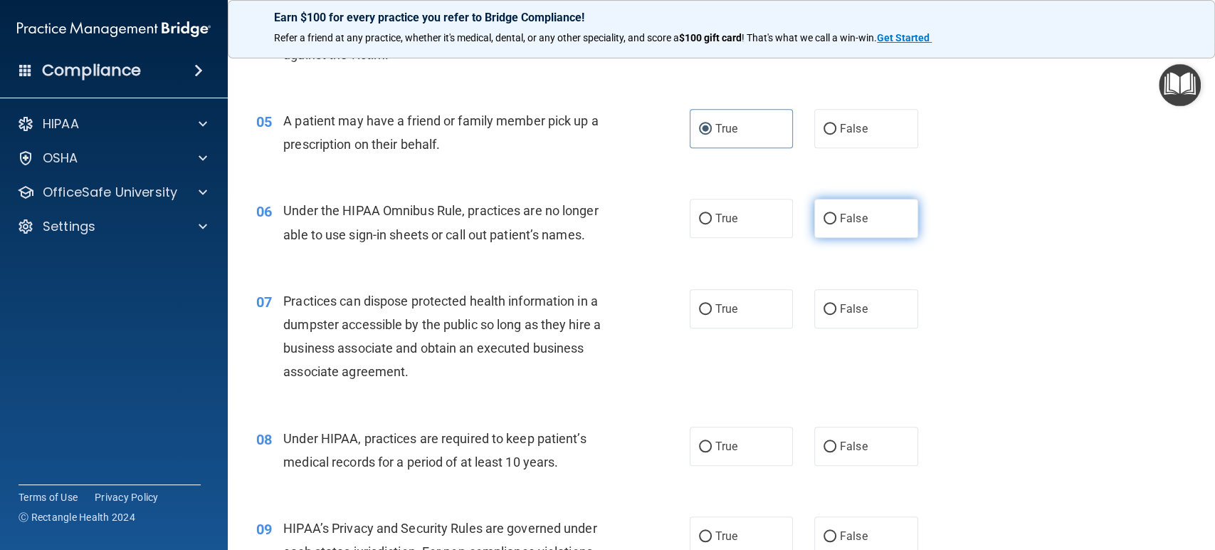
click at [857, 211] on span "False" at bounding box center [854, 218] width 28 height 14
click at [837, 214] on input "False" at bounding box center [830, 219] width 13 height 11
radio input "true"
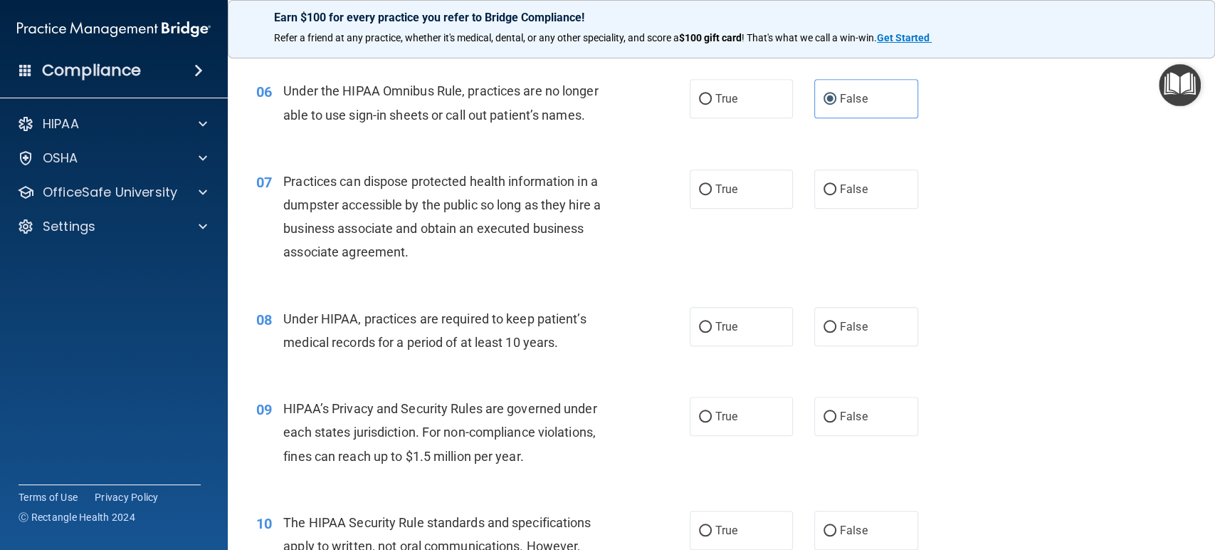
scroll to position [712, 0]
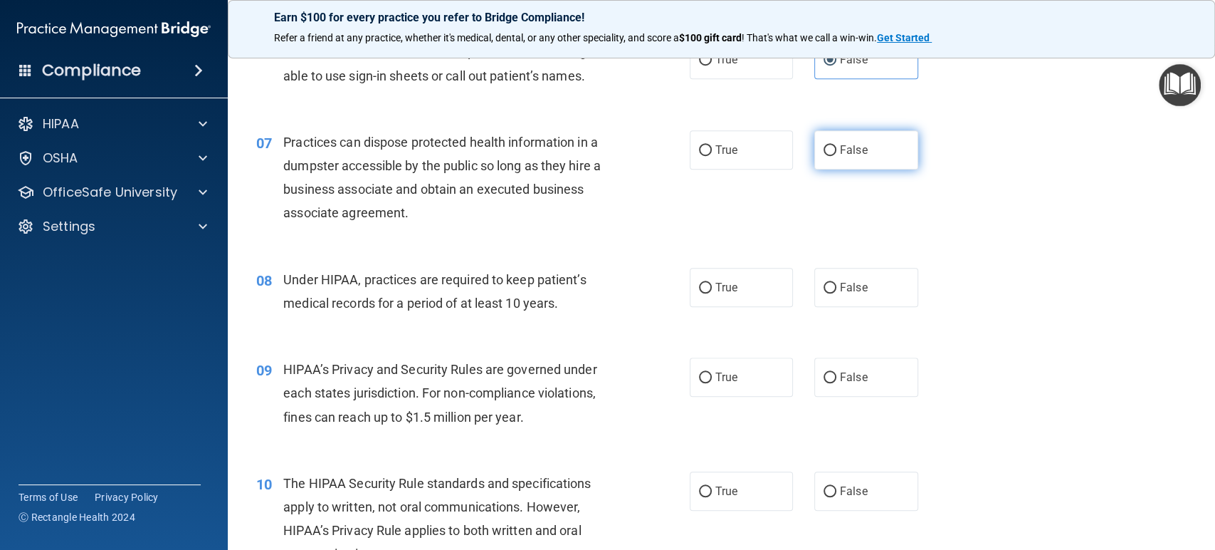
drag, startPoint x: 837, startPoint y: 152, endPoint x: 817, endPoint y: 158, distance: 20.7
click at [826, 155] on label "False" at bounding box center [867, 149] width 104 height 39
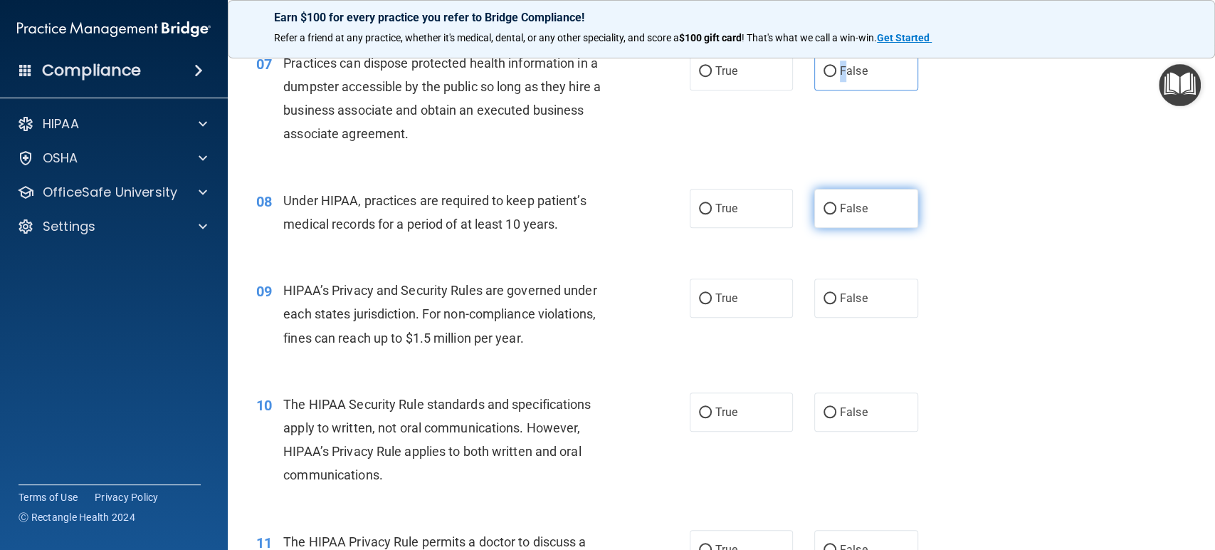
click at [824, 209] on input "False" at bounding box center [830, 209] width 13 height 11
radio input "true"
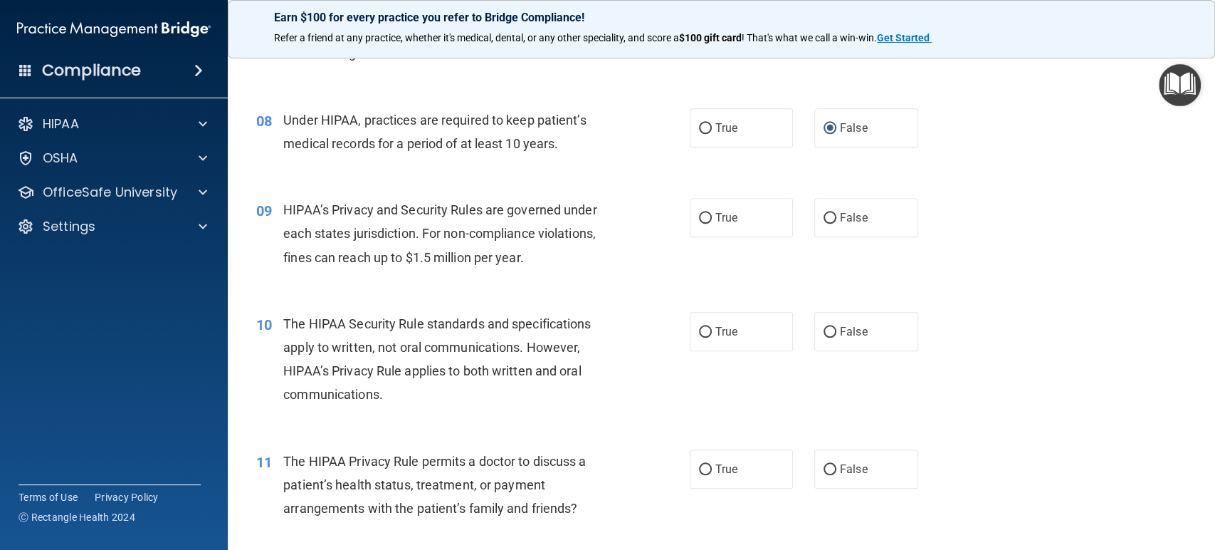
scroll to position [949, 0]
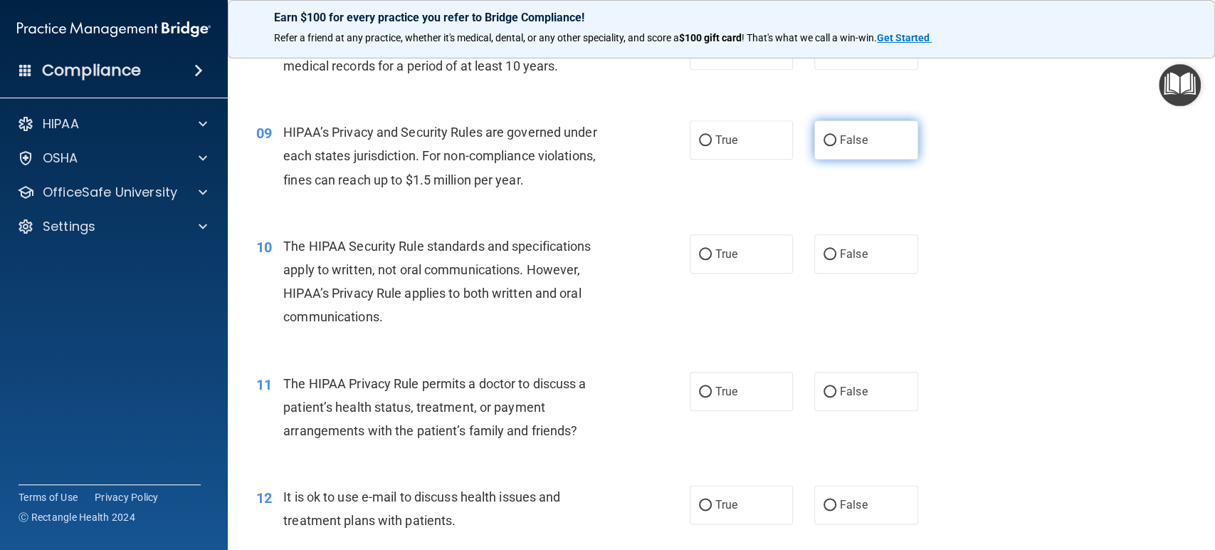
click at [872, 137] on label "False" at bounding box center [867, 139] width 104 height 39
click at [837, 137] on input "False" at bounding box center [830, 140] width 13 height 11
radio input "true"
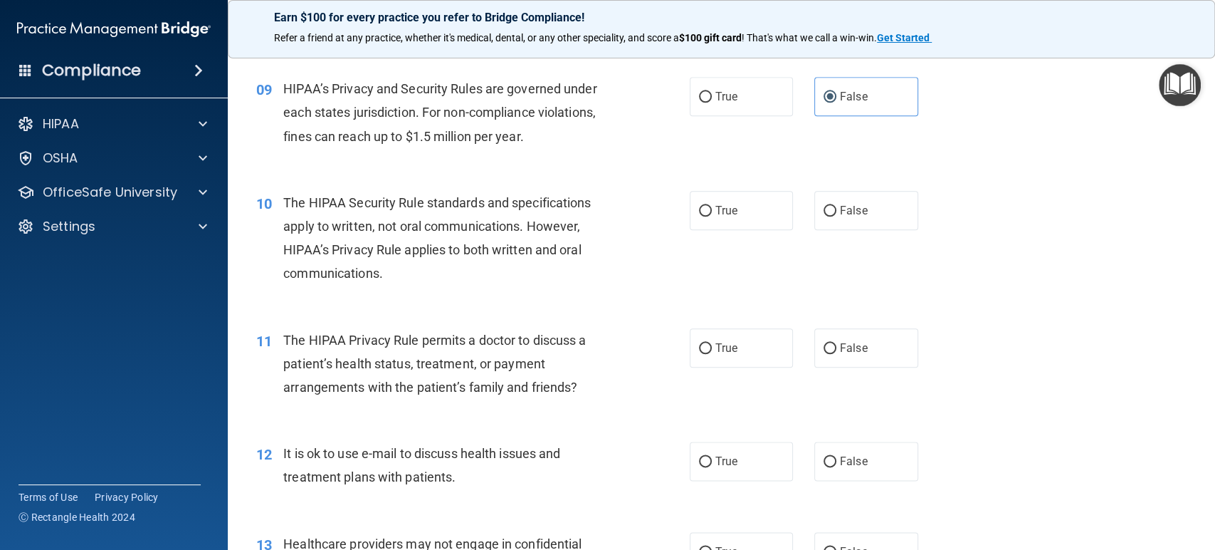
scroll to position [1028, 0]
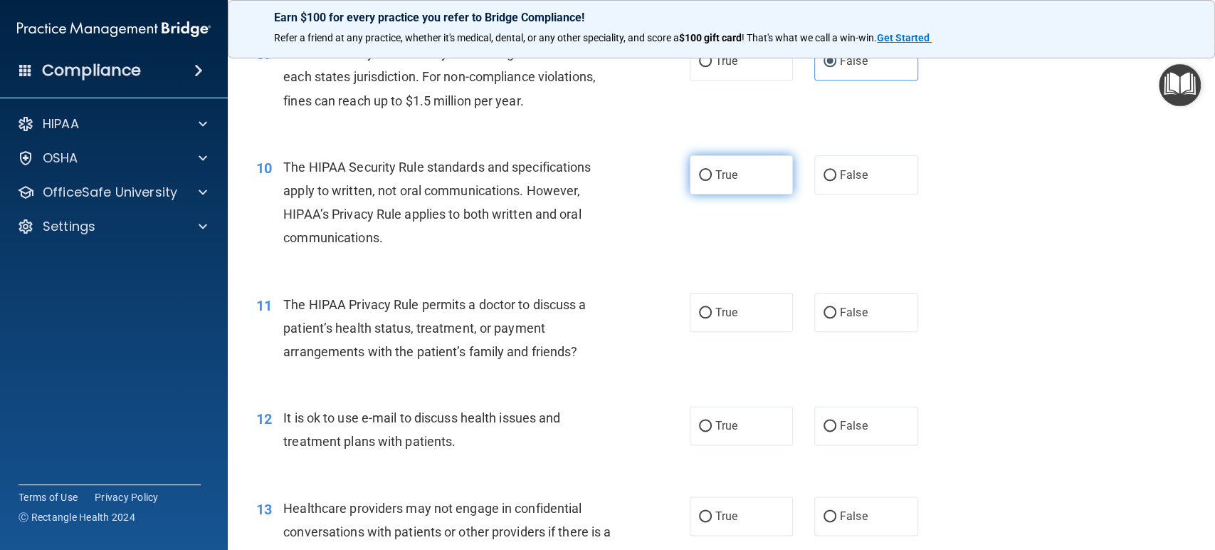
click at [758, 180] on label "True" at bounding box center [742, 174] width 104 height 39
click at [712, 180] on input "True" at bounding box center [705, 175] width 13 height 11
radio input "true"
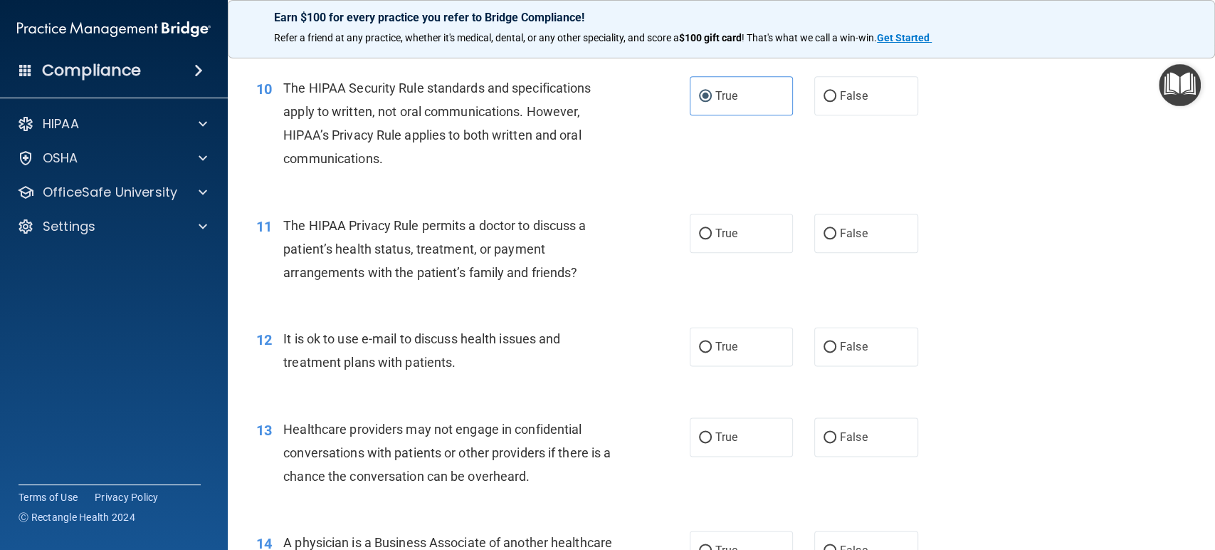
scroll to position [1186, 0]
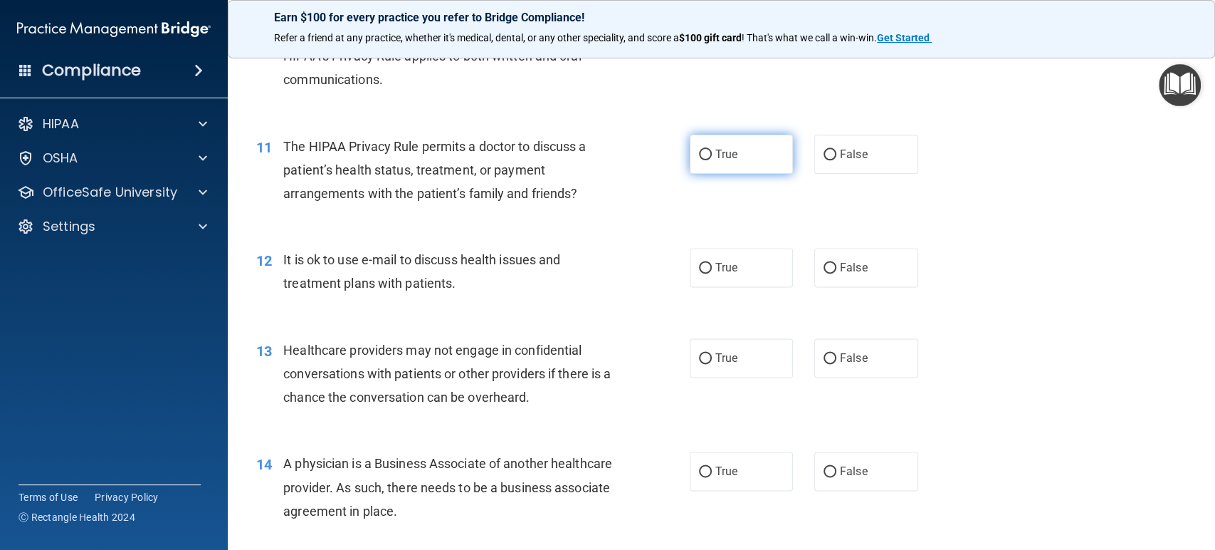
click at [733, 157] on label "True" at bounding box center [742, 154] width 104 height 39
click at [712, 157] on input "True" at bounding box center [705, 155] width 13 height 11
radio input "true"
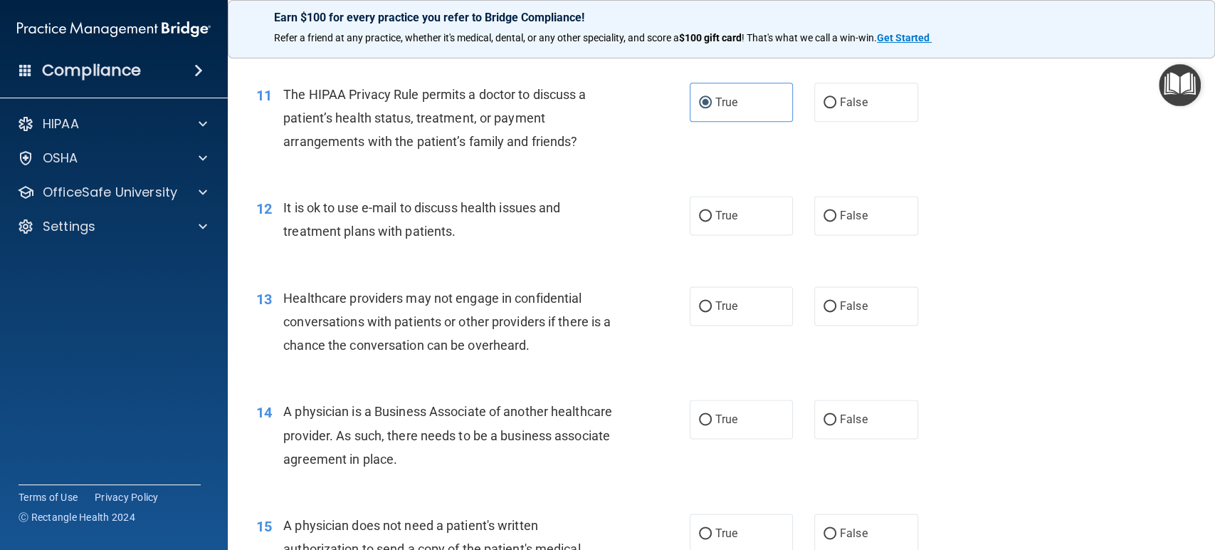
scroll to position [1265, 0]
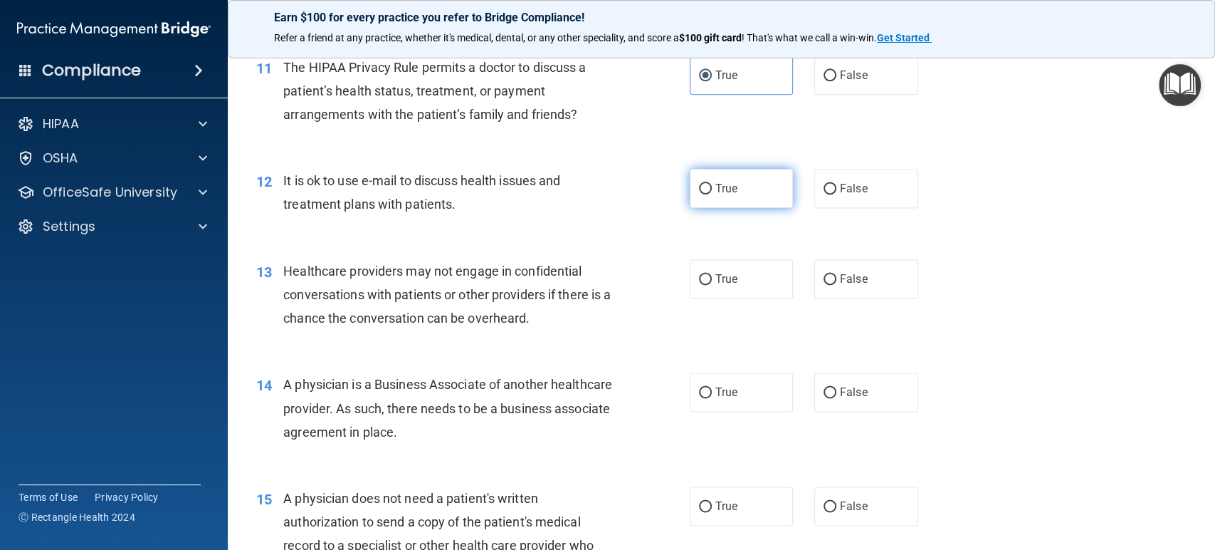
click at [699, 180] on label "True" at bounding box center [742, 188] width 104 height 39
click at [699, 184] on input "True" at bounding box center [705, 189] width 13 height 11
radio input "true"
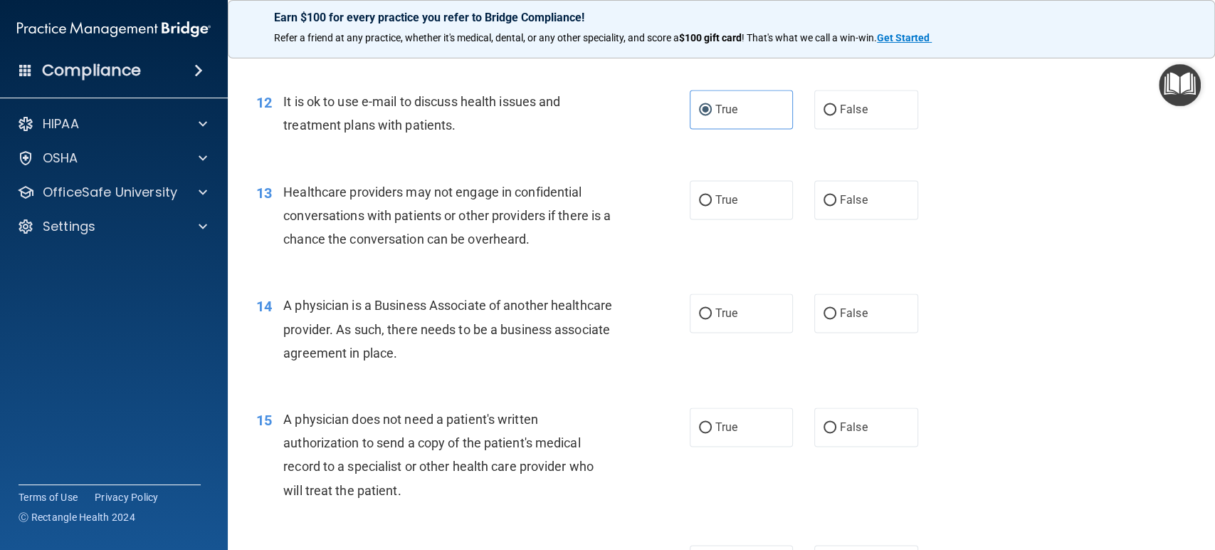
drag, startPoint x: 867, startPoint y: 209, endPoint x: 673, endPoint y: 251, distance: 198.9
click at [867, 209] on label "False" at bounding box center [867, 199] width 104 height 39
click at [837, 206] on input "False" at bounding box center [830, 200] width 13 height 11
radio input "true"
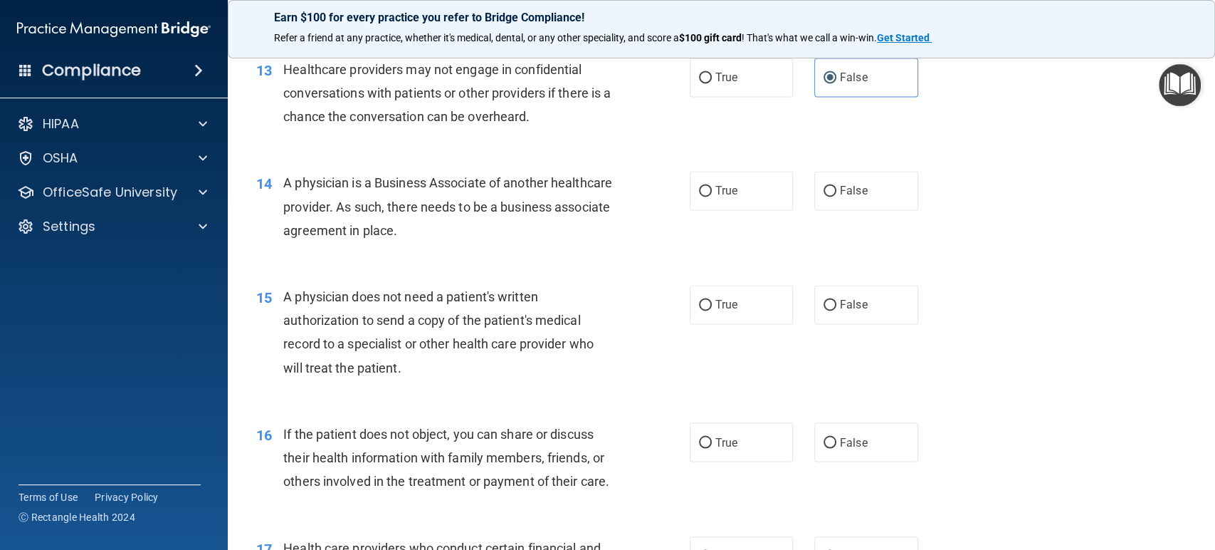
scroll to position [1503, 0]
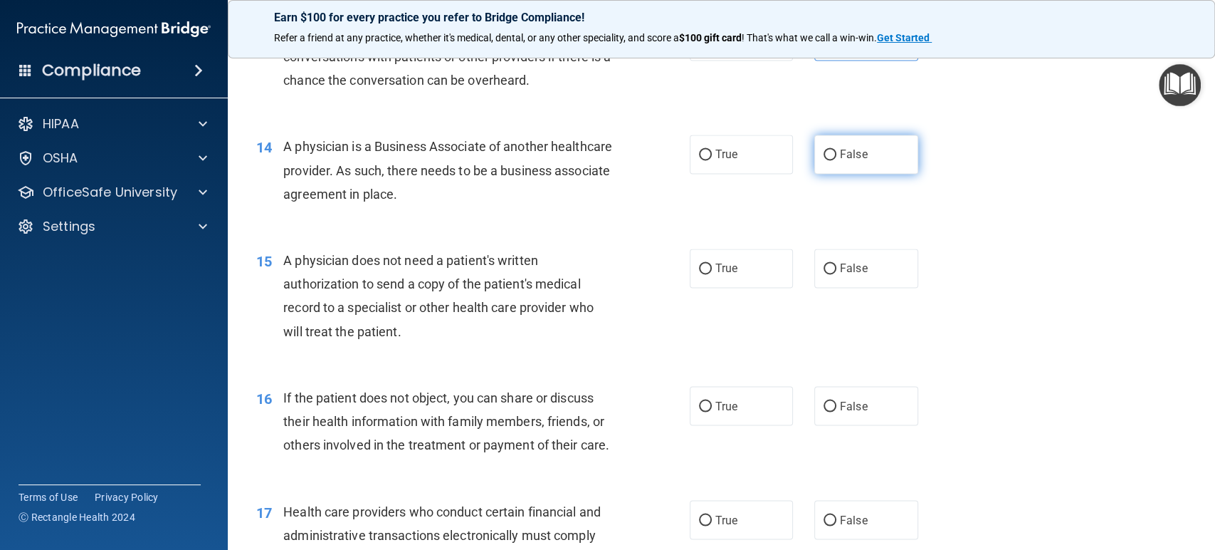
click at [841, 164] on label "False" at bounding box center [867, 154] width 104 height 39
click at [837, 160] on input "False" at bounding box center [830, 155] width 13 height 11
radio input "true"
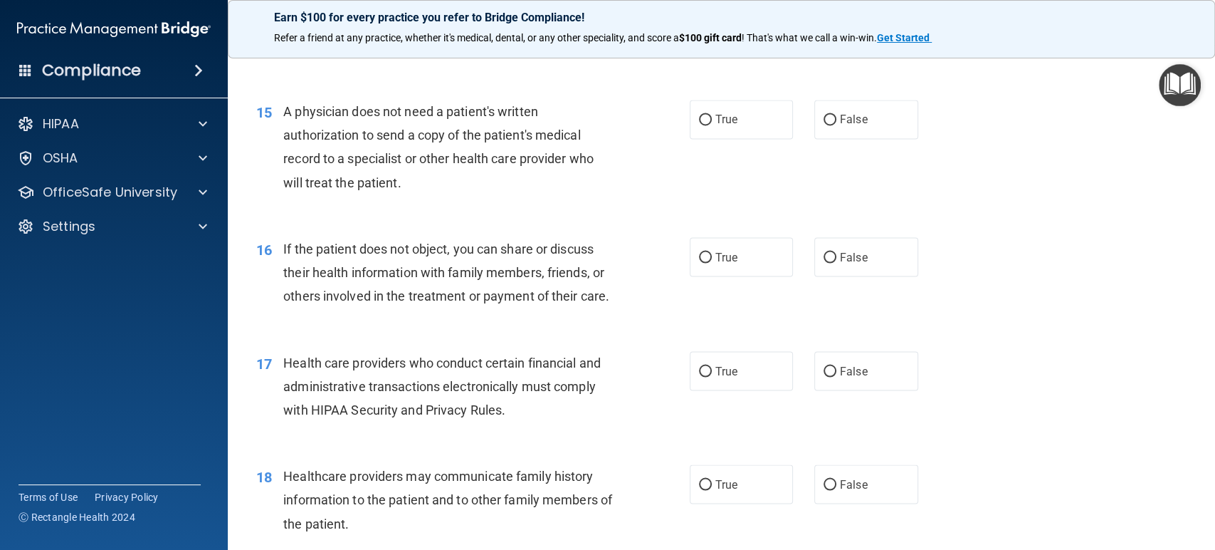
scroll to position [1661, 0]
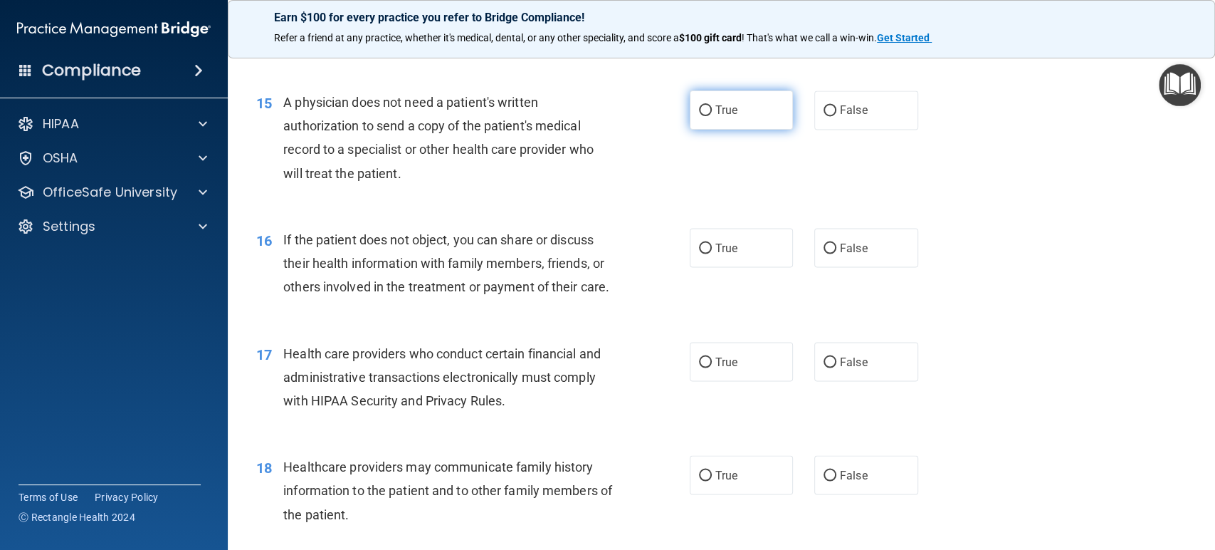
click at [716, 111] on span "True" at bounding box center [727, 110] width 22 height 14
click at [710, 111] on input "True" at bounding box center [705, 110] width 13 height 11
radio input "true"
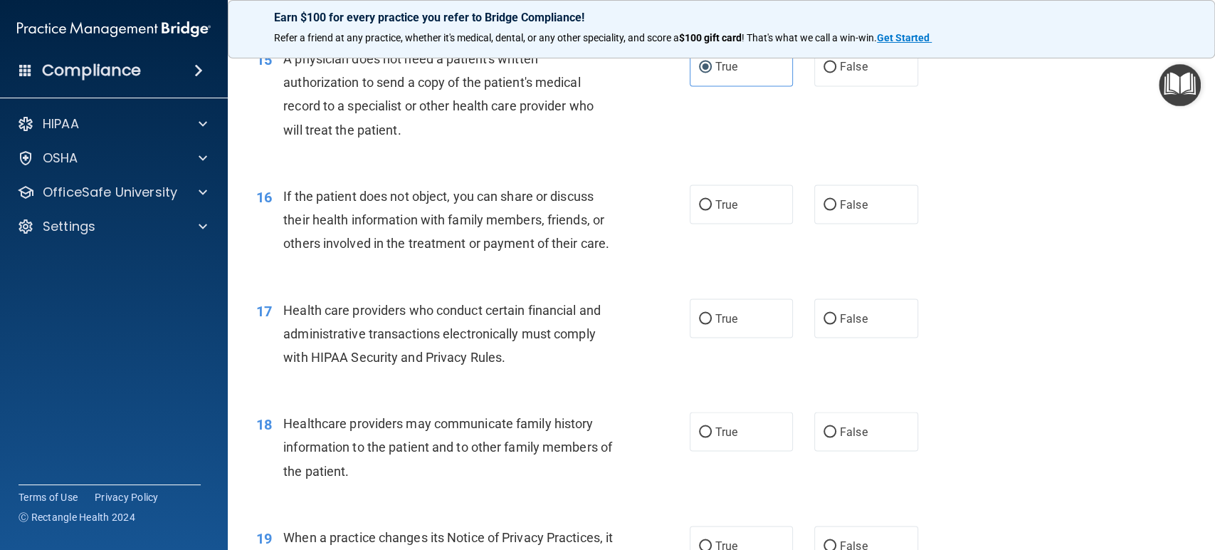
scroll to position [1740, 0]
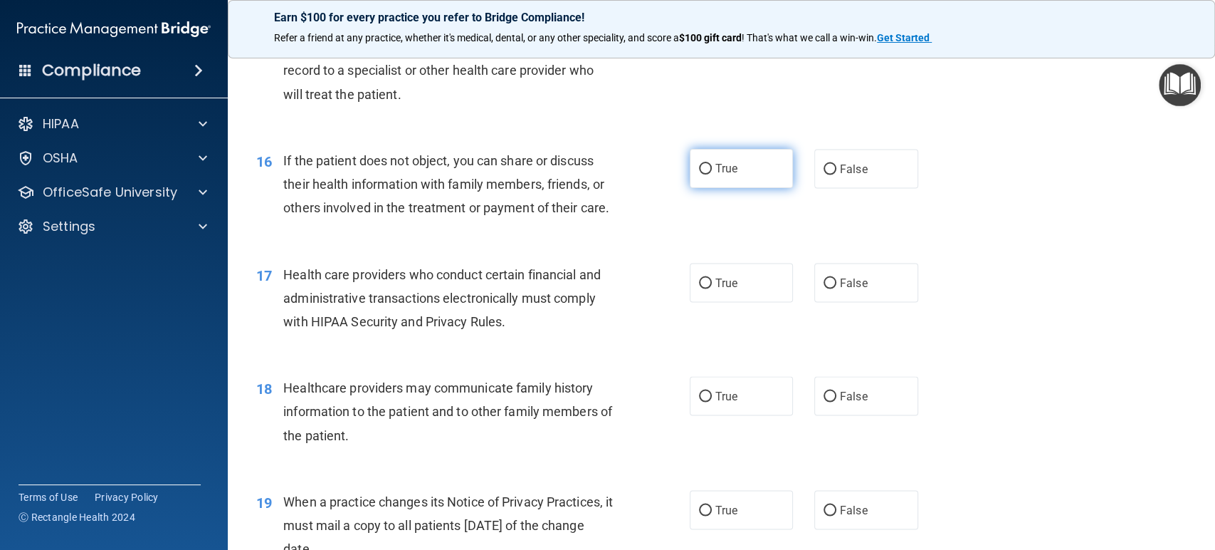
click at [716, 162] on span "True" at bounding box center [727, 169] width 22 height 14
click at [712, 164] on input "True" at bounding box center [705, 169] width 13 height 11
radio input "true"
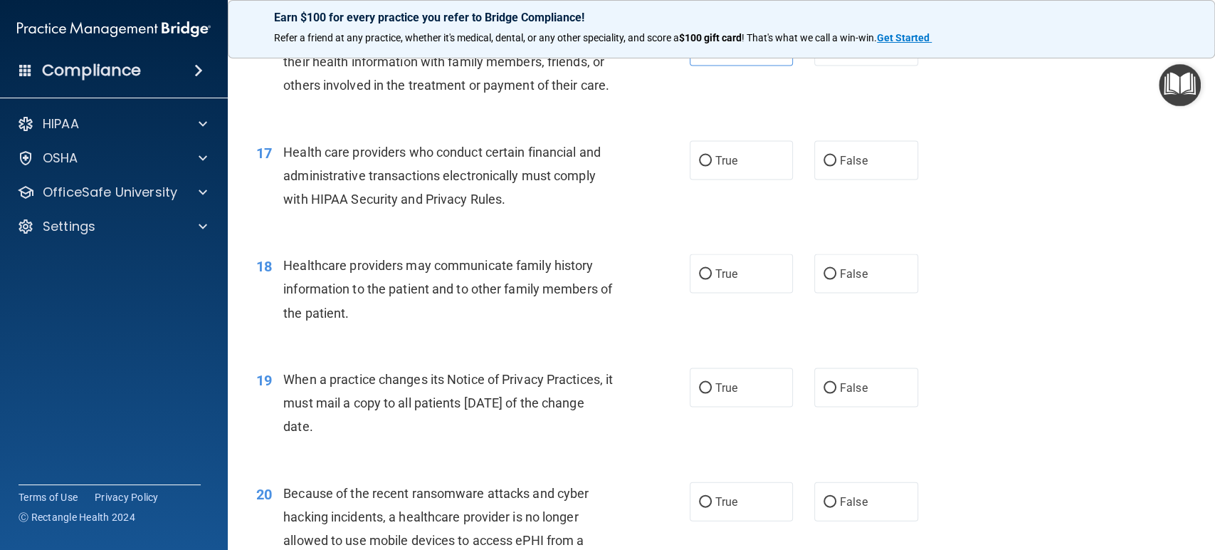
scroll to position [1898, 0]
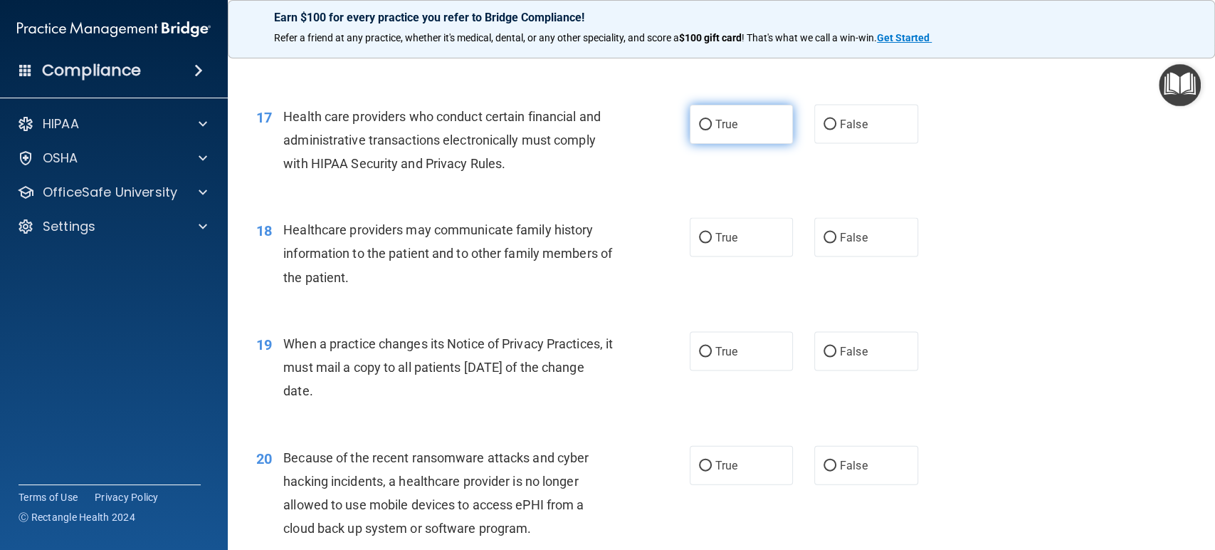
click at [707, 144] on label "True" at bounding box center [742, 124] width 104 height 39
click at [707, 130] on input "True" at bounding box center [705, 125] width 13 height 11
radio input "true"
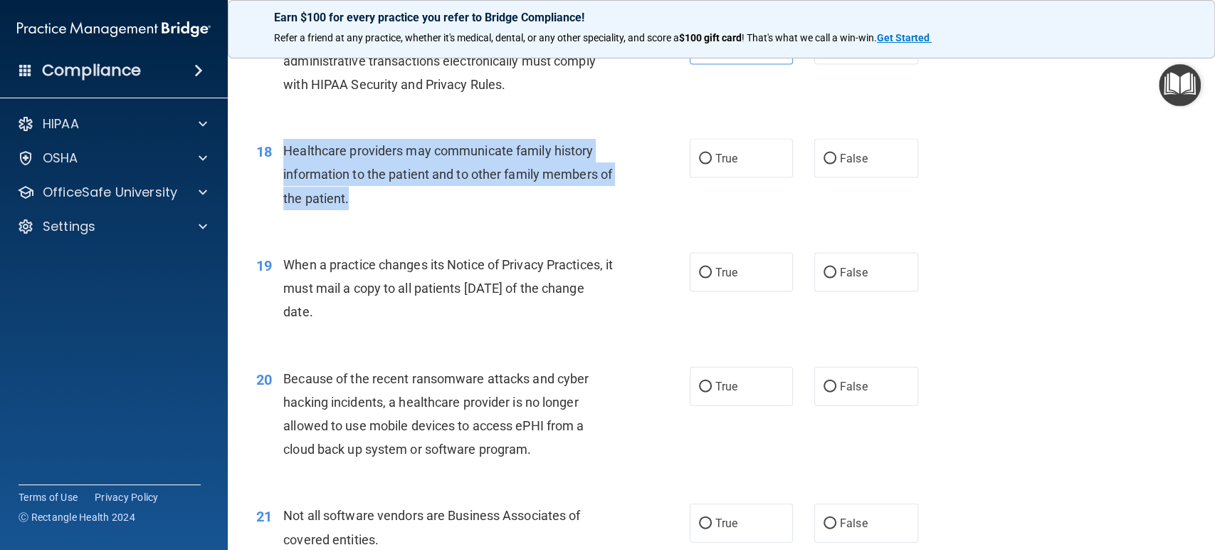
drag, startPoint x: 383, startPoint y: 225, endPoint x: 284, endPoint y: 173, distance: 111.8
click at [284, 173] on div "Healthcare providers may communicate family history information to the patient …" at bounding box center [453, 174] width 341 height 71
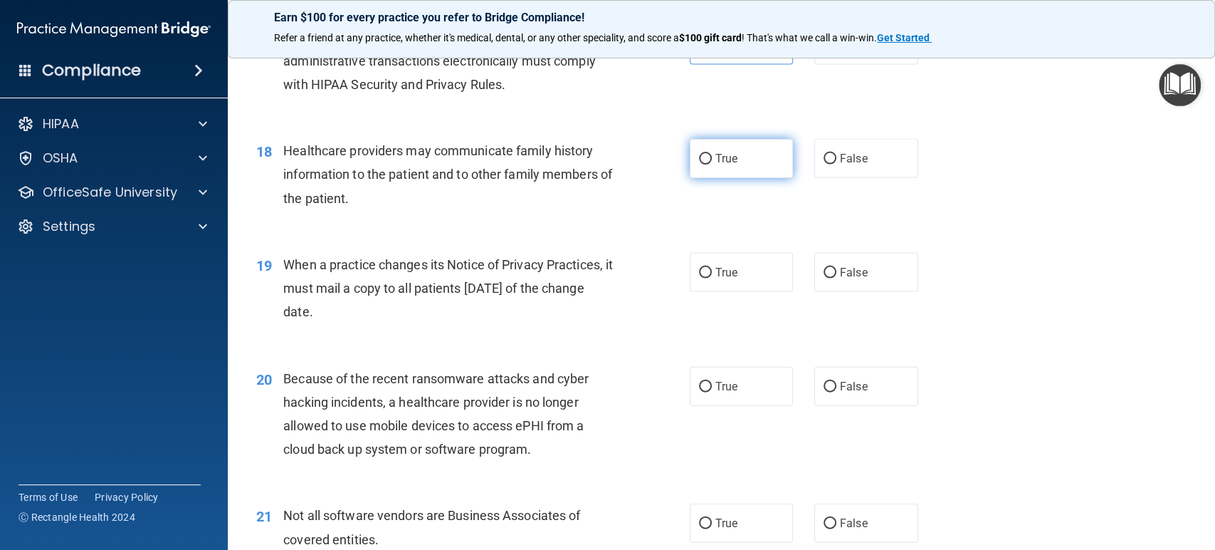
click at [745, 178] on label "True" at bounding box center [742, 158] width 104 height 39
click at [712, 164] on input "True" at bounding box center [705, 159] width 13 height 11
radio input "true"
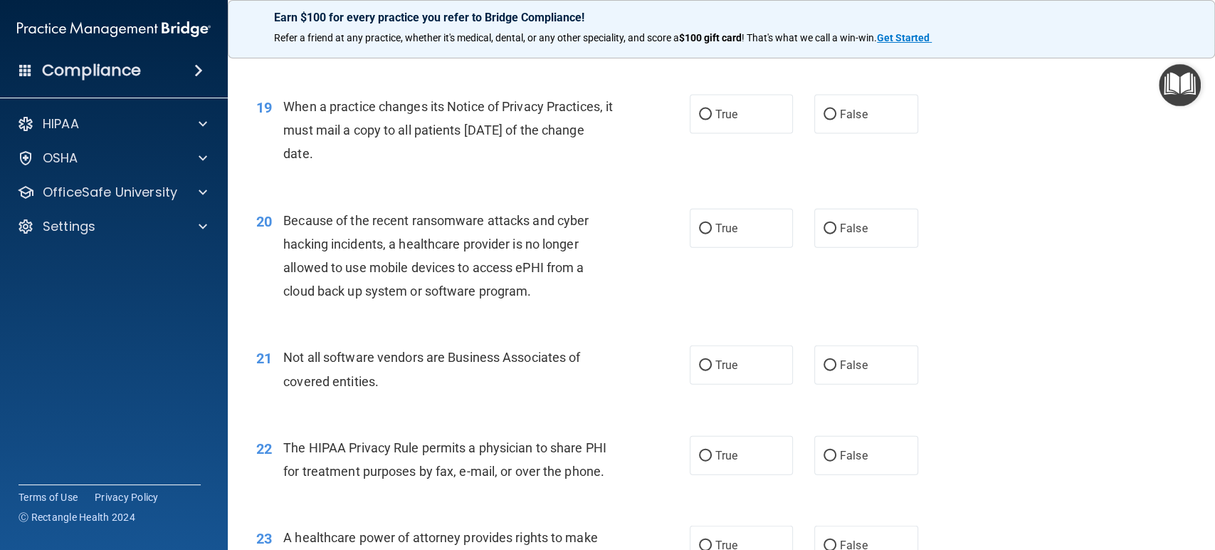
scroll to position [2136, 0]
click at [872, 118] on label "False" at bounding box center [867, 113] width 104 height 39
click at [837, 118] on input "False" at bounding box center [830, 114] width 13 height 11
radio input "true"
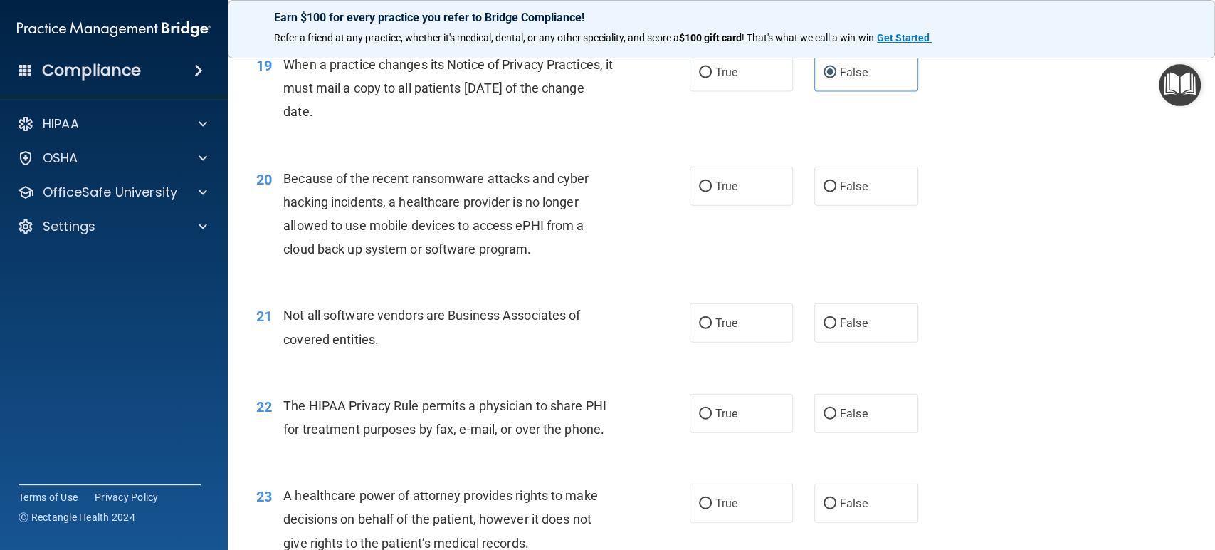
scroll to position [2215, 0]
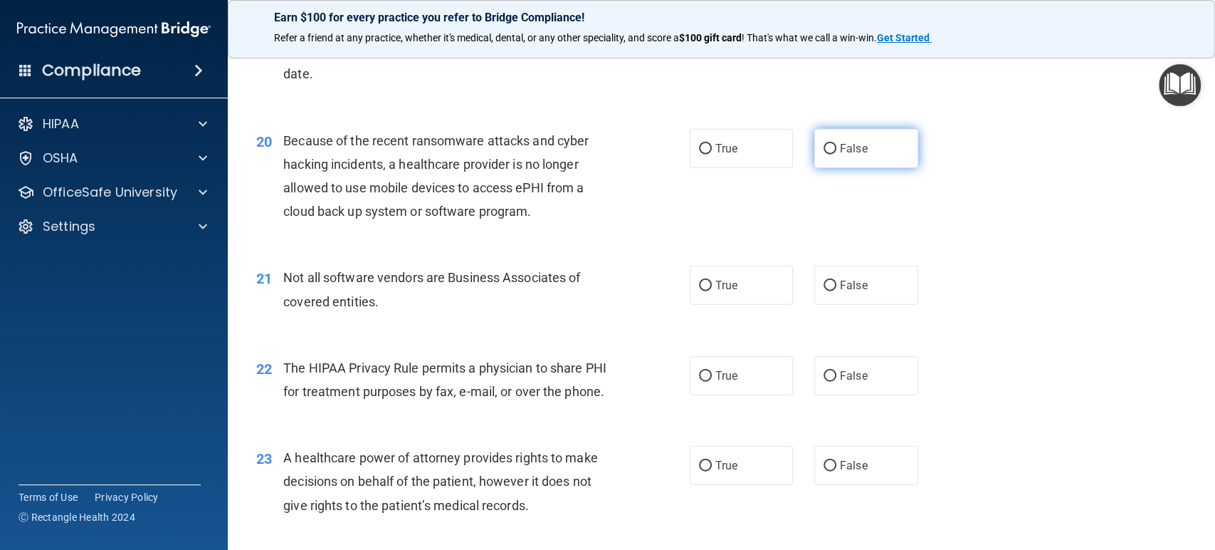
click at [840, 155] on span "False" at bounding box center [854, 149] width 28 height 14
click at [834, 155] on input "False" at bounding box center [830, 149] width 13 height 11
radio input "true"
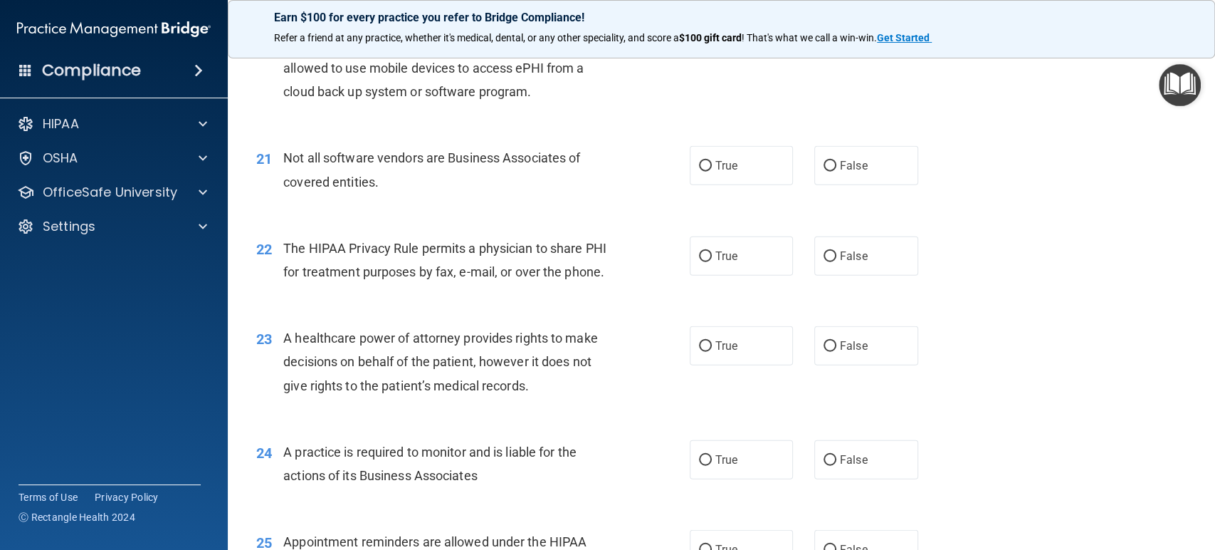
scroll to position [2373, 0]
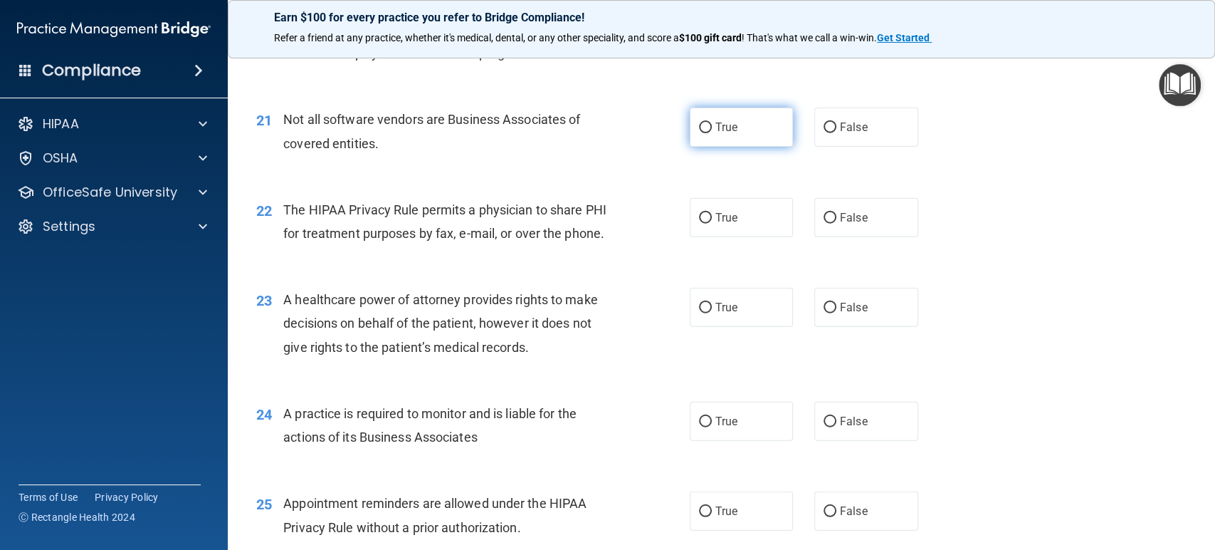
drag, startPoint x: 645, startPoint y: 141, endPoint x: 708, endPoint y: 140, distance: 63.4
click at [647, 141] on div "21 Not all software vendors are Business Associates of covered entities." at bounding box center [473, 135] width 476 height 54
click at [711, 139] on label "True" at bounding box center [742, 127] width 104 height 39
click at [711, 133] on input "True" at bounding box center [705, 127] width 13 height 11
radio input "true"
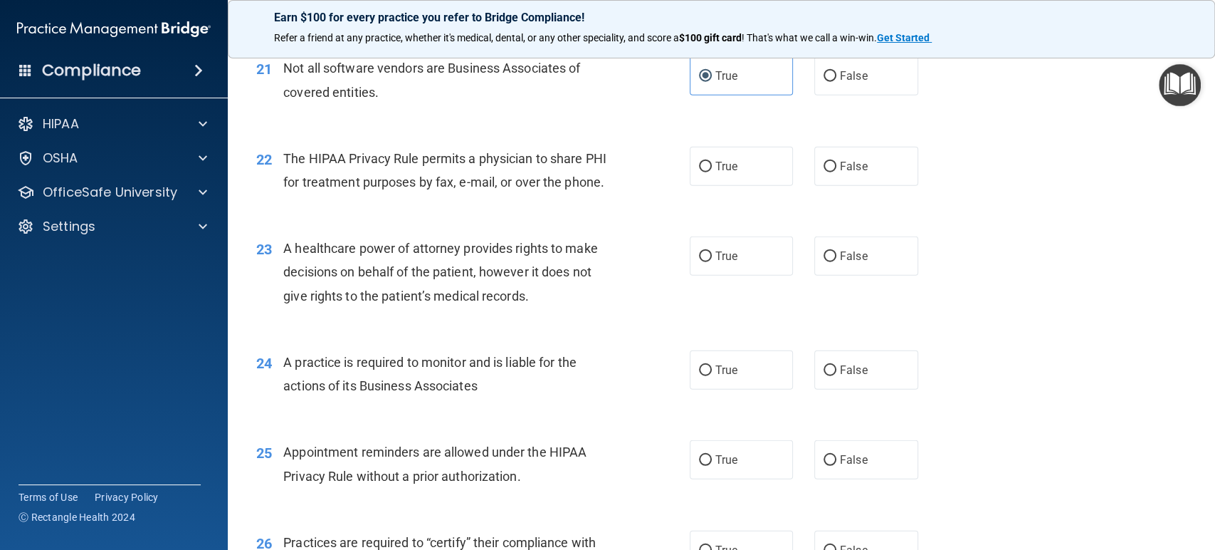
scroll to position [2452, 0]
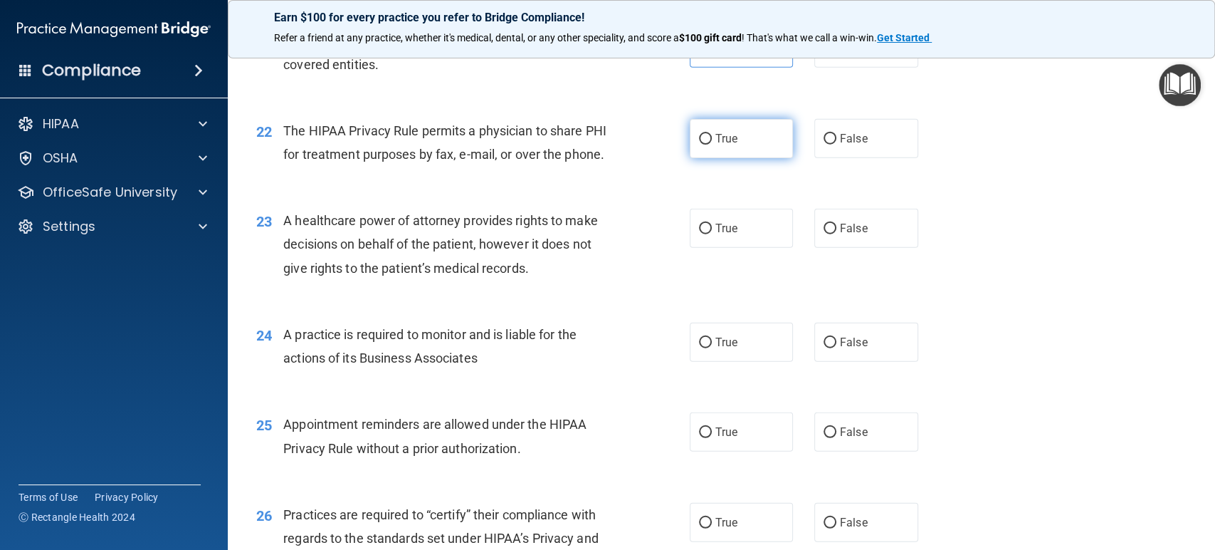
click at [716, 145] on span "True" at bounding box center [727, 139] width 22 height 14
click at [712, 145] on input "True" at bounding box center [705, 139] width 13 height 11
radio input "true"
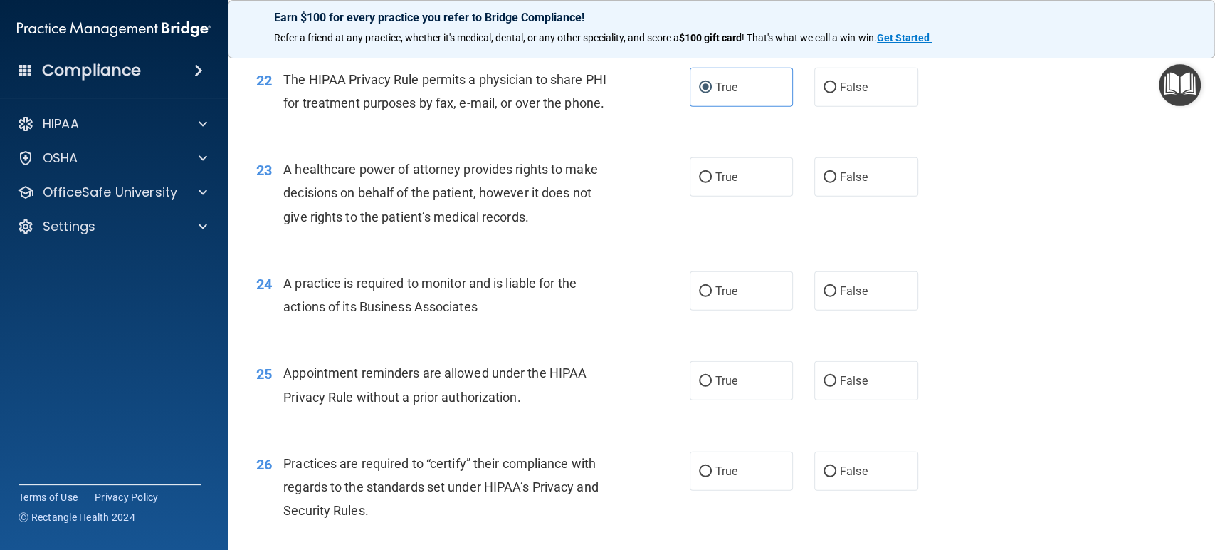
scroll to position [2531, 0]
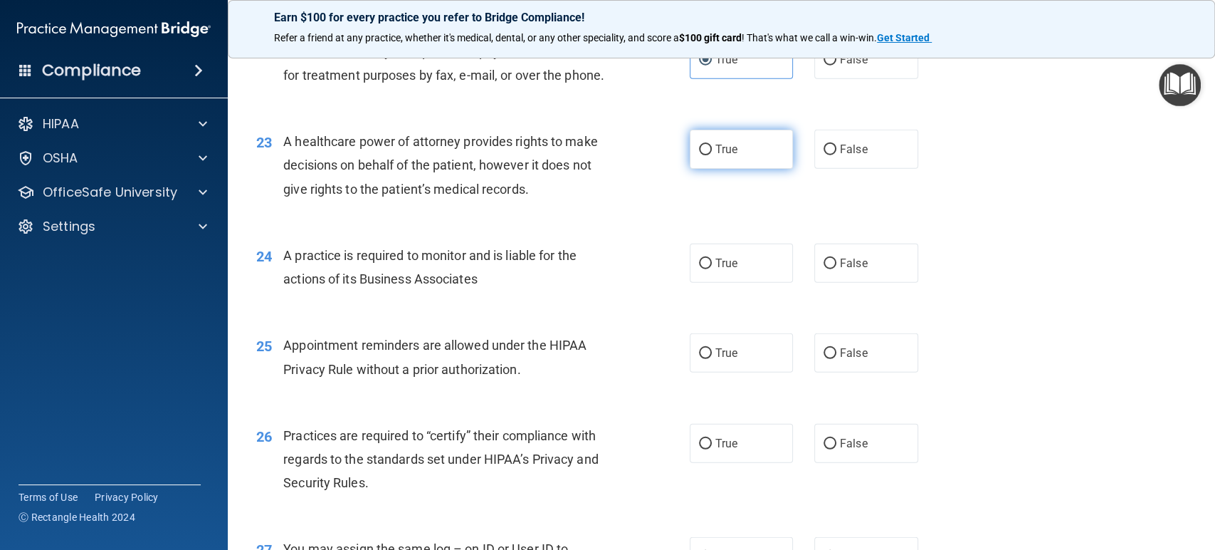
click at [761, 169] on label "True" at bounding box center [742, 149] width 104 height 39
click at [712, 155] on input "True" at bounding box center [705, 150] width 13 height 11
radio input "true"
drag, startPoint x: 911, startPoint y: 171, endPoint x: 889, endPoint y: 176, distance: 22.6
click at [911, 169] on div "True False" at bounding box center [814, 149] width 248 height 39
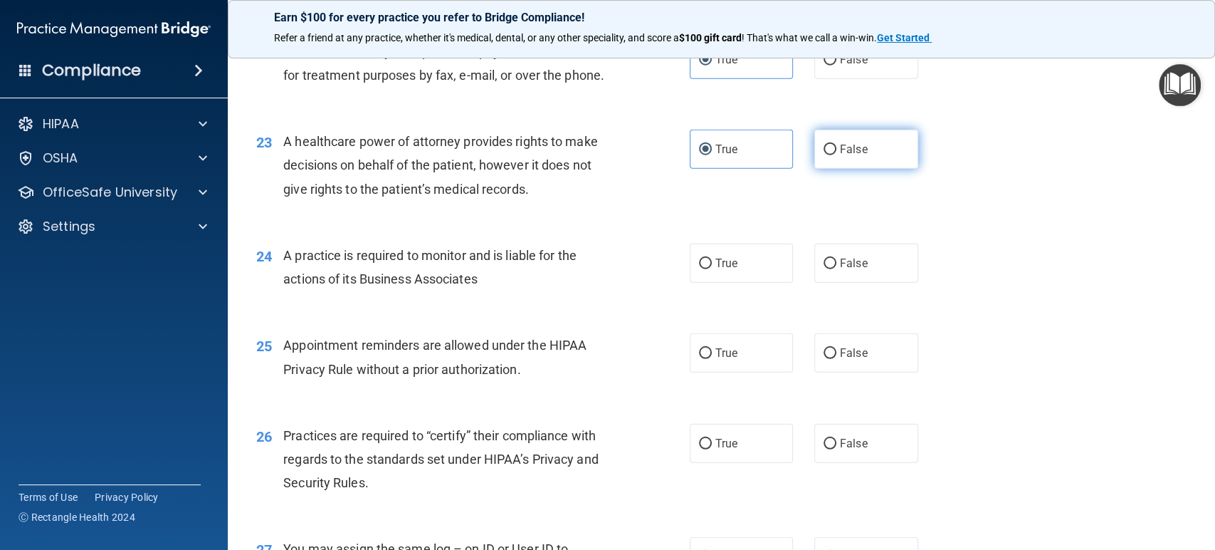
click at [893, 169] on label "False" at bounding box center [867, 149] width 104 height 39
click at [837, 155] on input "False" at bounding box center [830, 150] width 13 height 11
radio input "true"
radio input "false"
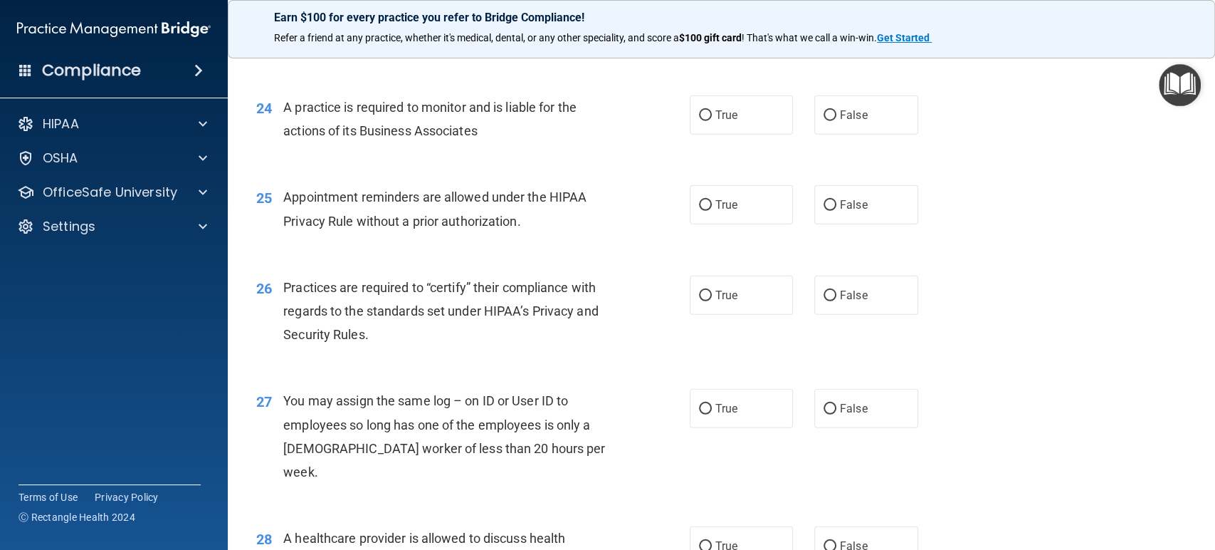
scroll to position [2689, 0]
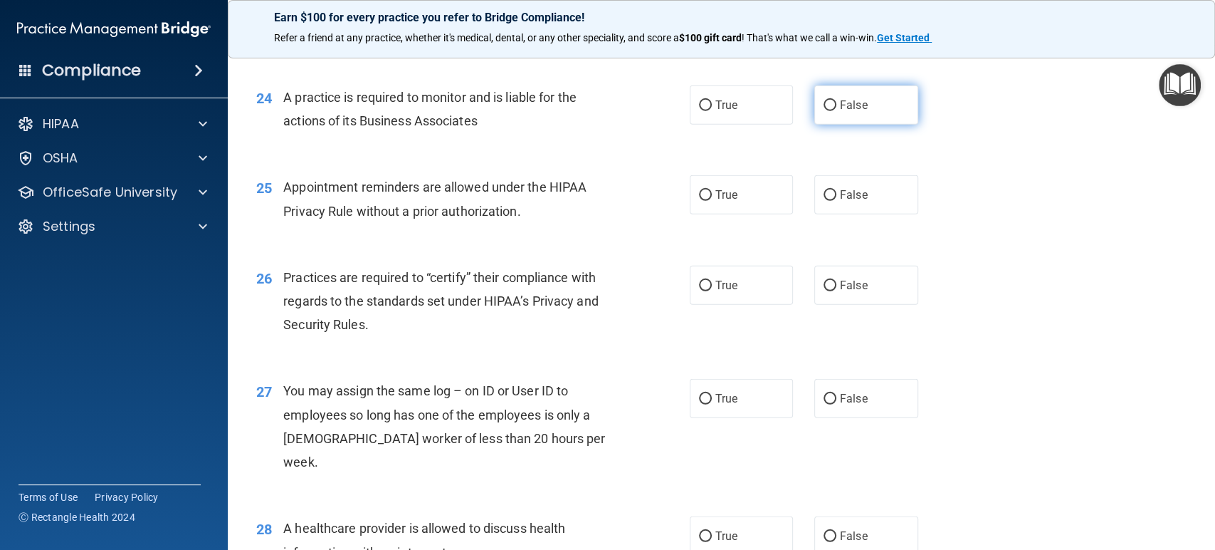
click at [907, 125] on label "False" at bounding box center [867, 104] width 104 height 39
click at [837, 111] on input "False" at bounding box center [830, 105] width 13 height 11
radio input "true"
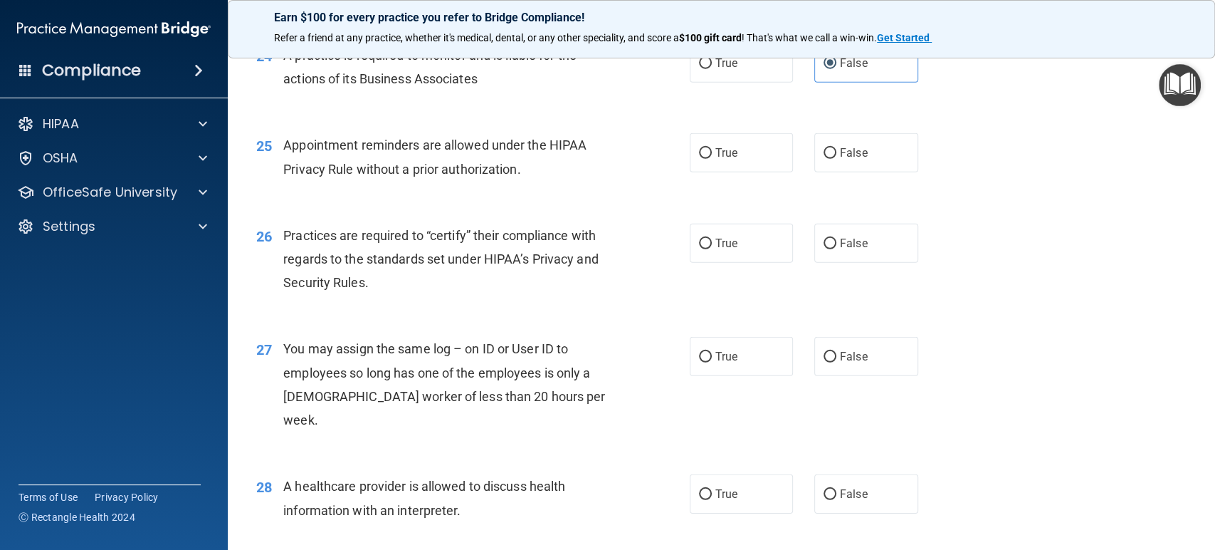
scroll to position [2768, 0]
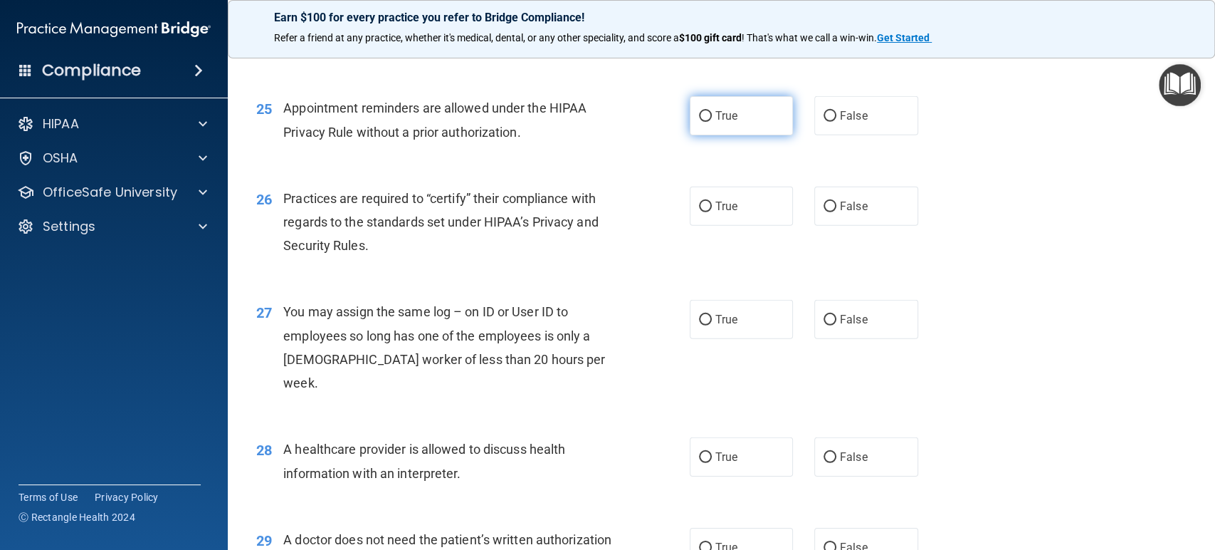
click at [725, 122] on span "True" at bounding box center [727, 116] width 22 height 14
click at [712, 122] on input "True" at bounding box center [705, 116] width 13 height 11
radio input "true"
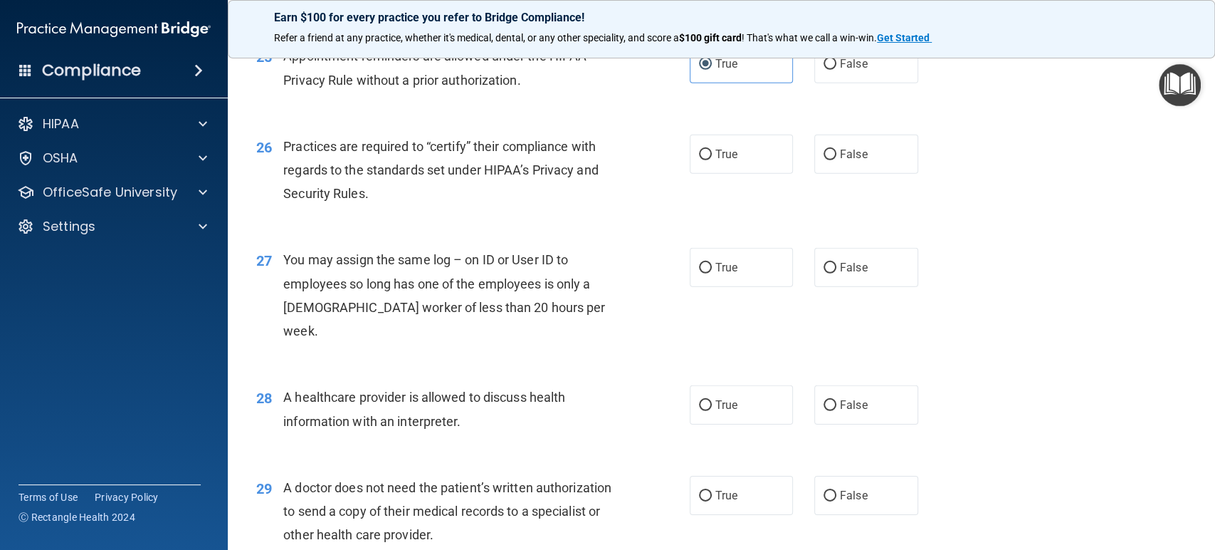
scroll to position [2848, 0]
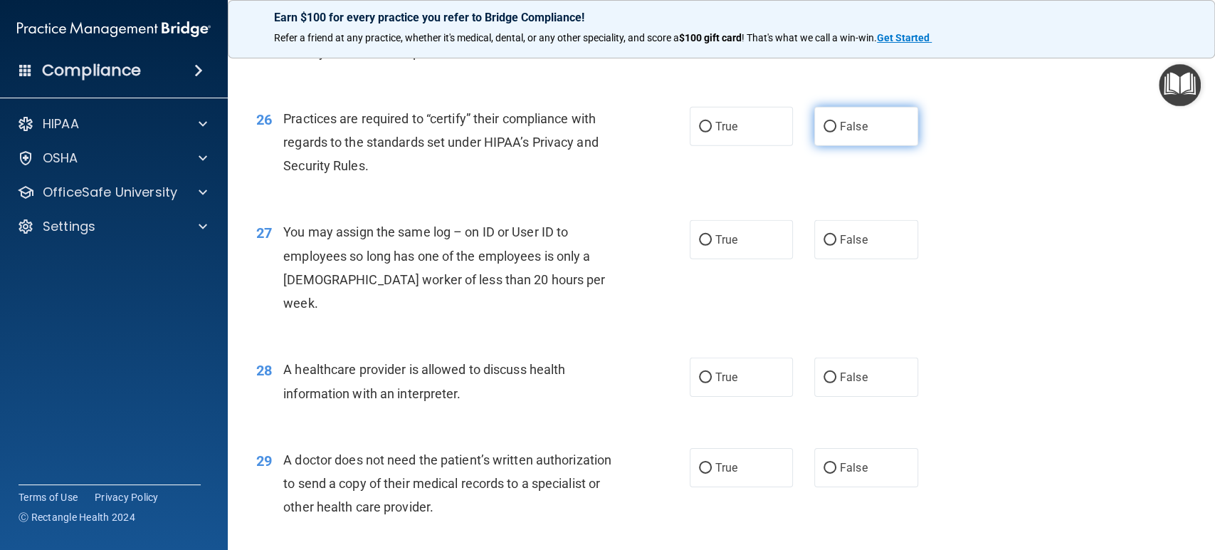
click at [815, 146] on label "False" at bounding box center [867, 126] width 104 height 39
click at [824, 132] on input "False" at bounding box center [830, 127] width 13 height 11
radio input "true"
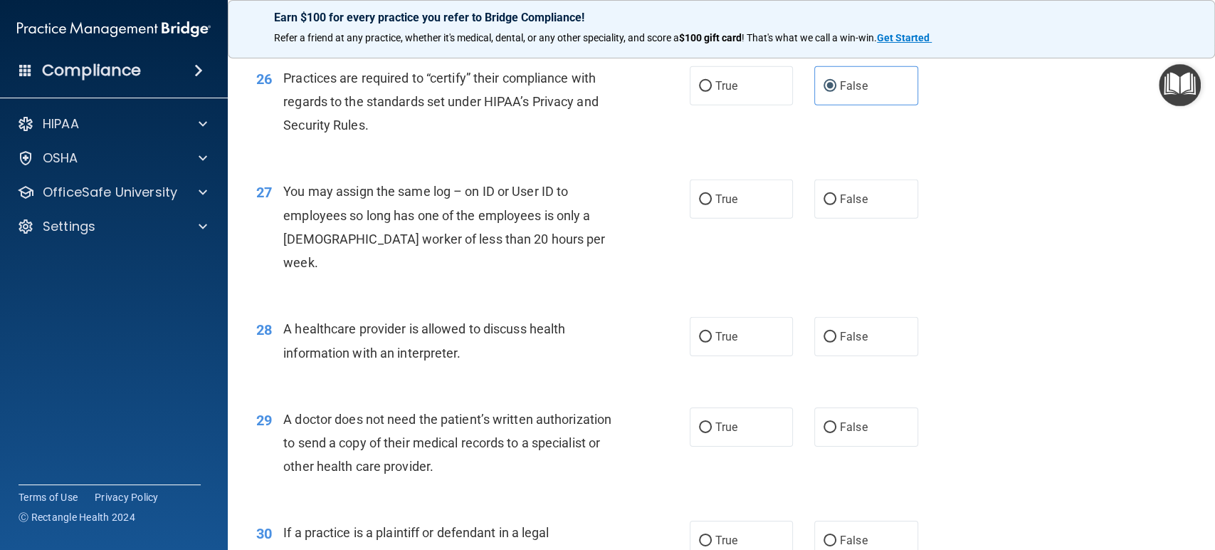
scroll to position [2927, 0]
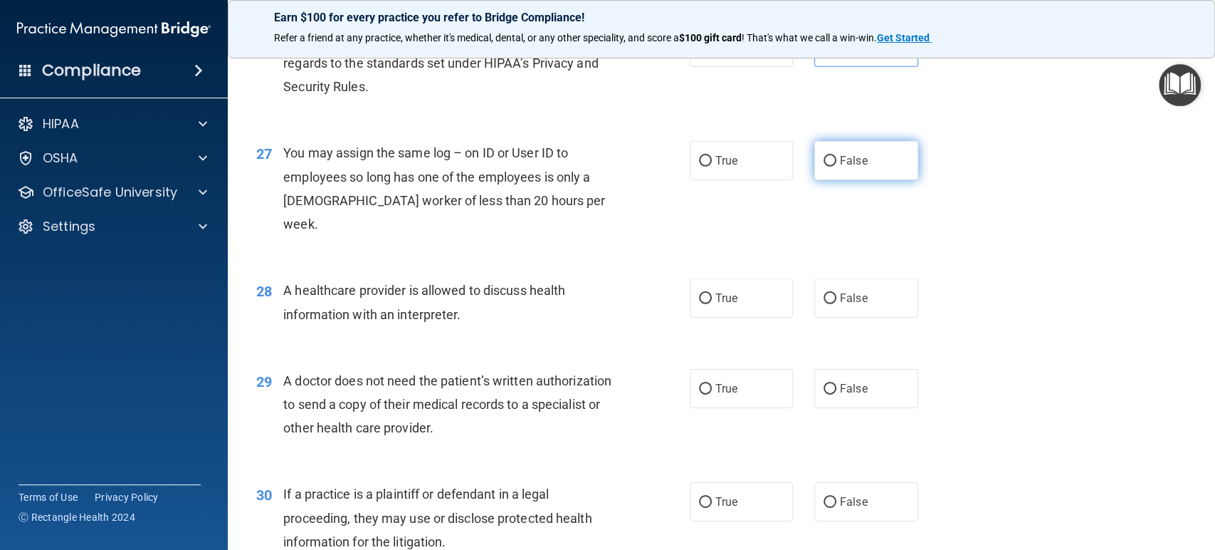
click at [815, 180] on label "False" at bounding box center [867, 160] width 104 height 39
click at [824, 167] on input "False" at bounding box center [830, 161] width 13 height 11
radio input "true"
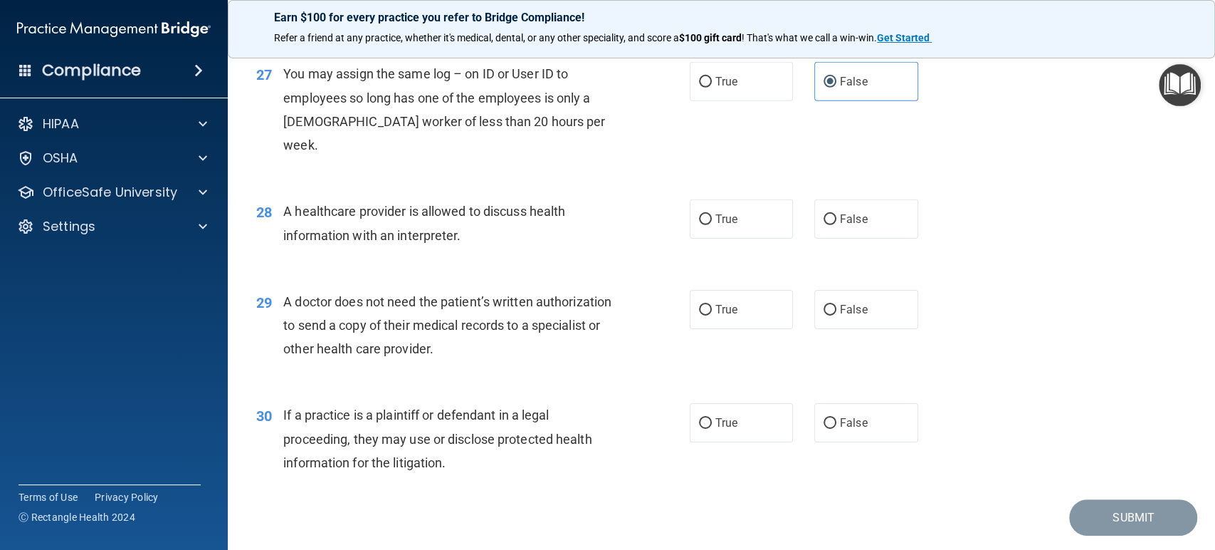
scroll to position [3048, 0]
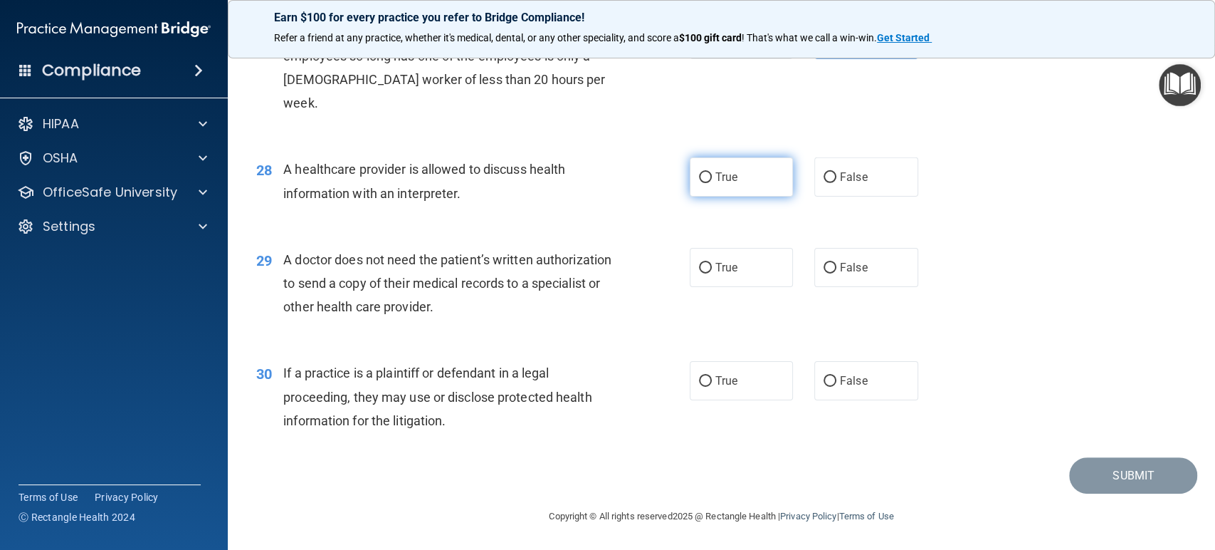
click at [752, 187] on label "True" at bounding box center [742, 176] width 104 height 39
click at [712, 183] on input "True" at bounding box center [705, 177] width 13 height 11
radio input "true"
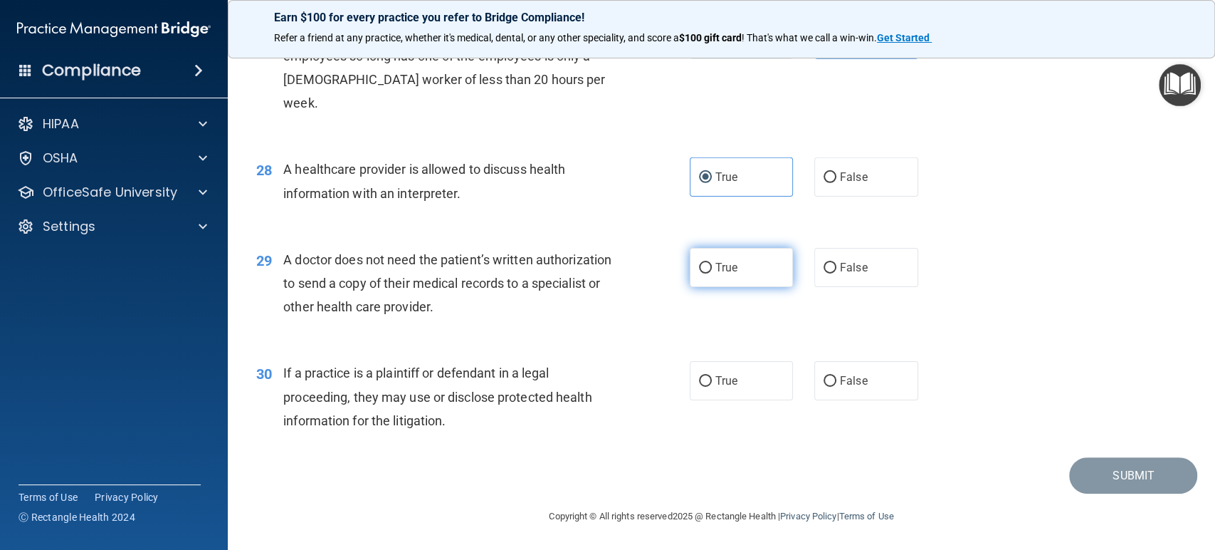
click at [736, 255] on label "True" at bounding box center [742, 267] width 104 height 39
click at [712, 263] on input "True" at bounding box center [705, 268] width 13 height 11
radio input "true"
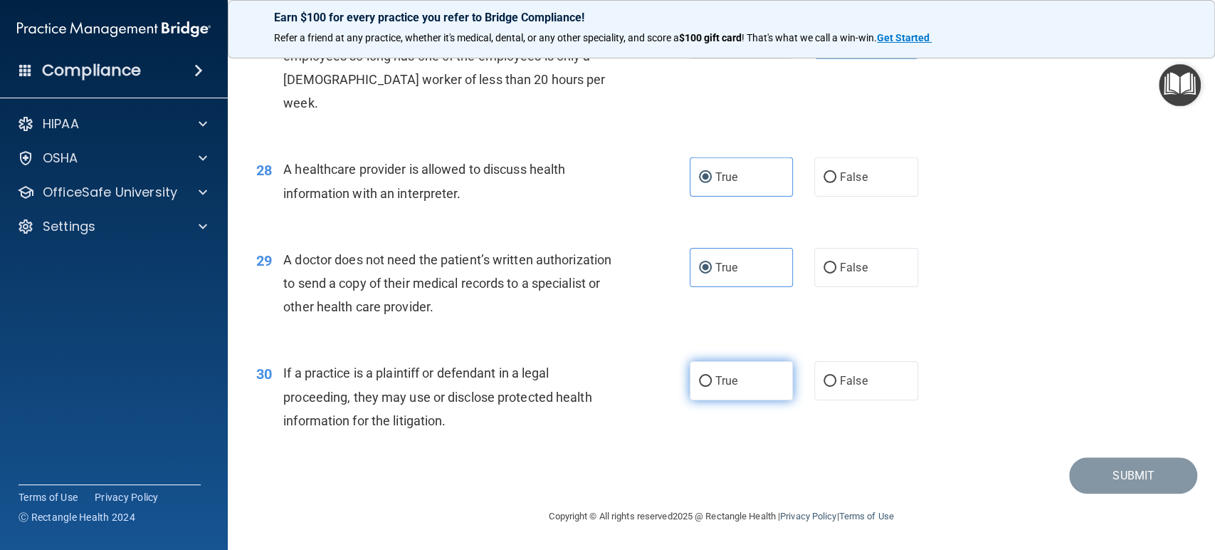
click at [719, 382] on span "True" at bounding box center [727, 381] width 22 height 14
click at [712, 382] on input "True" at bounding box center [705, 381] width 13 height 11
radio input "true"
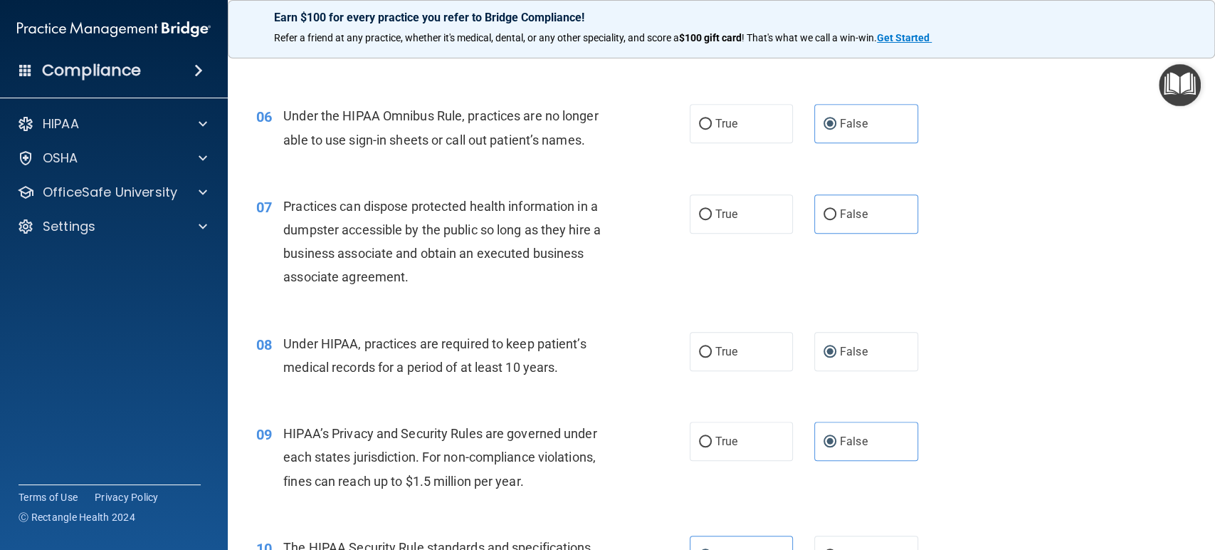
scroll to position [675, 0]
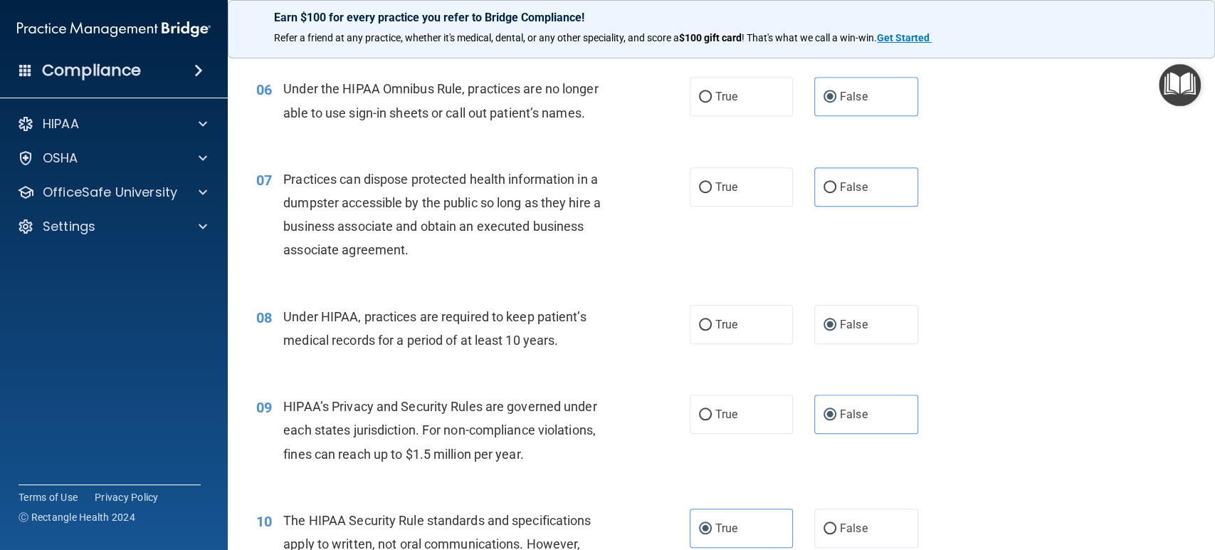
click at [1023, 340] on div "08 Under HIPAA, practices are required to keep patient’s medical records for a …" at bounding box center [722, 332] width 952 height 90
click at [882, 332] on label "False" at bounding box center [867, 324] width 104 height 39
click at [837, 330] on input "False" at bounding box center [830, 325] width 13 height 11
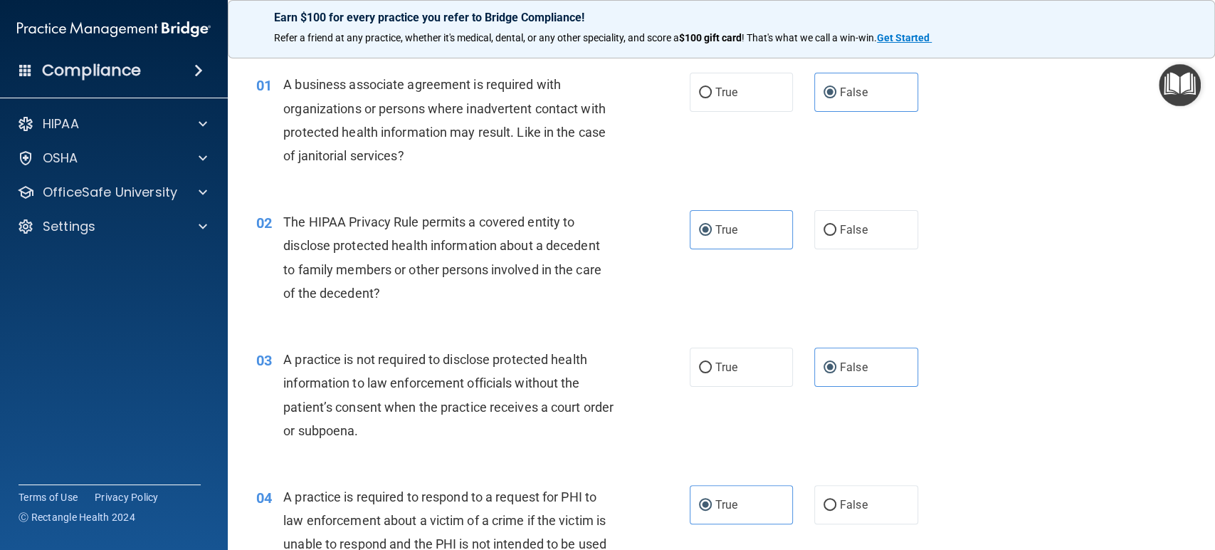
scroll to position [0, 0]
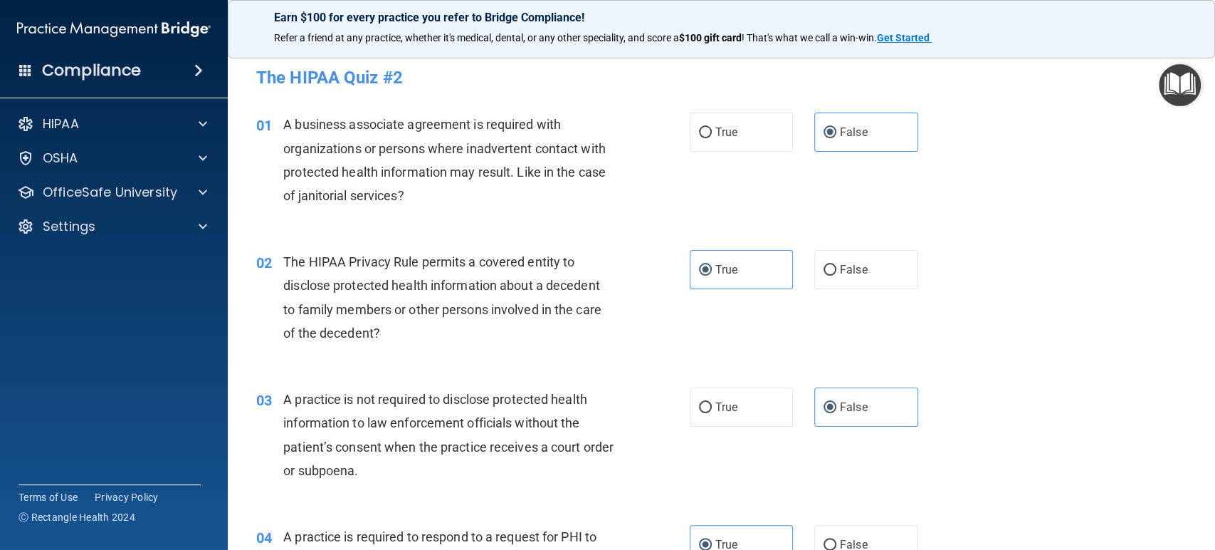
click at [1019, 105] on div "01 A business associate agreement is required with organizations or persons whe…" at bounding box center [722, 163] width 952 height 137
click at [872, 129] on label "False" at bounding box center [867, 132] width 104 height 39
click at [837, 129] on input "False" at bounding box center [830, 132] width 13 height 11
click at [740, 270] on label "True" at bounding box center [742, 269] width 104 height 39
click at [712, 270] on input "True" at bounding box center [705, 270] width 13 height 11
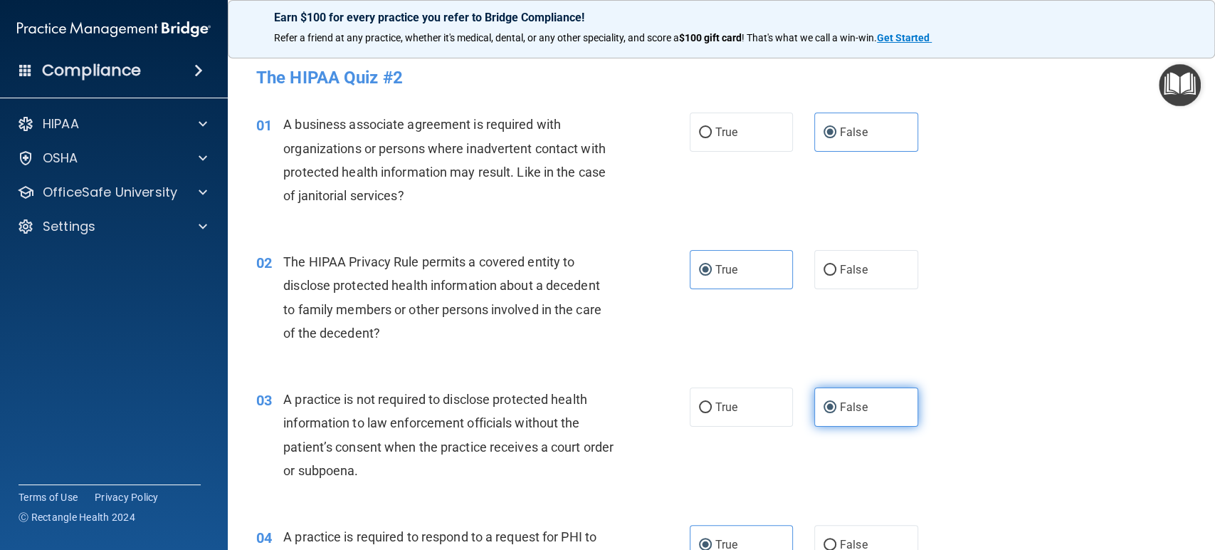
click at [862, 397] on label "False" at bounding box center [867, 406] width 104 height 39
click at [837, 402] on input "False" at bounding box center [830, 407] width 13 height 11
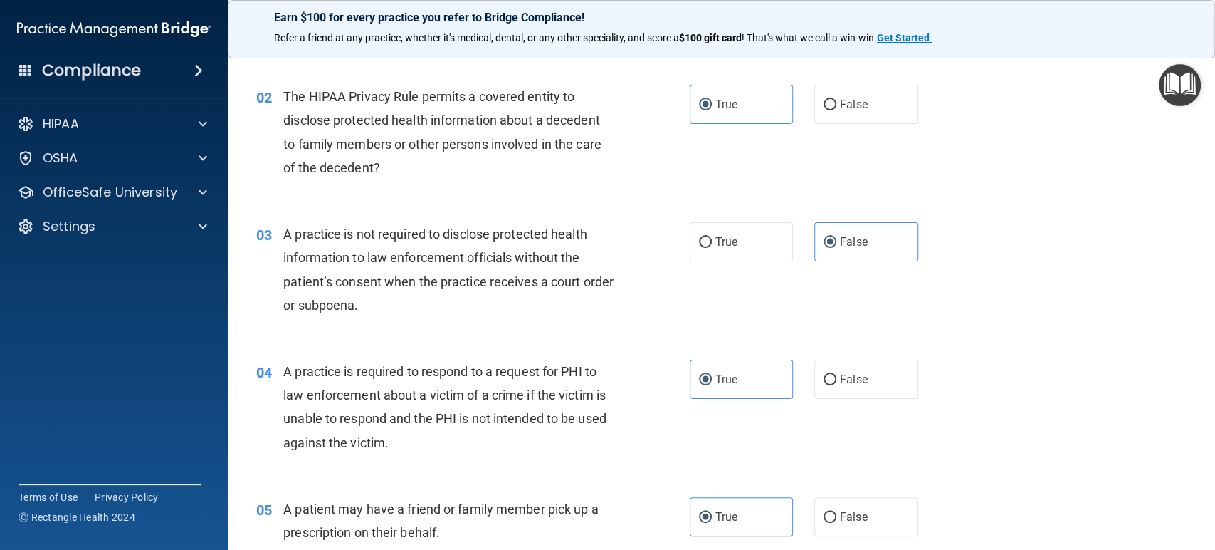
scroll to position [237, 0]
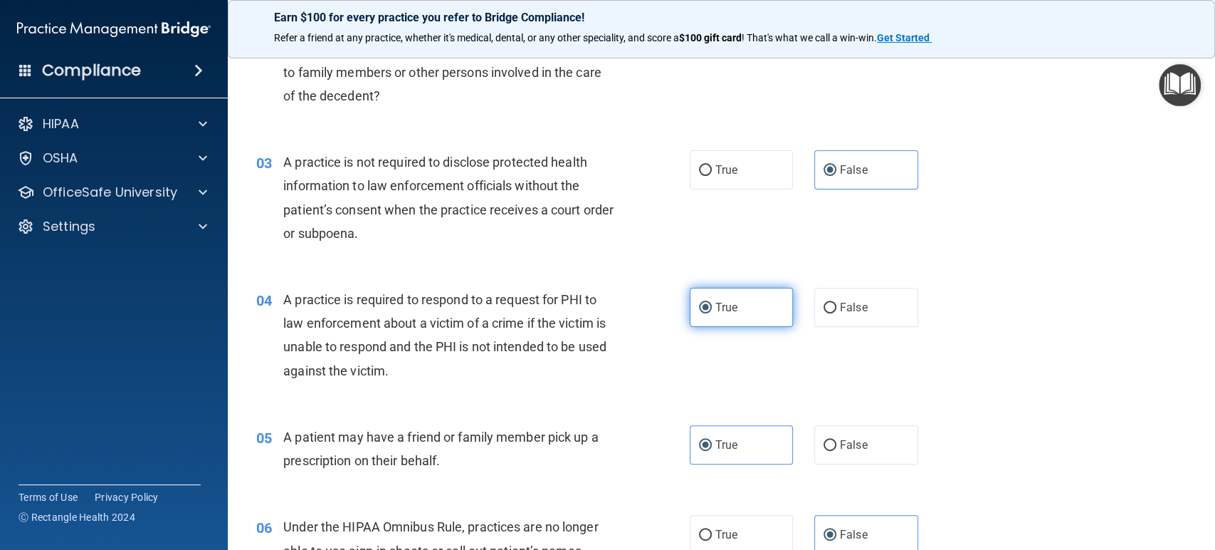
click at [744, 310] on label "True" at bounding box center [742, 307] width 104 height 39
click at [712, 310] on input "True" at bounding box center [705, 308] width 13 height 11
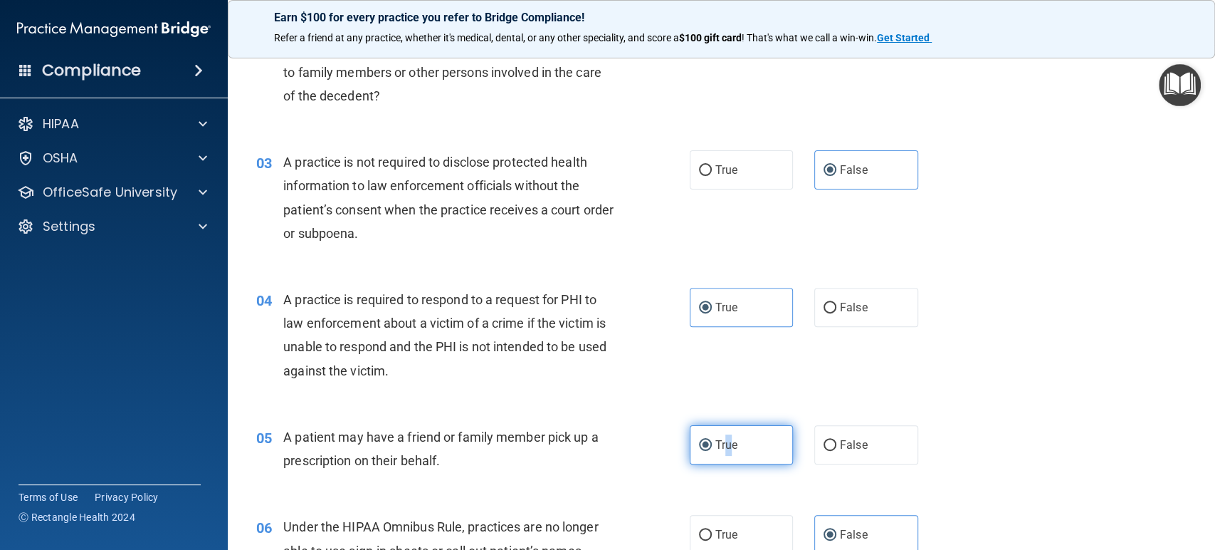
click at [725, 450] on span "True" at bounding box center [727, 445] width 22 height 14
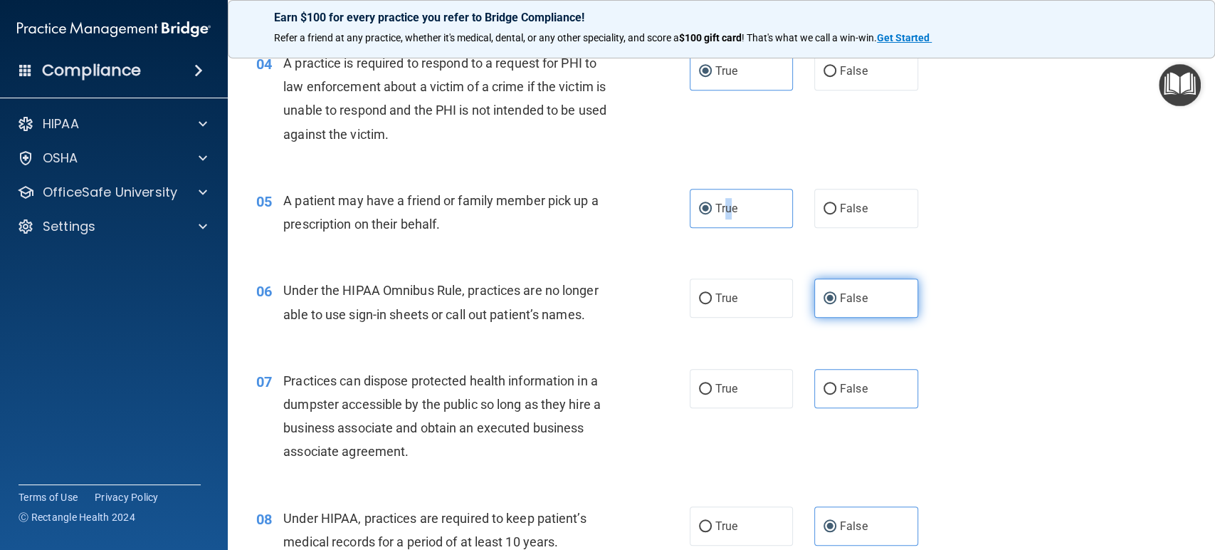
scroll to position [474, 0]
click at [872, 295] on label "False" at bounding box center [867, 297] width 104 height 39
click at [837, 295] on input "False" at bounding box center [830, 298] width 13 height 11
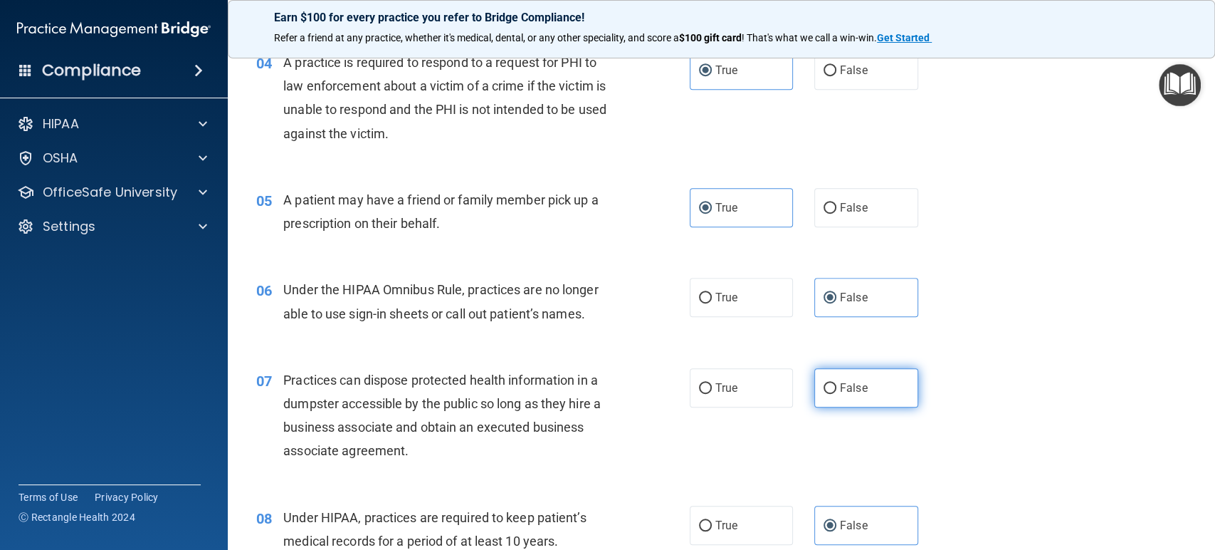
click at [872, 382] on label "False" at bounding box center [867, 387] width 104 height 39
click at [837, 383] on input "False" at bounding box center [830, 388] width 13 height 11
radio input "true"
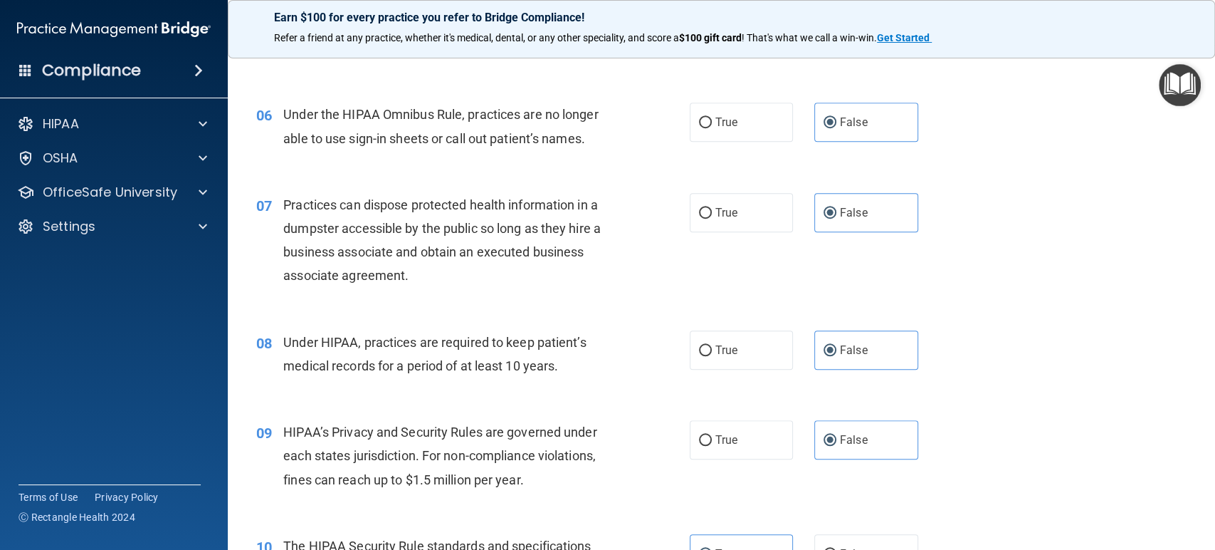
scroll to position [712, 0]
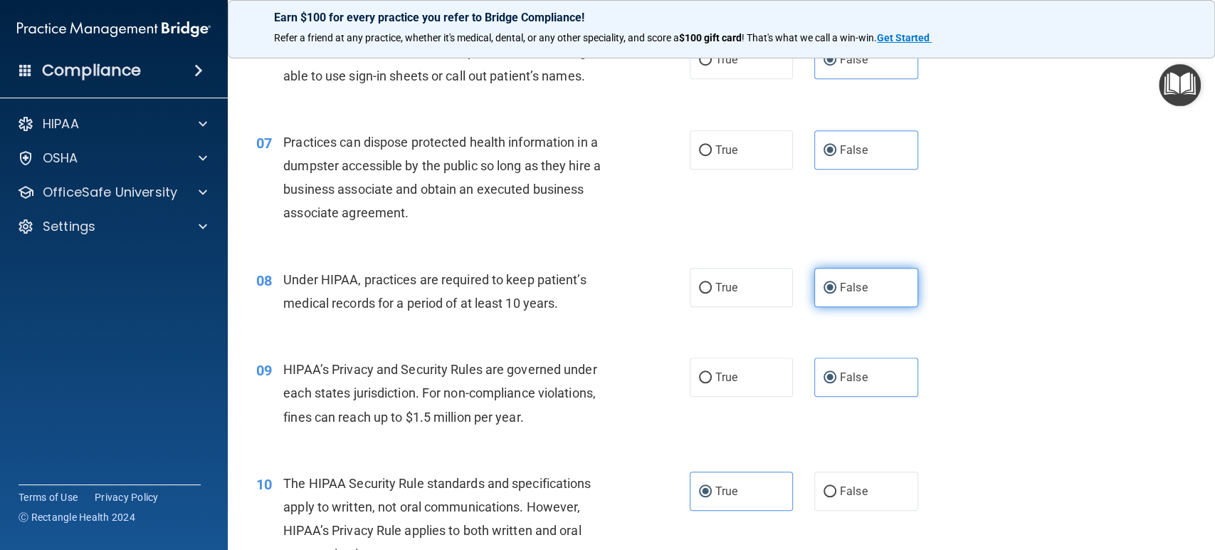
click at [880, 285] on label "False" at bounding box center [867, 287] width 104 height 39
click at [837, 285] on input "False" at bounding box center [830, 288] width 13 height 11
click at [874, 376] on label "False" at bounding box center [867, 376] width 104 height 39
click at [837, 376] on input "False" at bounding box center [830, 377] width 13 height 11
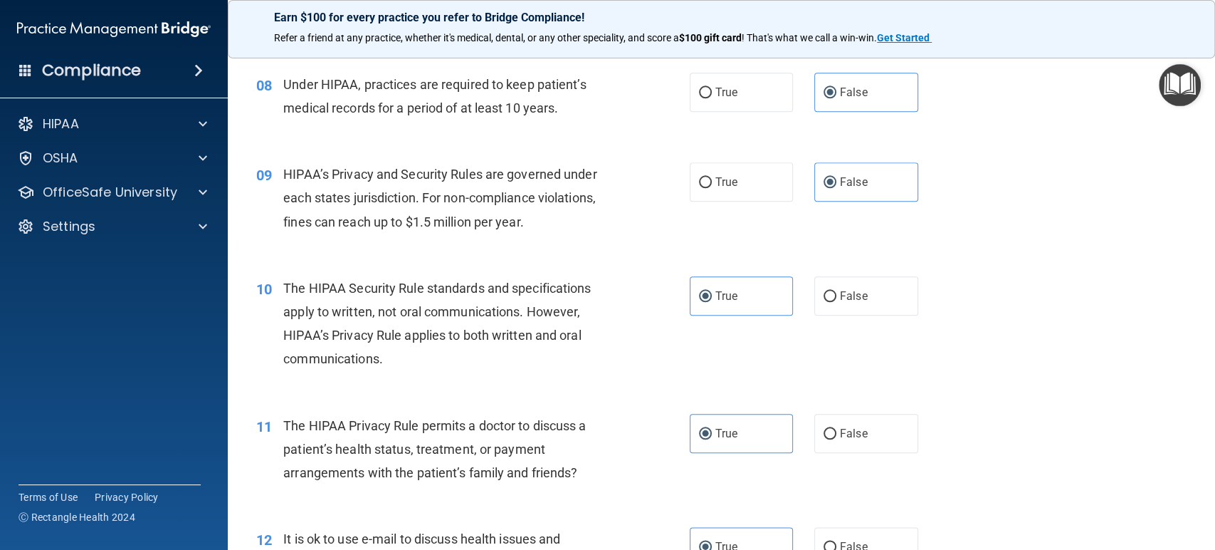
scroll to position [949, 0]
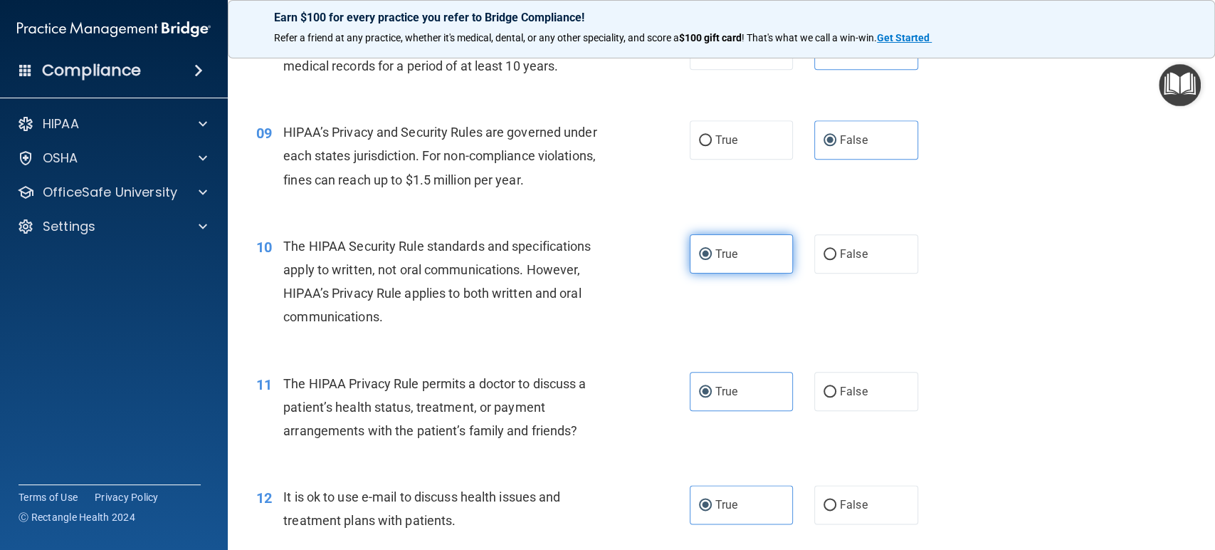
click at [748, 256] on label "True" at bounding box center [742, 253] width 104 height 39
click at [712, 256] on input "True" at bounding box center [705, 254] width 13 height 11
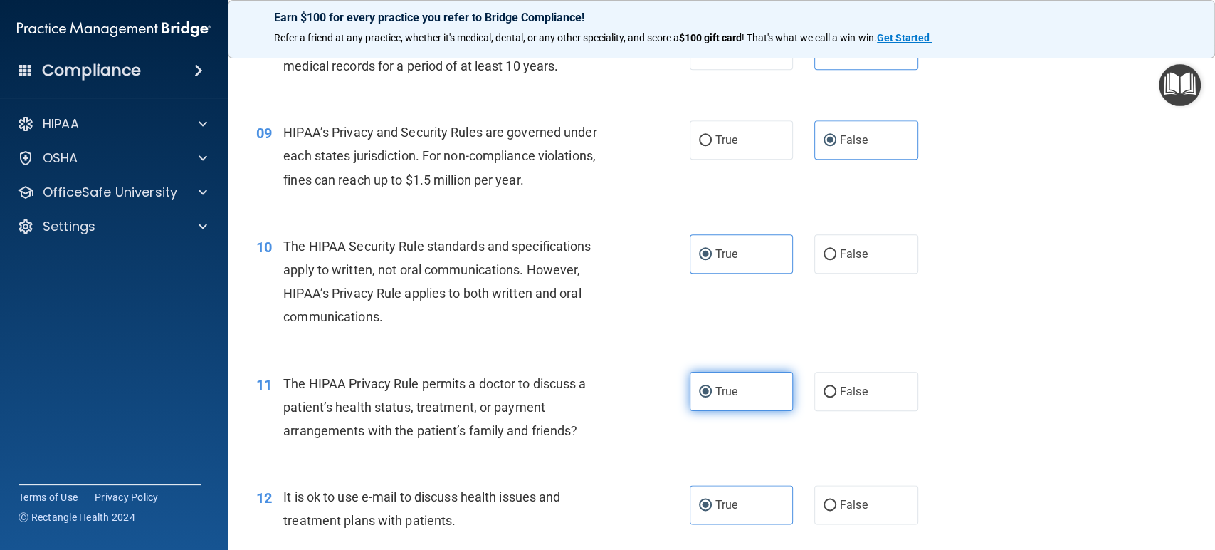
click at [765, 384] on label "True" at bounding box center [742, 391] width 104 height 39
click at [712, 387] on input "True" at bounding box center [705, 392] width 13 height 11
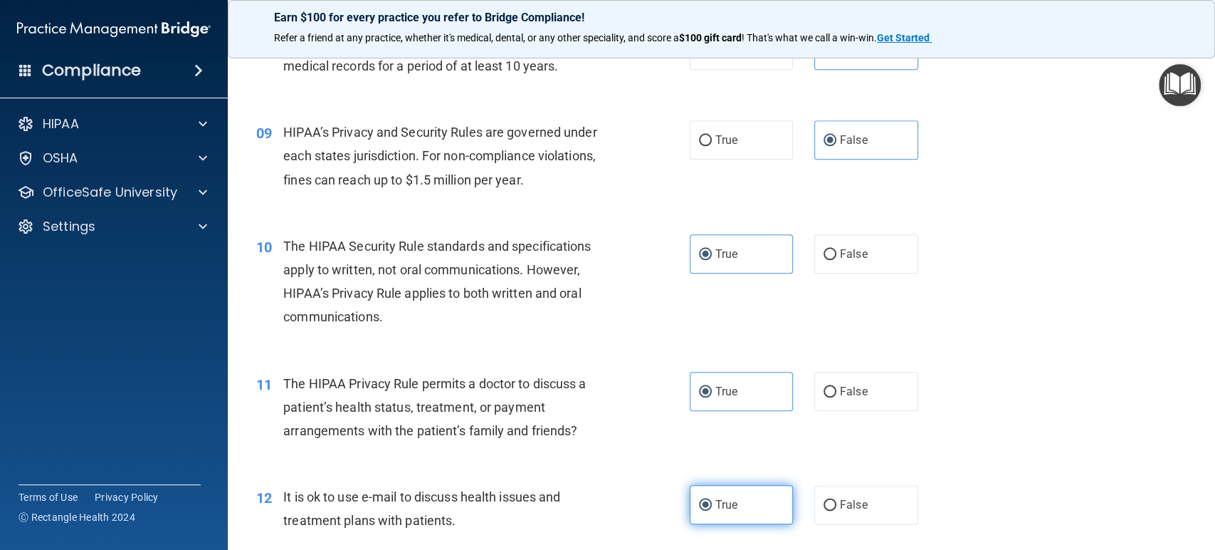
click at [761, 503] on label "True" at bounding box center [742, 504] width 104 height 39
click at [712, 503] on input "True" at bounding box center [705, 505] width 13 height 11
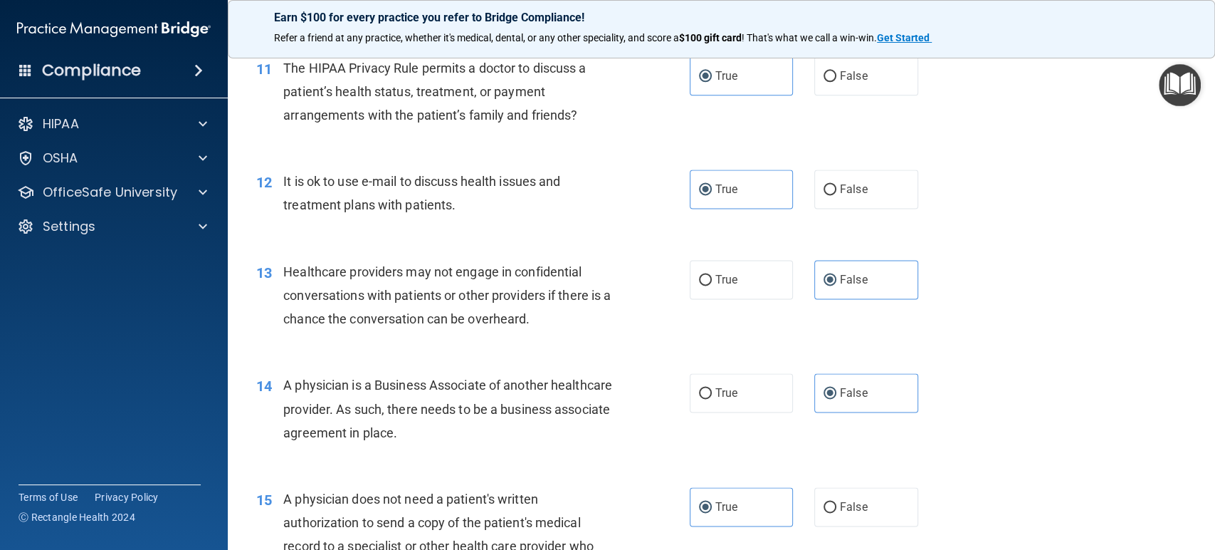
scroll to position [1344, 0]
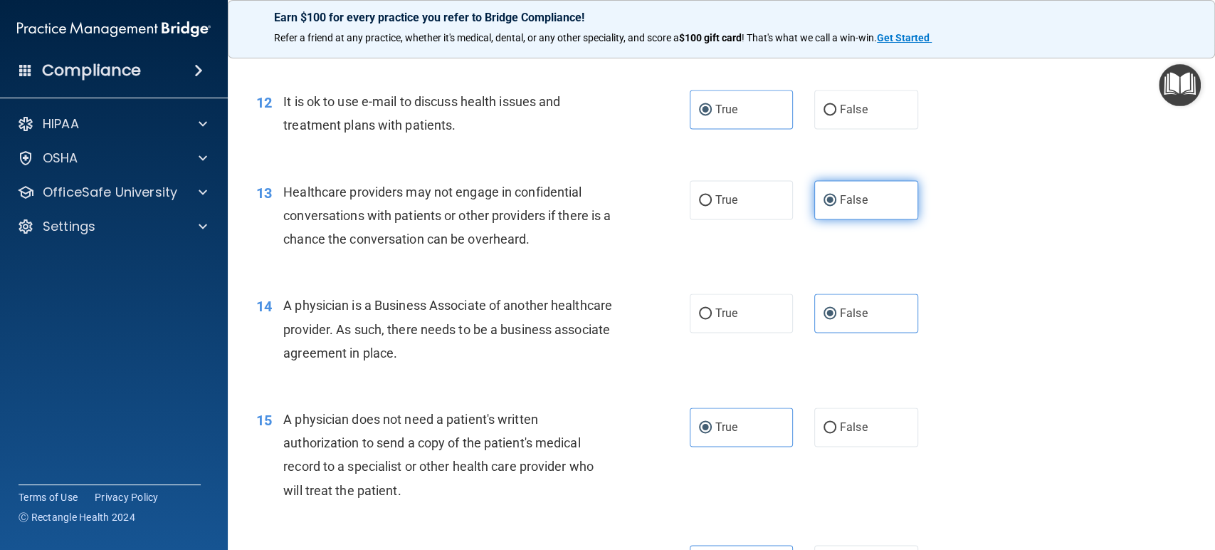
click at [865, 197] on label "False" at bounding box center [867, 199] width 104 height 39
click at [837, 197] on input "False" at bounding box center [830, 200] width 13 height 11
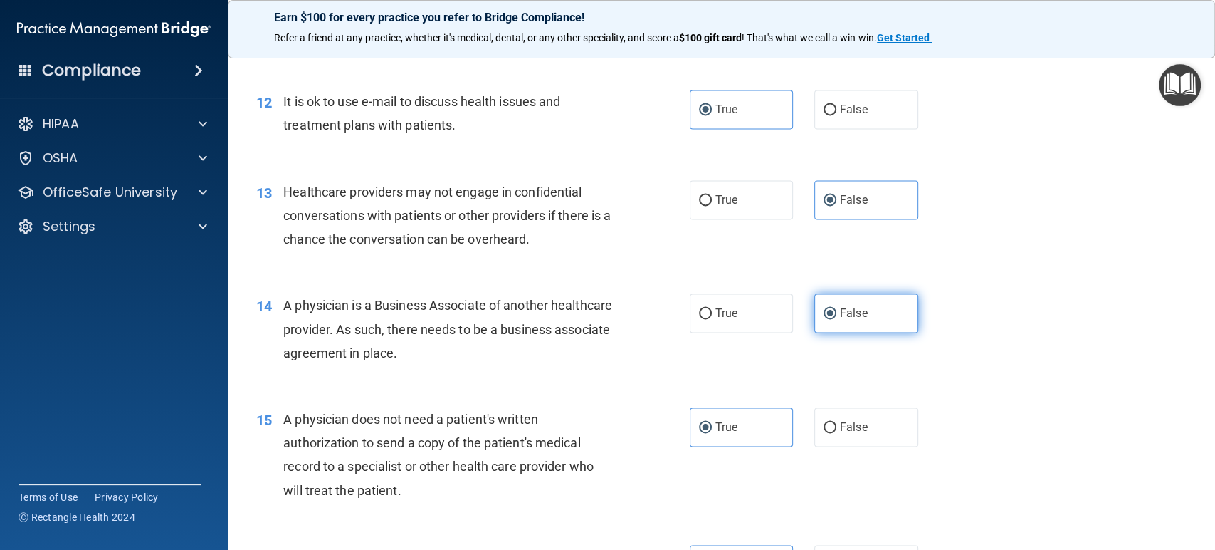
click at [885, 318] on label "False" at bounding box center [867, 312] width 104 height 39
click at [837, 318] on input "False" at bounding box center [830, 313] width 13 height 11
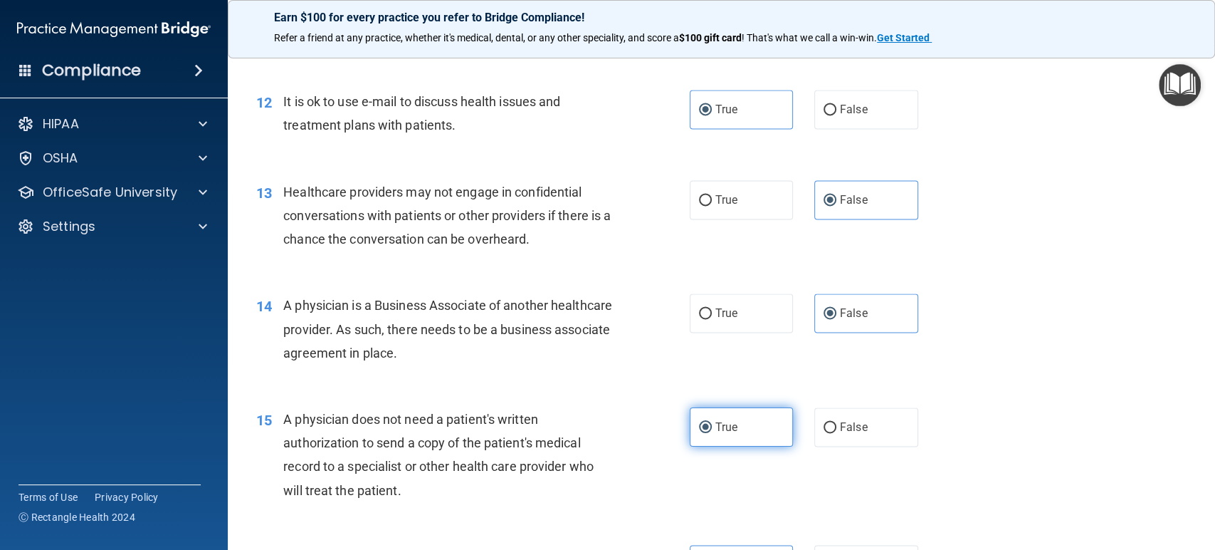
click at [746, 434] on label "True" at bounding box center [742, 426] width 104 height 39
click at [712, 433] on input "True" at bounding box center [705, 427] width 13 height 11
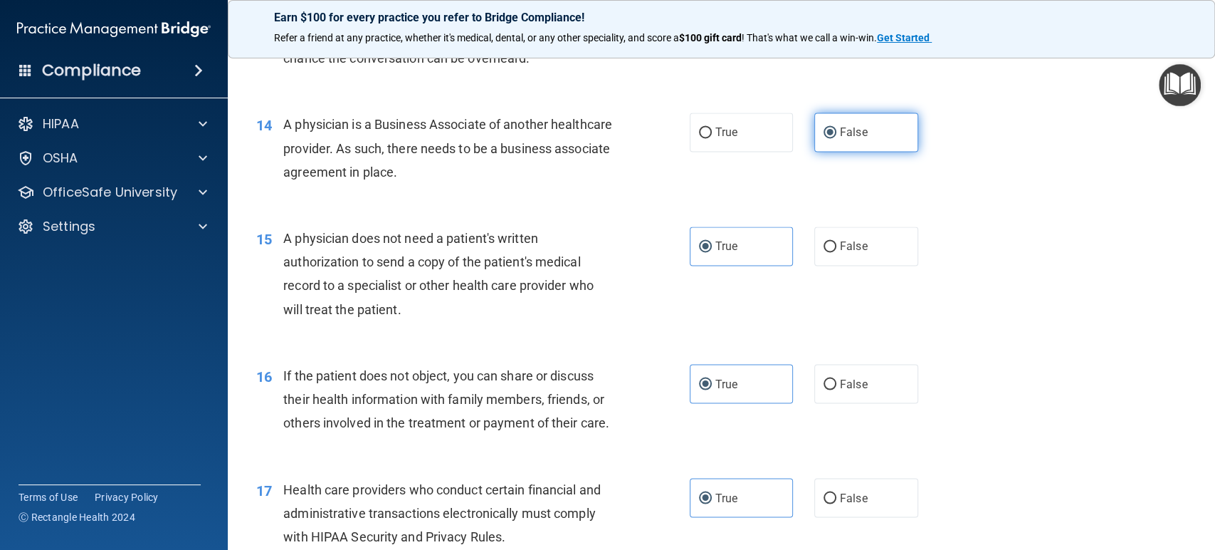
scroll to position [1582, 0]
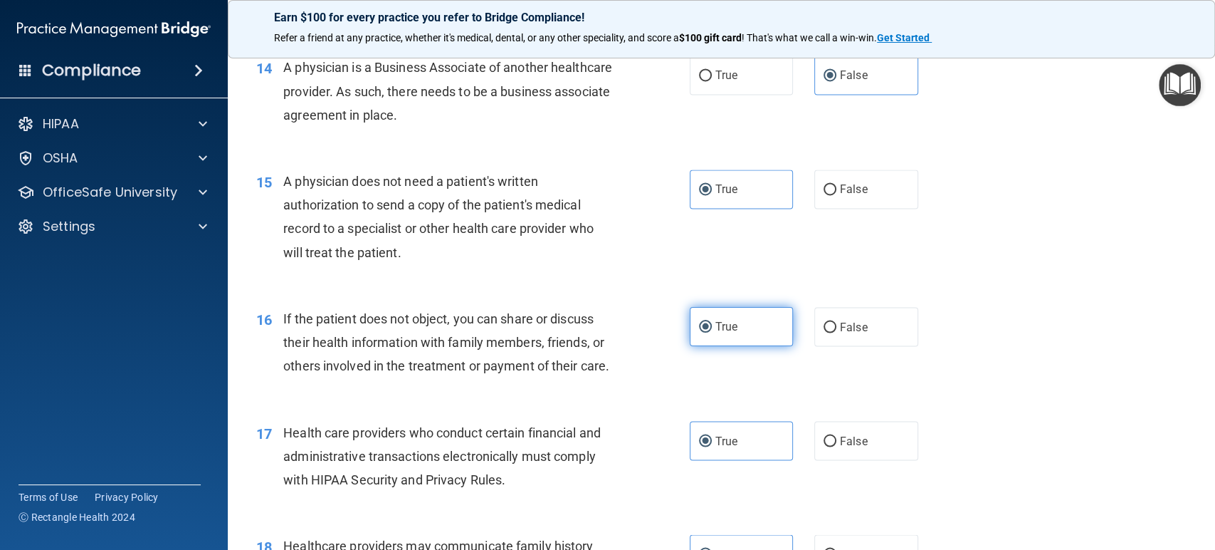
click at [758, 315] on label "True" at bounding box center [742, 326] width 104 height 39
click at [712, 322] on input "True" at bounding box center [705, 327] width 13 height 11
click at [753, 460] on label "True" at bounding box center [742, 440] width 104 height 39
click at [712, 446] on input "True" at bounding box center [705, 441] width 13 height 11
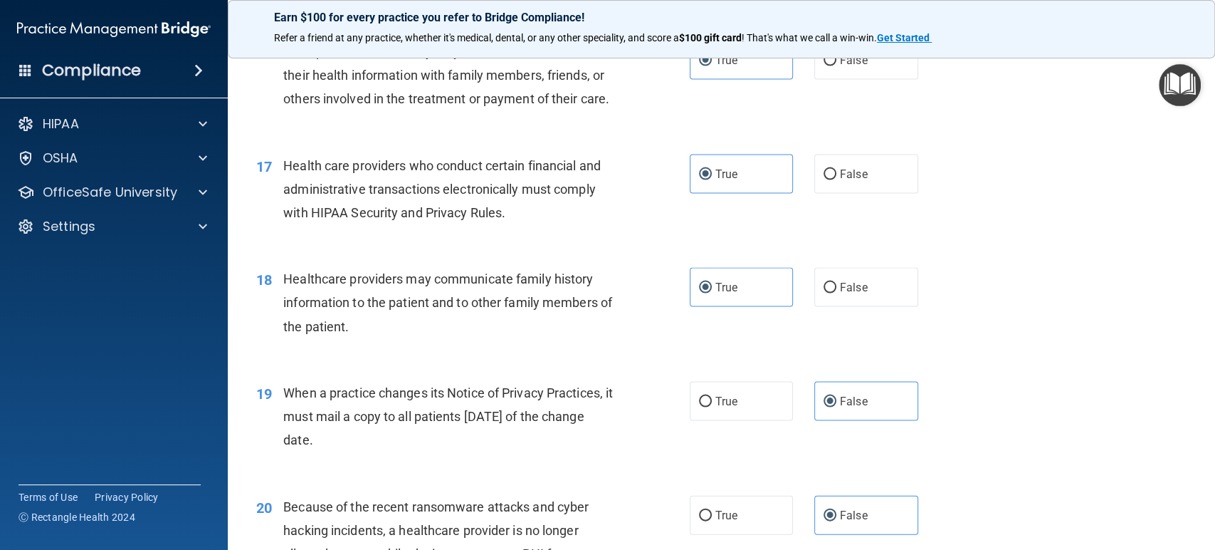
scroll to position [1898, 0]
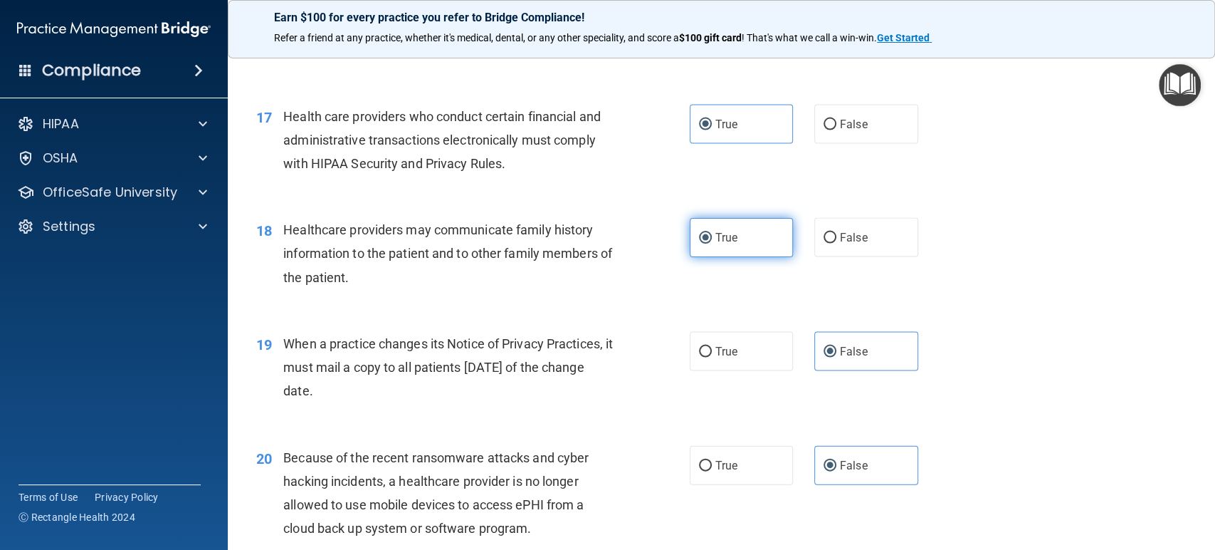
click at [735, 257] on label "True" at bounding box center [742, 237] width 104 height 39
click at [712, 244] on input "True" at bounding box center [705, 238] width 13 height 11
click at [887, 371] on label "False" at bounding box center [867, 351] width 104 height 39
click at [837, 357] on input "False" at bounding box center [830, 352] width 13 height 11
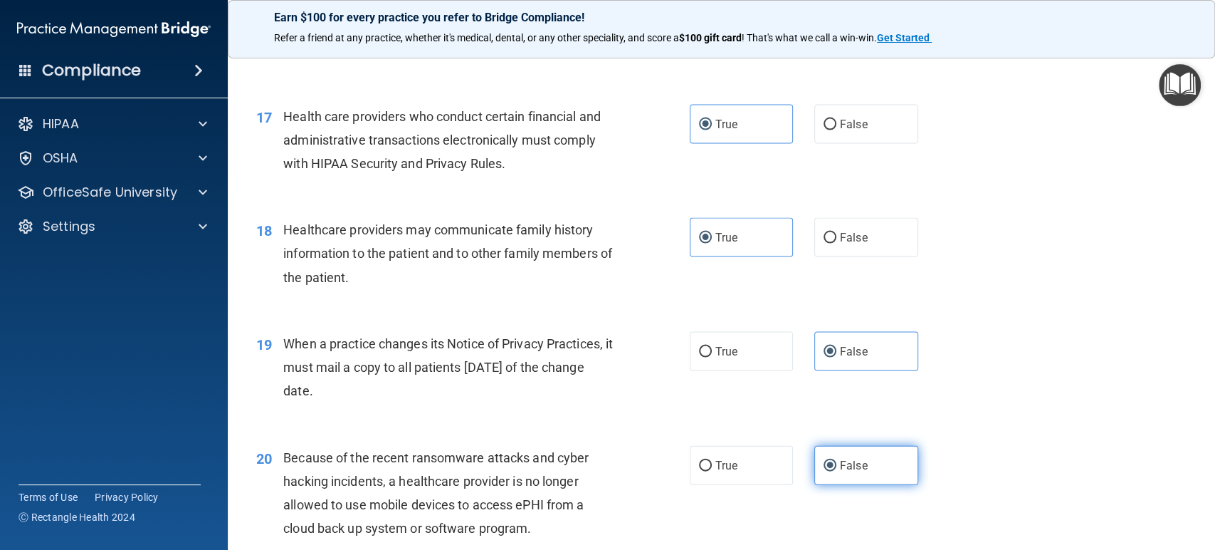
drag, startPoint x: 880, startPoint y: 466, endPoint x: 885, endPoint y: 486, distance: 20.6
click at [880, 466] on div "20 Because of the recent ransomware attacks and cyber hacking incidents, a heal…" at bounding box center [722, 496] width 952 height 137
click at [885, 485] on label "False" at bounding box center [867, 465] width 104 height 39
click at [837, 471] on input "False" at bounding box center [830, 466] width 13 height 11
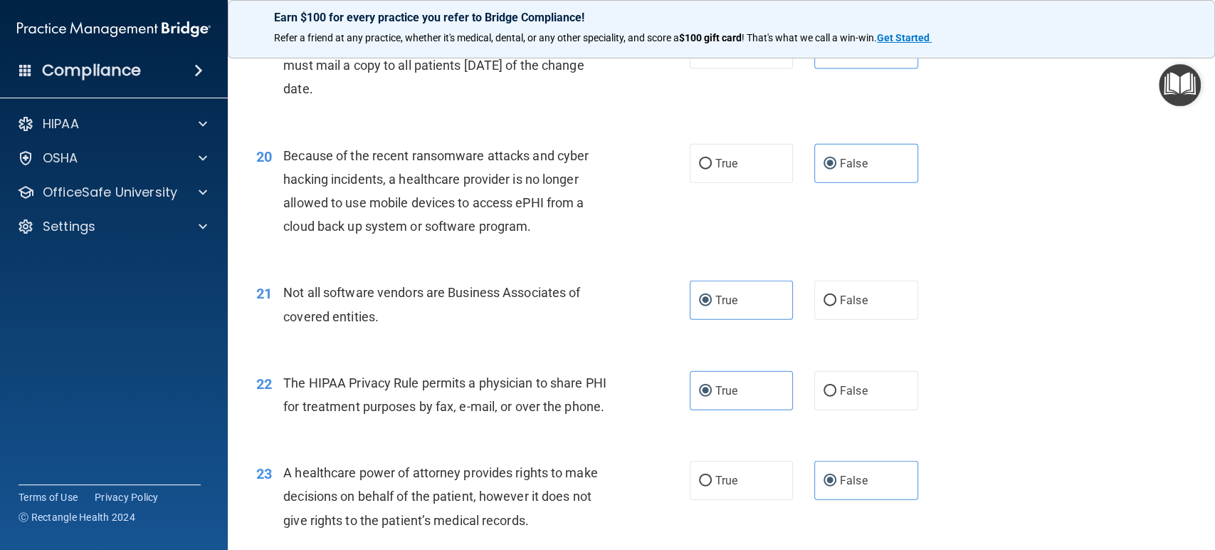
scroll to position [2215, 0]
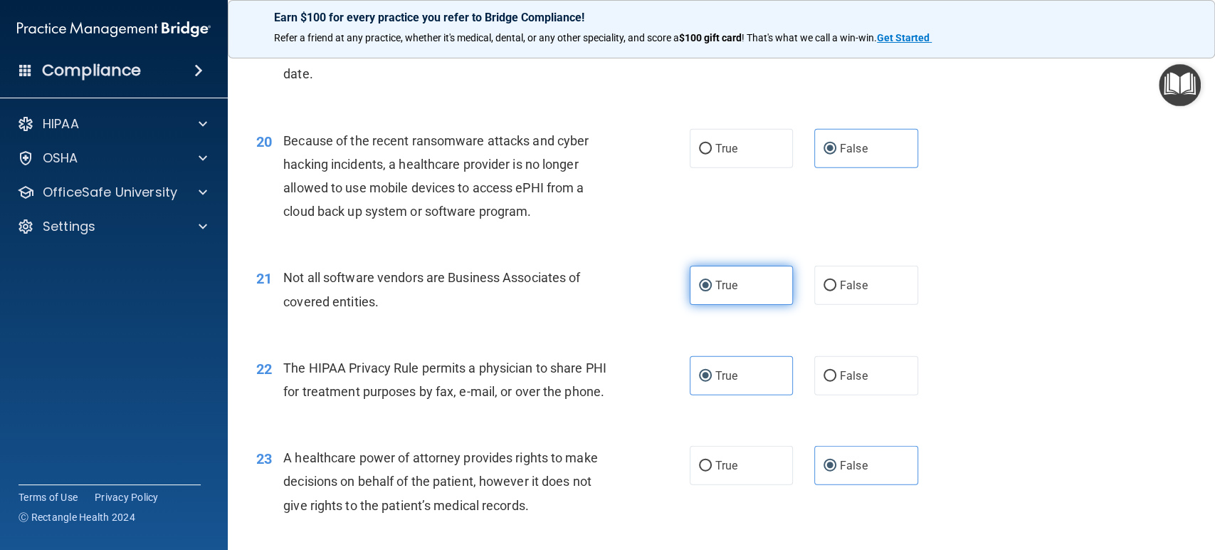
click at [732, 305] on label "True" at bounding box center [742, 285] width 104 height 39
click at [712, 291] on input "True" at bounding box center [705, 286] width 13 height 11
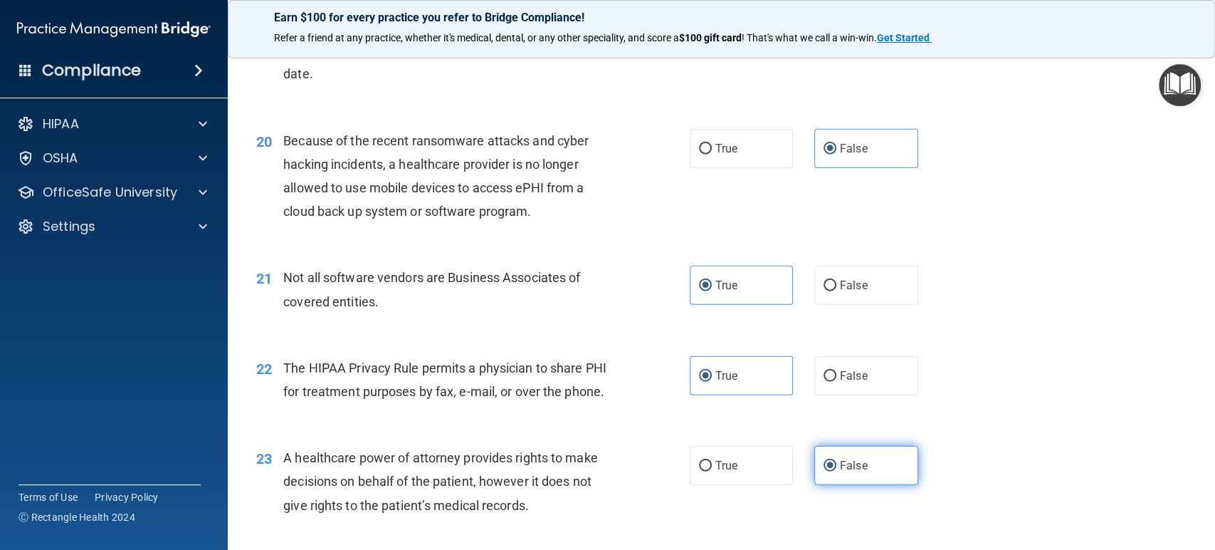
drag, startPoint x: 751, startPoint y: 401, endPoint x: 874, endPoint y: 501, distance: 158.9
click at [756, 395] on label "True" at bounding box center [742, 375] width 104 height 39
click at [712, 382] on input "True" at bounding box center [705, 376] width 13 height 11
click at [876, 485] on label "False" at bounding box center [867, 465] width 104 height 39
click at [837, 471] on input "False" at bounding box center [830, 466] width 13 height 11
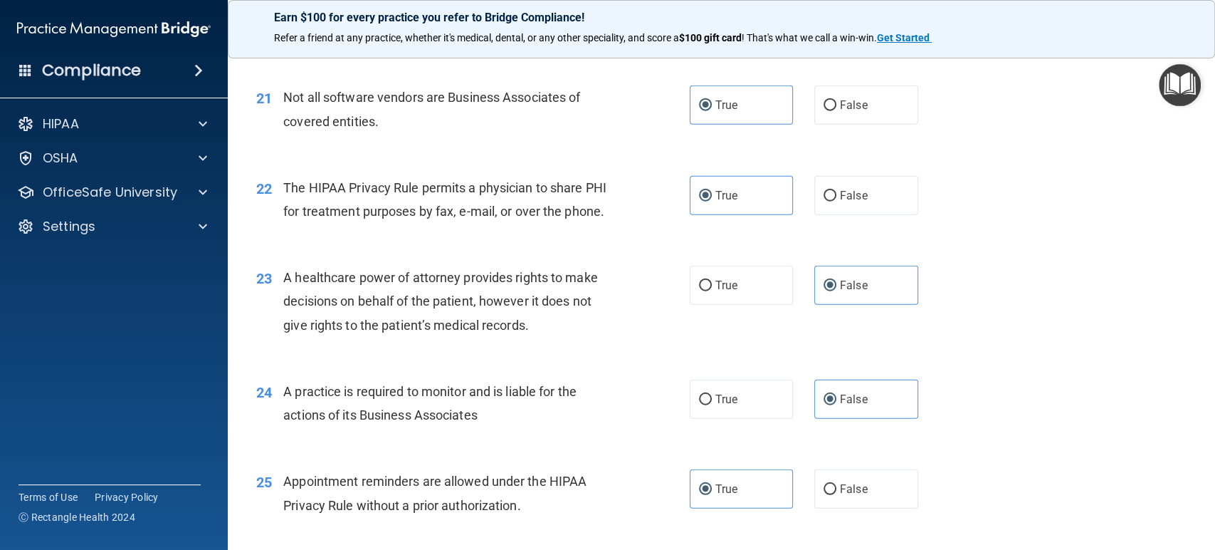
scroll to position [2531, 0]
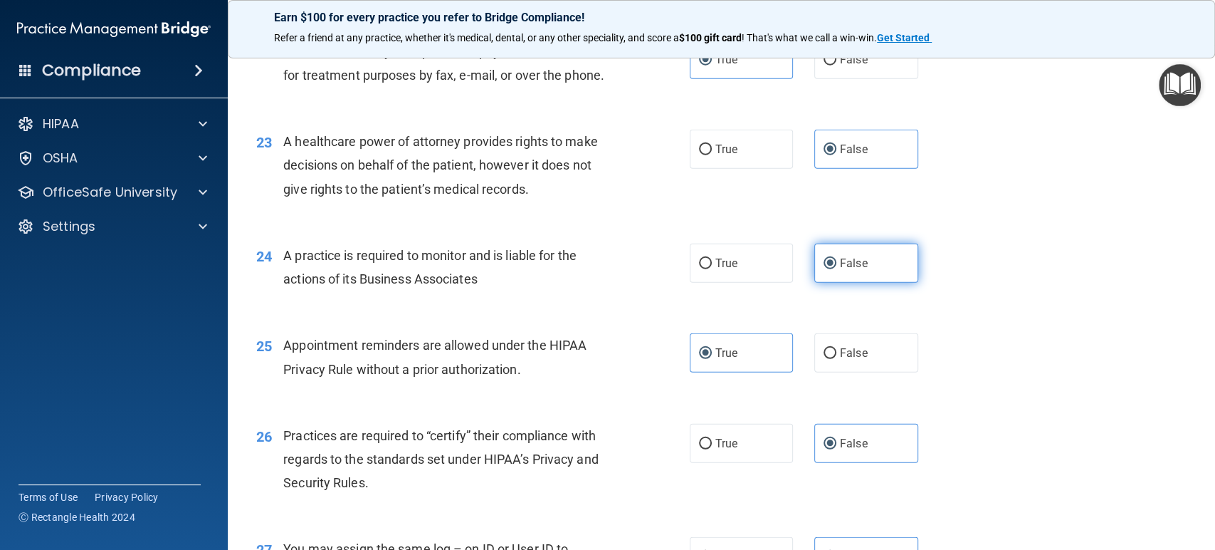
click at [854, 271] on label "False" at bounding box center [867, 263] width 104 height 39
click at [837, 269] on input "False" at bounding box center [830, 263] width 13 height 11
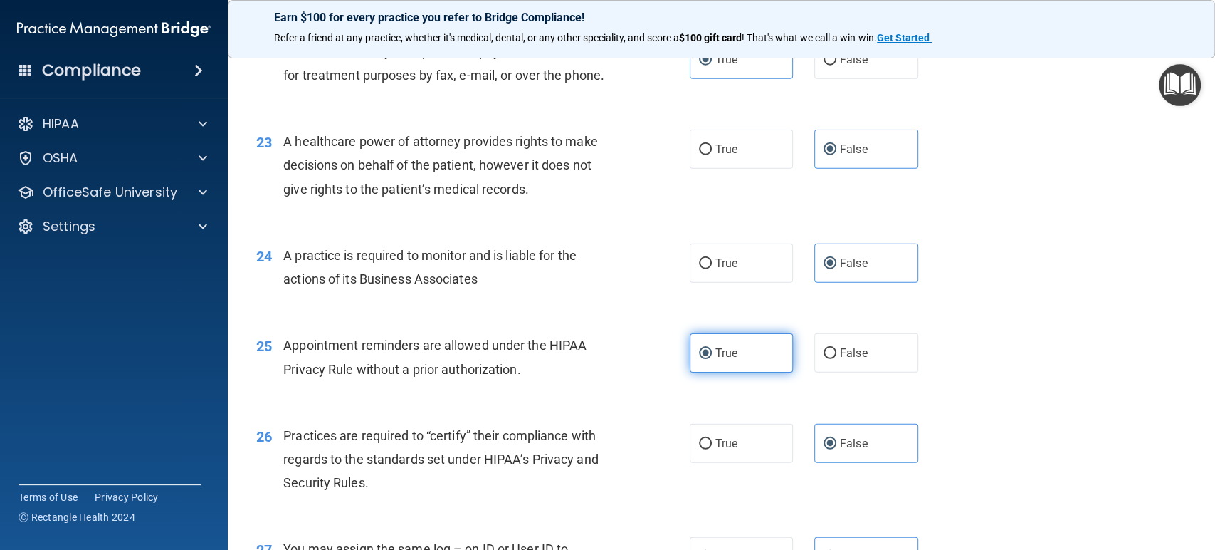
click at [725, 360] on span "True" at bounding box center [727, 353] width 22 height 14
click at [712, 359] on input "True" at bounding box center [705, 353] width 13 height 11
drag, startPoint x: 891, startPoint y: 473, endPoint x: 896, endPoint y: 418, distance: 55.1
click at [890, 463] on label "False" at bounding box center [867, 443] width 104 height 39
click at [837, 449] on input "False" at bounding box center [830, 444] width 13 height 11
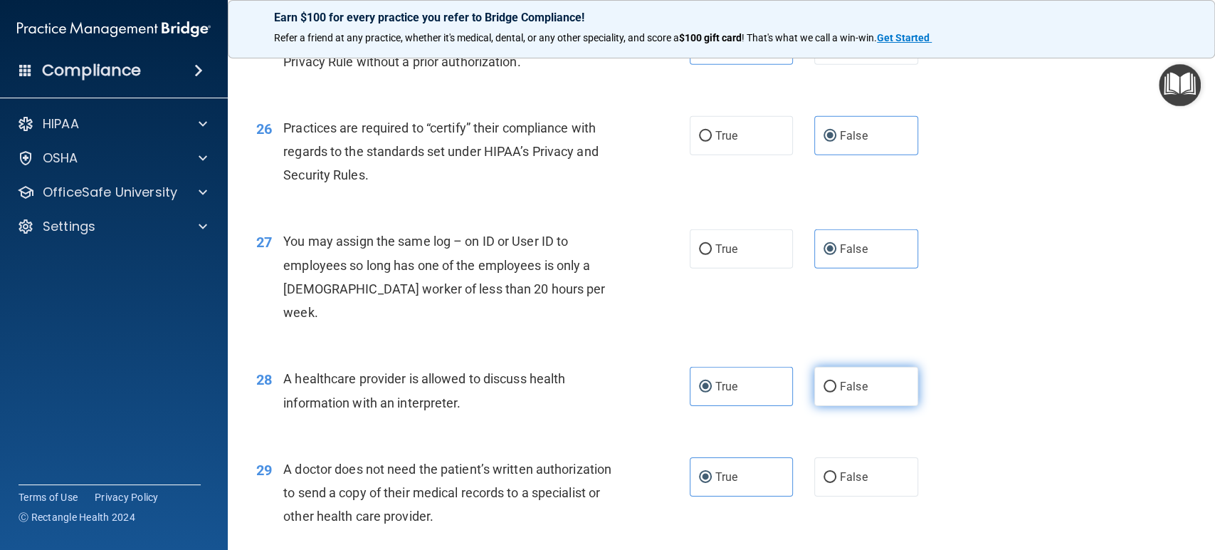
scroll to position [2848, 0]
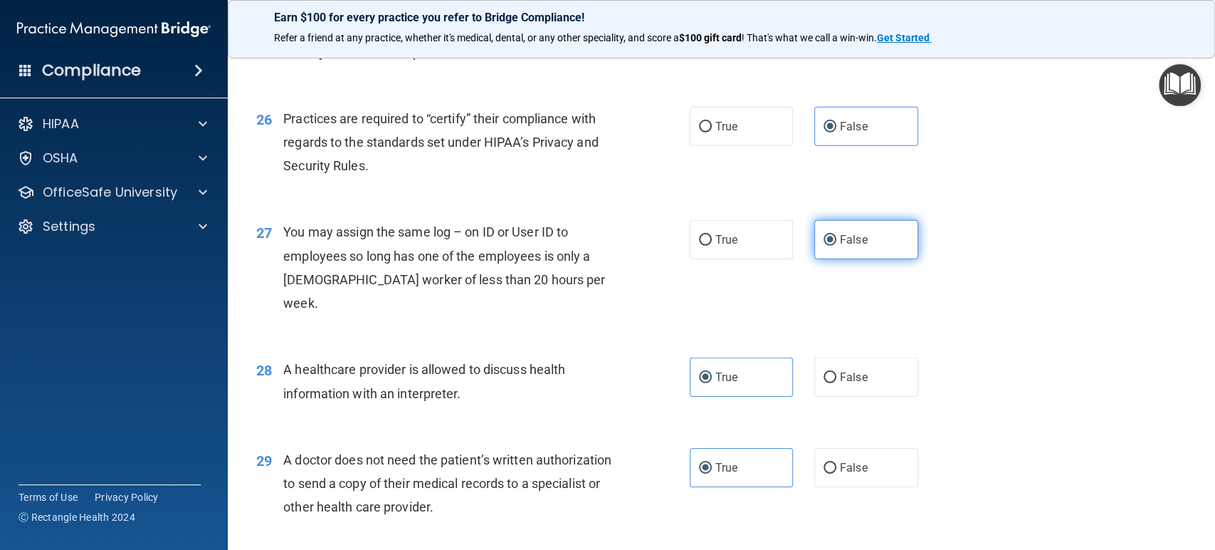
click at [872, 259] on label "False" at bounding box center [867, 239] width 104 height 39
click at [837, 246] on input "False" at bounding box center [830, 240] width 13 height 11
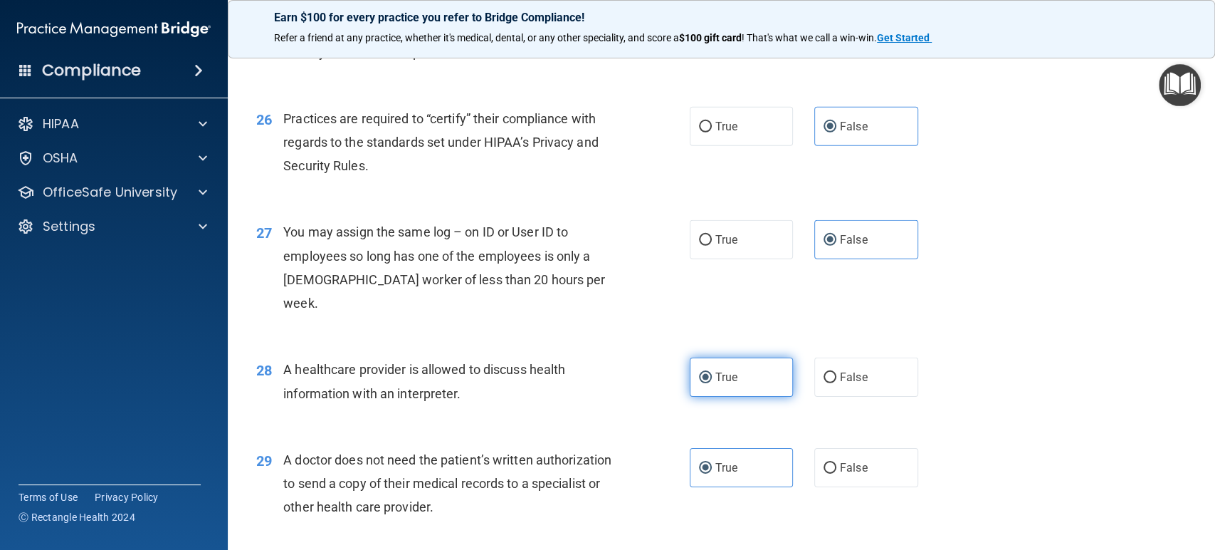
click at [740, 396] on label "True" at bounding box center [742, 376] width 104 height 39
click at [712, 383] on input "True" at bounding box center [705, 377] width 13 height 11
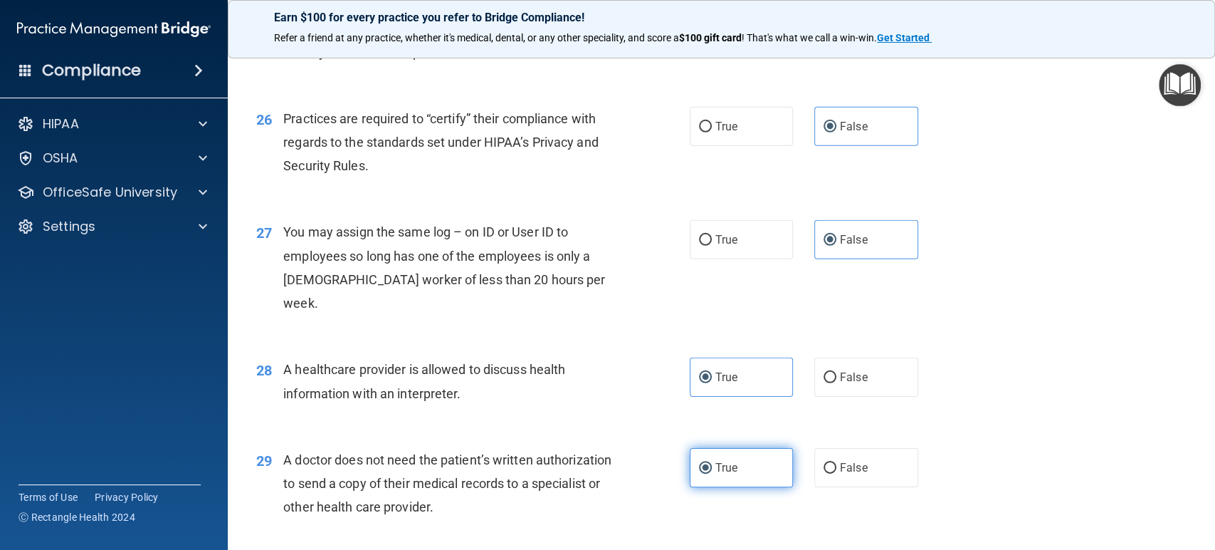
click at [749, 470] on label "True" at bounding box center [742, 467] width 104 height 39
click at [712, 470] on input "True" at bounding box center [705, 468] width 13 height 11
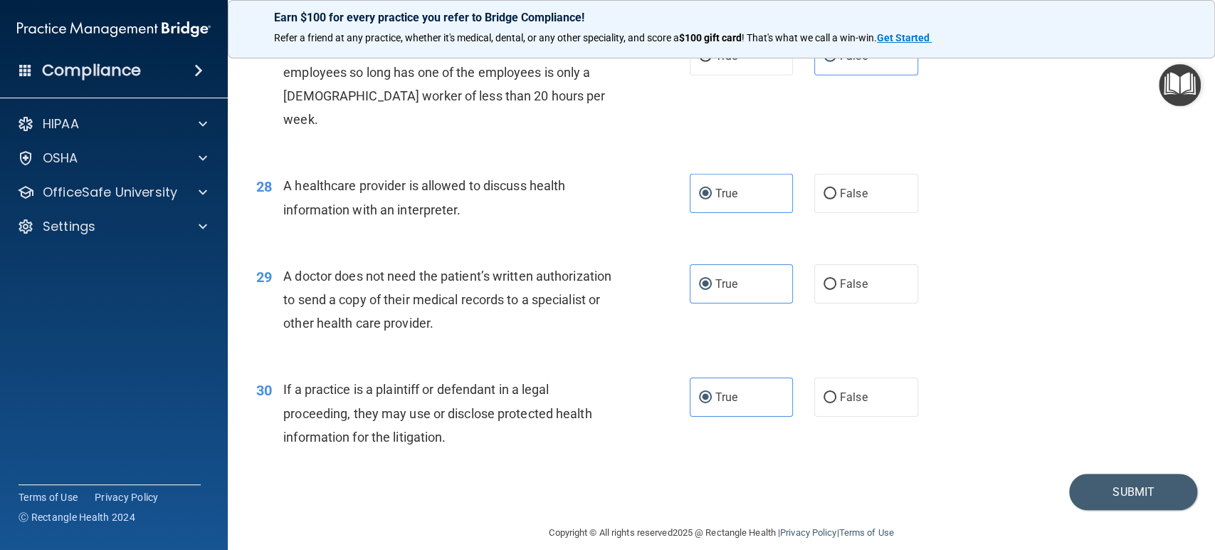
scroll to position [3048, 0]
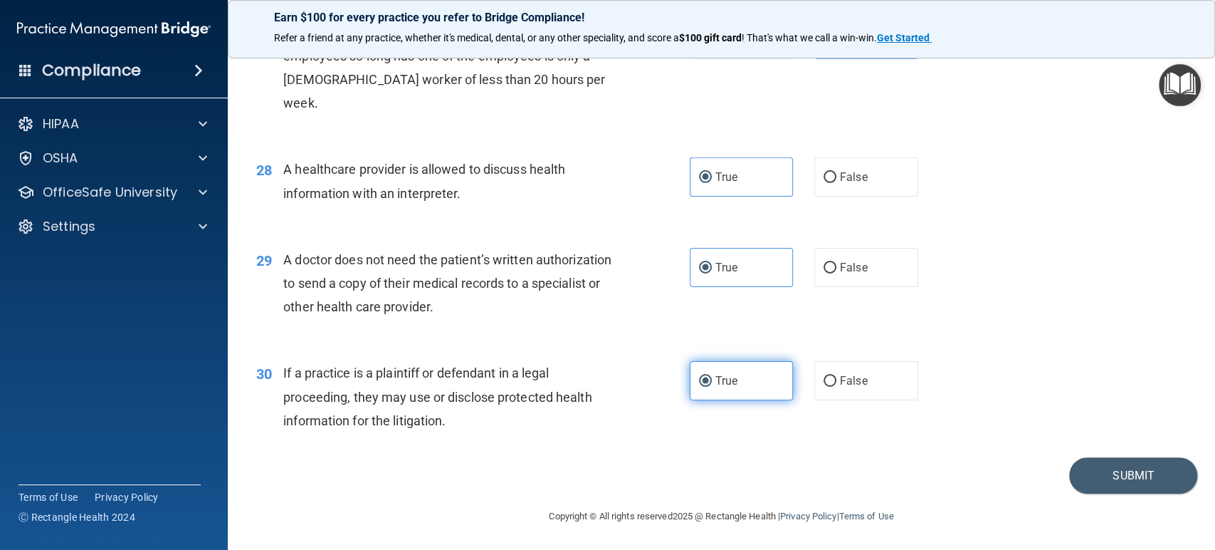
click at [738, 380] on label "True" at bounding box center [742, 380] width 104 height 39
click at [712, 380] on input "True" at bounding box center [705, 381] width 13 height 11
click at [1121, 472] on button "Submit" at bounding box center [1133, 475] width 128 height 36
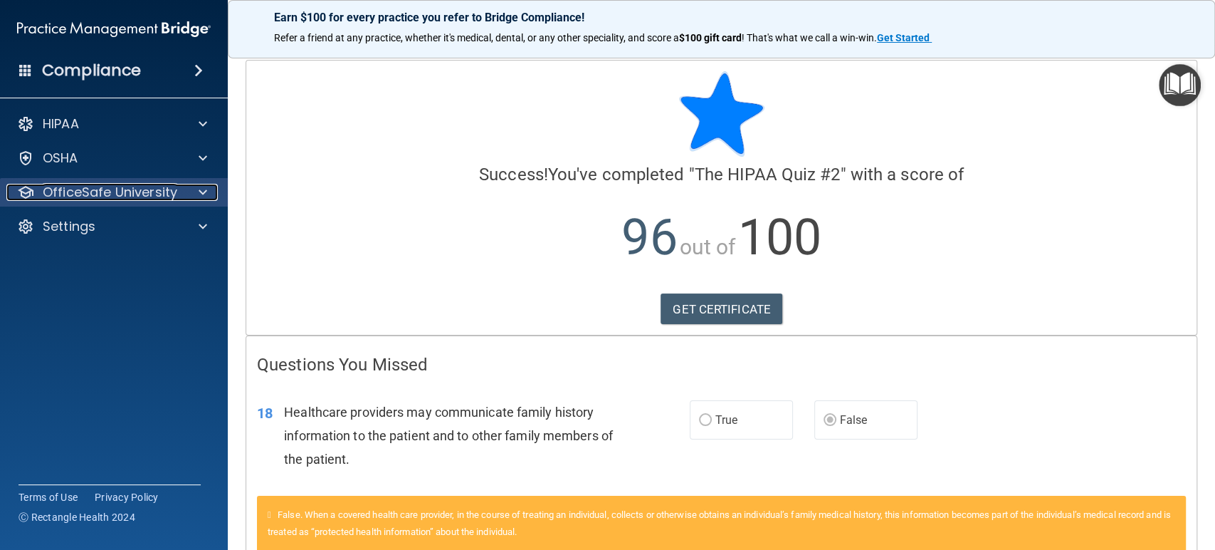
click at [101, 192] on p "OfficeSafe University" at bounding box center [110, 192] width 135 height 17
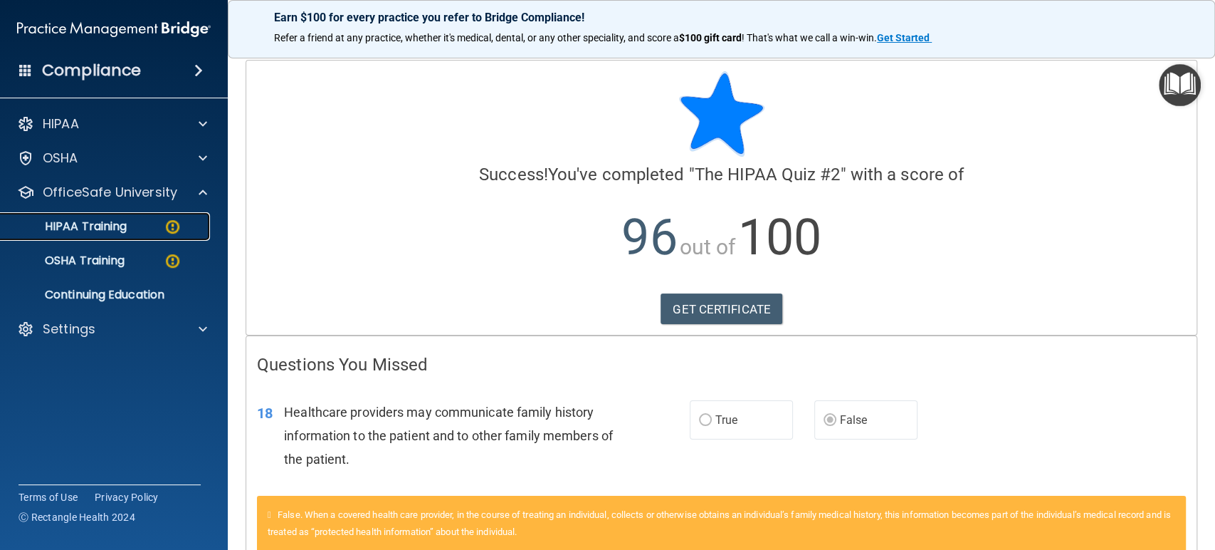
click at [105, 237] on link "HIPAA Training" at bounding box center [98, 226] width 224 height 28
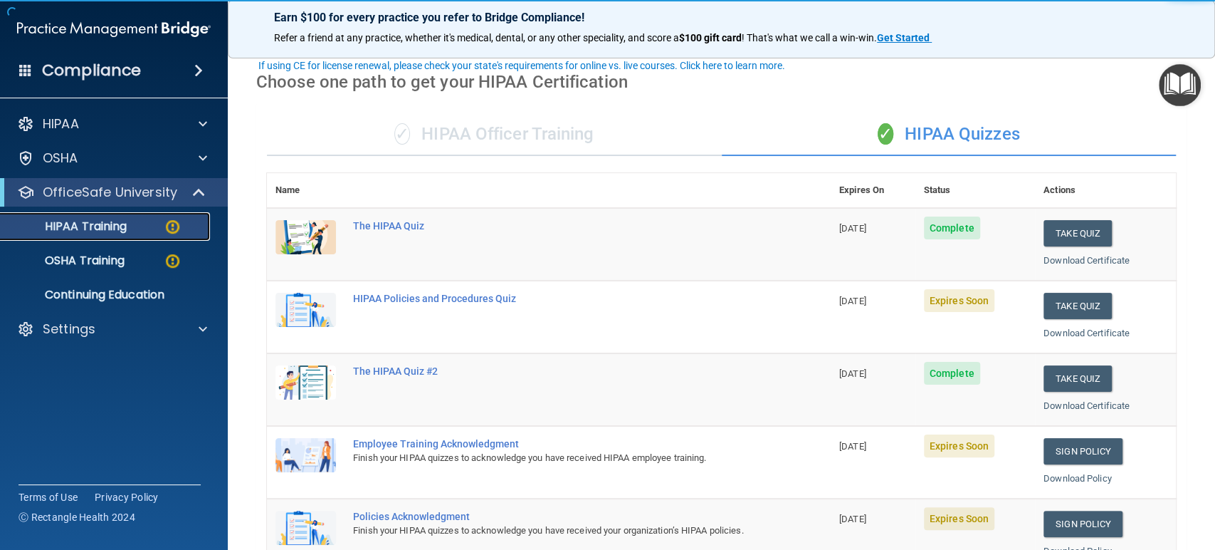
scroll to position [79, 0]
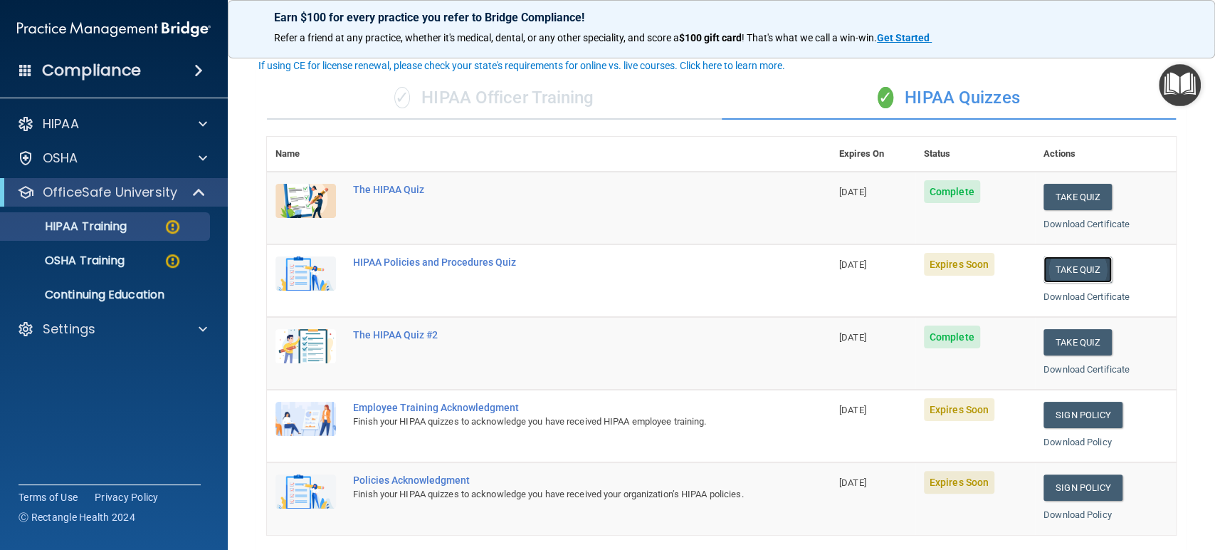
click at [1048, 261] on button "Take Quiz" at bounding box center [1078, 269] width 68 height 26
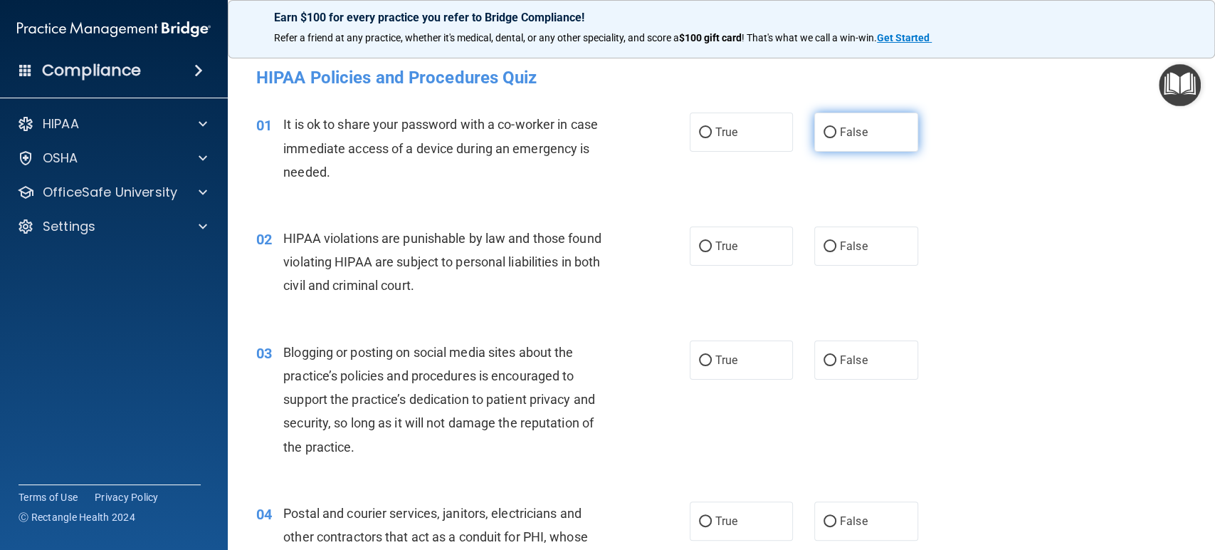
click at [830, 118] on label "False" at bounding box center [867, 132] width 104 height 39
click at [830, 127] on input "False" at bounding box center [830, 132] width 13 height 11
radio input "true"
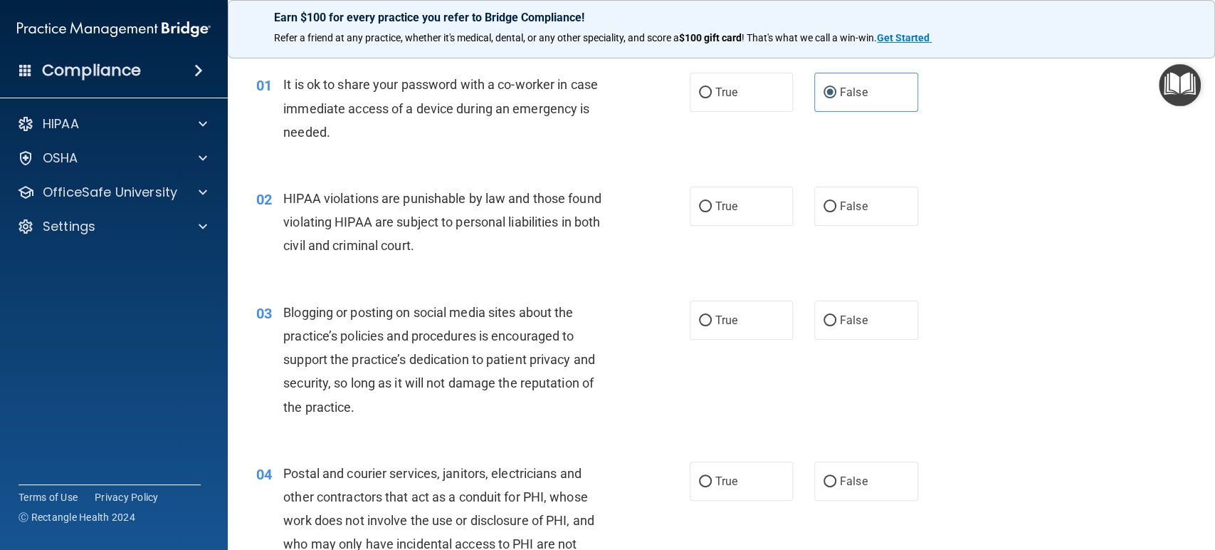
scroll to position [79, 0]
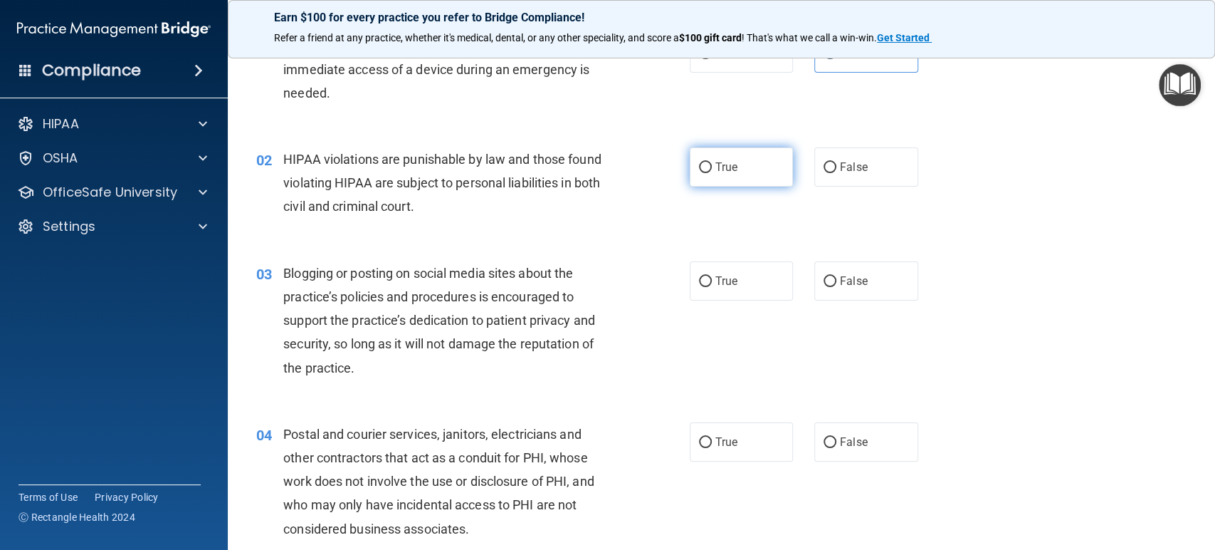
click at [723, 183] on label "True" at bounding box center [742, 166] width 104 height 39
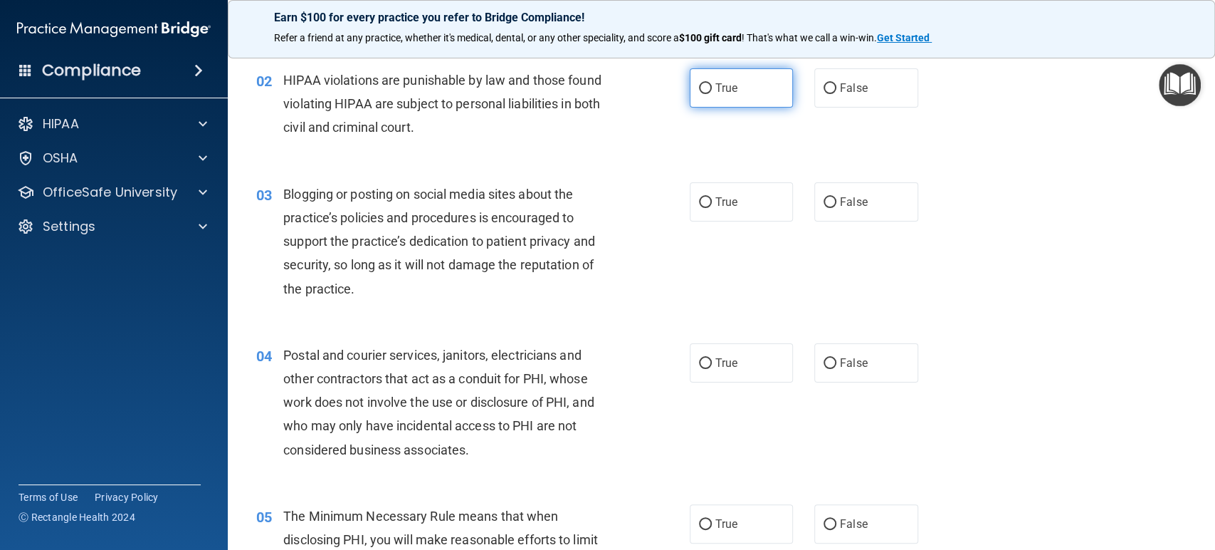
click at [751, 79] on label "True" at bounding box center [742, 87] width 104 height 39
click at [712, 83] on input "True" at bounding box center [705, 88] width 13 height 11
radio input "true"
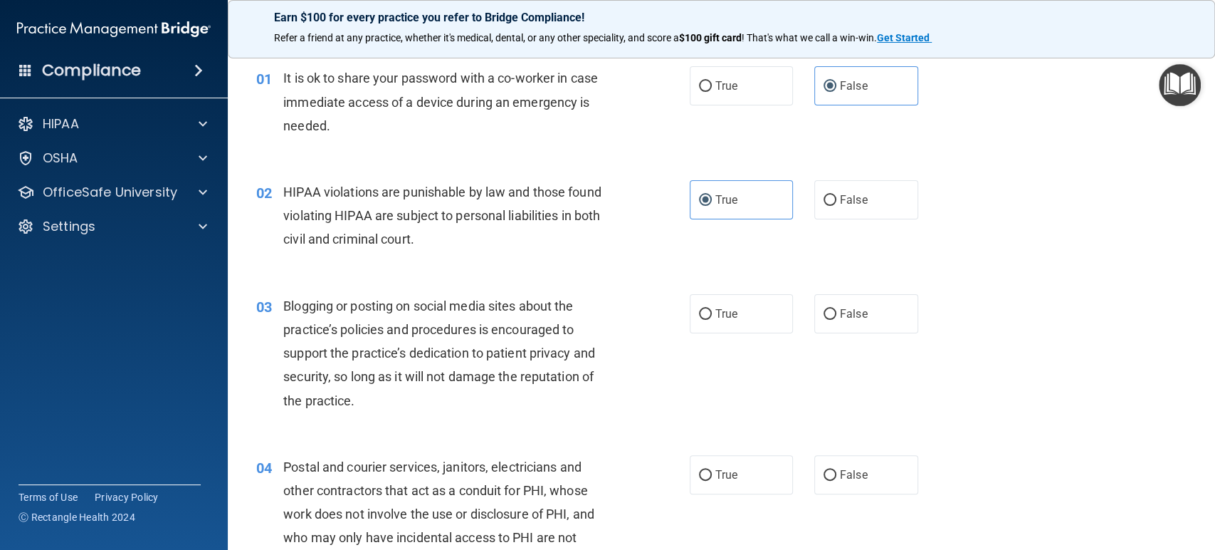
scroll to position [0, 0]
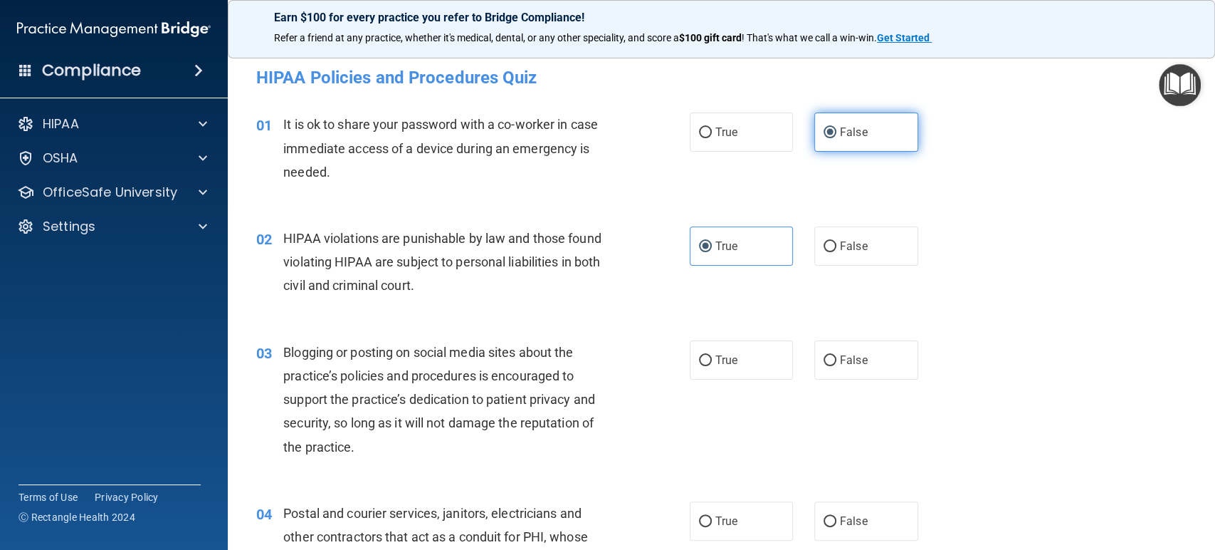
click at [857, 120] on label "False" at bounding box center [867, 132] width 104 height 39
click at [837, 127] on input "False" at bounding box center [830, 132] width 13 height 11
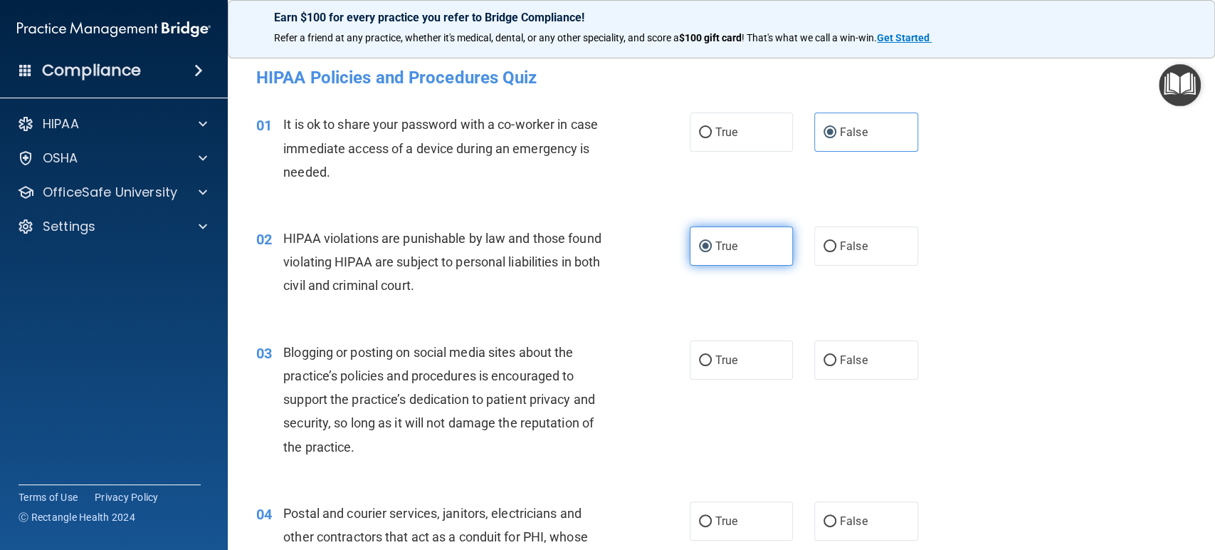
click at [720, 234] on label "True" at bounding box center [742, 245] width 104 height 39
click at [712, 241] on input "True" at bounding box center [705, 246] width 13 height 11
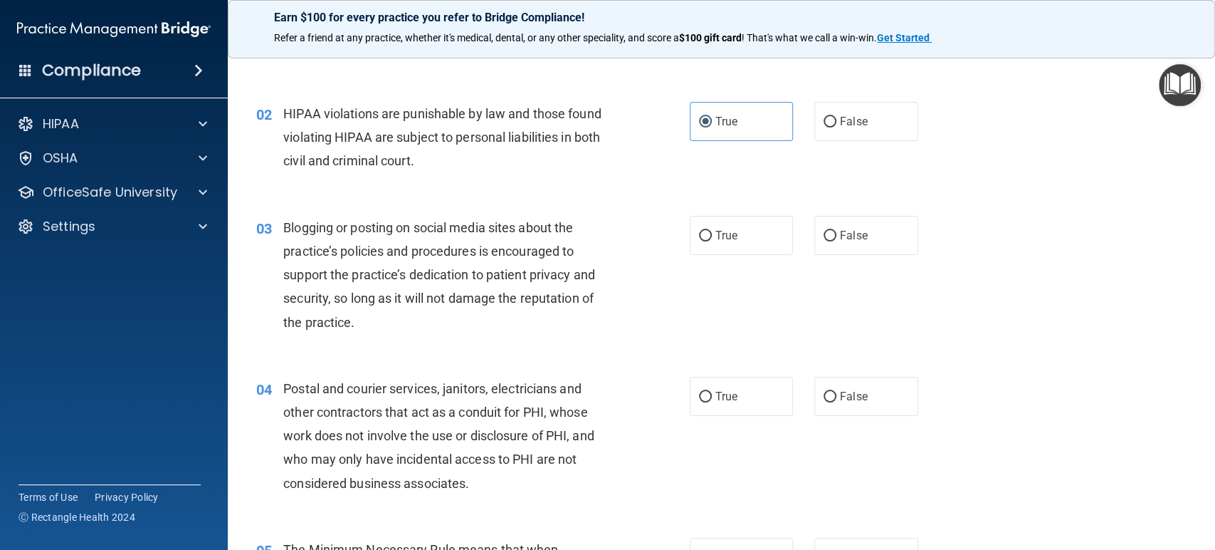
scroll to position [158, 0]
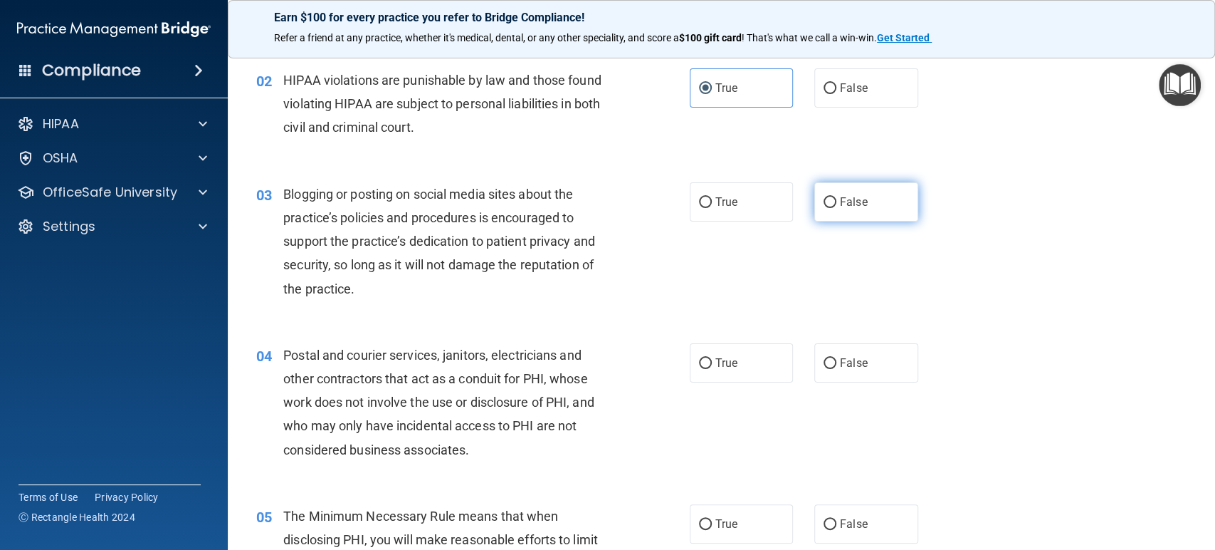
click at [854, 195] on span "False" at bounding box center [854, 202] width 28 height 14
click at [837, 197] on input "False" at bounding box center [830, 202] width 13 height 11
radio input "true"
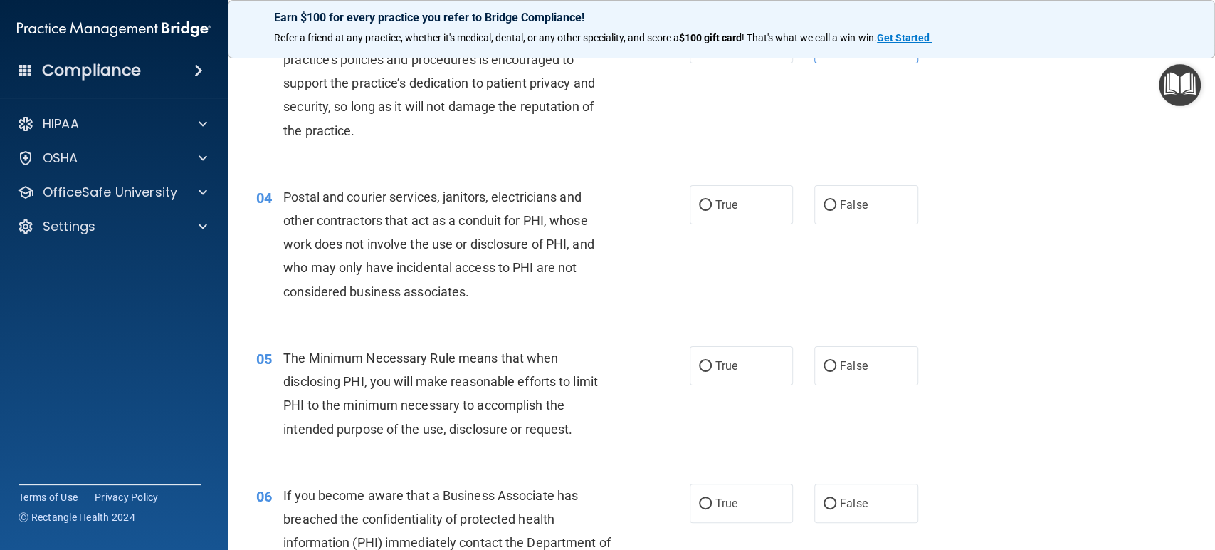
scroll to position [237, 0]
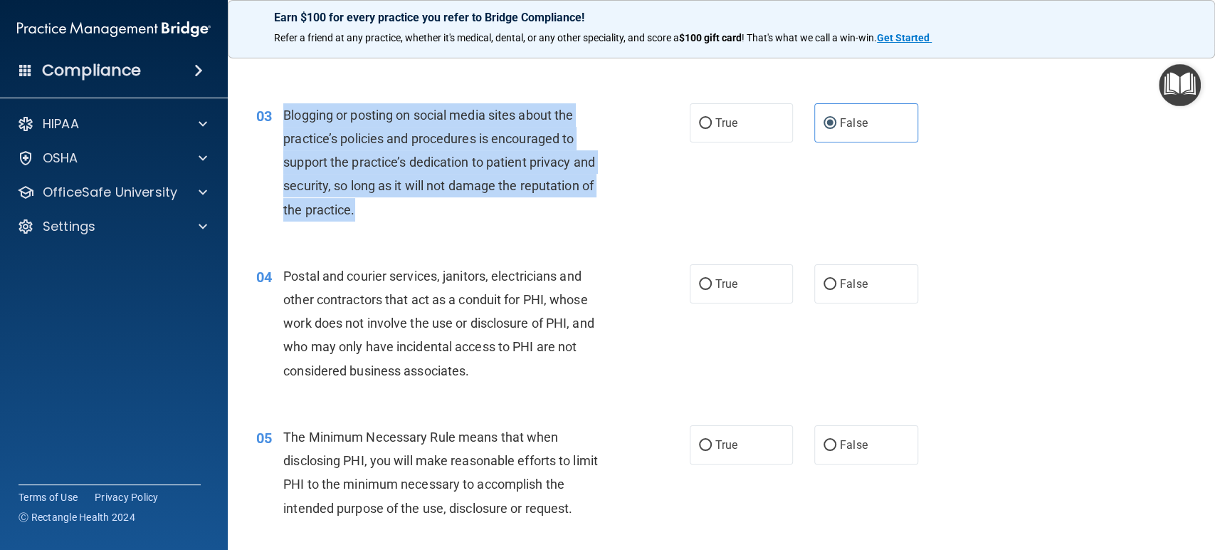
drag, startPoint x: 374, startPoint y: 205, endPoint x: 283, endPoint y: 115, distance: 127.9
click at [283, 115] on div "Blogging or posting on social media sites about the practice’s policies and pro…" at bounding box center [453, 162] width 341 height 118
click at [444, 216] on div "Blogging or posting on social media sites about the practice’s policies and pro…" at bounding box center [453, 162] width 341 height 118
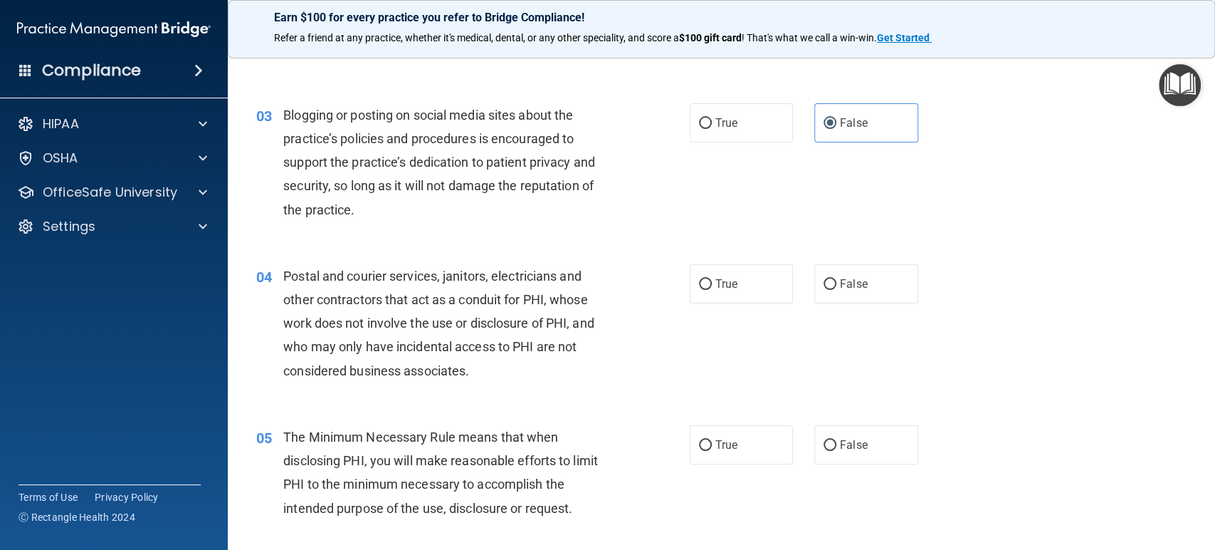
scroll to position [316, 0]
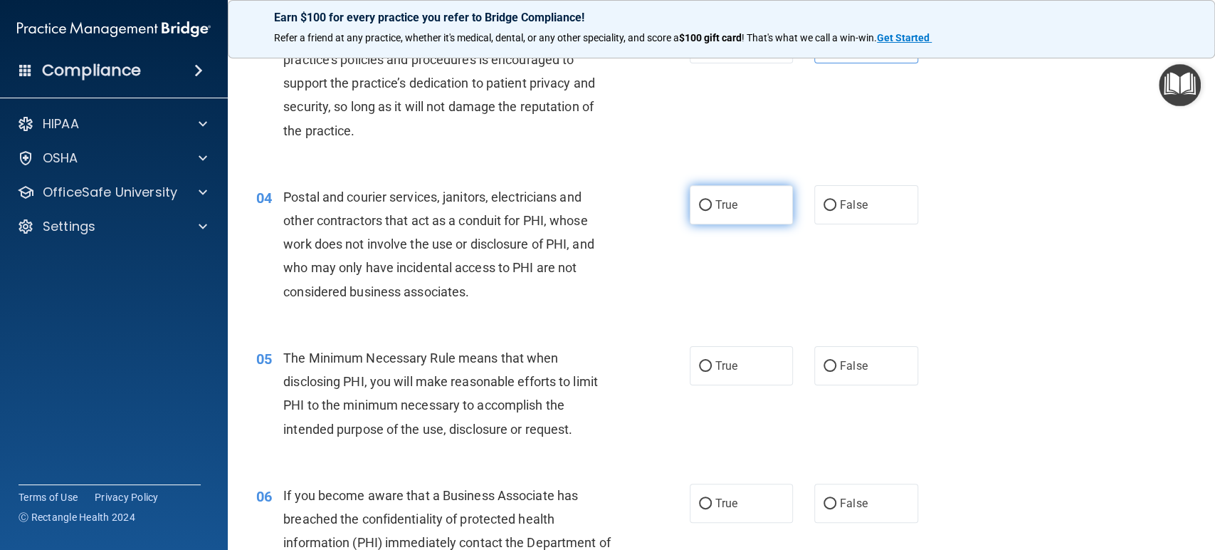
click at [715, 187] on label "True" at bounding box center [742, 204] width 104 height 39
click at [712, 200] on input "True" at bounding box center [705, 205] width 13 height 11
radio input "true"
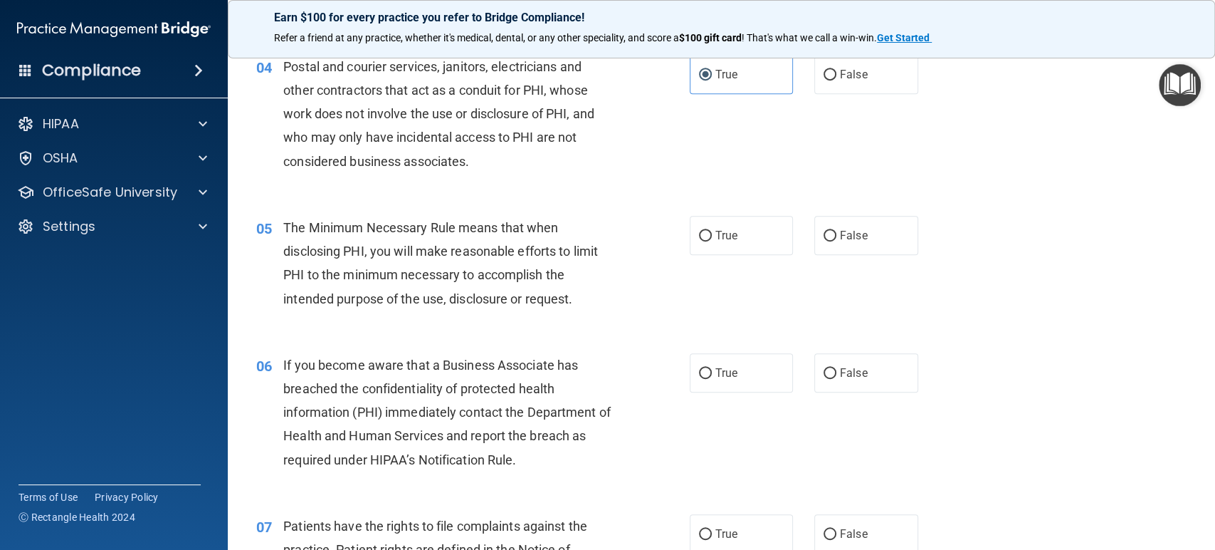
scroll to position [474, 0]
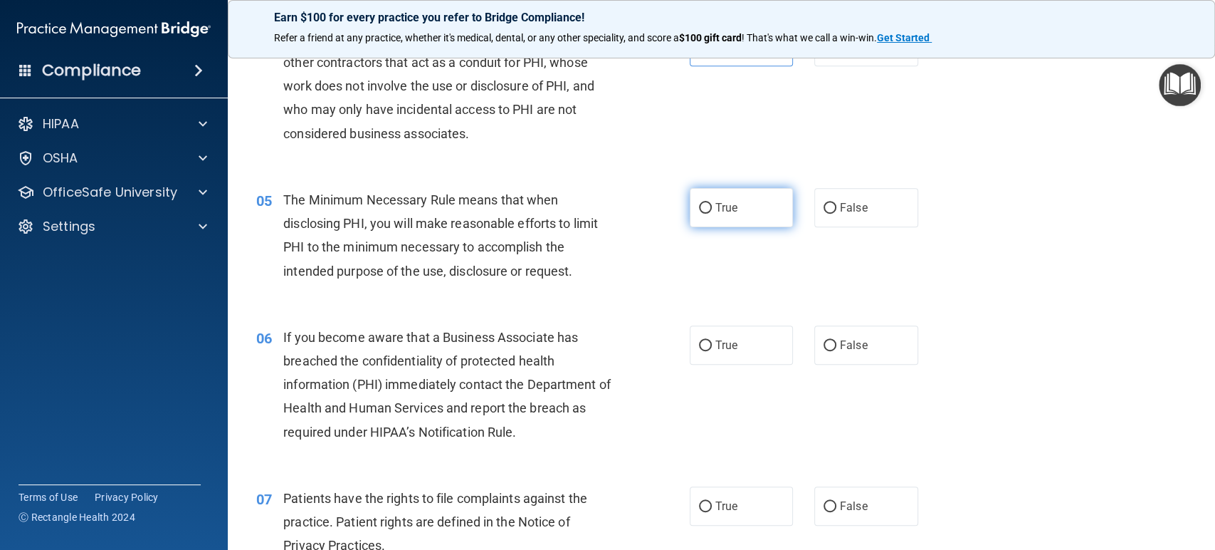
click at [722, 204] on span "True" at bounding box center [727, 208] width 22 height 14
click at [712, 204] on input "True" at bounding box center [705, 208] width 13 height 11
radio input "true"
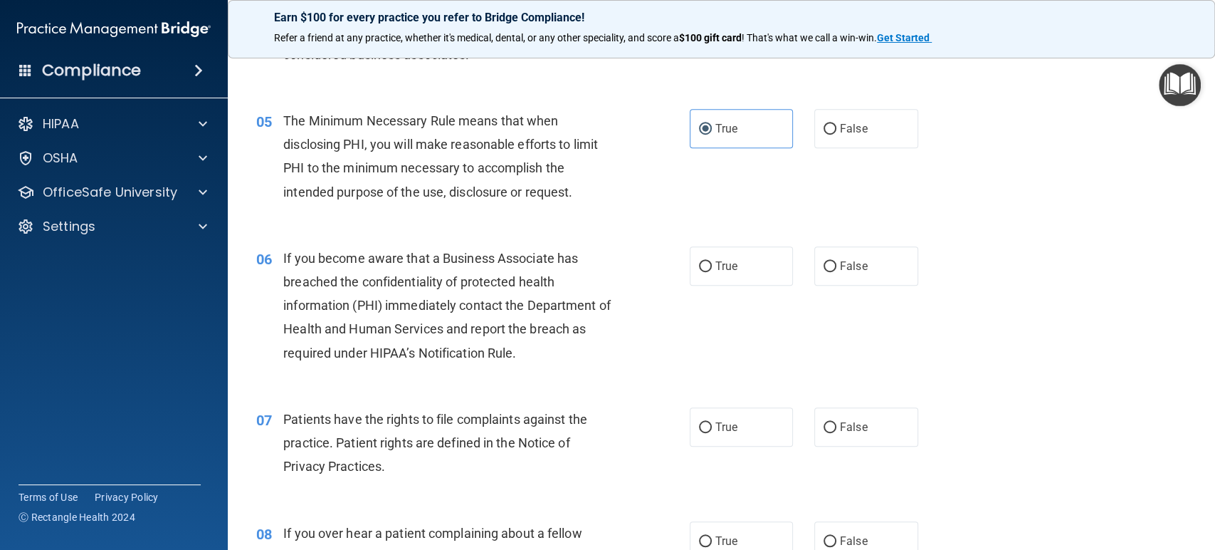
scroll to position [632, 0]
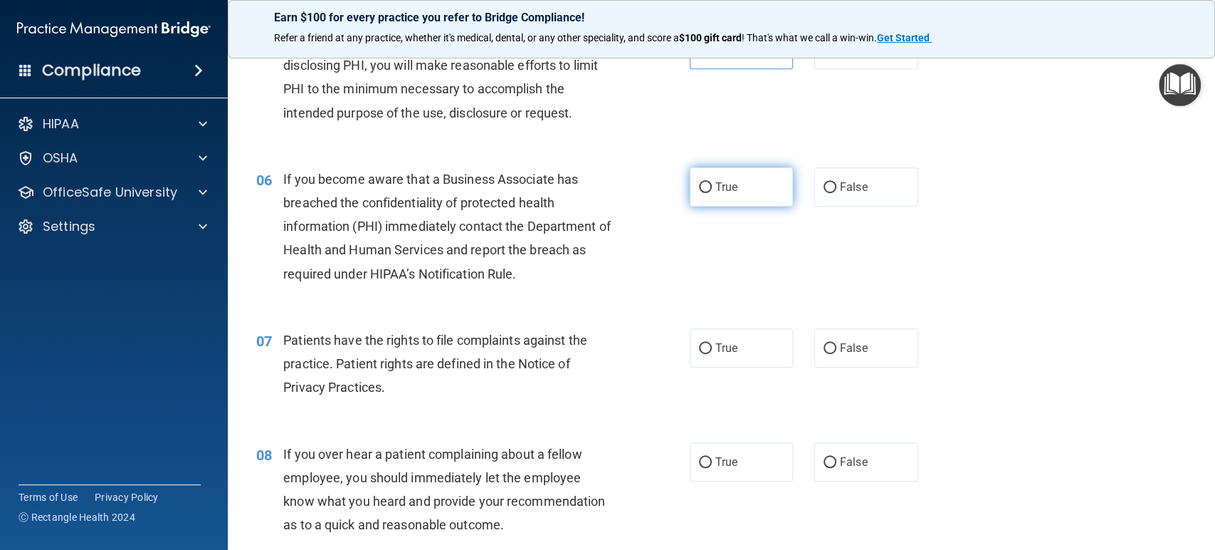
click at [752, 190] on label "True" at bounding box center [742, 186] width 104 height 39
click at [712, 190] on input "True" at bounding box center [705, 187] width 13 height 11
radio input "true"
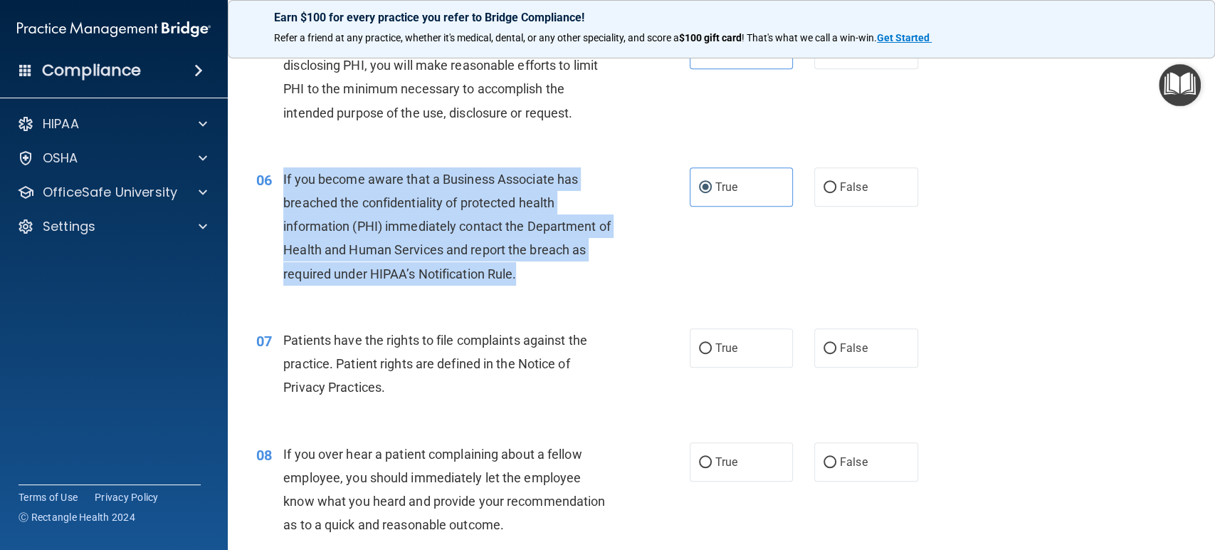
drag, startPoint x: 527, startPoint y: 271, endPoint x: 281, endPoint y: 176, distance: 263.9
click at [281, 176] on div "06 If you become aware that a Business Associate has breached the confidentiali…" at bounding box center [473, 229] width 476 height 125
click at [676, 248] on div "06 If you become aware that a Business Associate has breached the confidentiali…" at bounding box center [473, 229] width 476 height 125
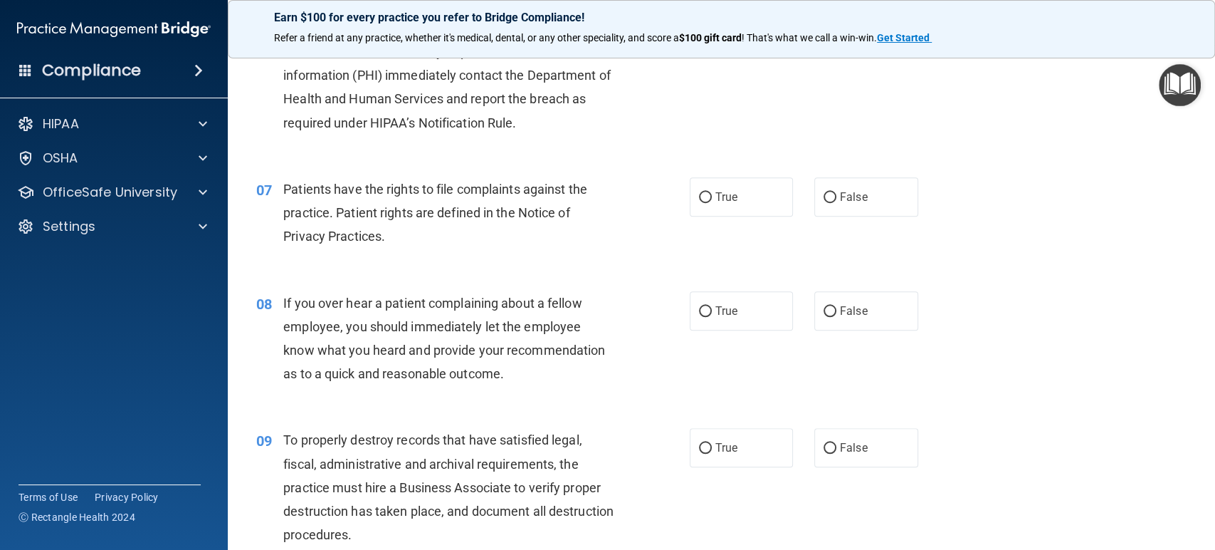
scroll to position [791, 0]
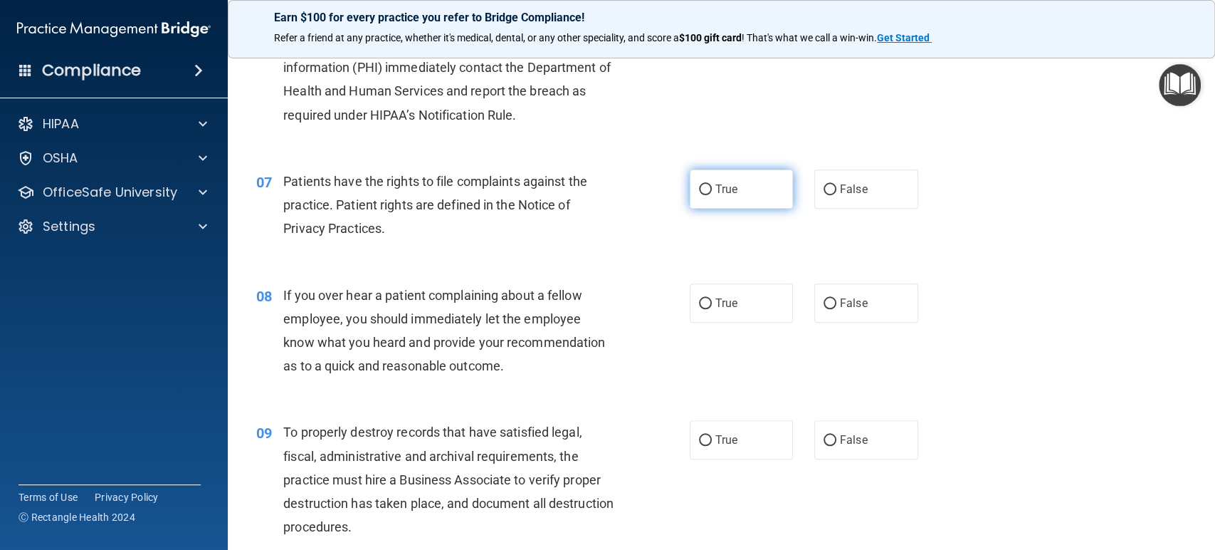
click at [720, 200] on label "True" at bounding box center [742, 188] width 104 height 39
click at [712, 195] on input "True" at bounding box center [705, 189] width 13 height 11
radio input "true"
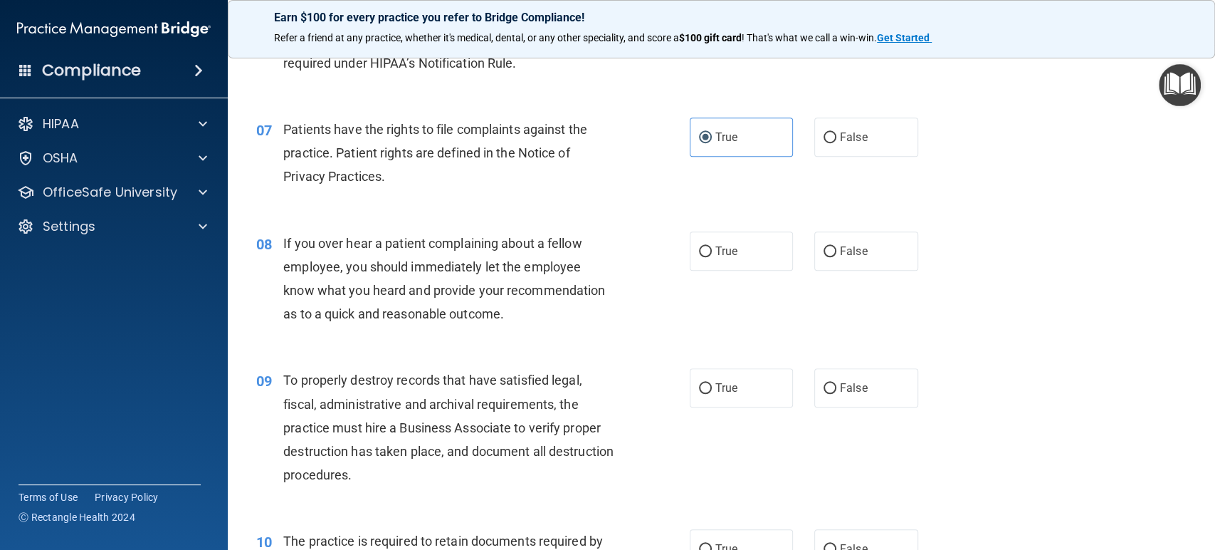
scroll to position [870, 0]
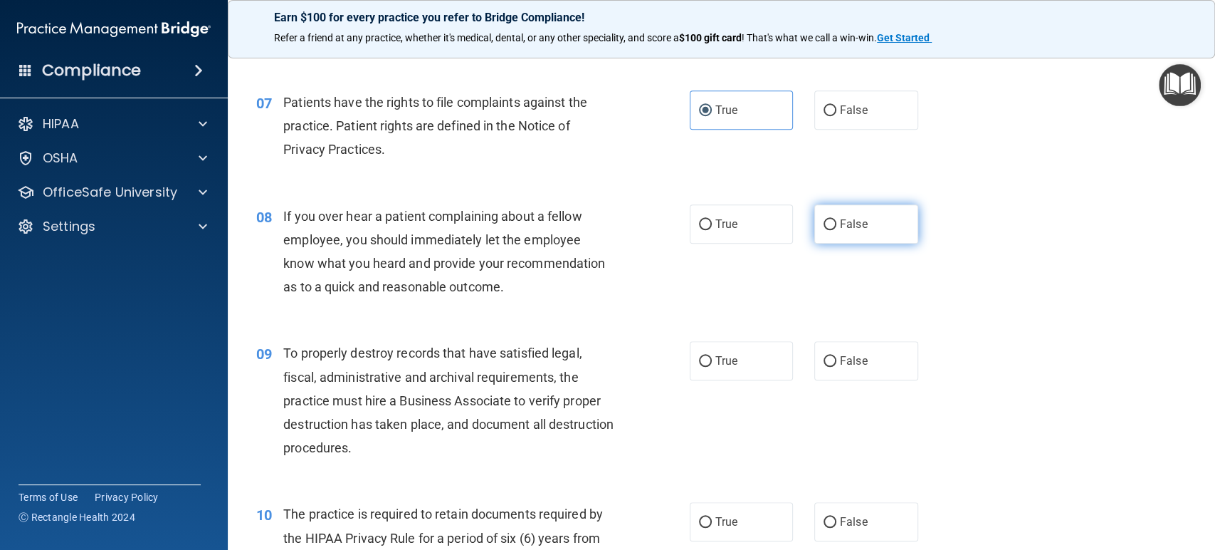
click at [859, 219] on span "False" at bounding box center [854, 224] width 28 height 14
click at [837, 219] on input "False" at bounding box center [830, 224] width 13 height 11
radio input "true"
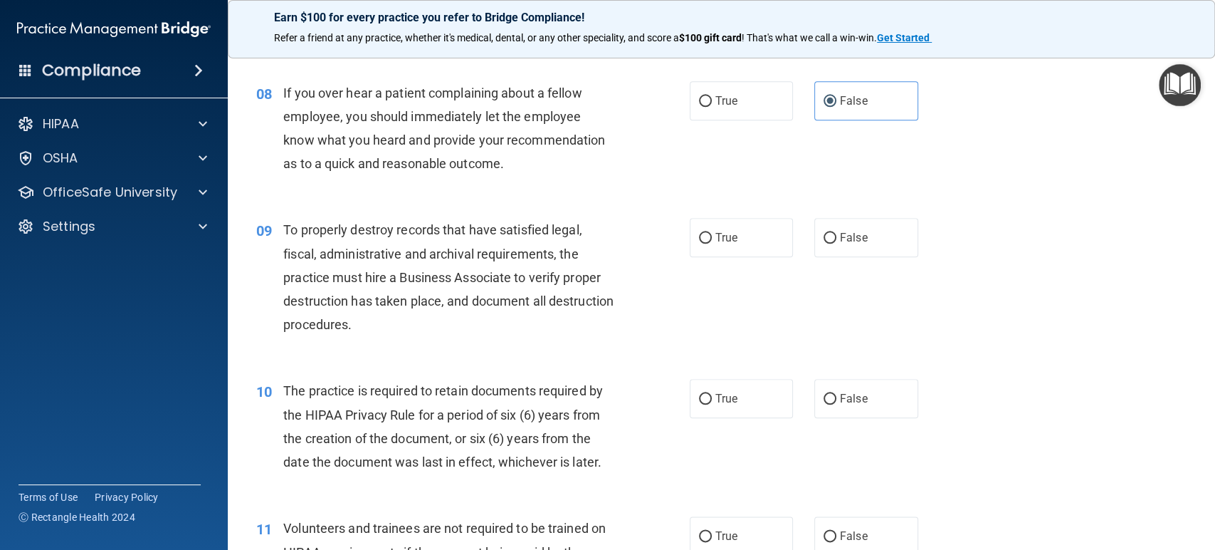
scroll to position [1028, 0]
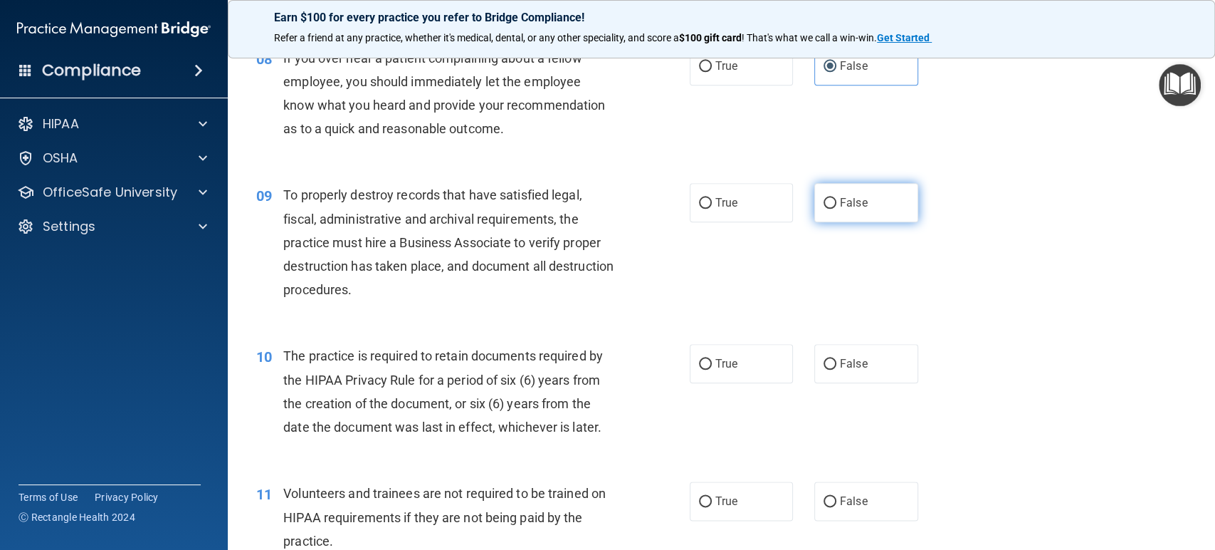
click at [869, 205] on label "False" at bounding box center [867, 202] width 104 height 39
click at [837, 205] on input "False" at bounding box center [830, 203] width 13 height 11
radio input "true"
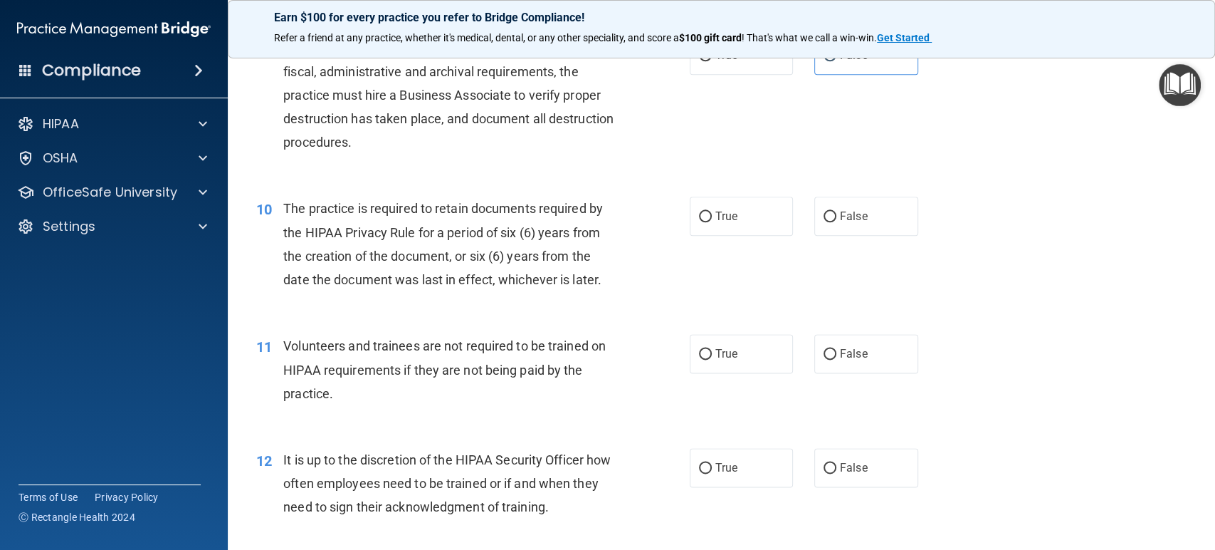
scroll to position [1186, 0]
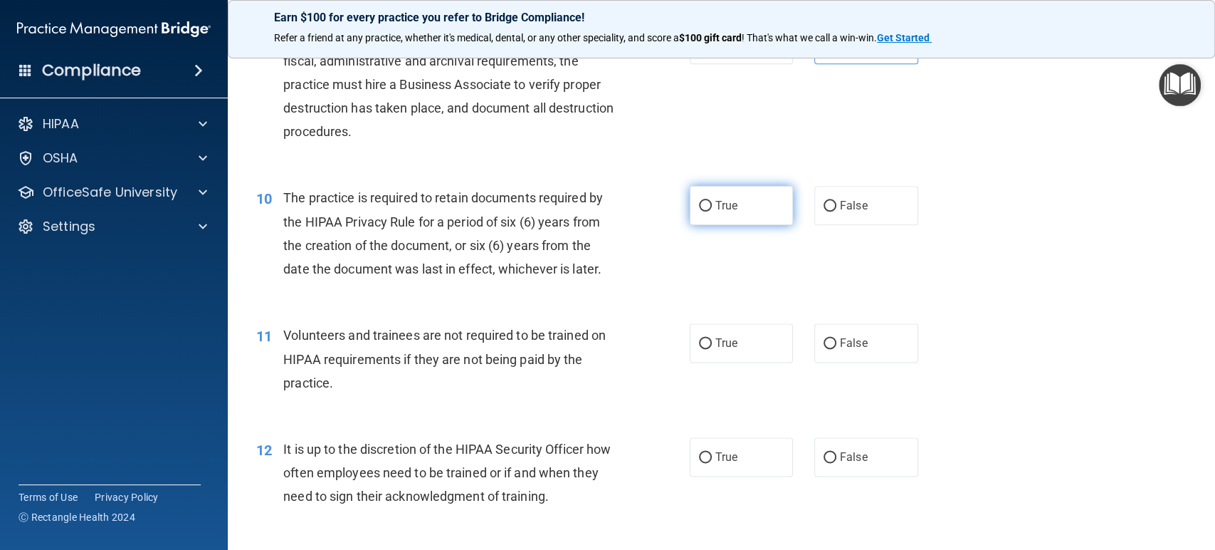
click at [741, 218] on label "True" at bounding box center [742, 205] width 104 height 39
click at [712, 211] on input "True" at bounding box center [705, 206] width 13 height 11
radio input "true"
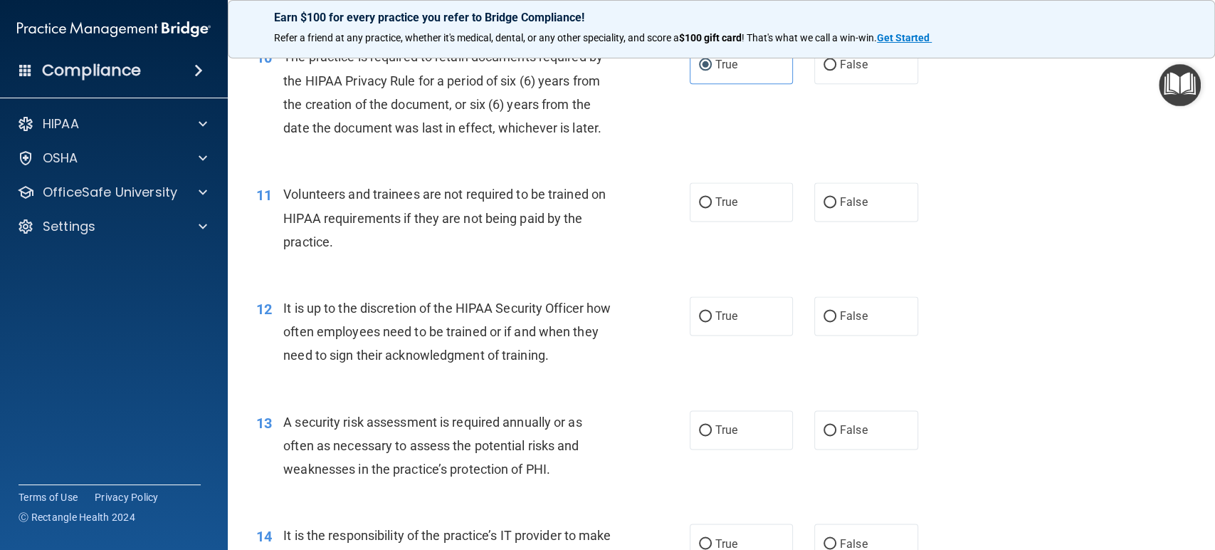
scroll to position [1344, 0]
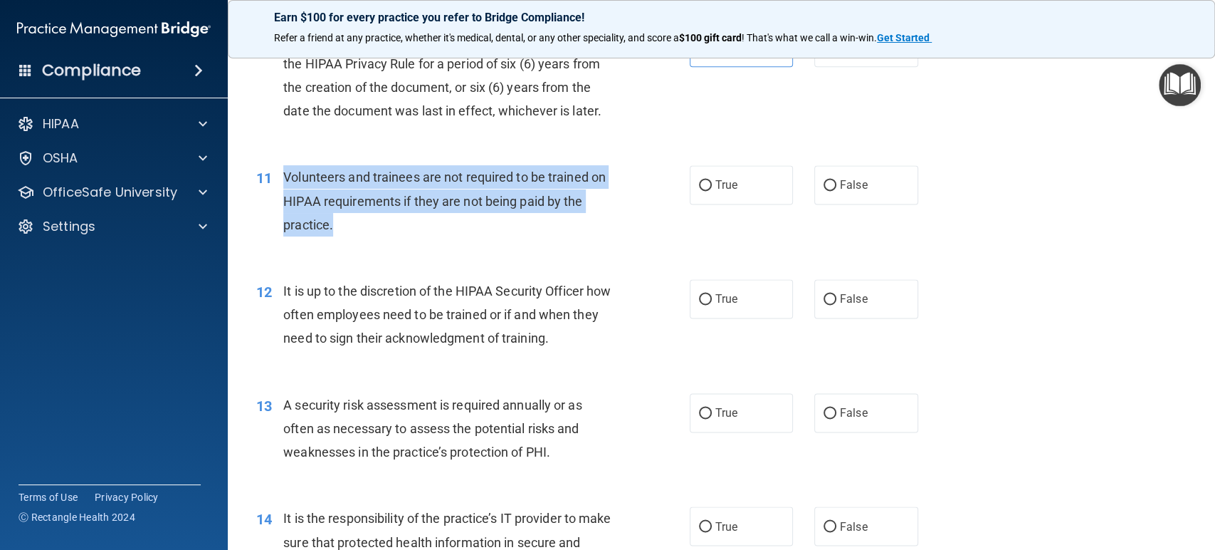
drag, startPoint x: 350, startPoint y: 216, endPoint x: 286, endPoint y: 176, distance: 76.1
click at [286, 176] on div "11 Volunteers and trainees are not required to be trained on HIPAA requirements…" at bounding box center [473, 204] width 476 height 78
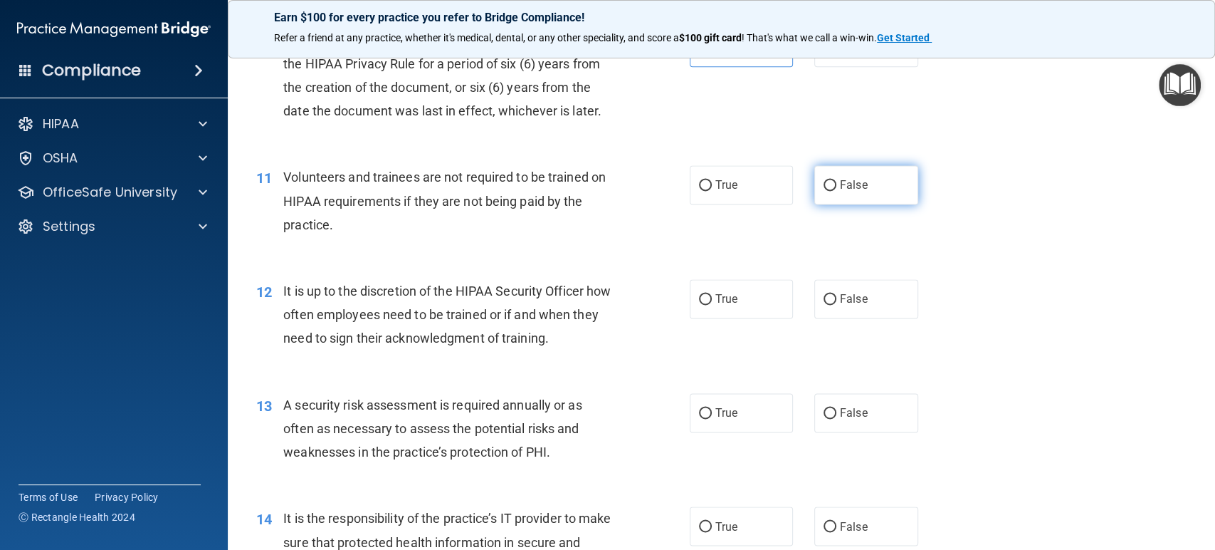
click at [844, 173] on label "False" at bounding box center [867, 184] width 104 height 39
click at [837, 180] on input "False" at bounding box center [830, 185] width 13 height 11
radio input "true"
click at [560, 219] on div "Volunteers and trainees are not required to be trained on HIPAA requirements if…" at bounding box center [453, 200] width 341 height 71
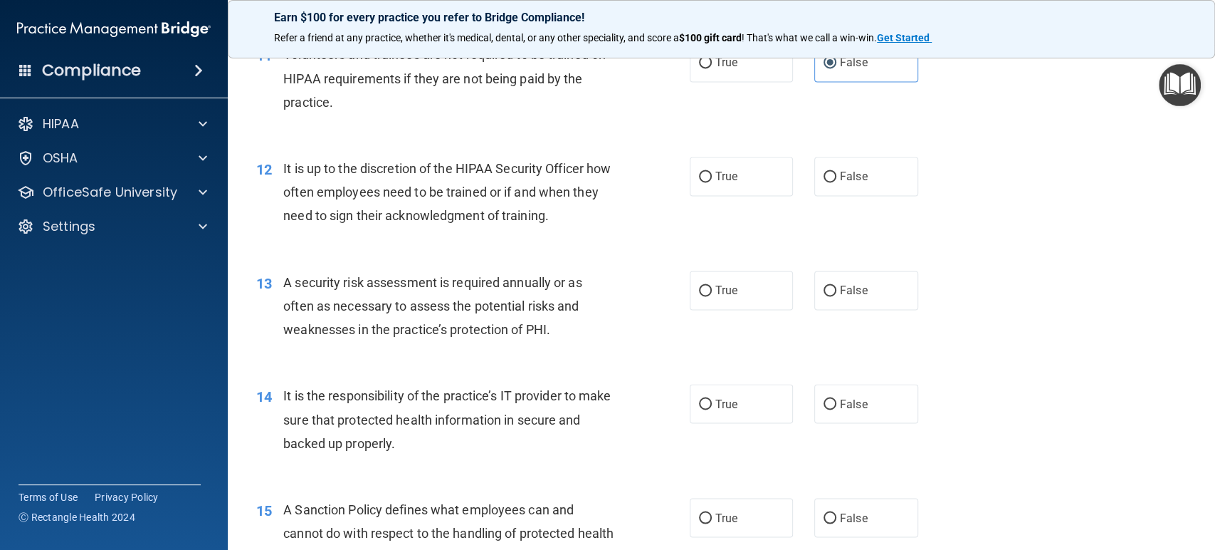
scroll to position [1503, 0]
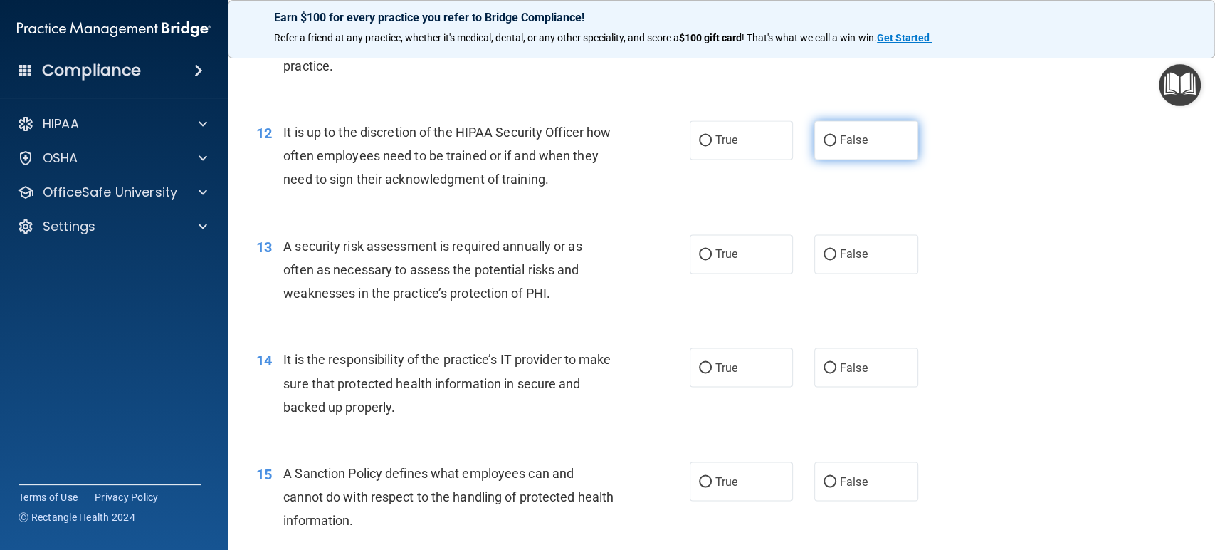
click at [854, 128] on label "False" at bounding box center [867, 139] width 104 height 39
click at [837, 135] on input "False" at bounding box center [830, 140] width 13 height 11
radio input "true"
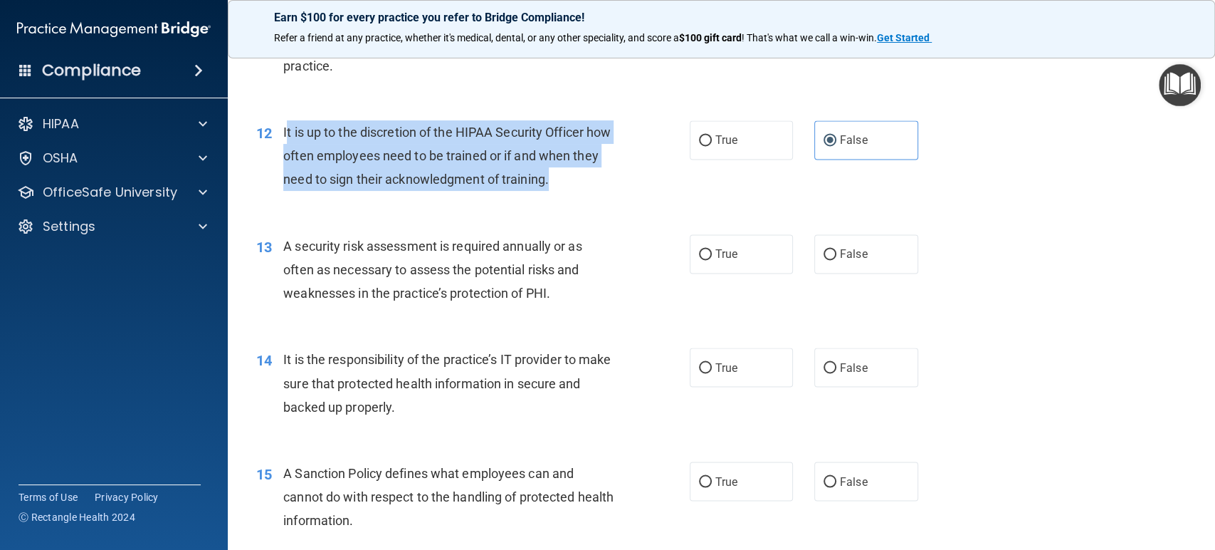
drag, startPoint x: 584, startPoint y: 177, endPoint x: 286, endPoint y: 127, distance: 301.7
click at [286, 127] on div "It is up to the discretion of the HIPAA Security Officer how often employees ne…" at bounding box center [453, 155] width 341 height 71
drag, startPoint x: 281, startPoint y: 130, endPoint x: 577, endPoint y: 179, distance: 300.4
click at [577, 179] on div "12 It is up to the discretion of the HIPAA Security Officer how often employees…" at bounding box center [473, 159] width 476 height 78
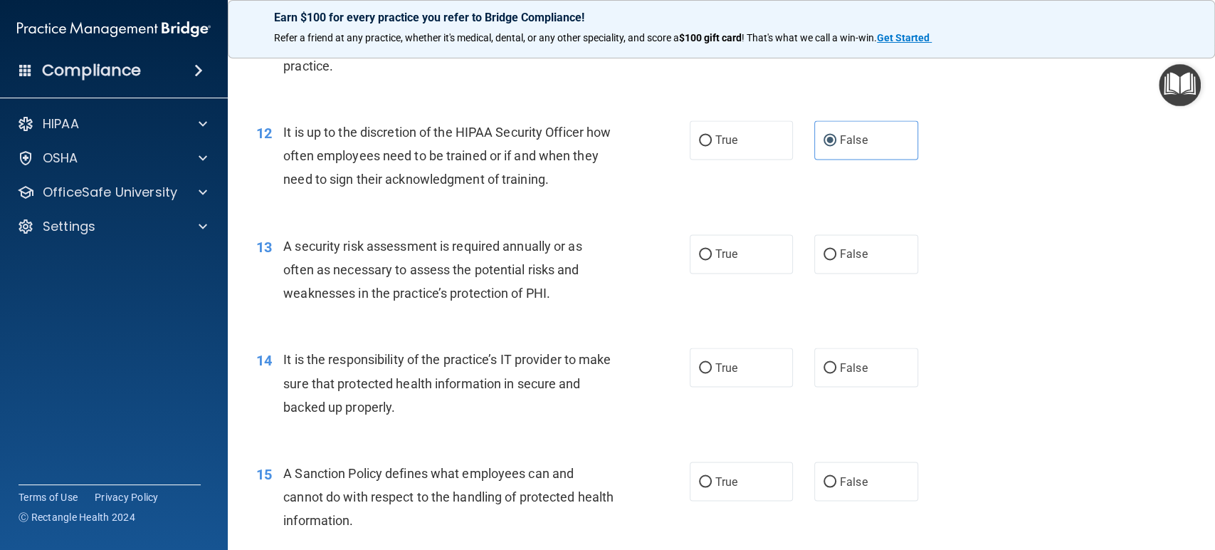
click at [652, 208] on div "12 It is up to the discretion of the HIPAA Security Officer how often employees…" at bounding box center [722, 160] width 952 height 114
click at [716, 142] on span "True" at bounding box center [727, 140] width 22 height 14
click at [711, 142] on input "True" at bounding box center [705, 140] width 13 height 11
radio input "true"
radio input "false"
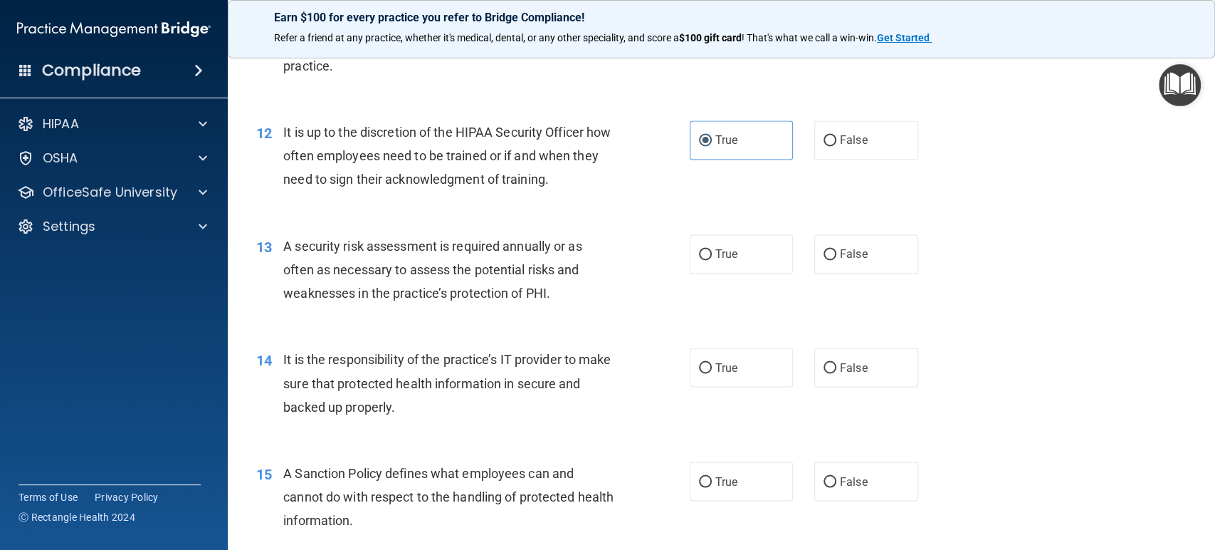
drag, startPoint x: 638, startPoint y: 178, endPoint x: 604, endPoint y: 176, distance: 34.2
click at [638, 177] on div "12 It is up to the discretion of the HIPAA Security Officer how often employees…" at bounding box center [473, 159] width 476 height 78
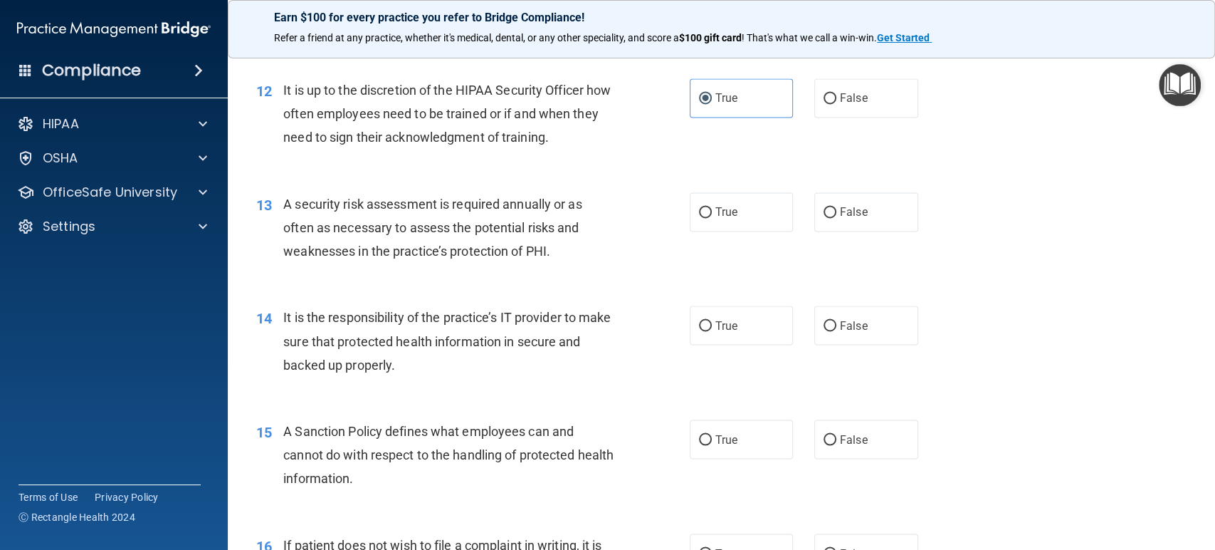
scroll to position [1582, 0]
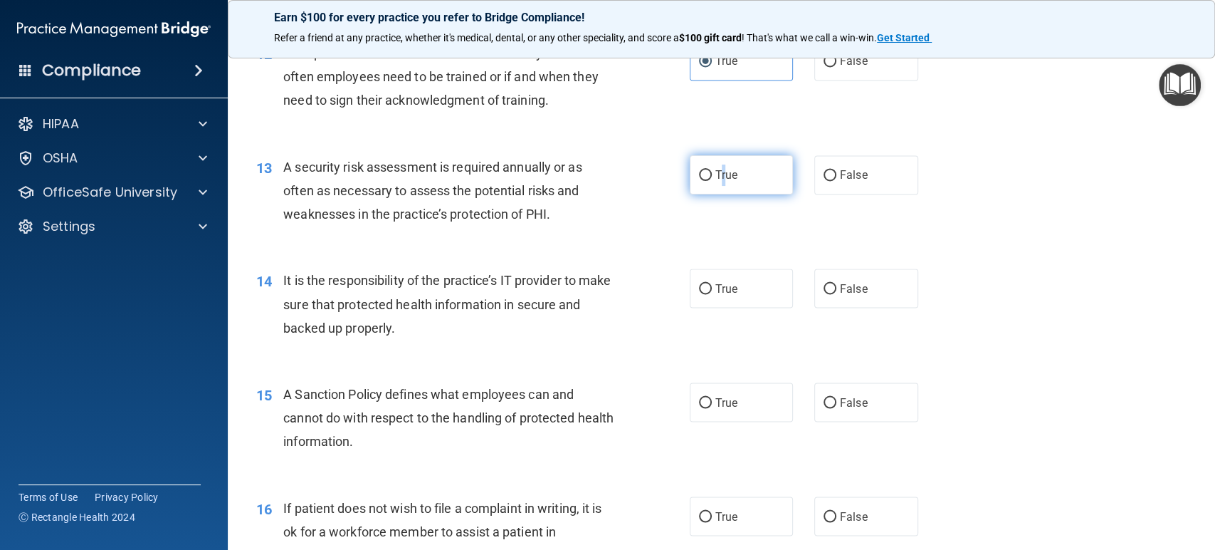
click at [718, 182] on label "True" at bounding box center [742, 174] width 104 height 39
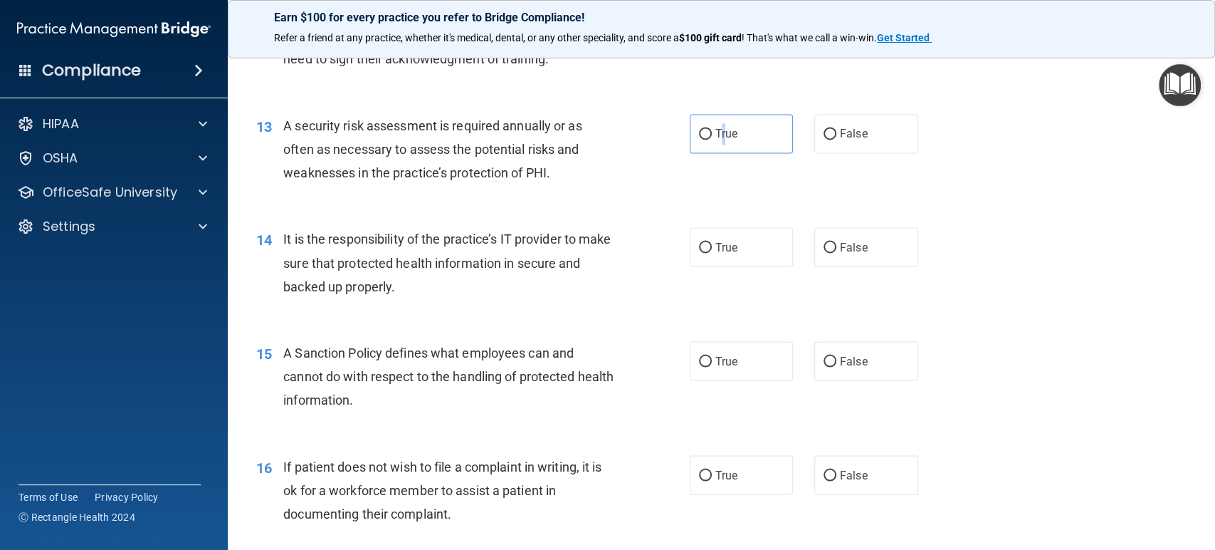
scroll to position [1661, 0]
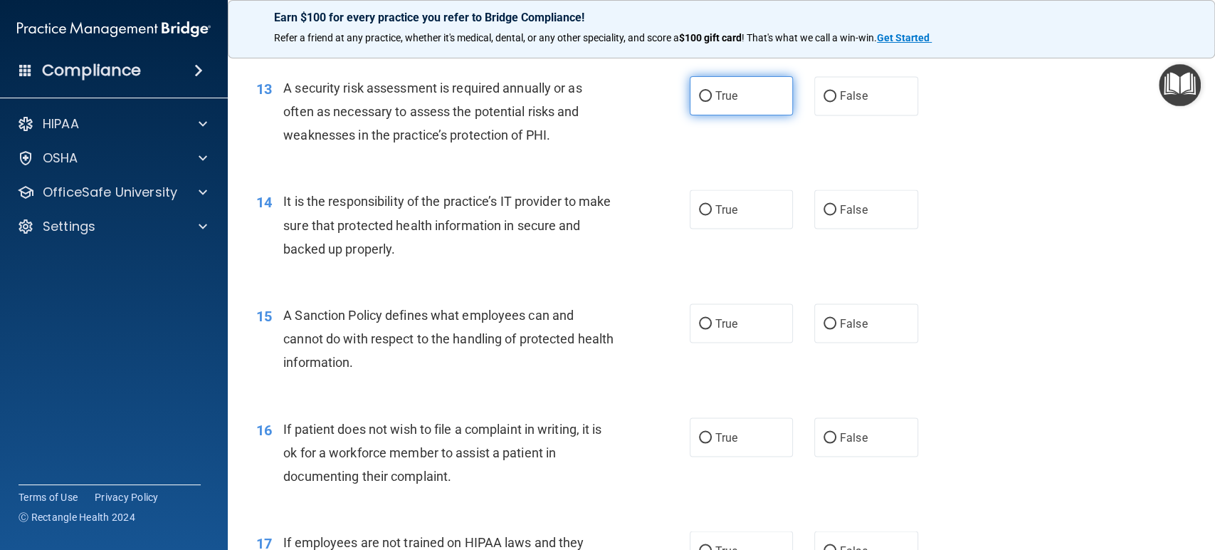
click at [712, 83] on label "True" at bounding box center [742, 95] width 104 height 39
click at [712, 91] on input "True" at bounding box center [705, 96] width 13 height 11
radio input "true"
click at [496, 216] on div "It is the responsibility of the practice’s IT provider to make sure that protec…" at bounding box center [453, 224] width 341 height 71
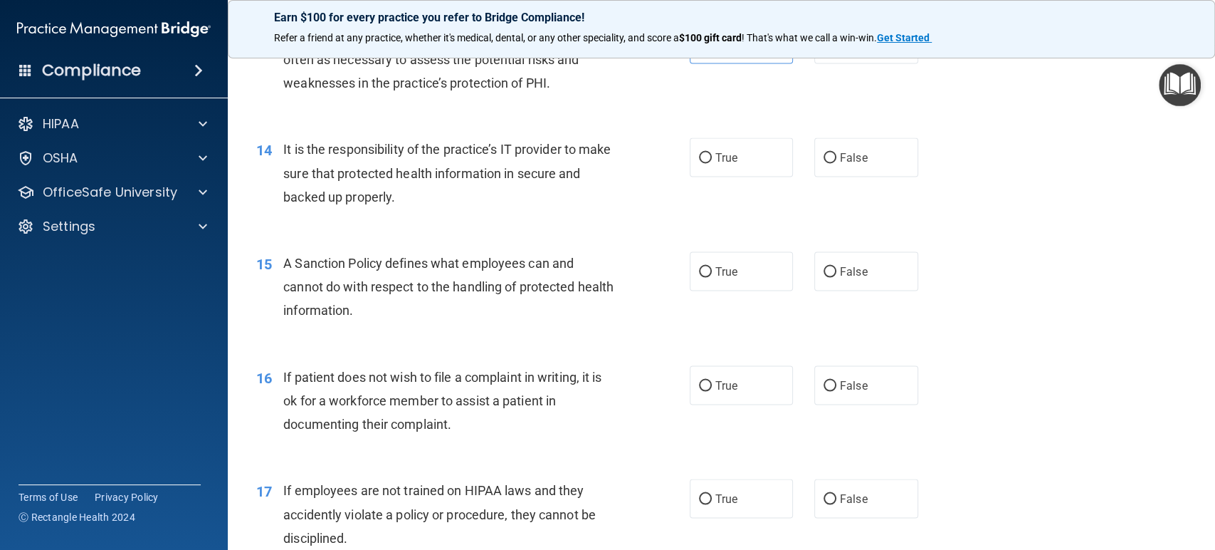
scroll to position [1740, 0]
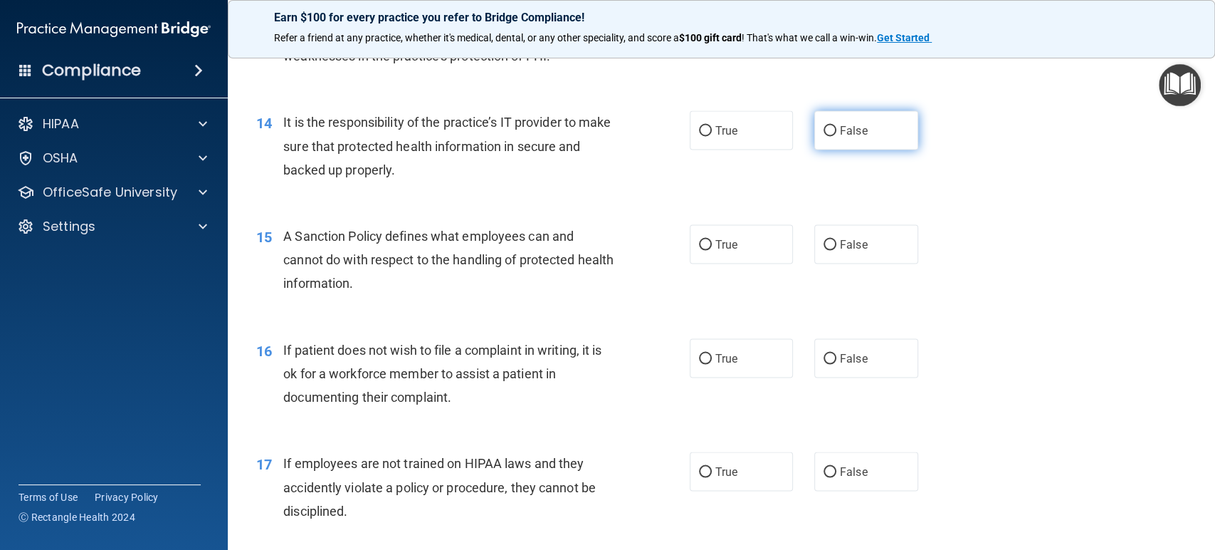
click at [876, 143] on label "False" at bounding box center [867, 129] width 104 height 39
click at [837, 136] on input "False" at bounding box center [830, 130] width 13 height 11
radio input "true"
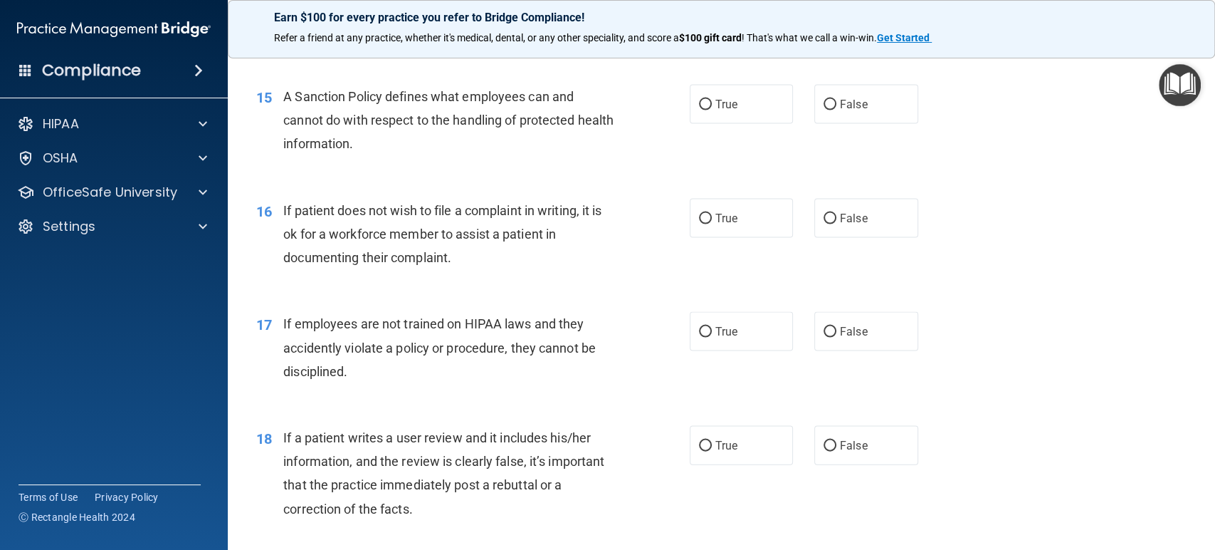
scroll to position [1898, 0]
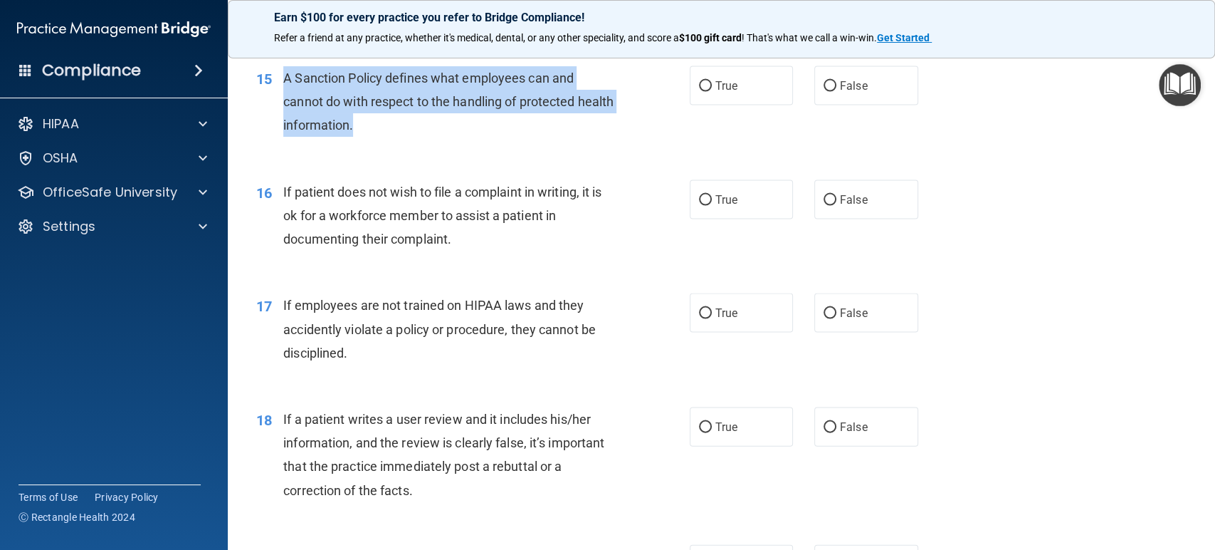
drag, startPoint x: 446, startPoint y: 135, endPoint x: 282, endPoint y: 75, distance: 174.8
click at [282, 75] on div "15 A Sanction Policy defines what employees can and cannot do with respect to t…" at bounding box center [473, 105] width 476 height 78
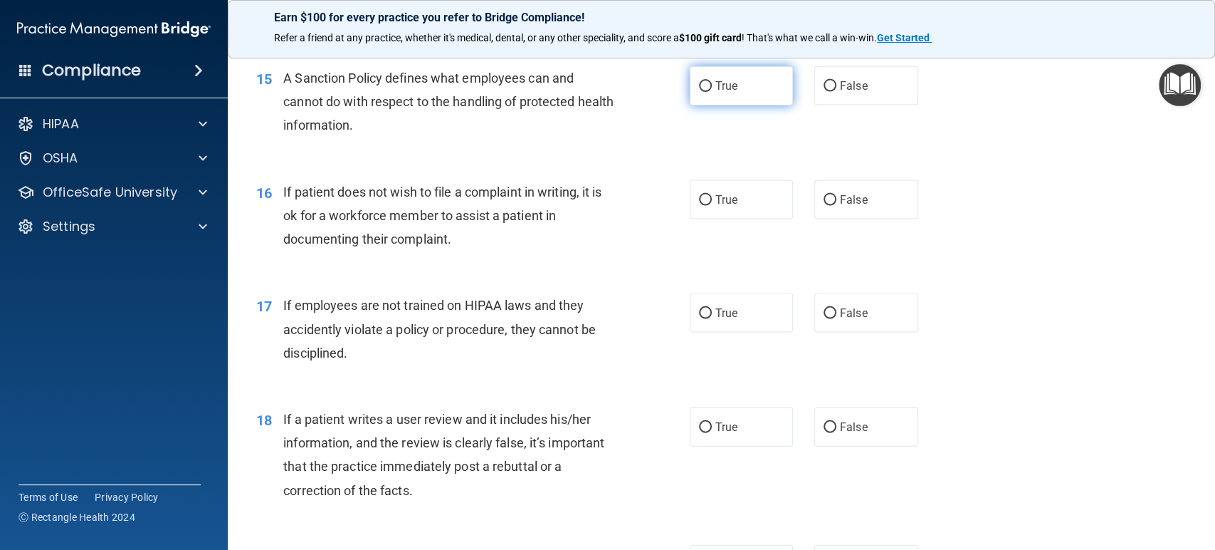
click at [724, 80] on span "True" at bounding box center [727, 86] width 22 height 14
click at [712, 81] on input "True" at bounding box center [705, 86] width 13 height 11
radio input "true"
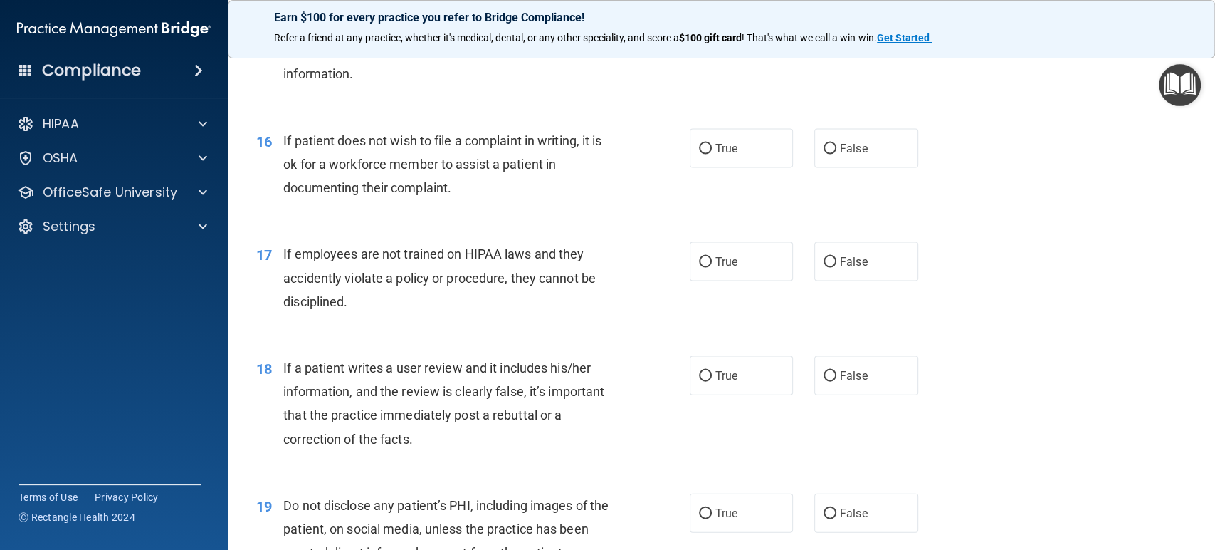
scroll to position [1977, 0]
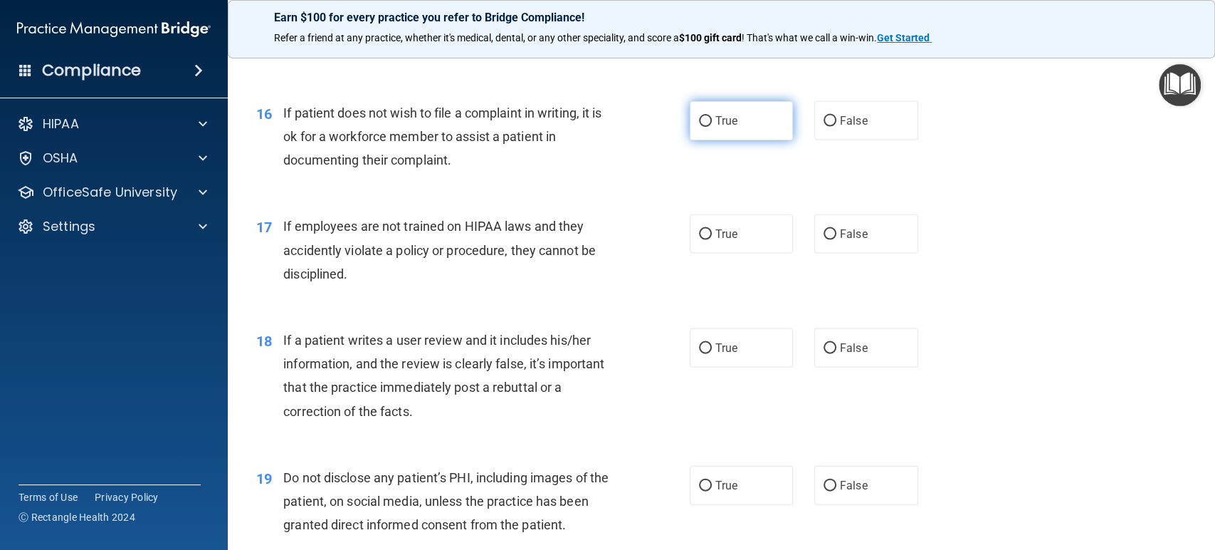
click at [745, 113] on label "True" at bounding box center [742, 120] width 104 height 39
click at [712, 116] on input "True" at bounding box center [705, 121] width 13 height 11
radio input "true"
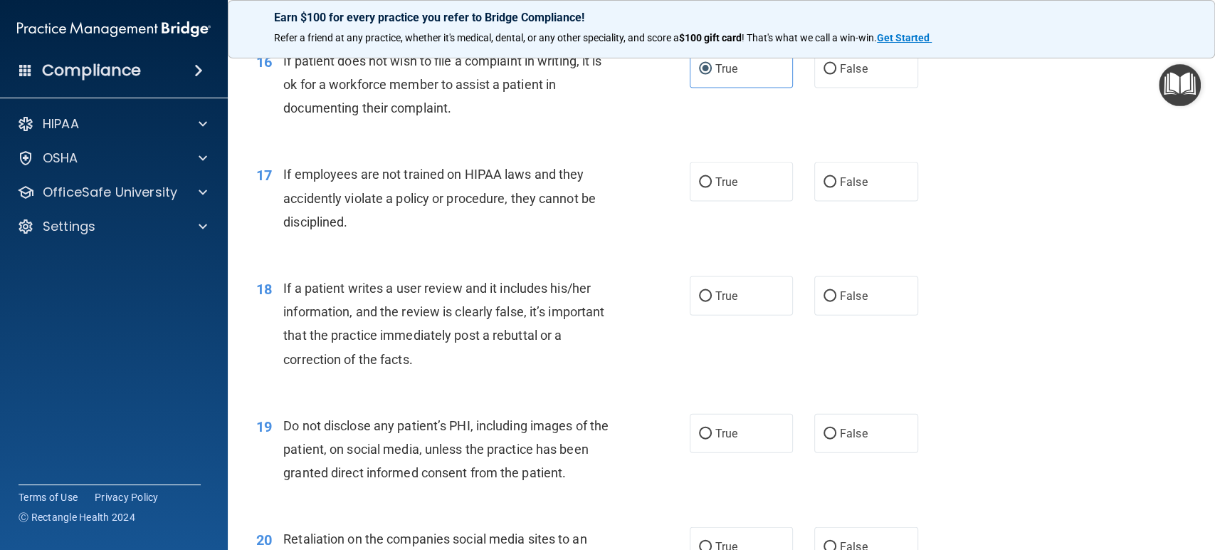
scroll to position [2056, 0]
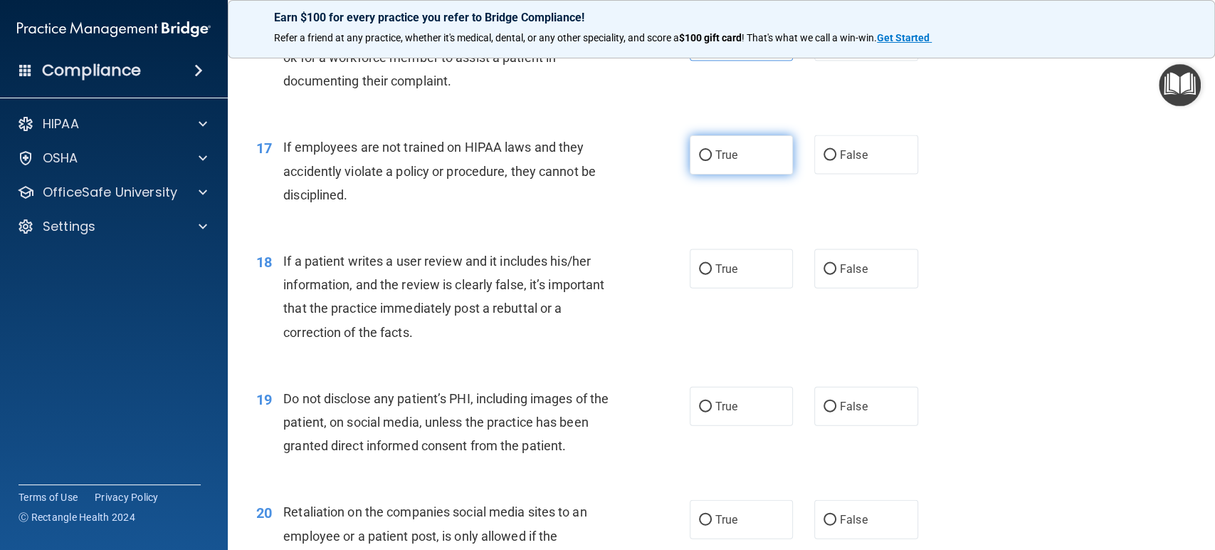
click at [758, 147] on label "True" at bounding box center [742, 154] width 104 height 39
click at [712, 150] on input "True" at bounding box center [705, 155] width 13 height 11
radio input "true"
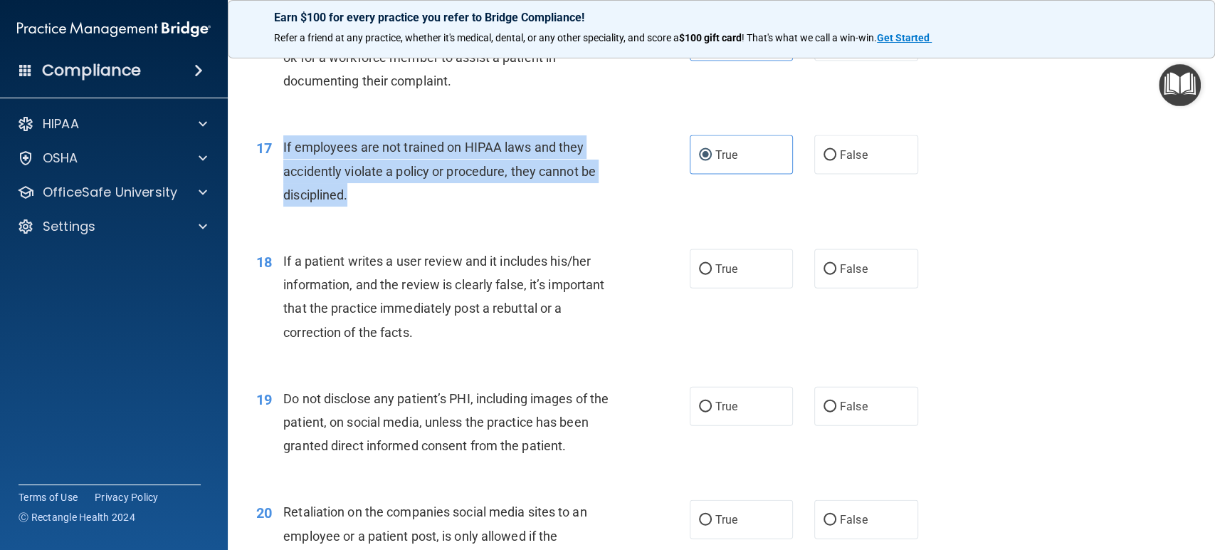
drag, startPoint x: 317, startPoint y: 152, endPoint x: 368, endPoint y: 188, distance: 62.4
click at [370, 191] on div "17 If employees are not trained on HIPAA laws and they accidently violate a pol…" at bounding box center [473, 174] width 476 height 78
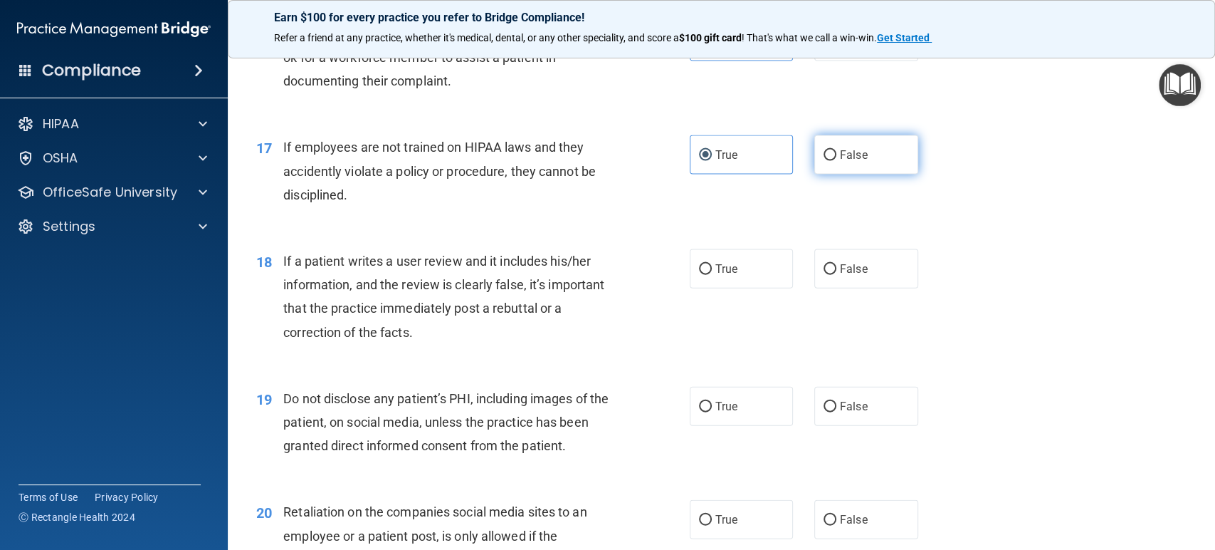
click at [864, 151] on label "False" at bounding box center [867, 154] width 104 height 39
click at [837, 151] on input "False" at bounding box center [830, 155] width 13 height 11
radio input "true"
radio input "false"
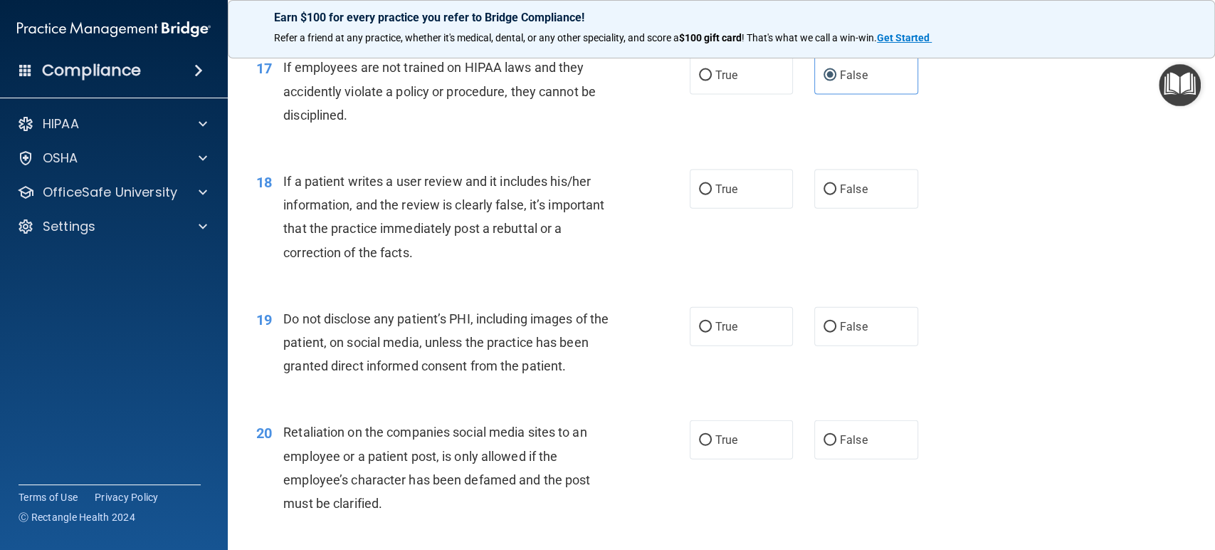
scroll to position [2215, 0]
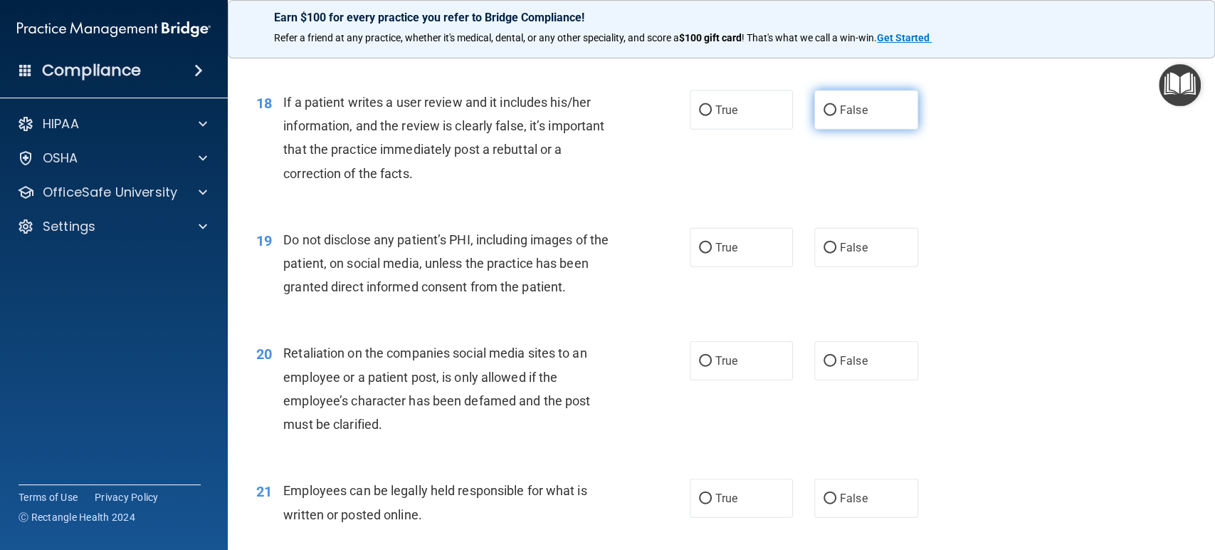
click at [824, 106] on input "False" at bounding box center [830, 110] width 13 height 11
radio input "true"
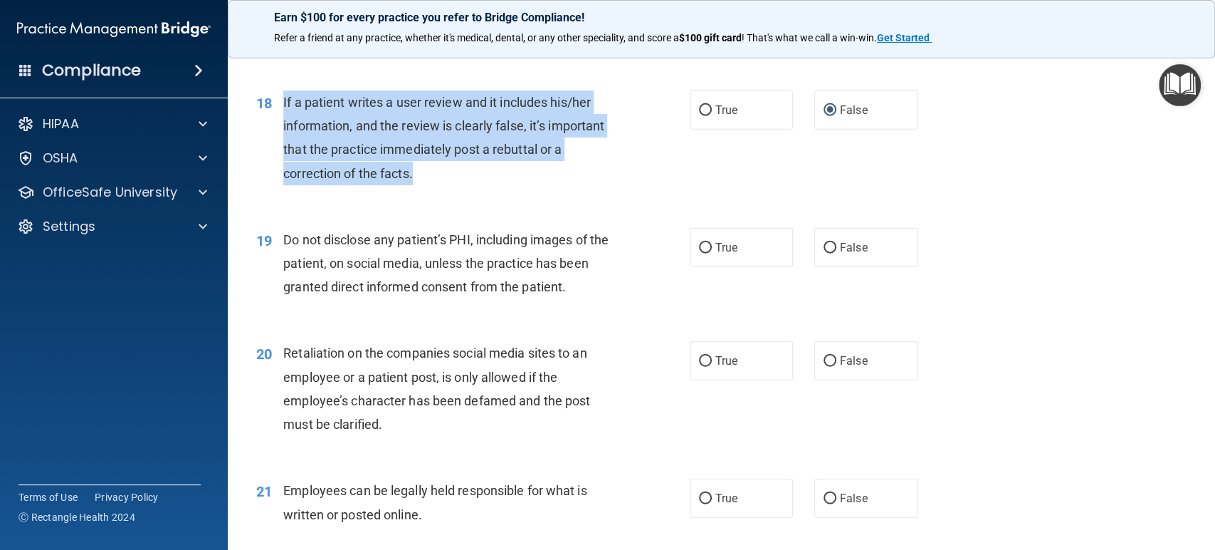
drag, startPoint x: 281, startPoint y: 98, endPoint x: 424, endPoint y: 177, distance: 163.1
click at [424, 177] on div "18 If a patient writes a user review and it includes his/her information, and t…" at bounding box center [473, 141] width 476 height 102
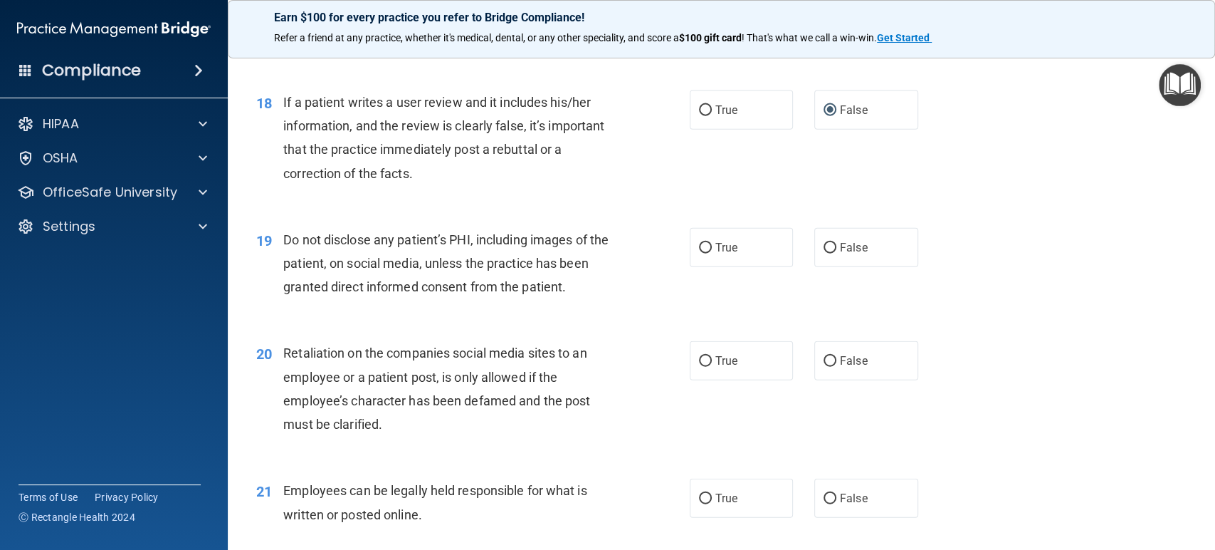
click at [583, 209] on div "18 If a patient writes a user review and it includes his/her information, and t…" at bounding box center [722, 141] width 952 height 137
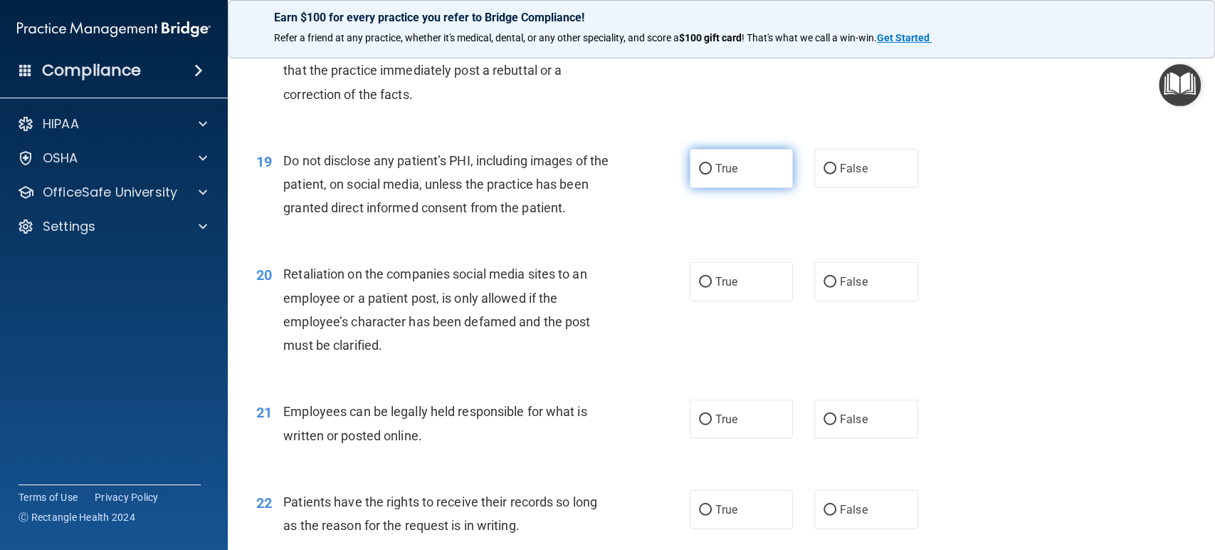
click at [757, 165] on label "True" at bounding box center [742, 168] width 104 height 39
click at [712, 165] on input "True" at bounding box center [705, 169] width 13 height 11
radio input "true"
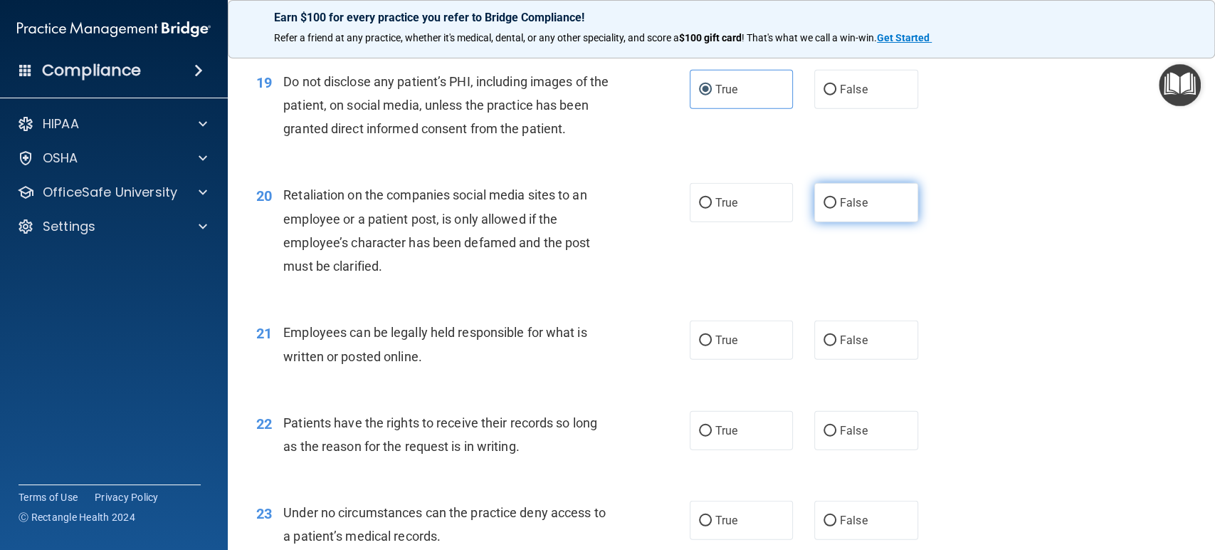
click at [847, 194] on label "False" at bounding box center [867, 202] width 104 height 39
click at [837, 198] on input "False" at bounding box center [830, 203] width 13 height 11
radio input "true"
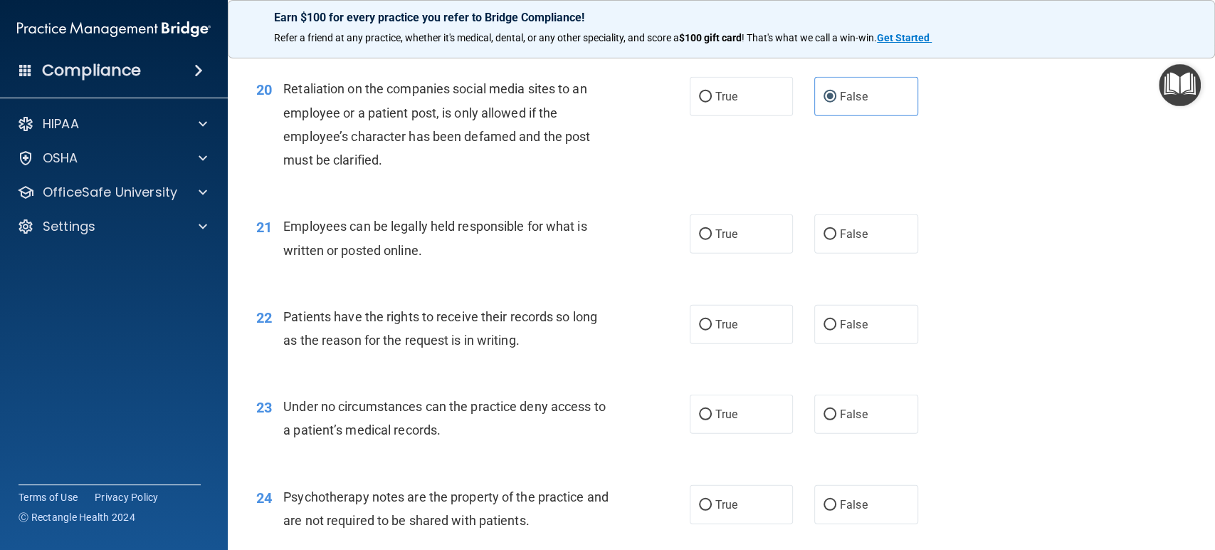
scroll to position [2452, 0]
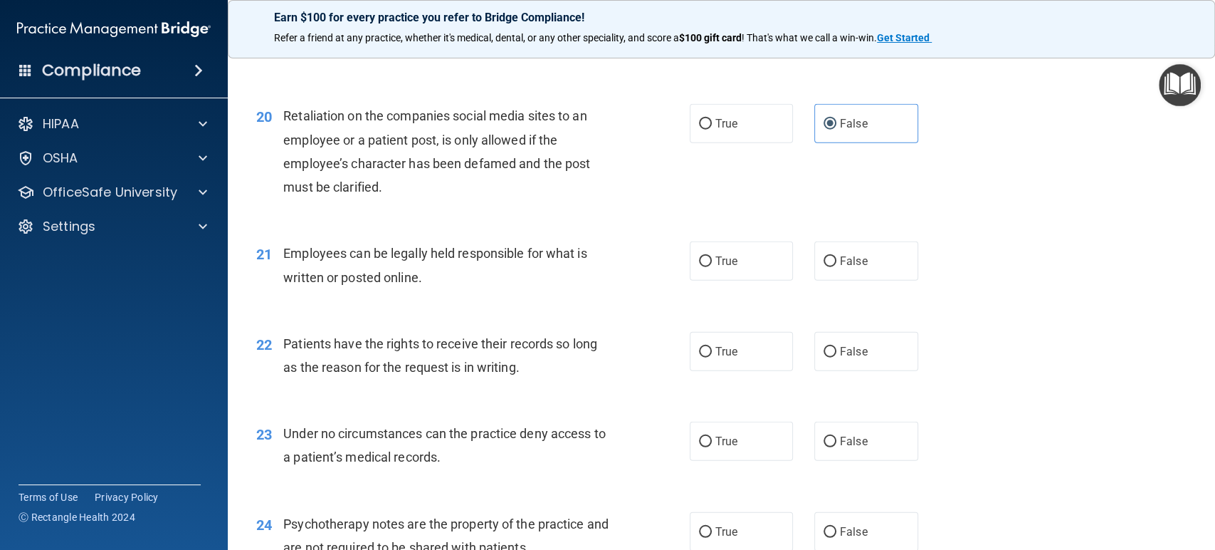
click at [652, 192] on div "20 Retaliation on the companies social media sites to an employee or a patient …" at bounding box center [473, 155] width 476 height 102
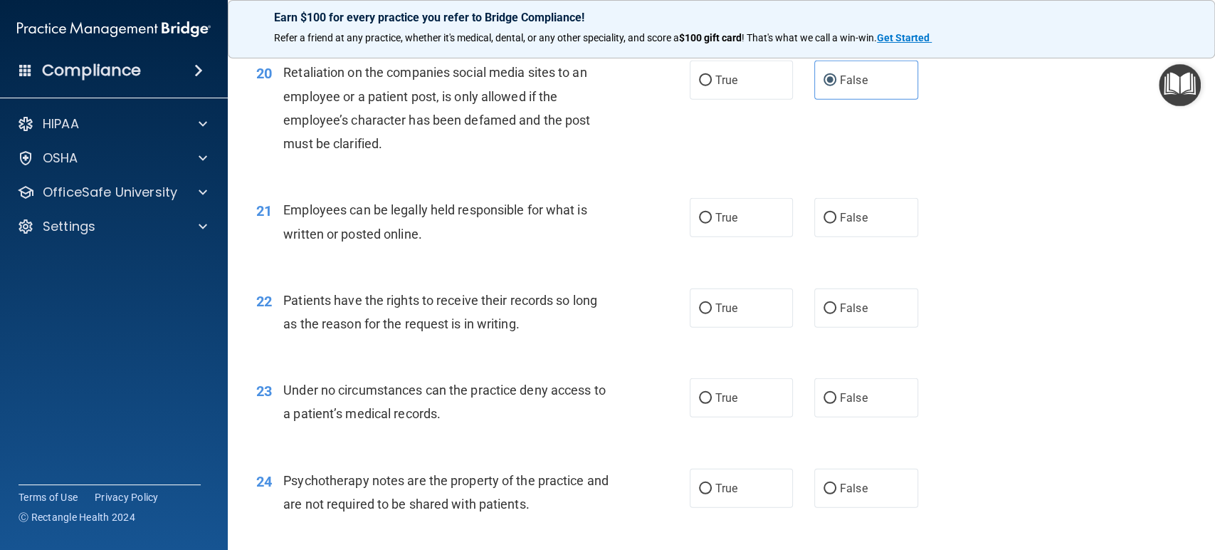
scroll to position [2531, 0]
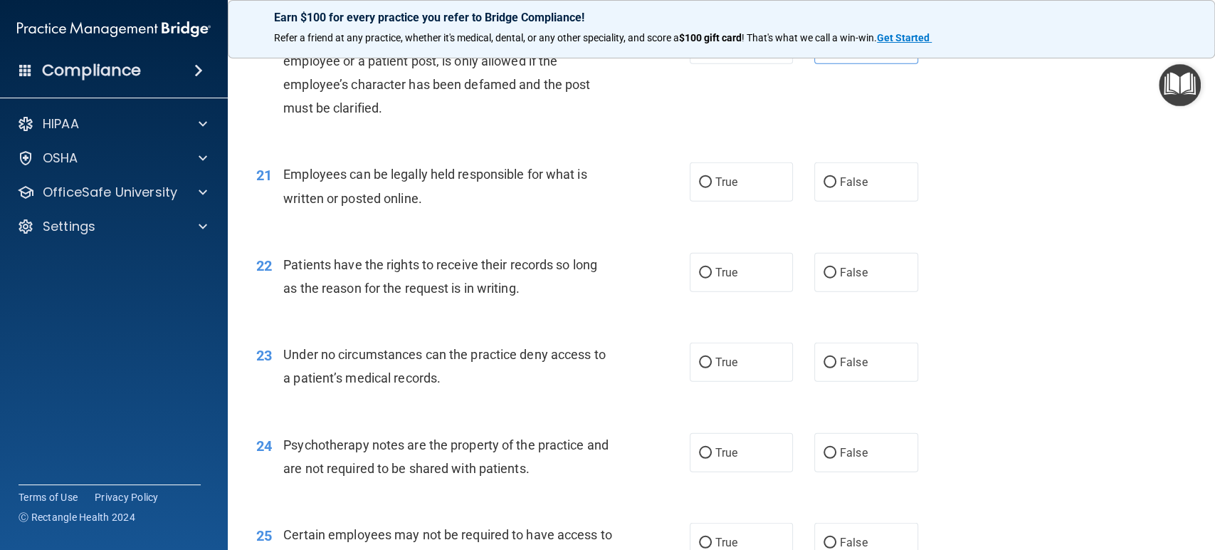
click at [802, 178] on div "True False" at bounding box center [814, 181] width 248 height 39
click at [824, 182] on input "False" at bounding box center [830, 182] width 13 height 11
radio input "true"
click at [604, 205] on div "Employees can be legally held responsible for what is written or posted online." at bounding box center [453, 185] width 341 height 47
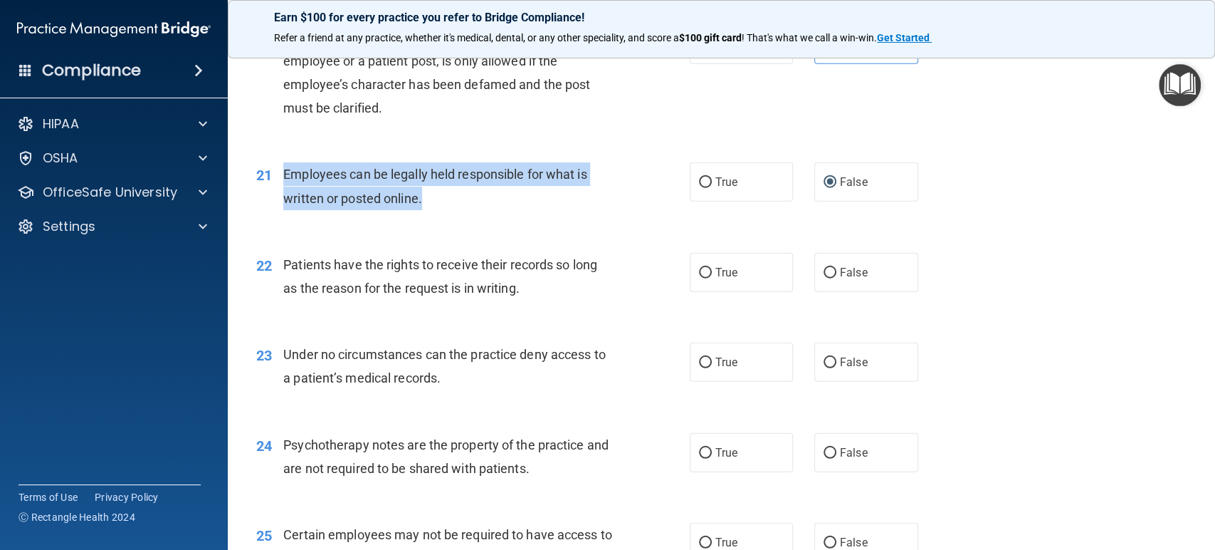
drag, startPoint x: 449, startPoint y: 193, endPoint x: 280, endPoint y: 171, distance: 170.2
click at [280, 171] on div "21 Employees can be legally held responsible for what is written or posted onli…" at bounding box center [473, 189] width 476 height 54
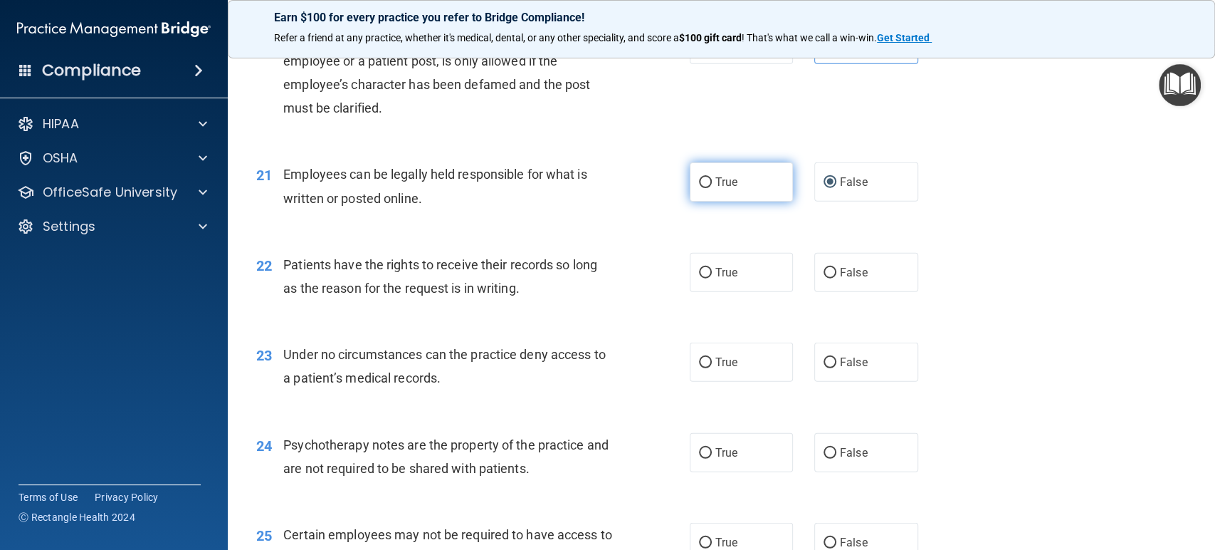
click at [729, 176] on span "True" at bounding box center [727, 182] width 22 height 14
click at [712, 177] on input "True" at bounding box center [705, 182] width 13 height 11
radio input "true"
radio input "false"
click at [564, 235] on div "22 Patients have the rights to receive their records so long as the reason for …" at bounding box center [722, 280] width 952 height 90
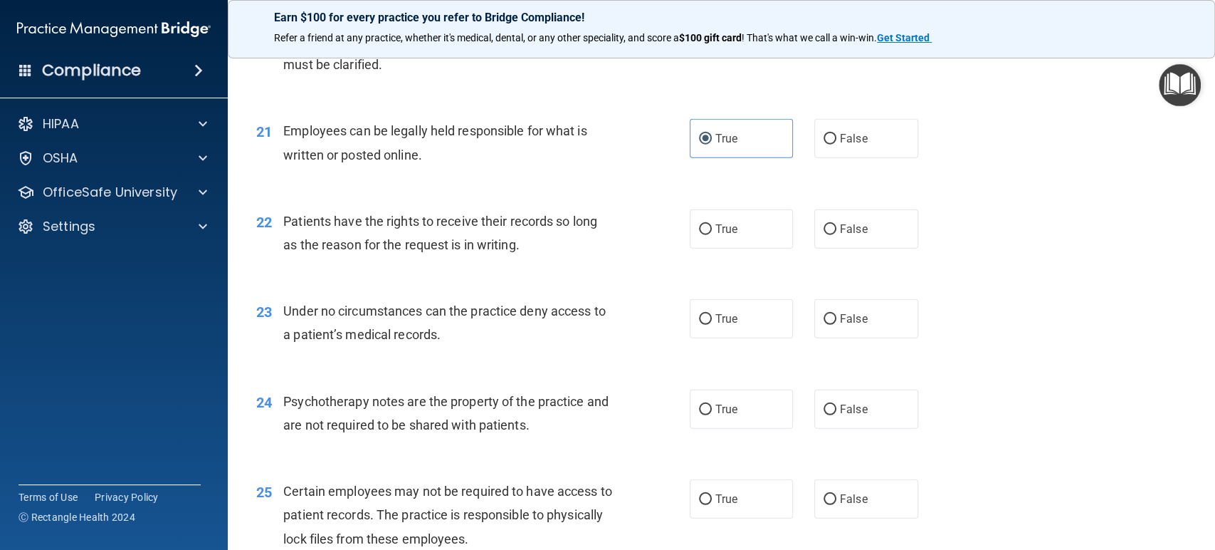
scroll to position [2610, 0]
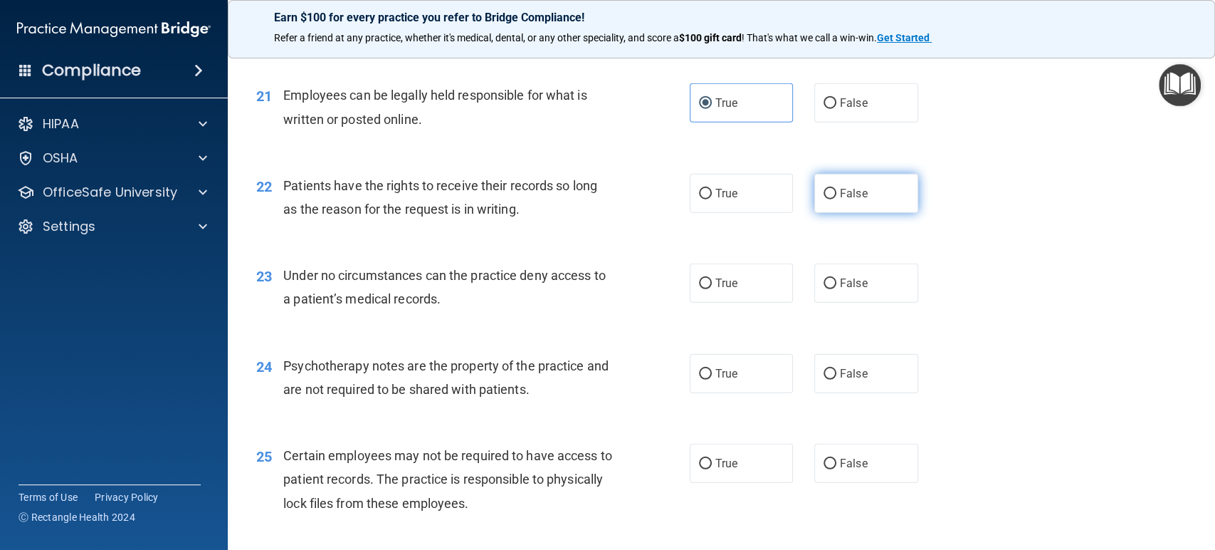
click at [864, 193] on label "False" at bounding box center [867, 193] width 104 height 39
click at [837, 193] on input "False" at bounding box center [830, 194] width 13 height 11
radio input "true"
click at [677, 199] on div "22 Patients have the rights to receive their records so long as the reason for …" at bounding box center [473, 201] width 476 height 54
click at [728, 192] on span "True" at bounding box center [727, 194] width 22 height 14
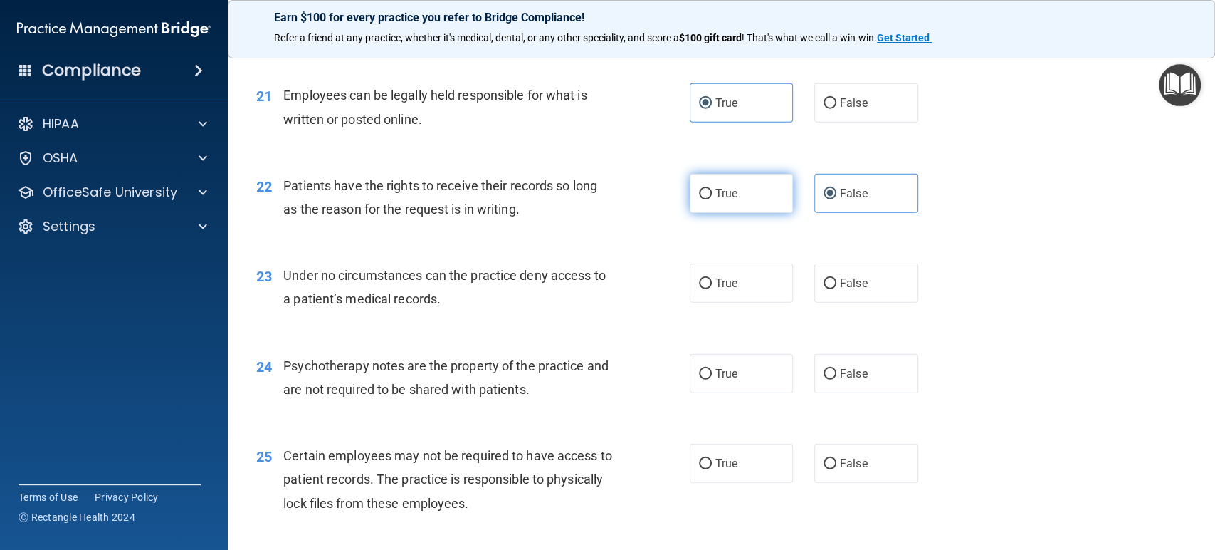
click at [712, 192] on input "True" at bounding box center [705, 194] width 13 height 11
radio input "true"
click at [867, 207] on label "False" at bounding box center [867, 193] width 104 height 39
click at [837, 199] on input "False" at bounding box center [830, 194] width 13 height 11
radio input "true"
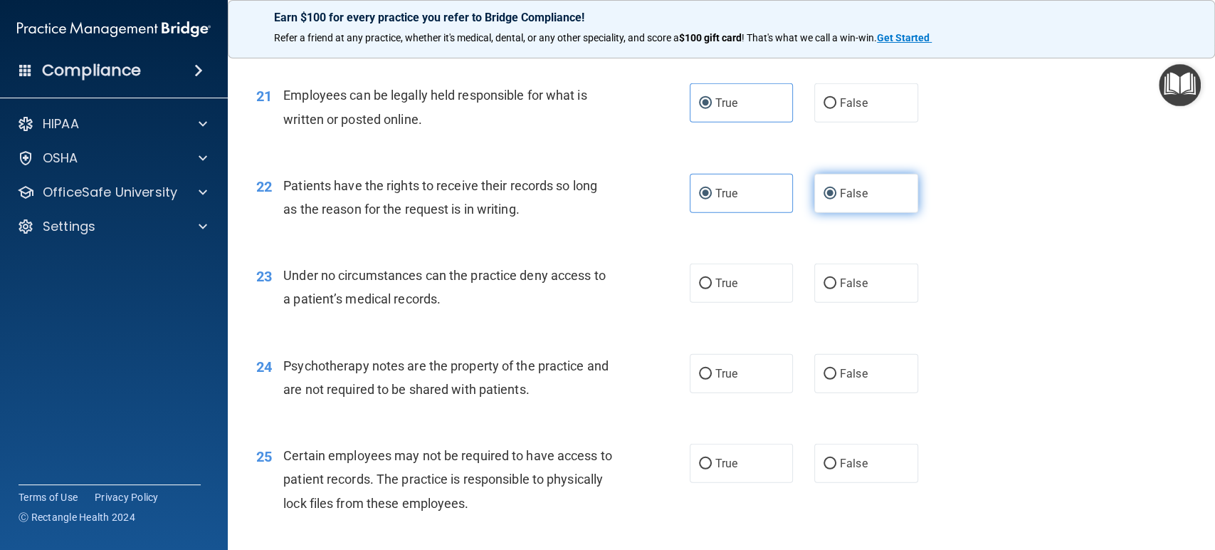
radio input "false"
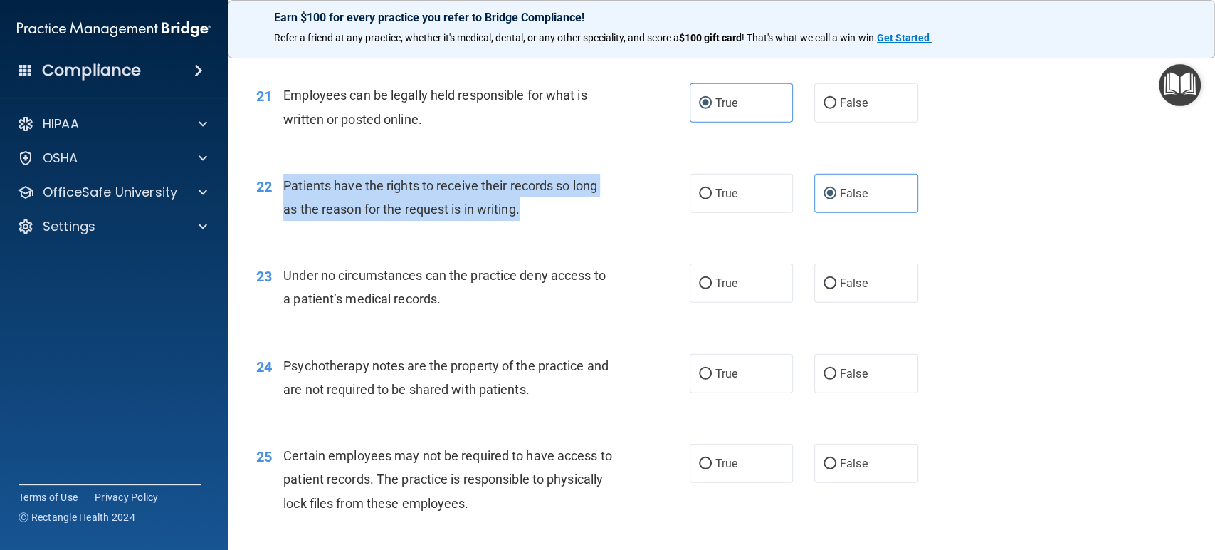
drag, startPoint x: 283, startPoint y: 179, endPoint x: 503, endPoint y: 209, distance: 222.8
click at [518, 214] on span "Patients have the rights to receive their records so long as the reason for the…" at bounding box center [440, 197] width 314 height 38
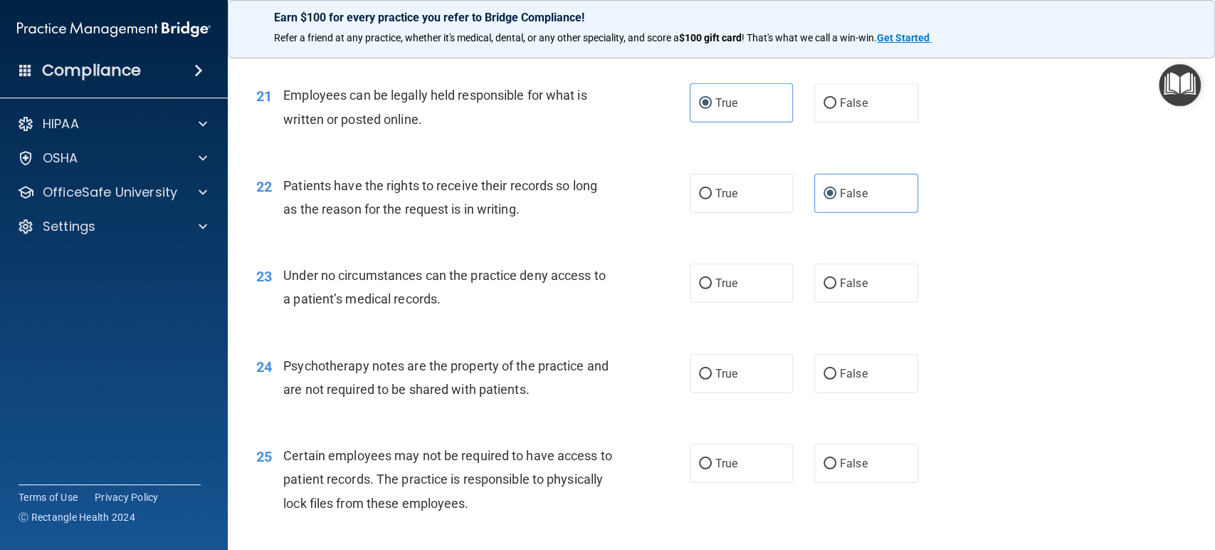
click at [567, 213] on div "Patients have the rights to receive their records so long as the reason for the…" at bounding box center [453, 197] width 341 height 47
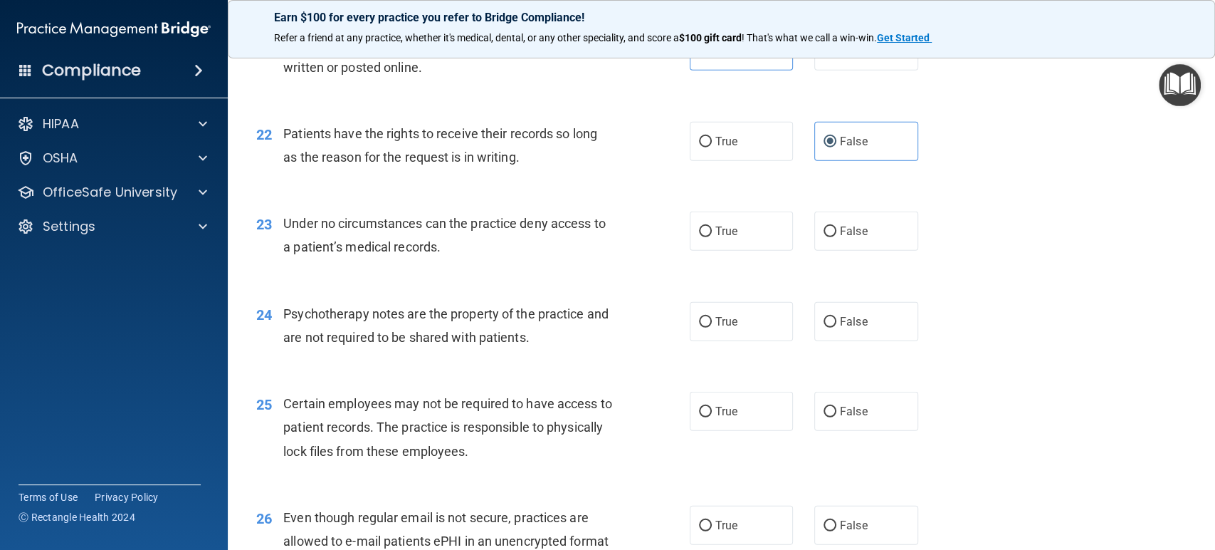
scroll to position [2689, 0]
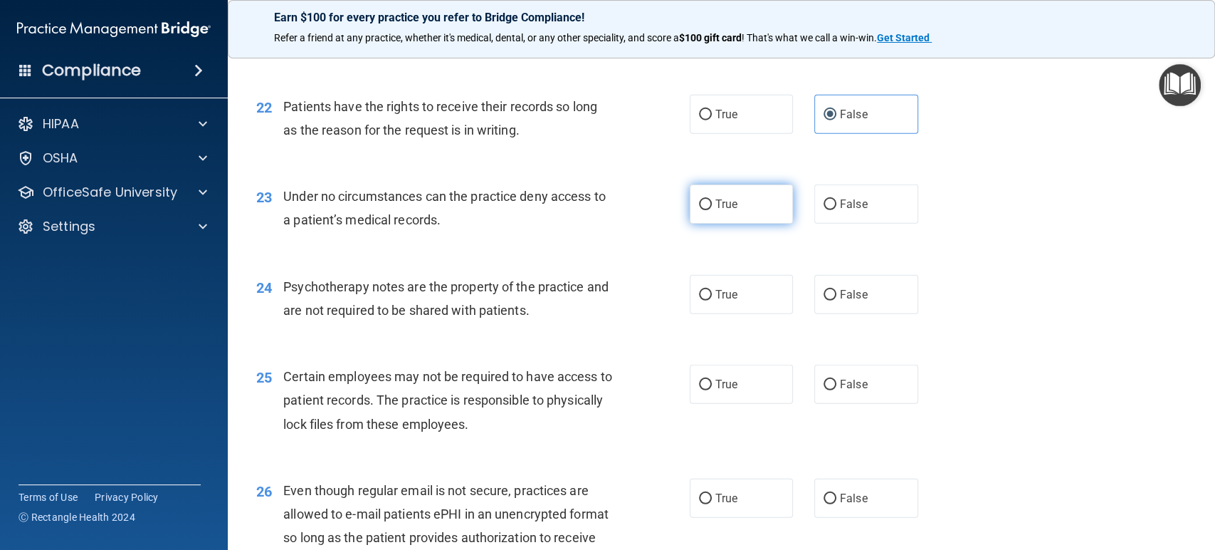
click at [758, 201] on label "True" at bounding box center [742, 203] width 104 height 39
click at [712, 201] on input "True" at bounding box center [705, 204] width 13 height 11
radio input "true"
click at [933, 204] on div "23 Under no circumstances can the practice deny access to a patient’s medical r…" at bounding box center [722, 212] width 952 height 90
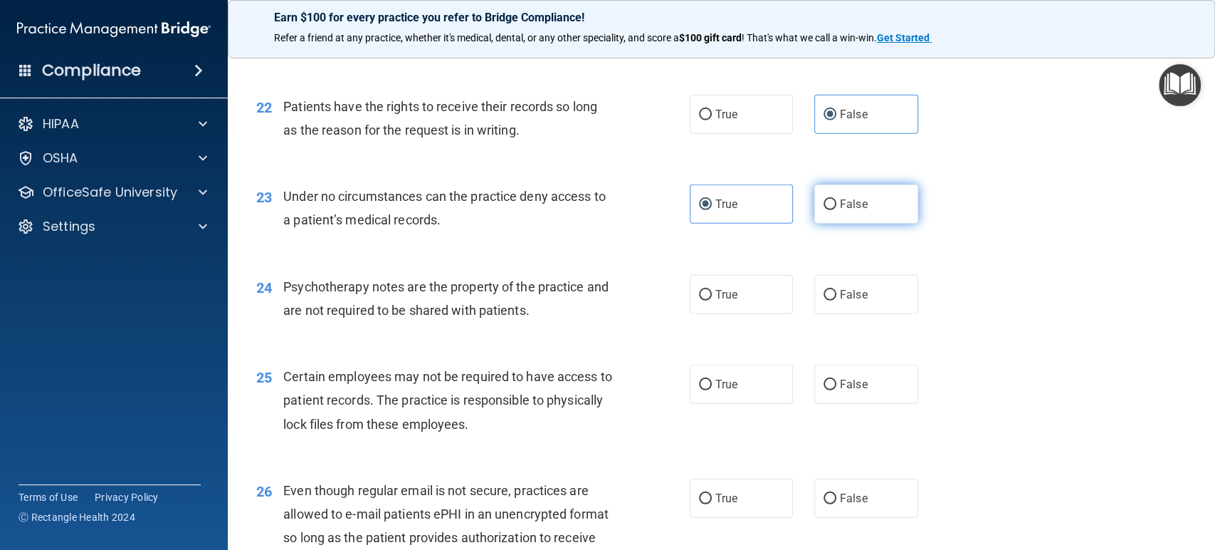
click at [858, 204] on span "False" at bounding box center [854, 204] width 28 height 14
click at [837, 204] on input "False" at bounding box center [830, 204] width 13 height 11
radio input "true"
radio input "false"
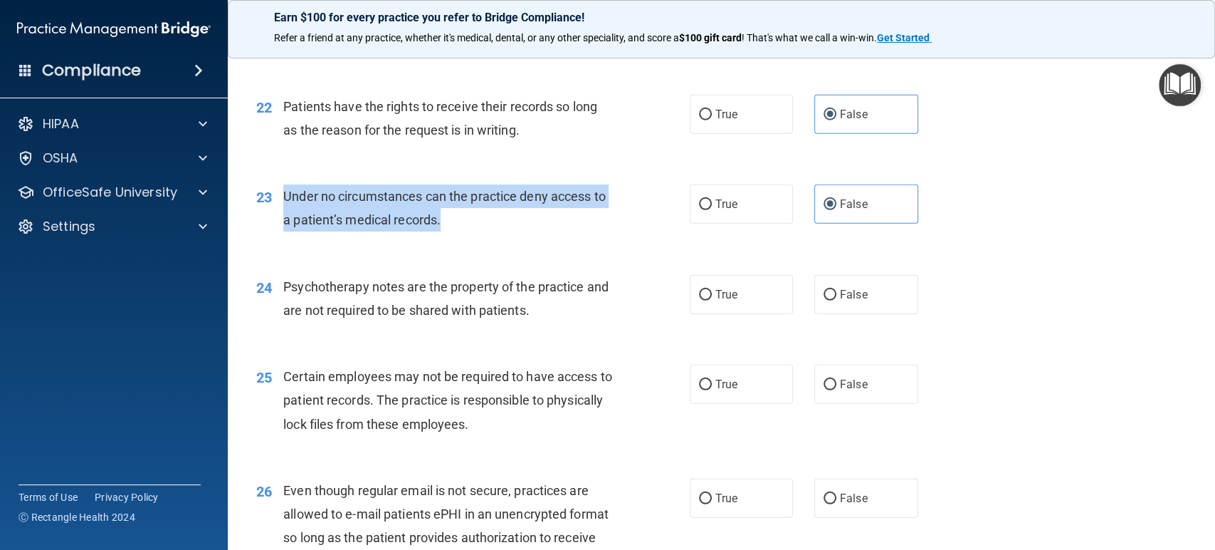
drag, startPoint x: 279, startPoint y: 192, endPoint x: 417, endPoint y: 209, distance: 139.1
click at [442, 221] on div "23 Under no circumstances can the practice deny access to a patient’s medical r…" at bounding box center [473, 211] width 476 height 54
click at [632, 231] on div "23 Under no circumstances can the practice deny access to a patient’s medical r…" at bounding box center [473, 211] width 476 height 54
click at [528, 210] on div "Under no circumstances can the practice deny access to a patient’s medical reco…" at bounding box center [453, 207] width 341 height 47
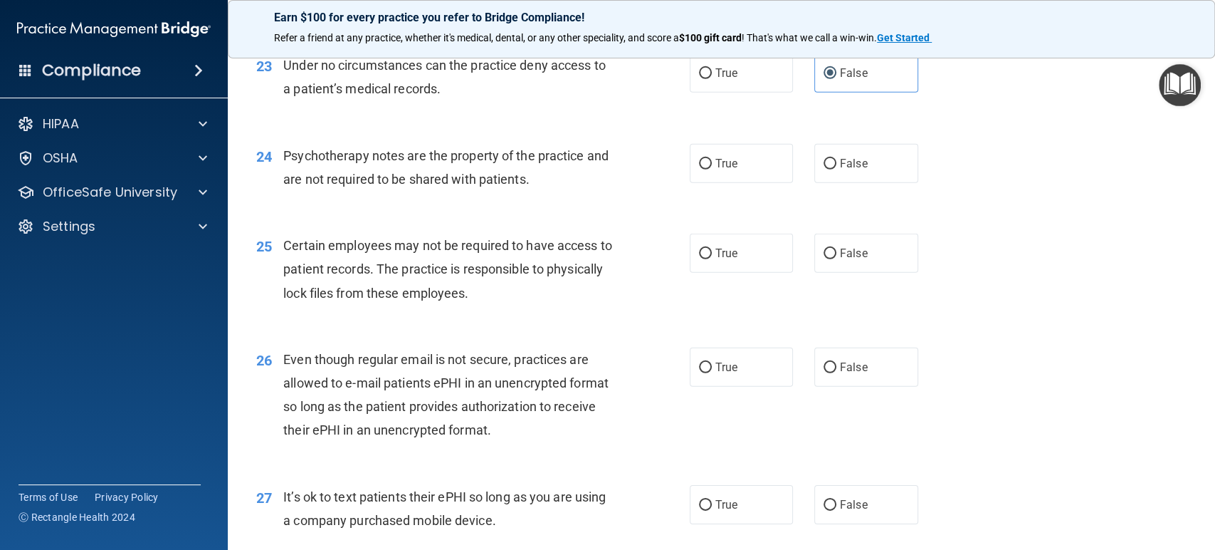
scroll to position [2848, 0]
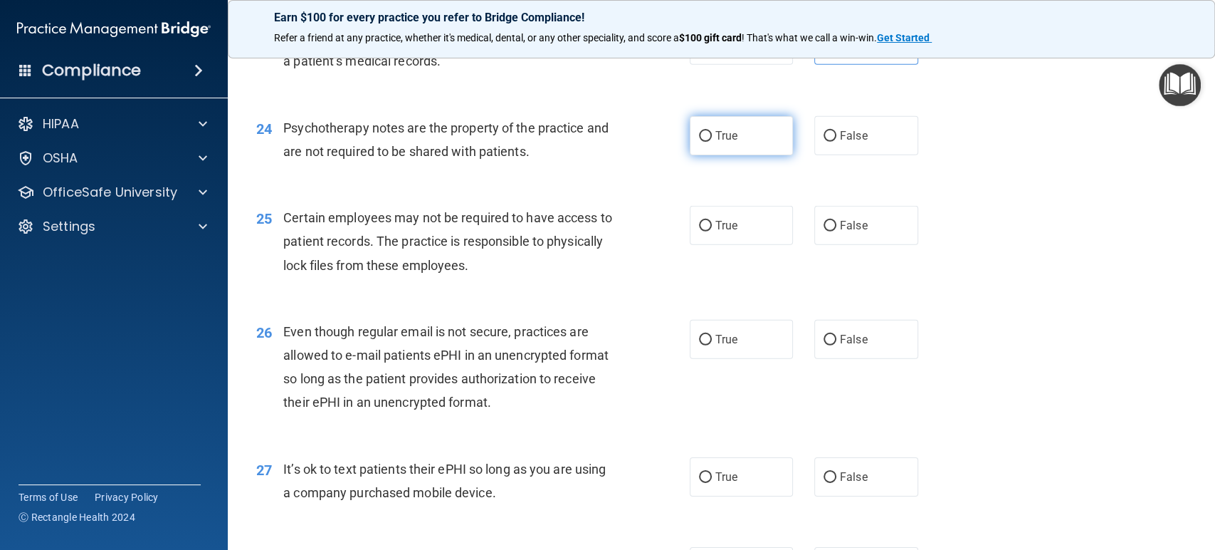
click at [726, 116] on label "True" at bounding box center [742, 135] width 104 height 39
click at [712, 131] on input "True" at bounding box center [705, 136] width 13 height 11
radio input "true"
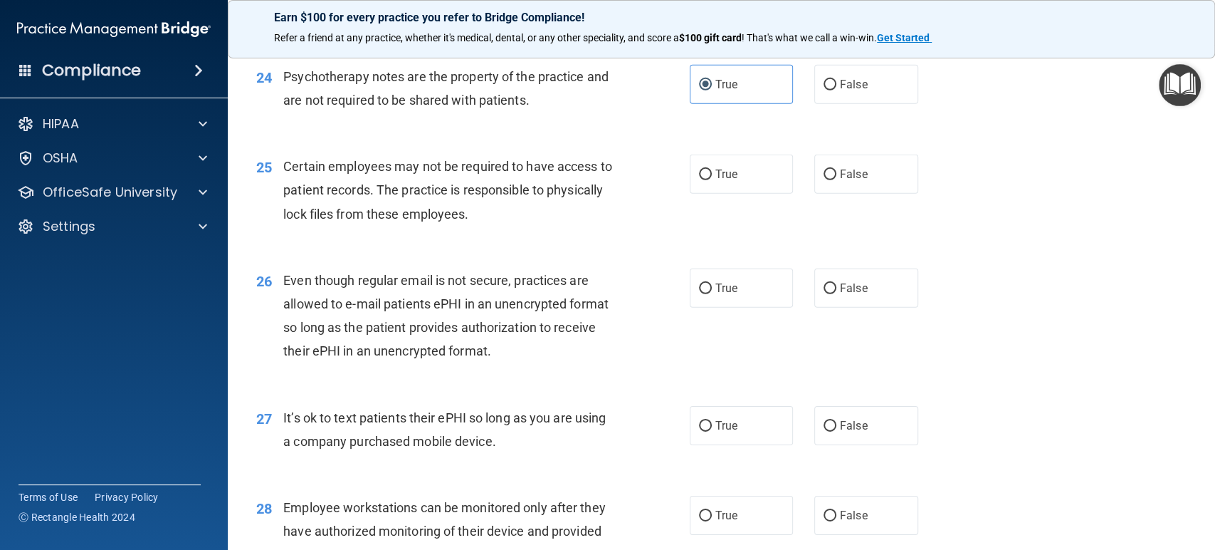
scroll to position [2927, 0]
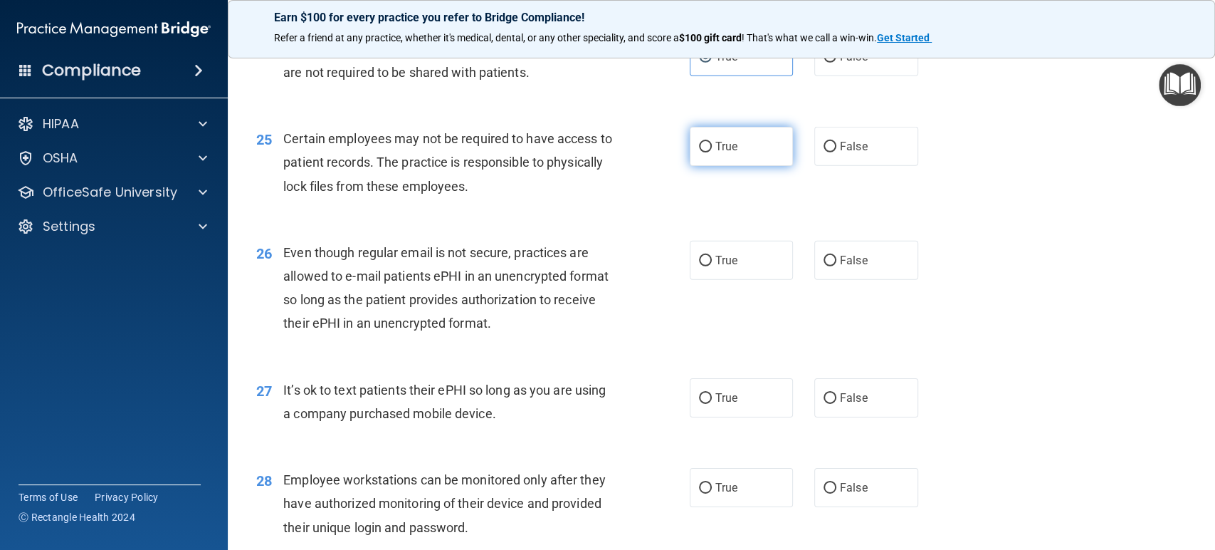
click at [735, 138] on label "True" at bounding box center [742, 146] width 104 height 39
click at [712, 142] on input "True" at bounding box center [705, 147] width 13 height 11
radio input "true"
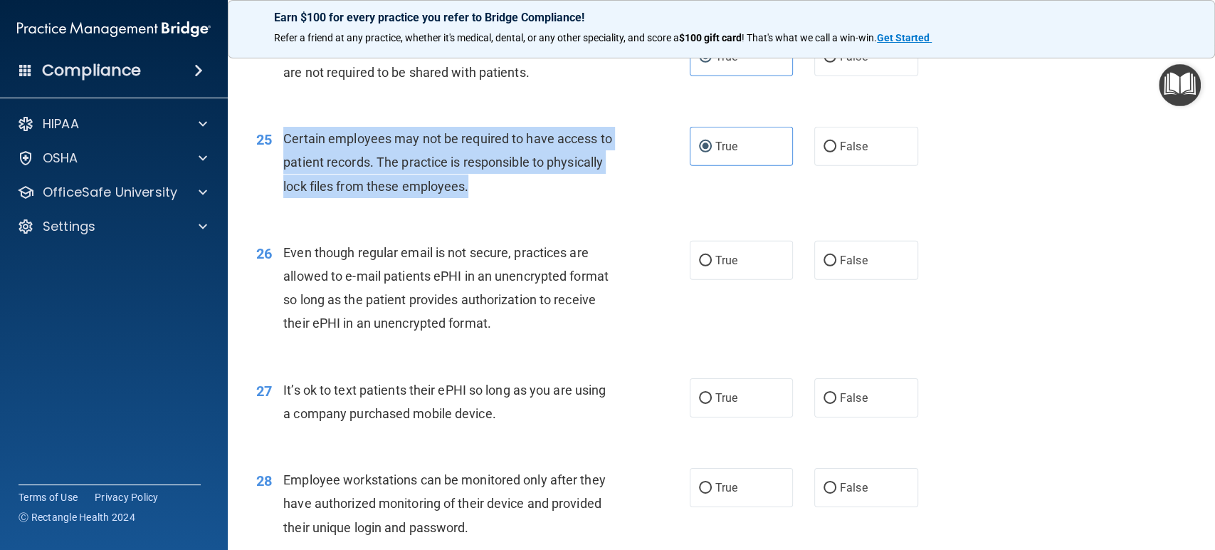
drag, startPoint x: 562, startPoint y: 187, endPoint x: 285, endPoint y: 141, distance: 280.7
click at [285, 141] on div "Certain employees may not be required to have access to patient records. The pr…" at bounding box center [453, 162] width 341 height 71
click at [630, 188] on div "25 Certain employees may not be required to have access to patient records. The…" at bounding box center [473, 166] width 476 height 78
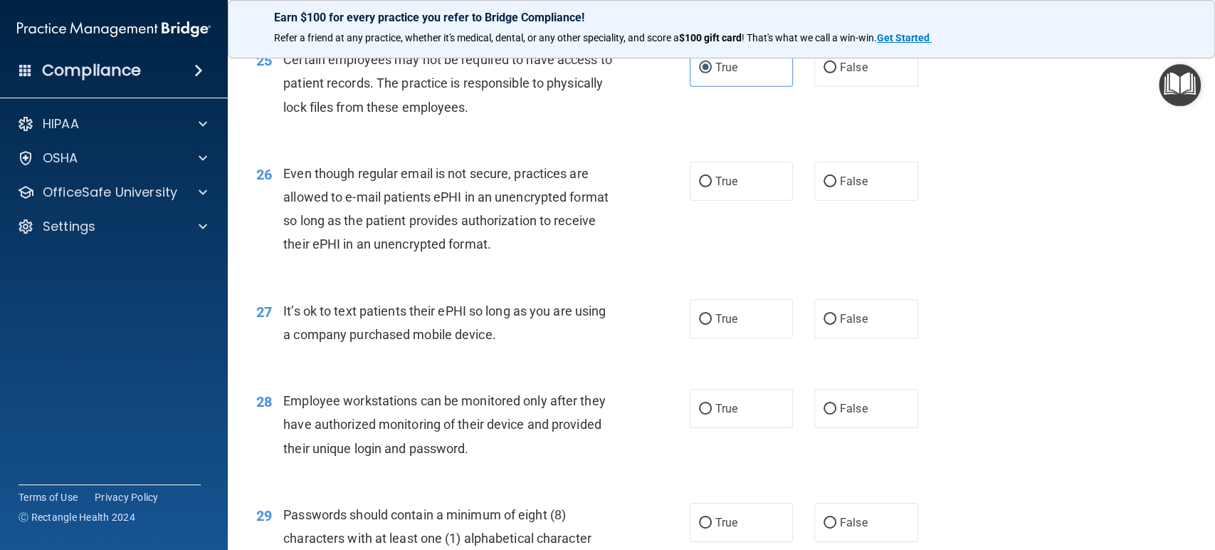
scroll to position [3085, 0]
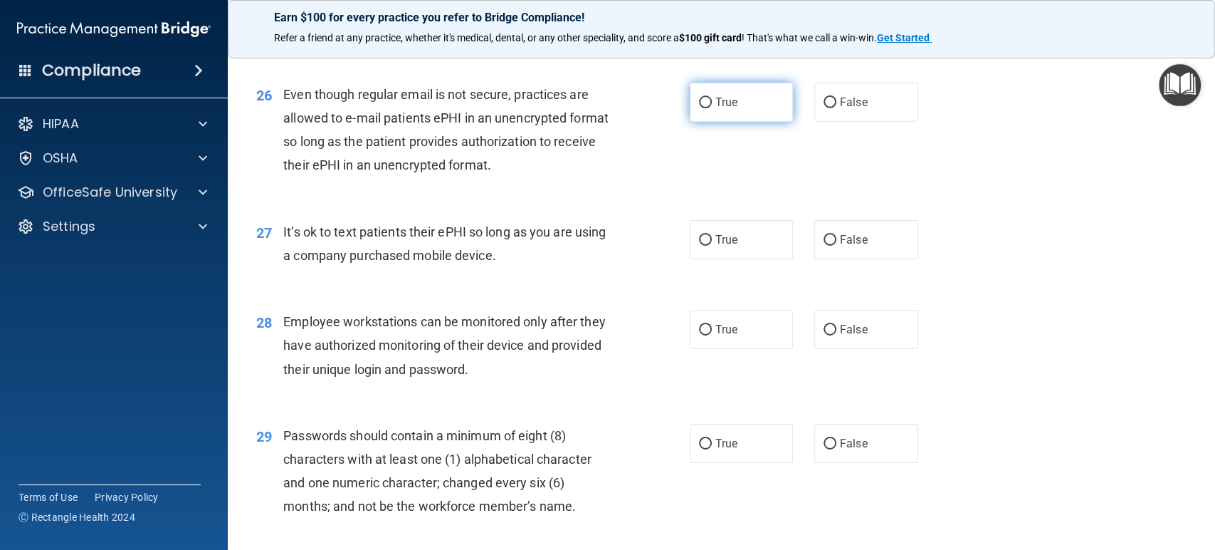
click at [702, 99] on input "True" at bounding box center [705, 103] width 13 height 11
radio input "true"
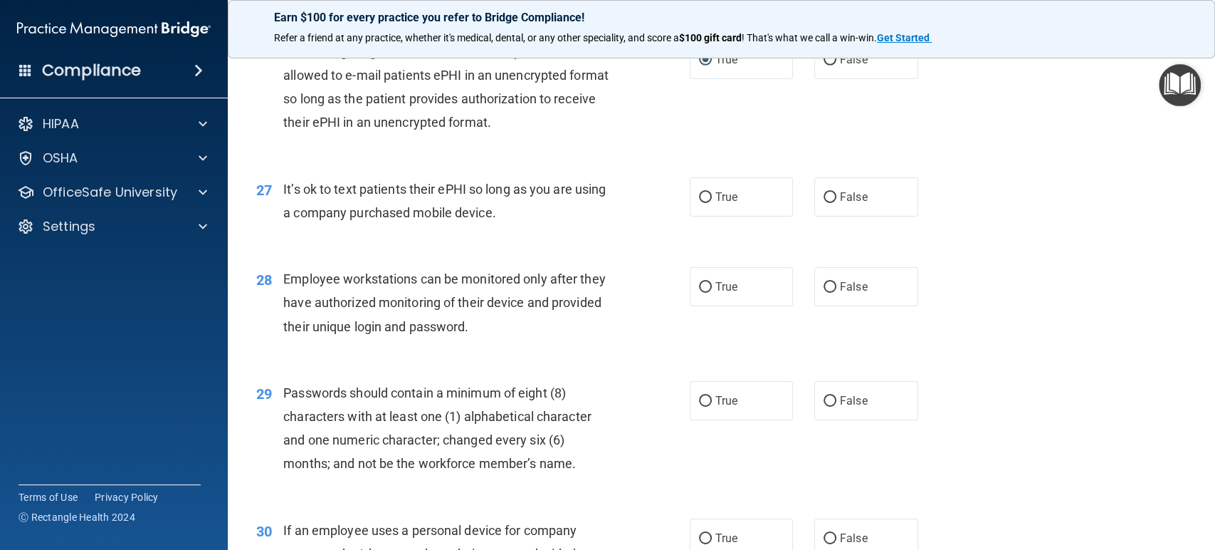
scroll to position [3164, 0]
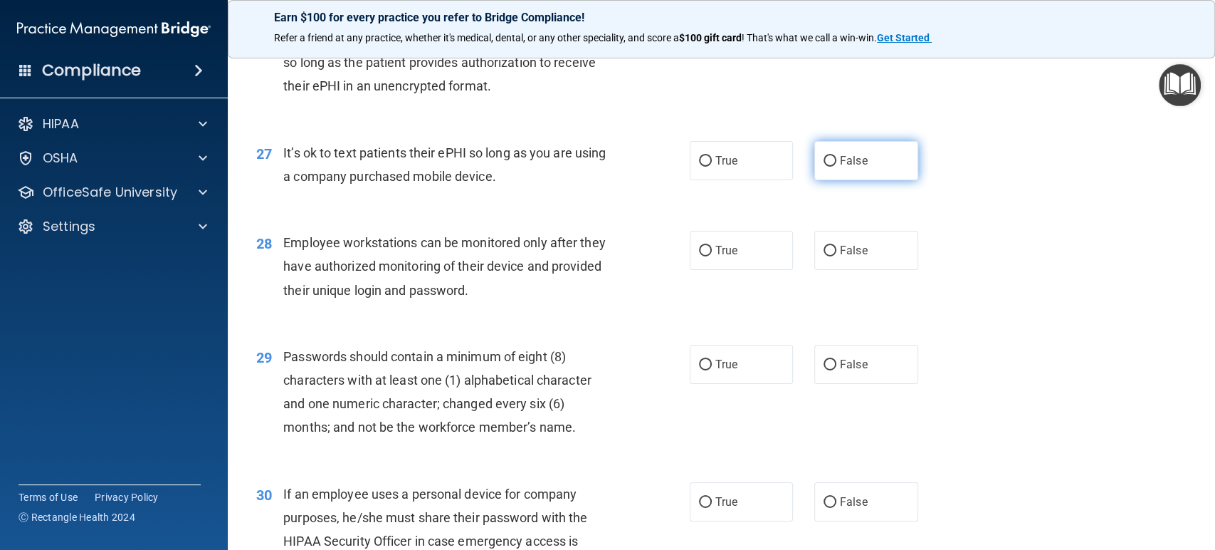
click at [891, 155] on label "False" at bounding box center [867, 160] width 104 height 39
click at [837, 156] on input "False" at bounding box center [830, 161] width 13 height 11
radio input "true"
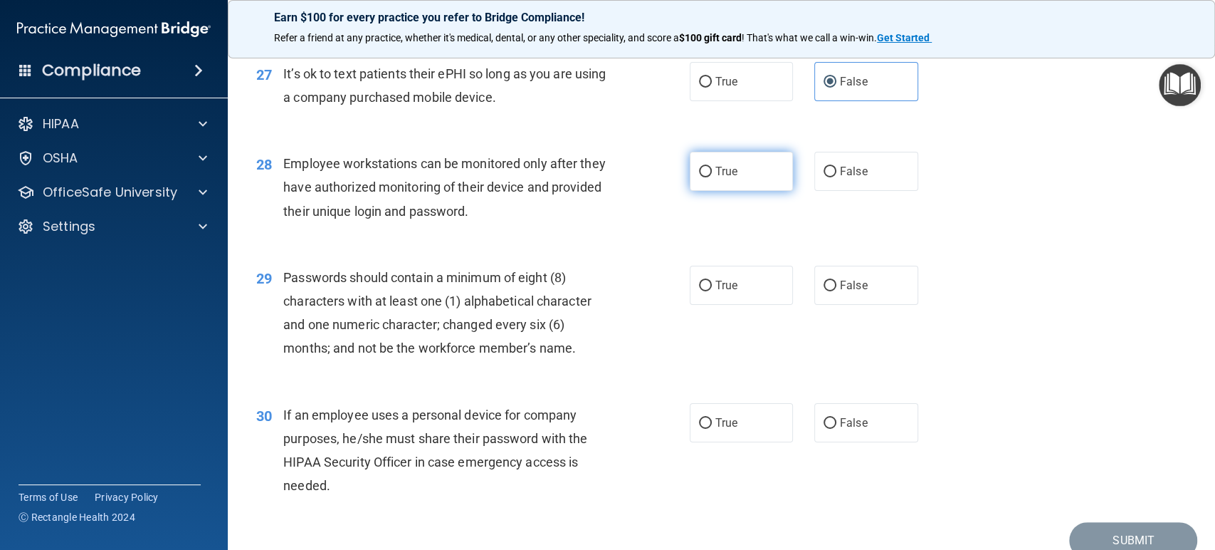
click at [707, 174] on label "True" at bounding box center [742, 171] width 104 height 39
click at [707, 174] on input "True" at bounding box center [705, 172] width 13 height 11
radio input "true"
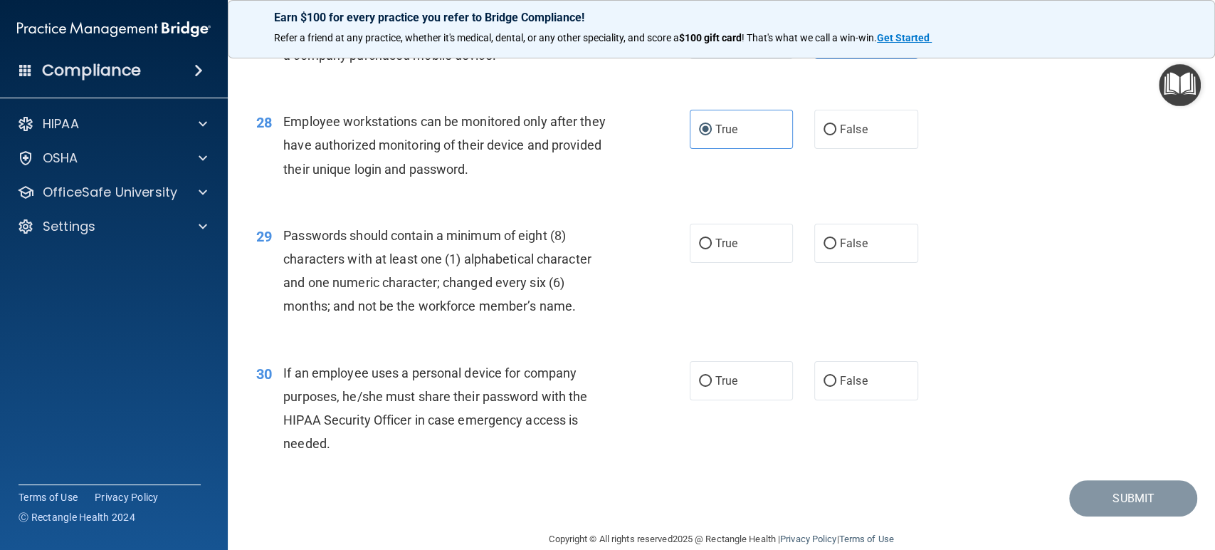
scroll to position [3309, 0]
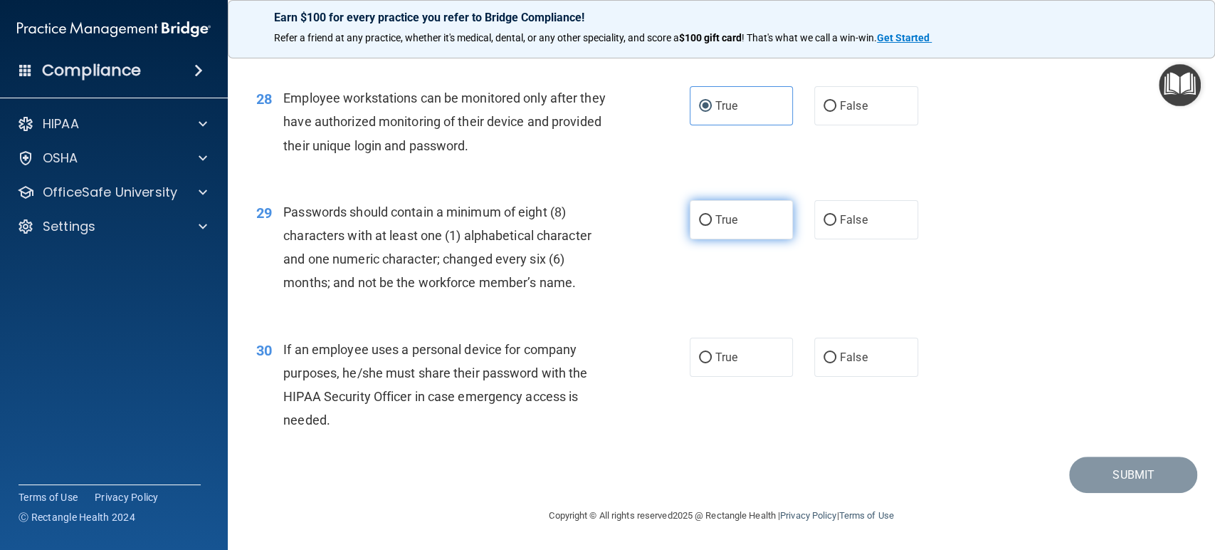
click at [734, 212] on label "True" at bounding box center [742, 219] width 104 height 39
click at [712, 215] on input "True" at bounding box center [705, 220] width 13 height 11
radio input "true"
drag, startPoint x: 852, startPoint y: 362, endPoint x: 812, endPoint y: 375, distance: 41.0
click at [853, 362] on span "False" at bounding box center [854, 357] width 28 height 14
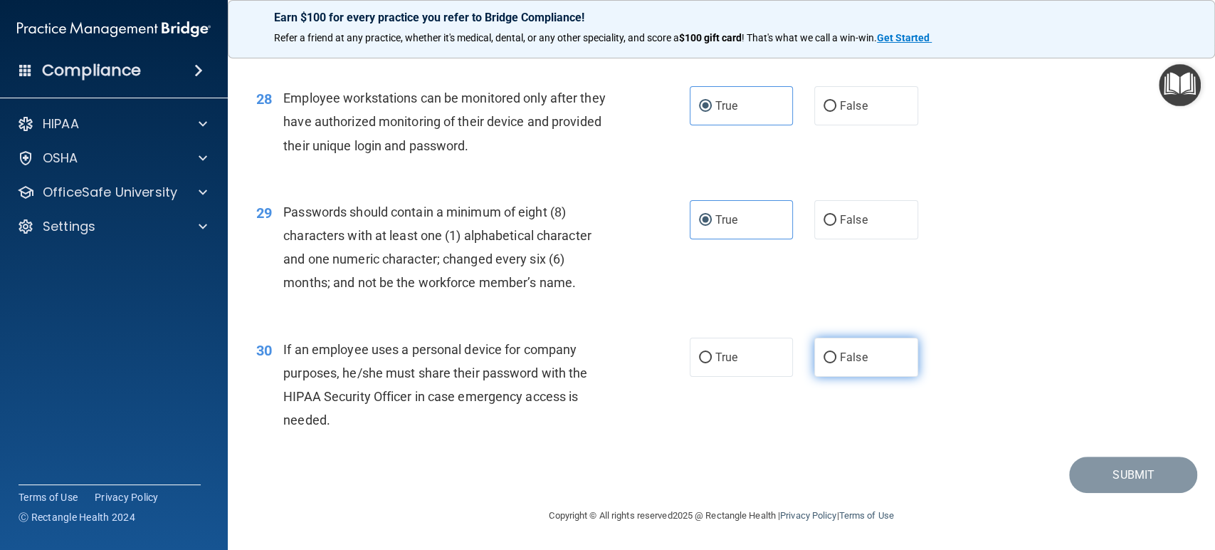
click at [837, 362] on input "False" at bounding box center [830, 357] width 13 height 11
radio input "true"
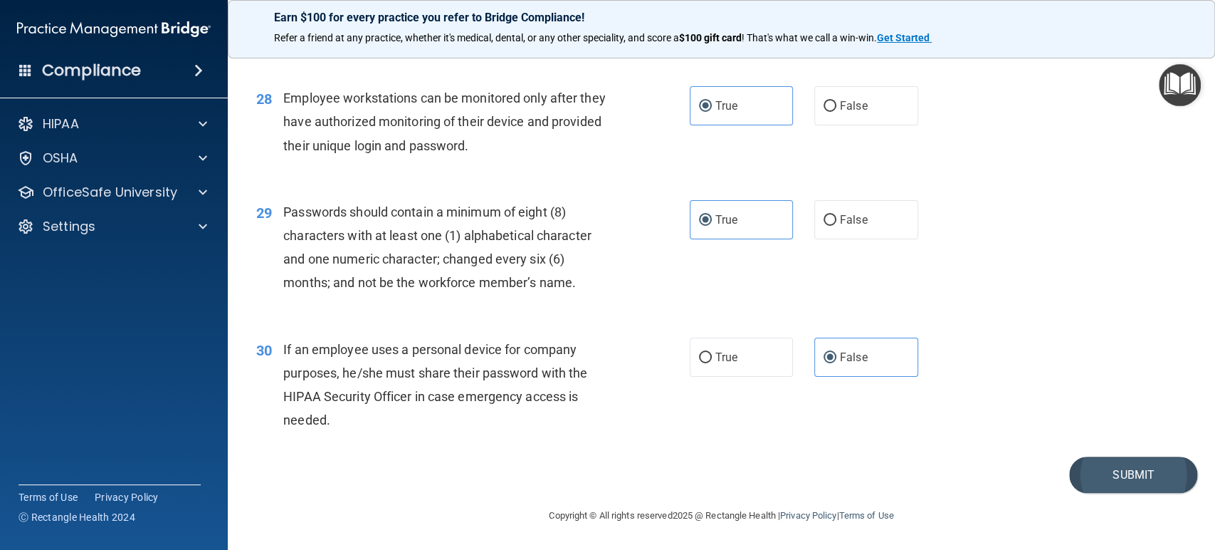
drag, startPoint x: 1054, startPoint y: 446, endPoint x: 1072, endPoint y: 478, distance: 36.4
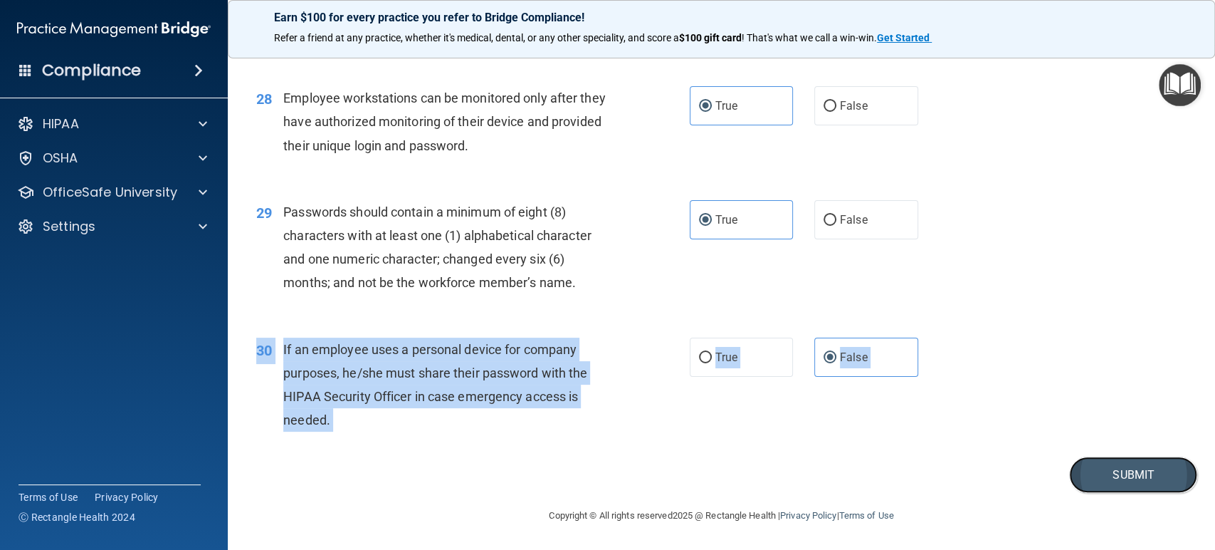
click at [1095, 484] on button "Submit" at bounding box center [1133, 474] width 128 height 36
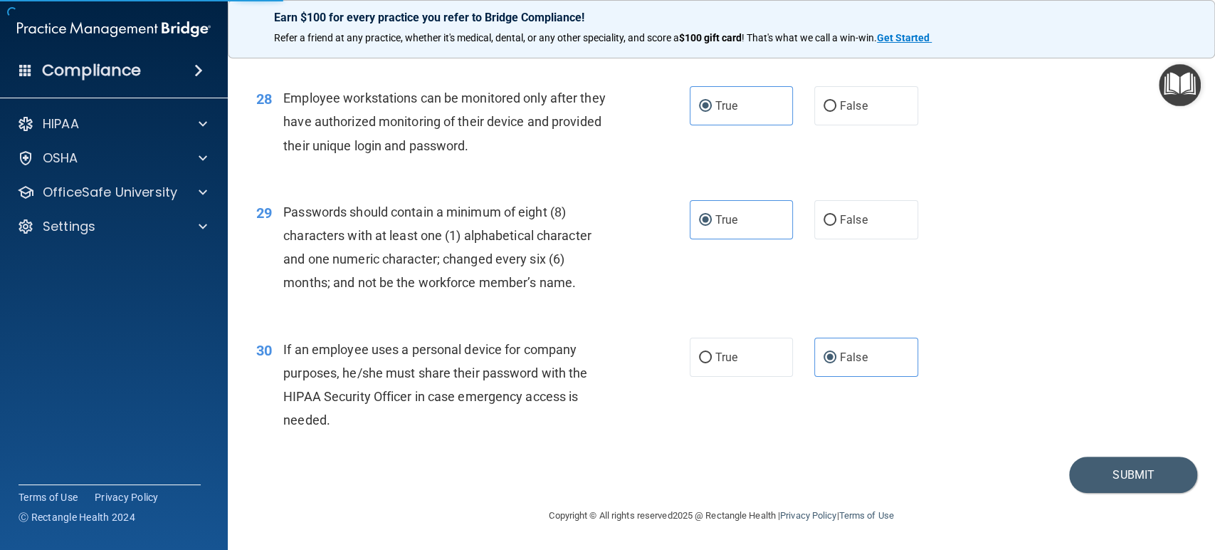
click at [891, 436] on div "30 If an employee uses a personal device for company purposes, he/she must shar…" at bounding box center [722, 388] width 952 height 137
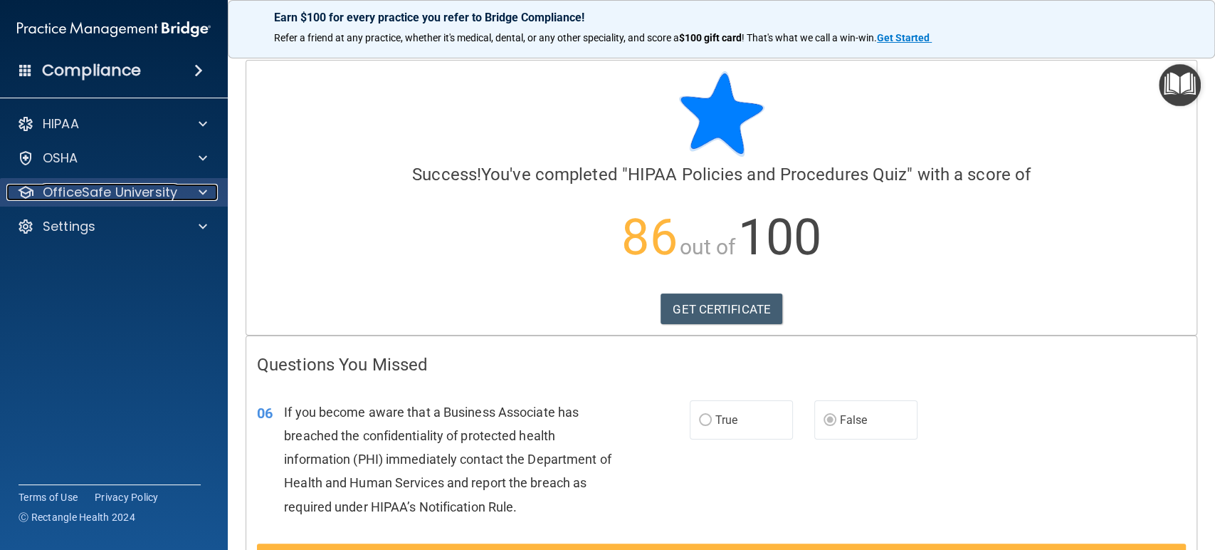
click at [103, 191] on p "OfficeSafe University" at bounding box center [110, 192] width 135 height 17
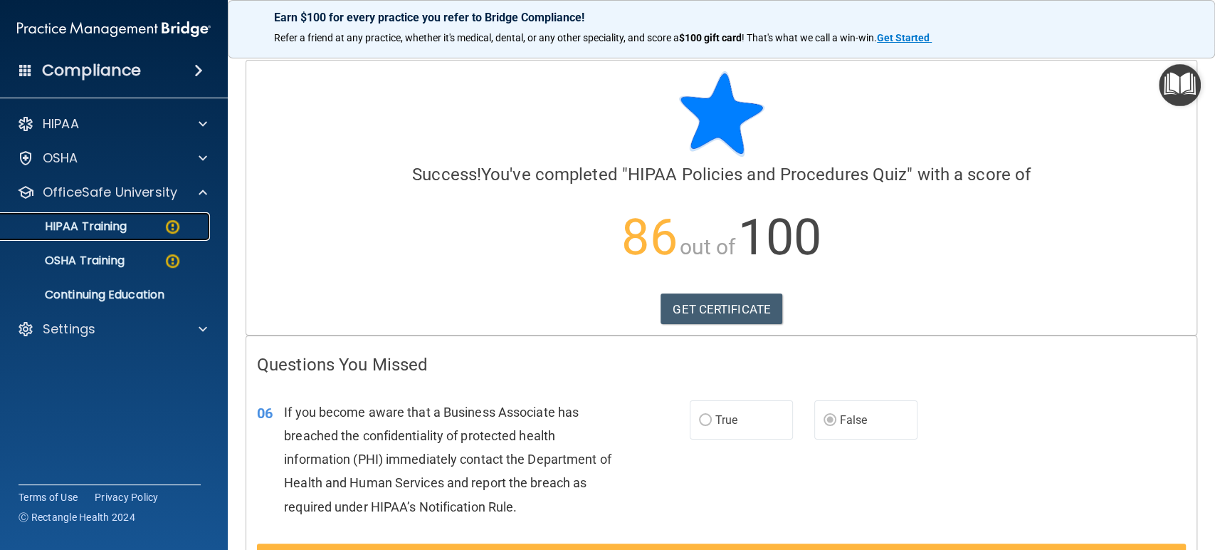
click at [123, 230] on p "HIPAA Training" at bounding box center [67, 226] width 117 height 14
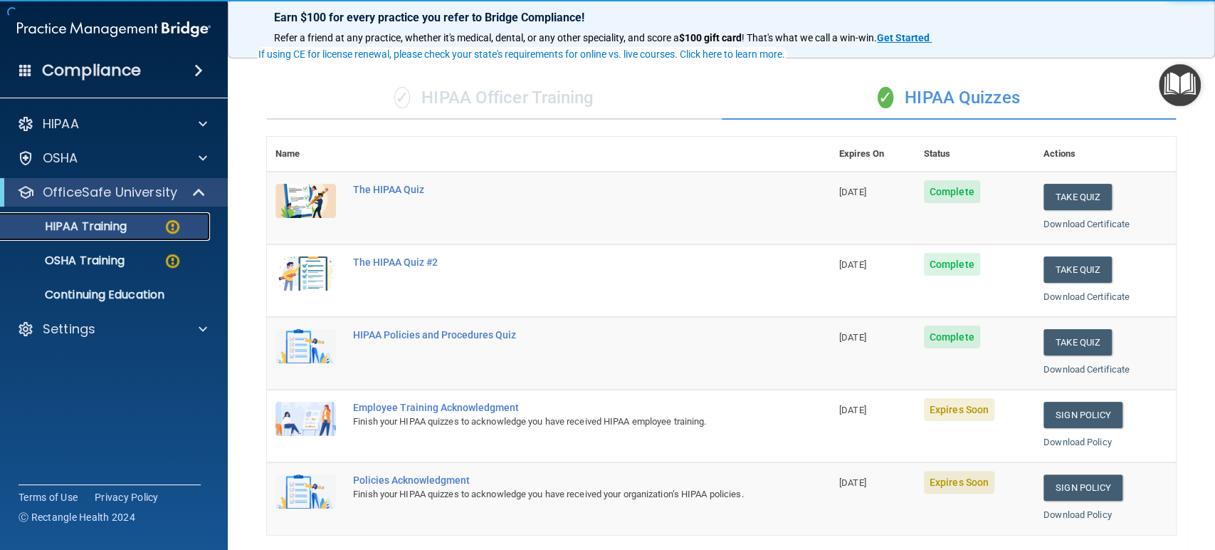
scroll to position [158, 0]
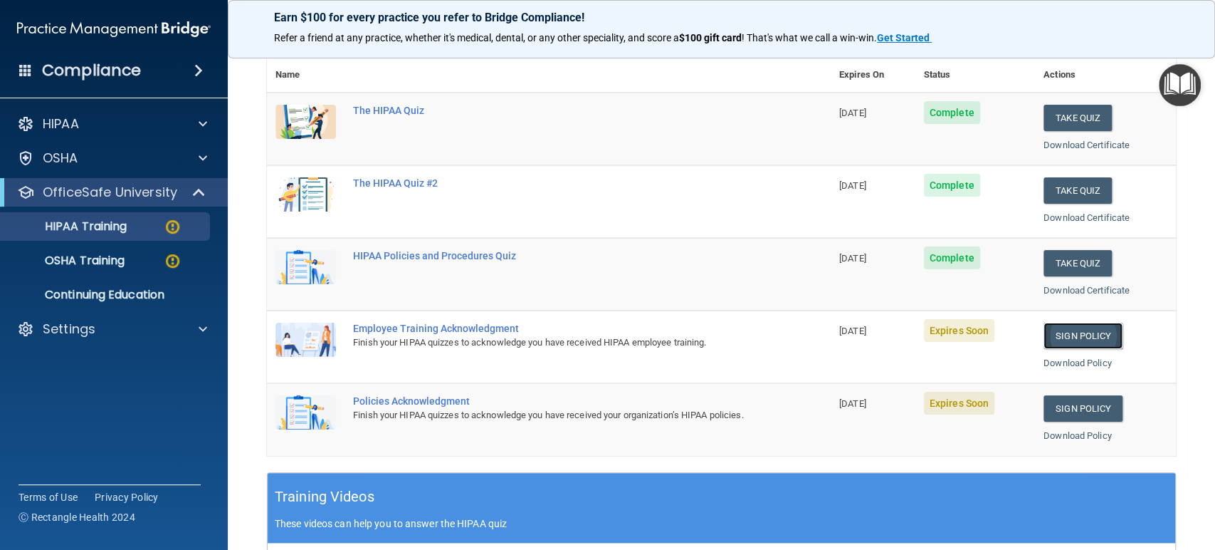
click at [1081, 331] on link "Sign Policy" at bounding box center [1083, 336] width 79 height 26
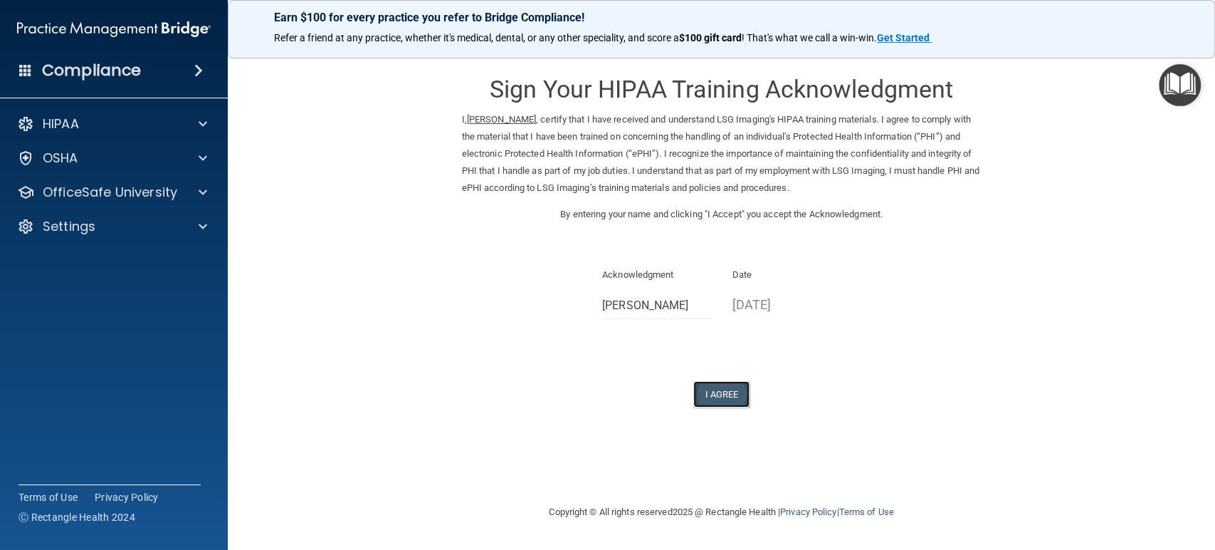
click at [719, 387] on button "I Agree" at bounding box center [722, 394] width 57 height 26
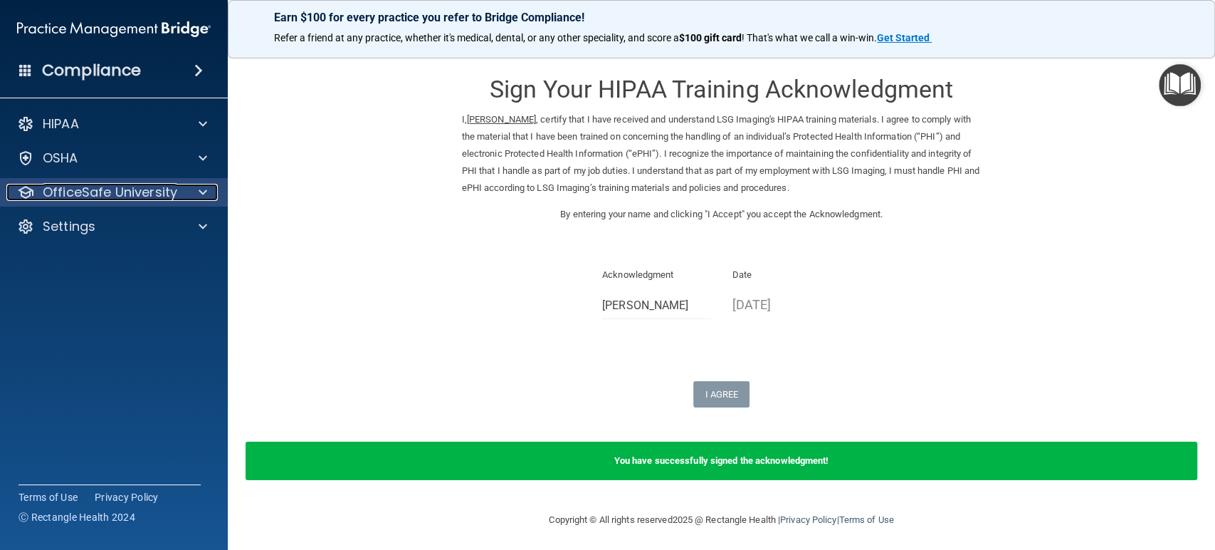
click at [167, 184] on p "OfficeSafe University" at bounding box center [110, 192] width 135 height 17
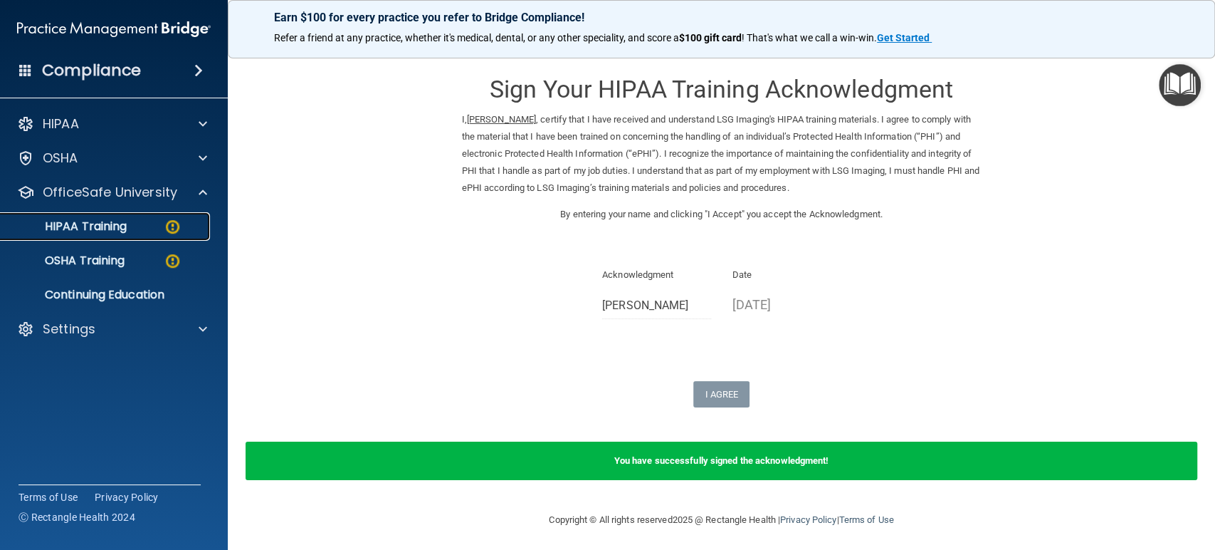
click at [138, 224] on div "HIPAA Training" at bounding box center [106, 226] width 194 height 14
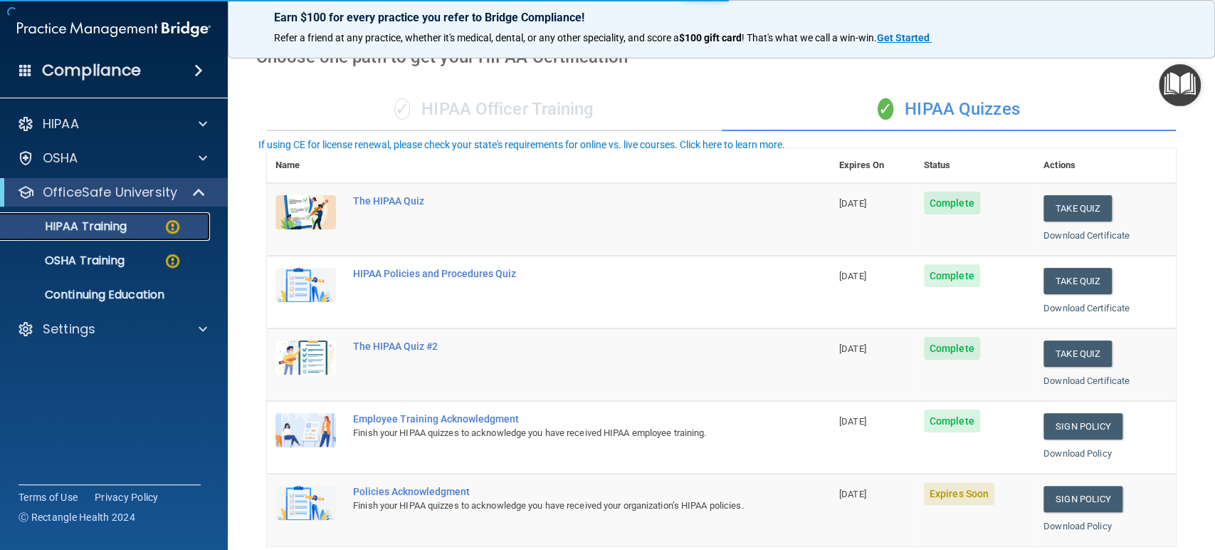
scroll to position [158, 0]
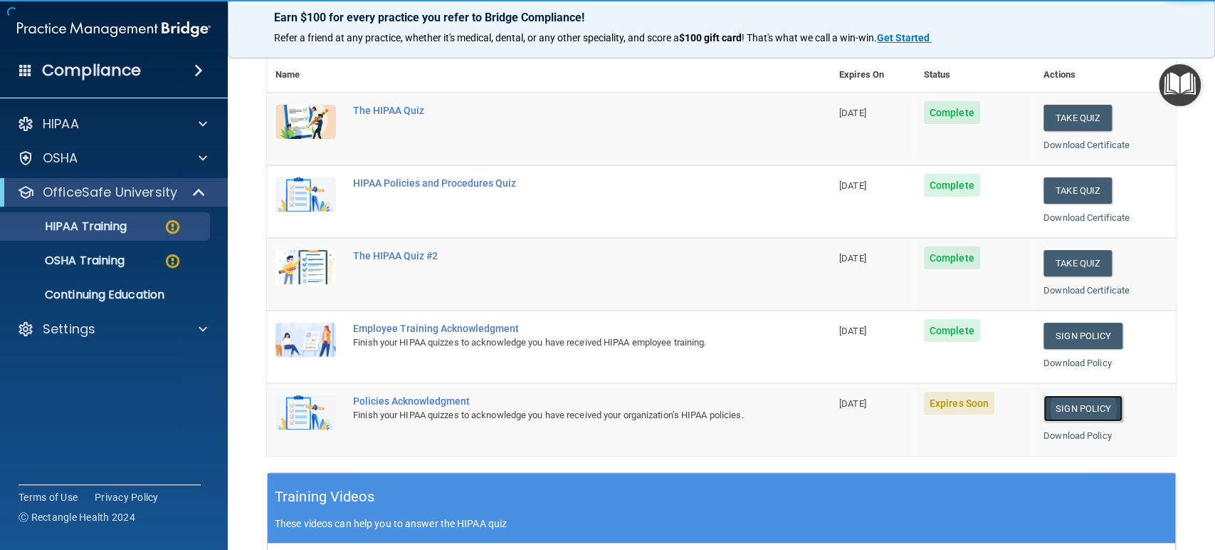
click at [1087, 407] on link "Sign Policy" at bounding box center [1083, 408] width 79 height 26
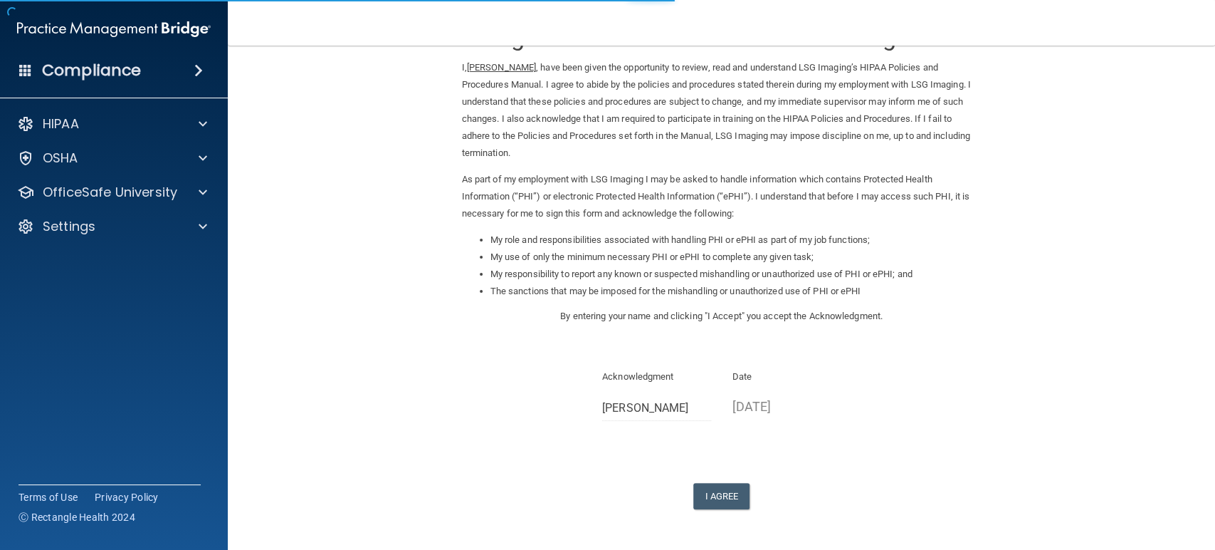
scroll to position [79, 0]
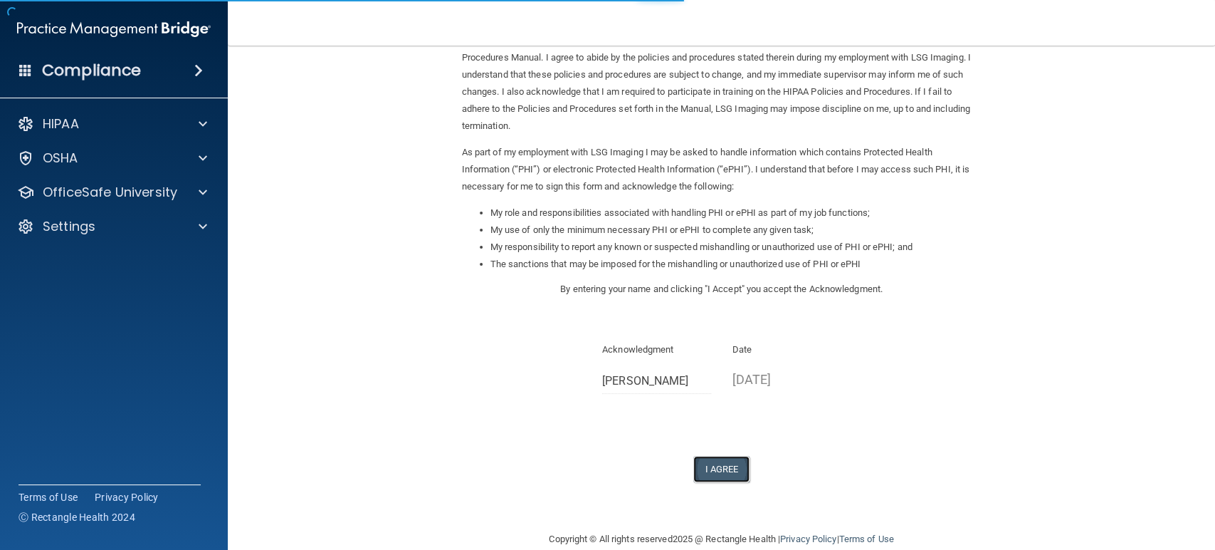
click at [715, 457] on button "I Agree" at bounding box center [722, 469] width 57 height 26
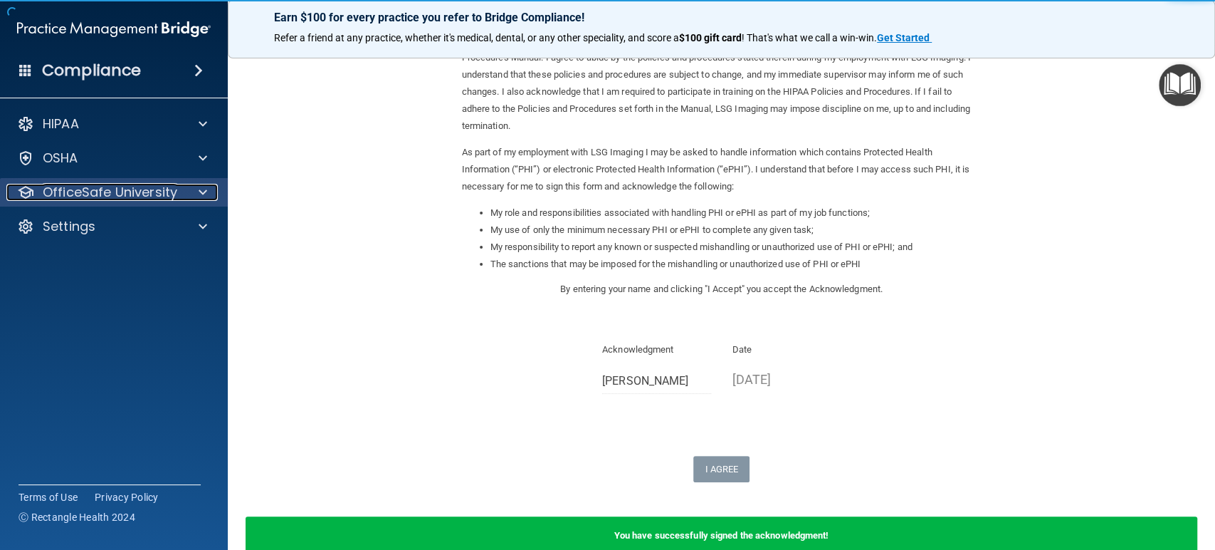
click at [105, 184] on p "OfficeSafe University" at bounding box center [110, 192] width 135 height 17
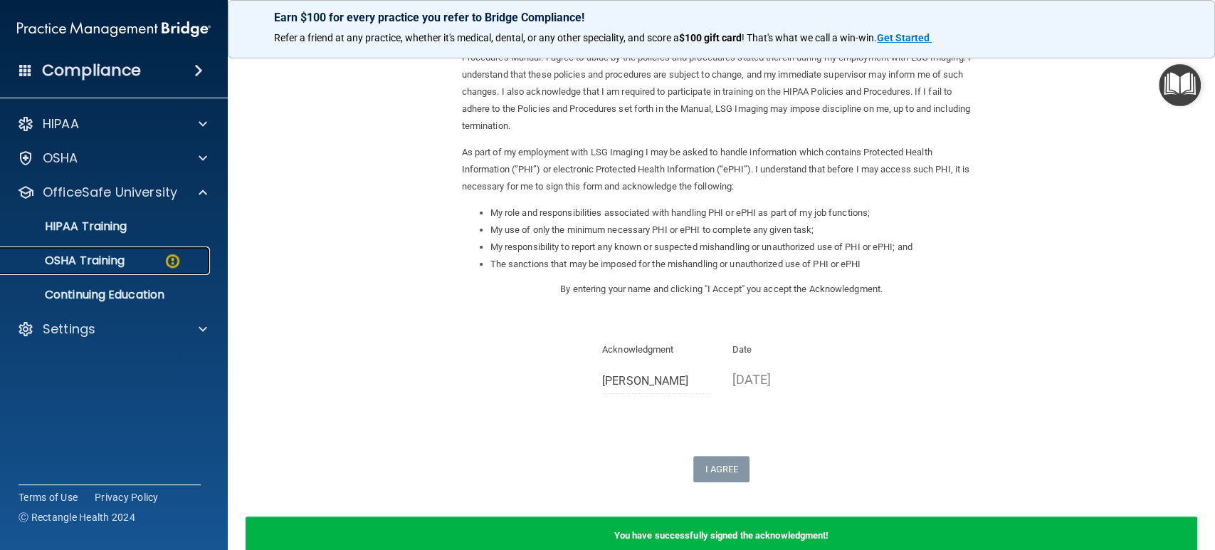
click at [108, 265] on p "OSHA Training" at bounding box center [66, 260] width 115 height 14
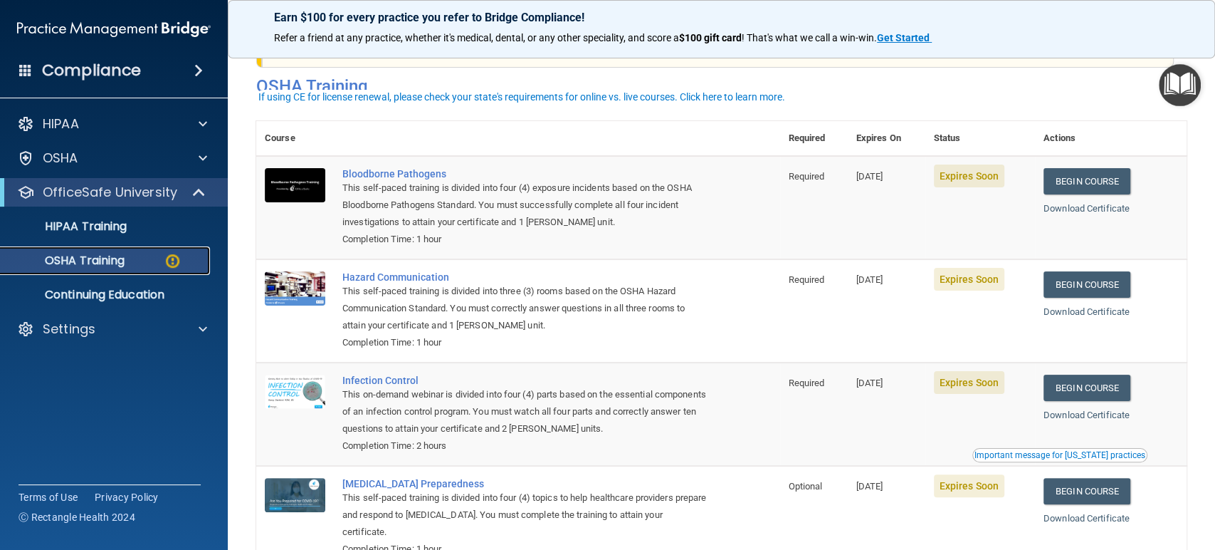
scroll to position [79, 0]
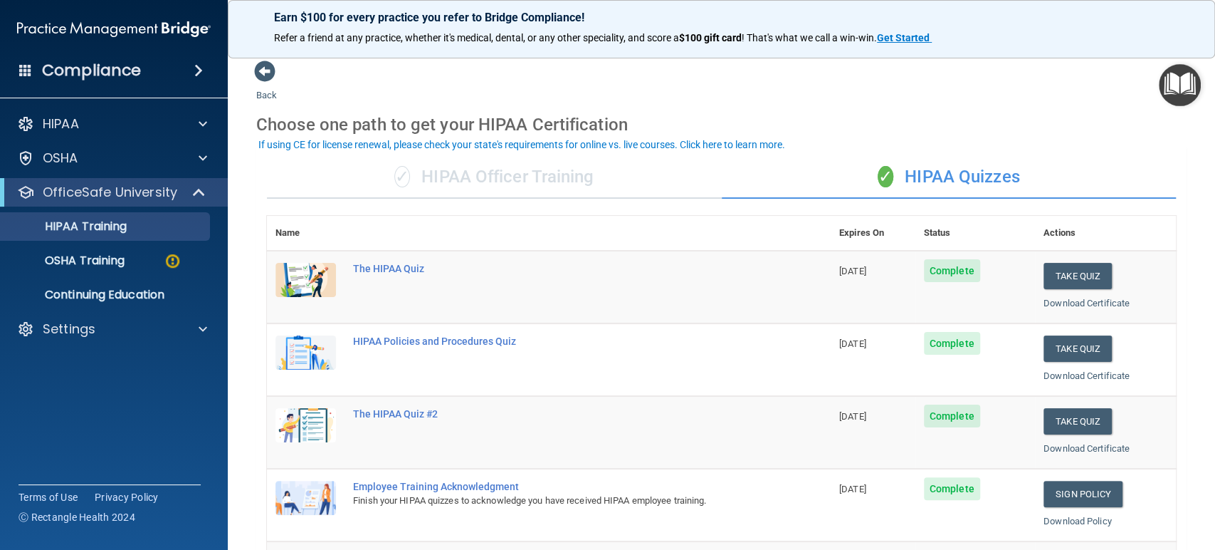
click at [46, 33] on img at bounding box center [114, 29] width 194 height 28
click at [51, 56] on div "Compliance" at bounding box center [114, 70] width 228 height 31
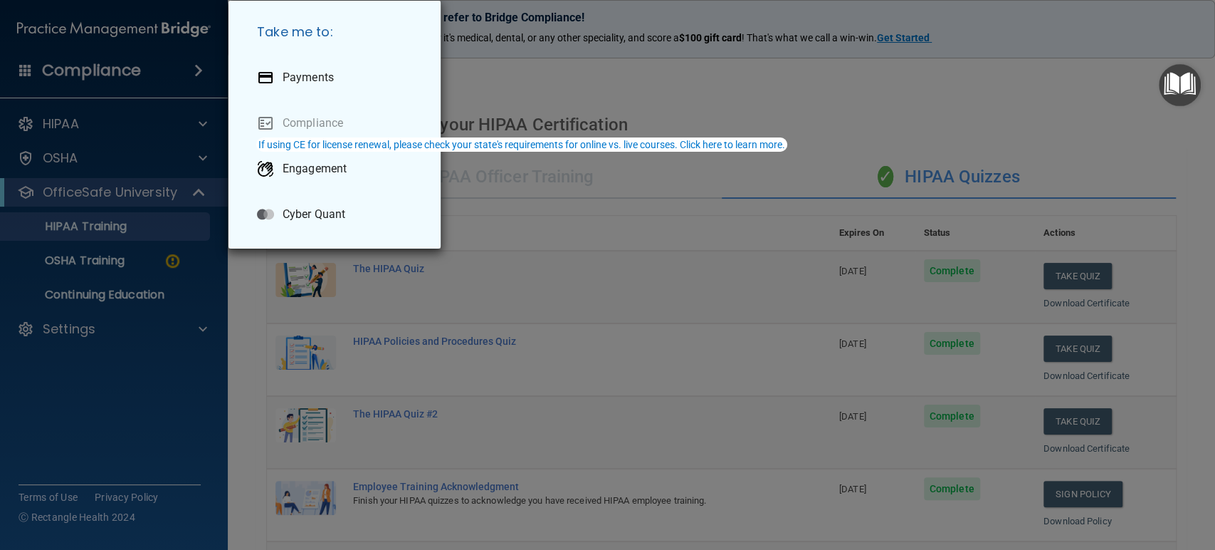
click at [55, 68] on div "Take me to: Payments Compliance Engagement Cyber Quant" at bounding box center [607, 275] width 1215 height 550
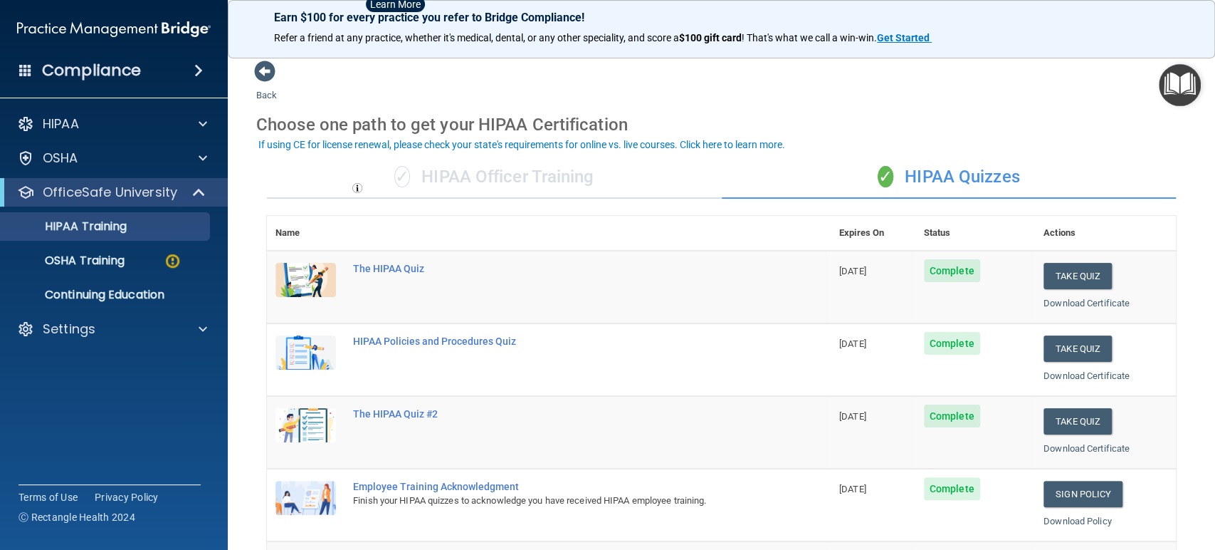
click at [56, 68] on h4 "Compliance" at bounding box center [91, 71] width 99 height 20
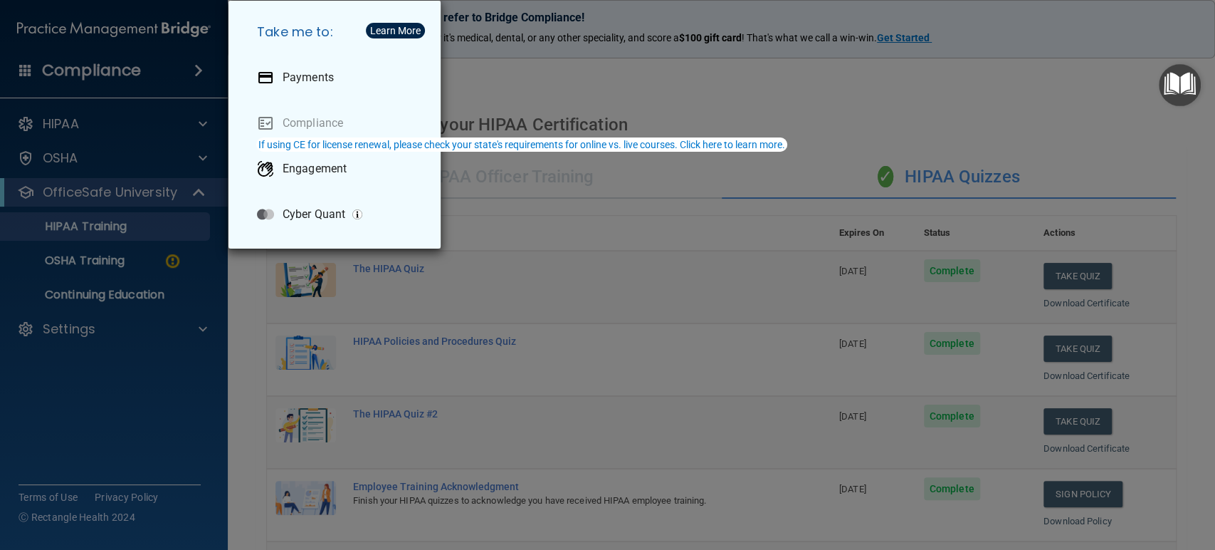
click at [41, 66] on div "Take me to: Payments Compliance Engagement Cyber Quant" at bounding box center [607, 275] width 1215 height 550
